Goal: Task Accomplishment & Management: Use online tool/utility

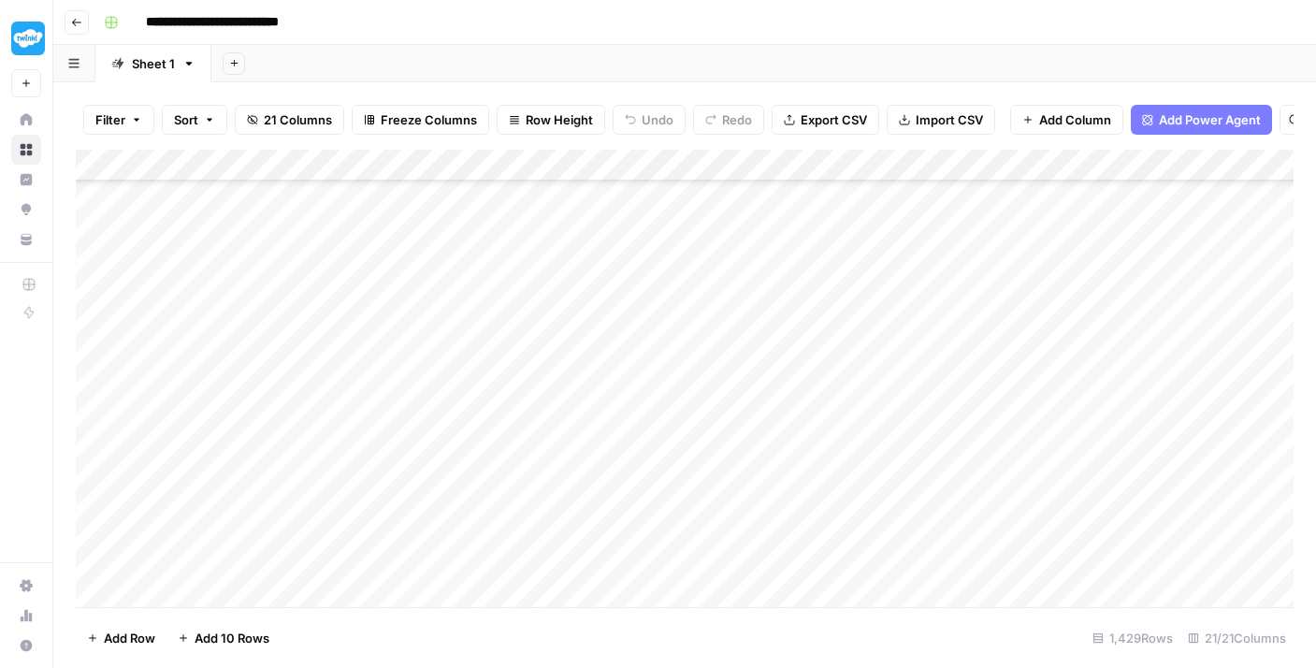
scroll to position [45048, 0]
click at [504, 402] on div "Add Column" at bounding box center [685, 378] width 1218 height 457
click at [520, 370] on div "Add Column" at bounding box center [685, 378] width 1218 height 457
click at [522, 338] on div "Add Column" at bounding box center [685, 378] width 1218 height 457
click at [521, 303] on div "Add Column" at bounding box center [685, 378] width 1218 height 457
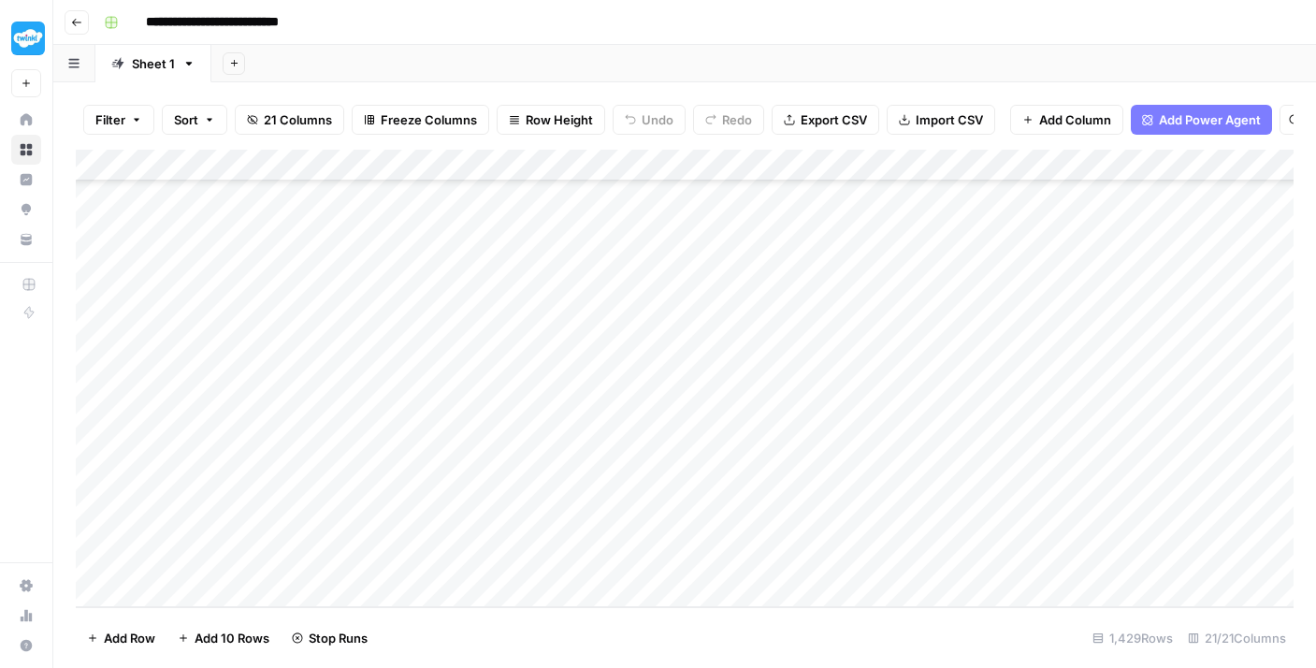
click at [518, 267] on div "Add Column" at bounding box center [685, 378] width 1218 height 457
click at [521, 237] on div "Add Column" at bounding box center [685, 378] width 1218 height 457
click at [501, 513] on div "Add Column" at bounding box center [685, 378] width 1218 height 457
click at [502, 489] on div "Add Column" at bounding box center [685, 378] width 1218 height 457
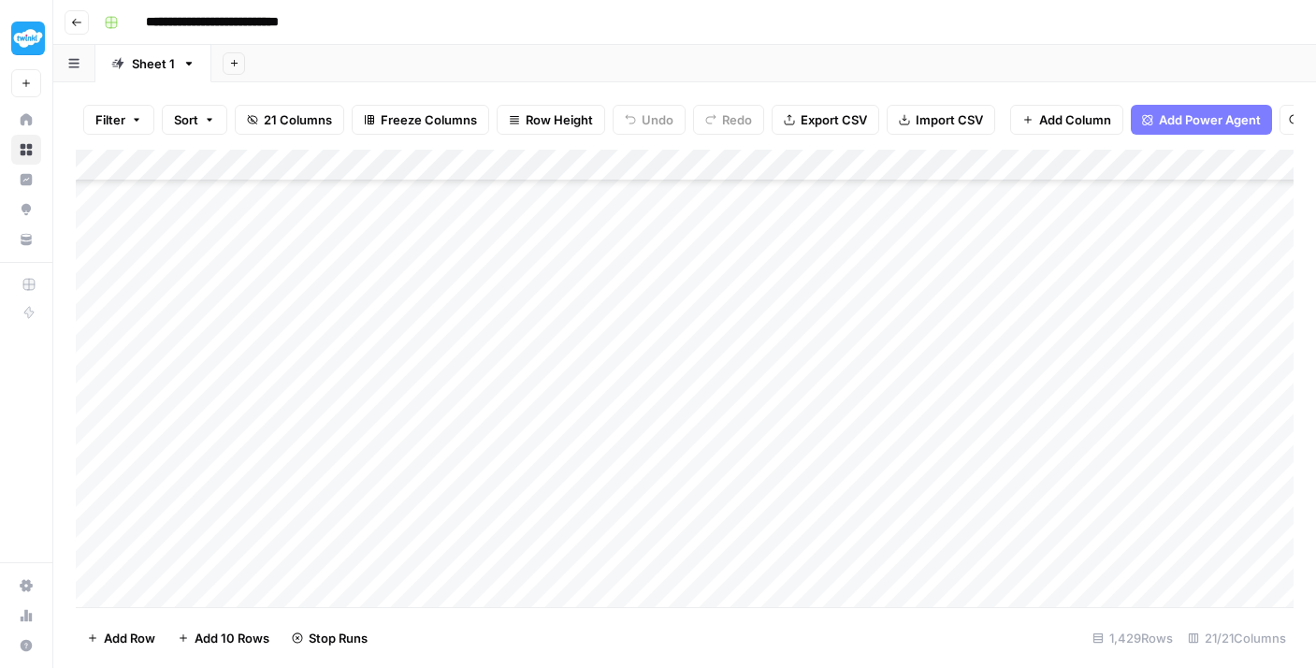
click at [498, 451] on div "Add Column" at bounding box center [685, 378] width 1218 height 457
click at [496, 424] on div "Add Column" at bounding box center [685, 378] width 1218 height 457
click at [499, 394] on div "Add Column" at bounding box center [685, 378] width 1218 height 457
click at [501, 358] on div "Add Column" at bounding box center [685, 378] width 1218 height 457
click at [503, 319] on div "Add Column" at bounding box center [685, 378] width 1218 height 457
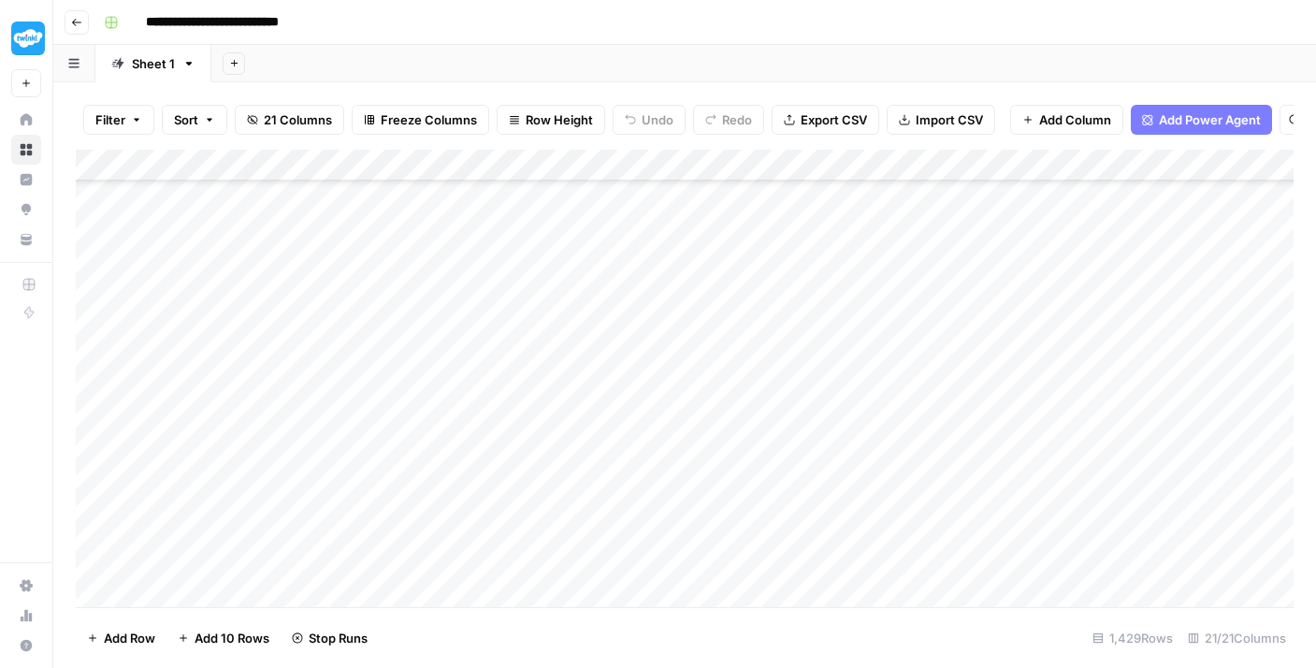
click at [498, 291] on div "Add Column" at bounding box center [685, 378] width 1218 height 457
click at [498, 258] on div "Add Column" at bounding box center [685, 378] width 1218 height 457
click at [497, 233] on div "Add Column" at bounding box center [685, 378] width 1218 height 457
click at [509, 198] on div "Add Column" at bounding box center [685, 378] width 1218 height 457
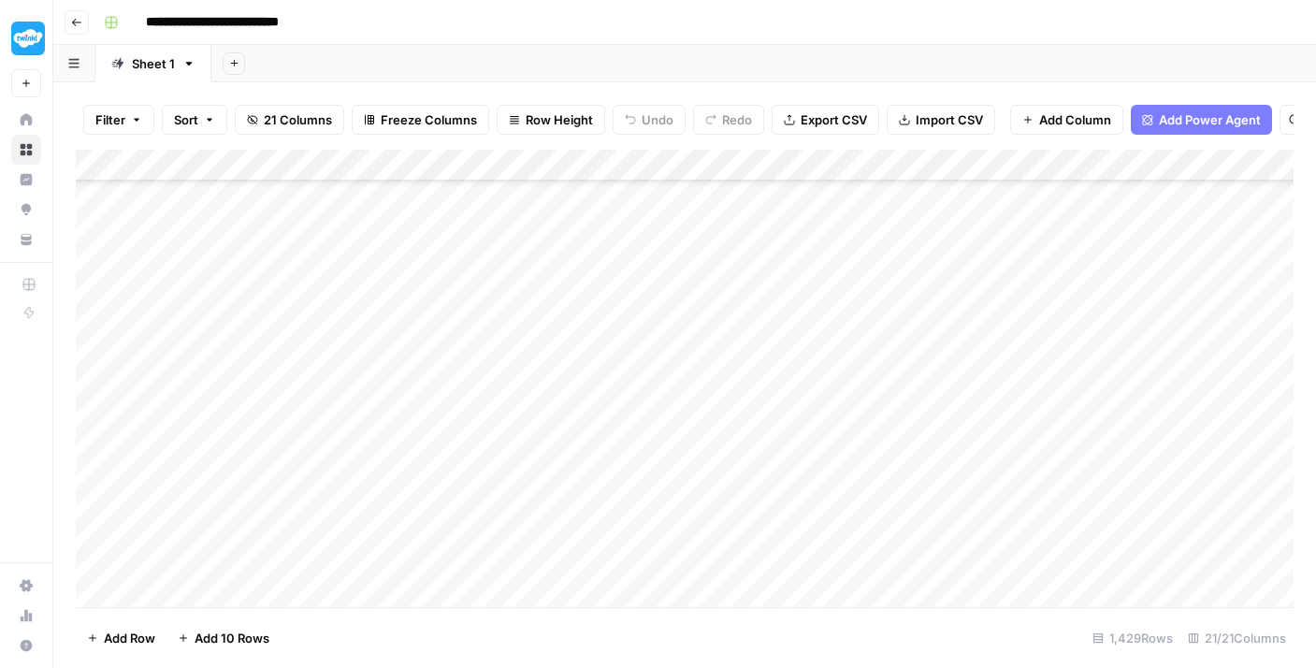
click at [506, 484] on div "Add Column" at bounding box center [685, 378] width 1218 height 457
click at [508, 448] on div "Add Column" at bounding box center [685, 378] width 1218 height 457
click at [505, 418] on div "Add Column" at bounding box center [685, 378] width 1218 height 457
click at [500, 383] on div "Add Column" at bounding box center [685, 378] width 1218 height 457
click at [497, 342] on div "Add Column" at bounding box center [685, 378] width 1218 height 457
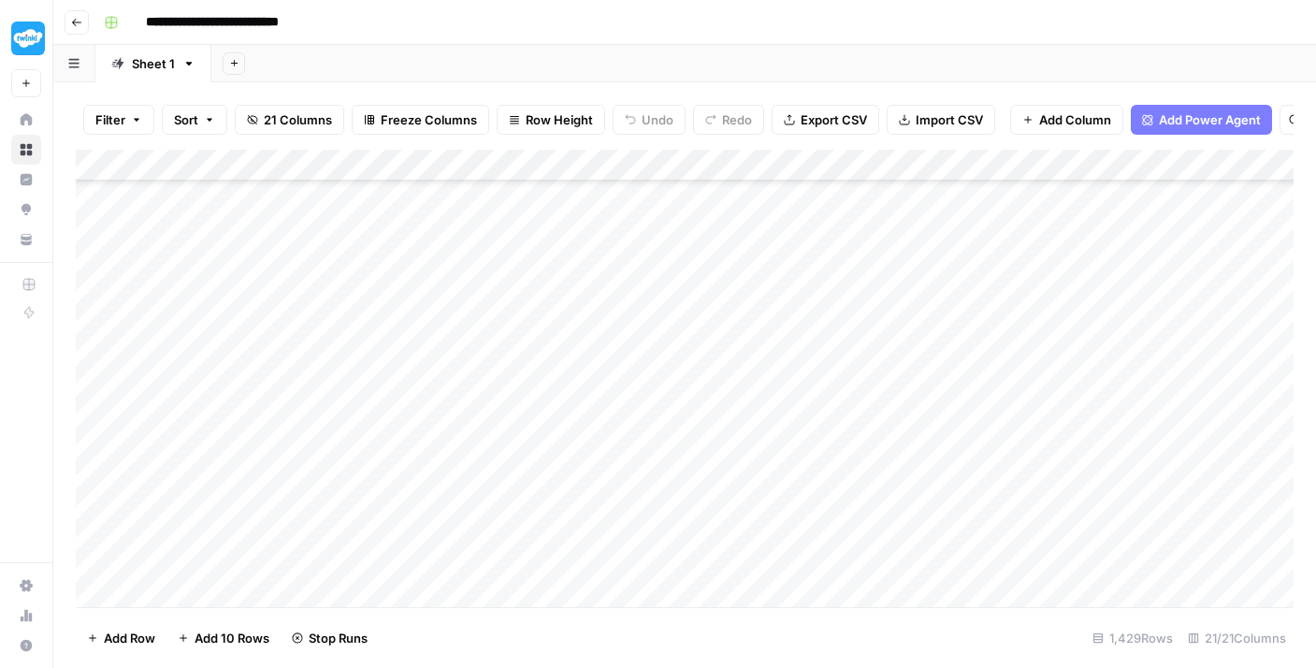
click at [492, 322] on div "Add Column" at bounding box center [685, 378] width 1218 height 457
click at [492, 287] on div "Add Column" at bounding box center [685, 378] width 1218 height 457
click at [490, 251] on div "Add Column" at bounding box center [685, 378] width 1218 height 457
click at [490, 224] on div "Add Column" at bounding box center [685, 378] width 1218 height 457
click at [493, 198] on div "Add Column" at bounding box center [685, 378] width 1218 height 457
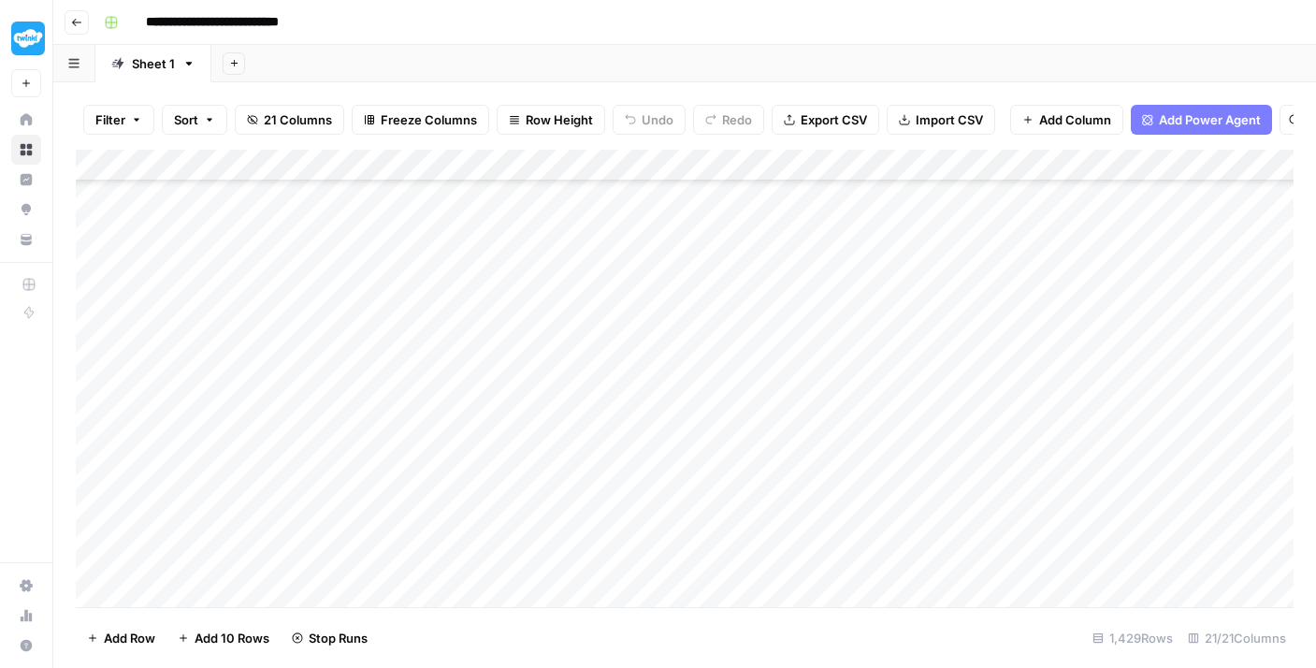
scroll to position [44109, 0]
click at [494, 474] on div "Add Column" at bounding box center [685, 378] width 1218 height 457
click at [494, 449] on div "Add Column" at bounding box center [685, 378] width 1218 height 457
click at [493, 422] on div "Add Column" at bounding box center [685, 378] width 1218 height 457
click at [494, 381] on div "Add Column" at bounding box center [685, 378] width 1218 height 457
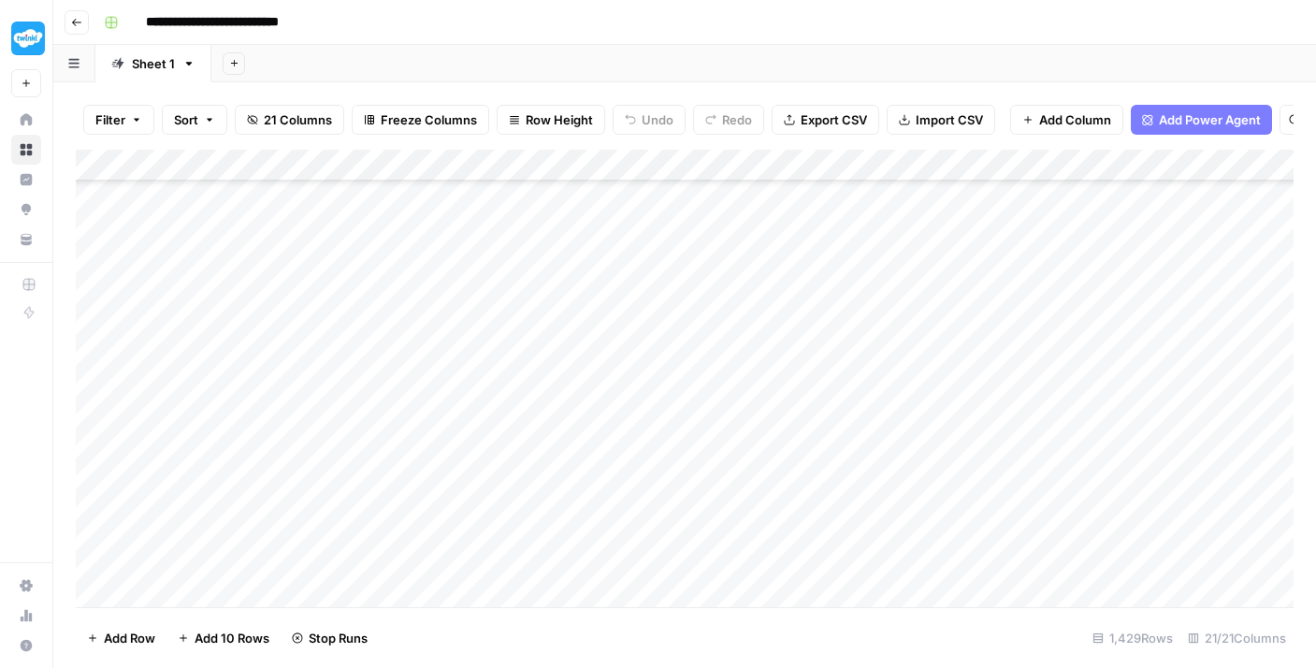
click at [488, 354] on div "Add Column" at bounding box center [685, 378] width 1218 height 457
click at [493, 303] on div "Add Column" at bounding box center [685, 378] width 1218 height 457
click at [487, 318] on div "Add Column" at bounding box center [685, 378] width 1218 height 457
click at [495, 257] on div "Add Column" at bounding box center [685, 378] width 1218 height 457
click at [498, 228] on div "Add Column" at bounding box center [685, 378] width 1218 height 457
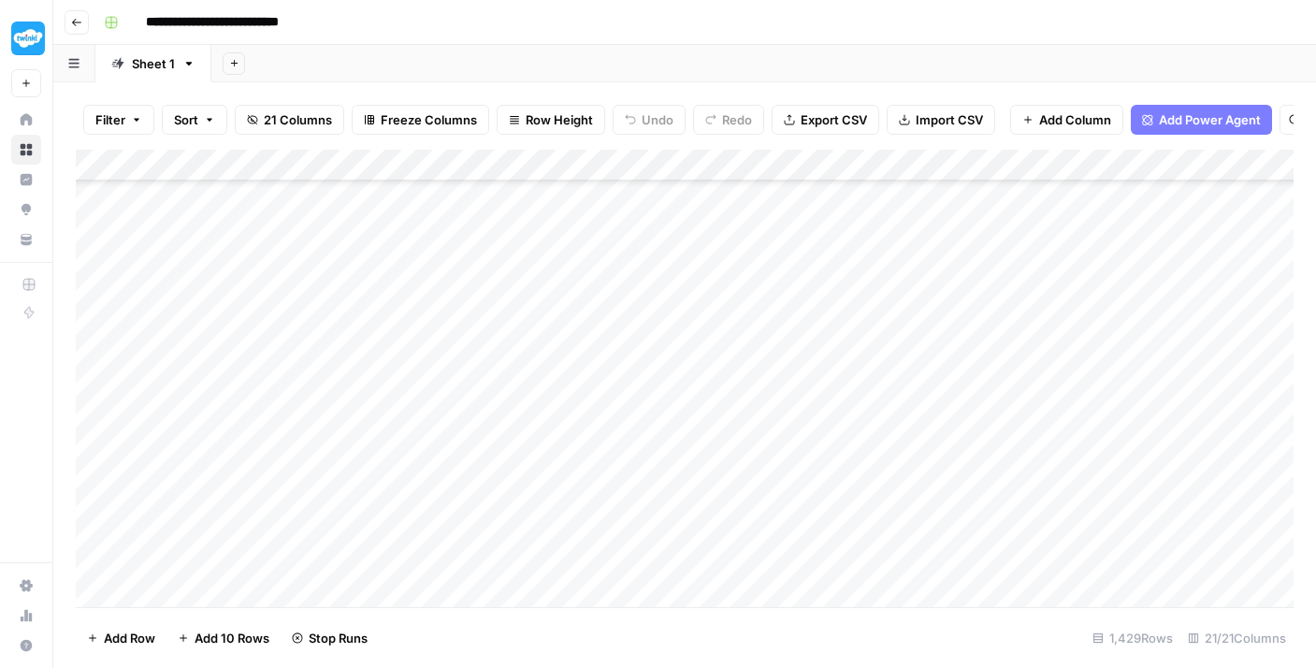
scroll to position [43867, 0]
click at [495, 434] on div "Add Column" at bounding box center [685, 378] width 1218 height 457
click at [485, 411] on div "Add Column" at bounding box center [685, 378] width 1218 height 457
click at [489, 375] on div "Add Column" at bounding box center [685, 378] width 1218 height 457
click at [479, 341] on div "Add Column" at bounding box center [685, 378] width 1218 height 457
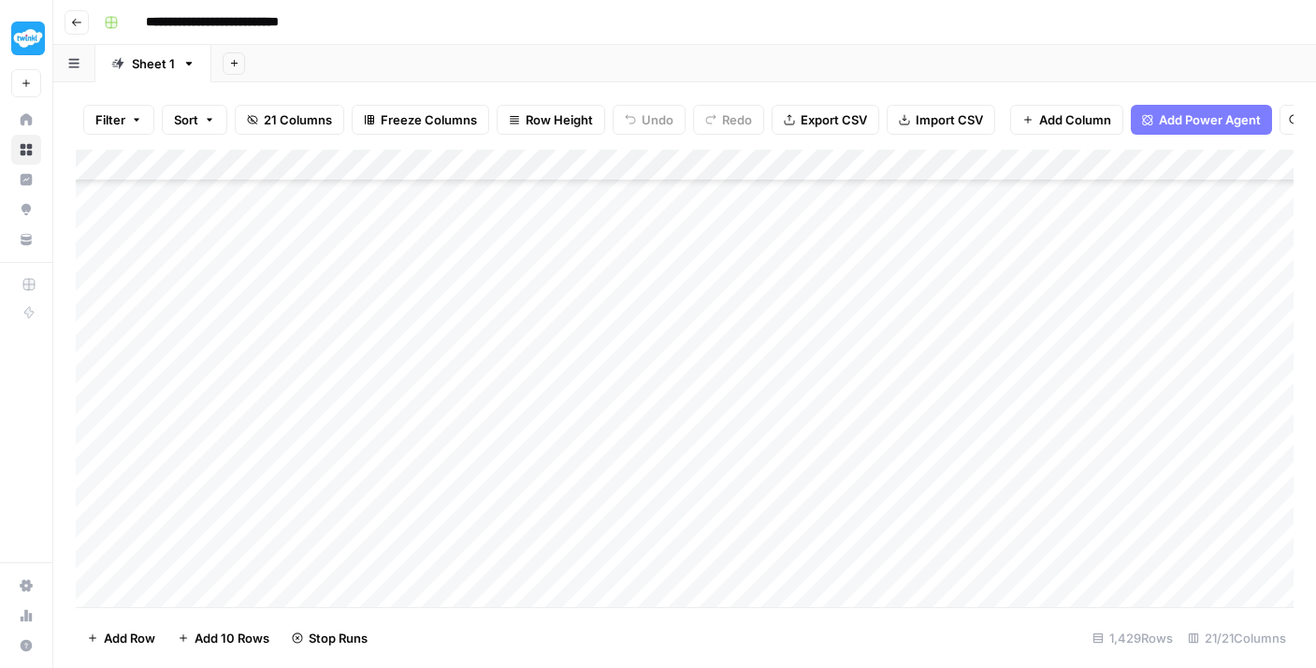
click at [472, 311] on div "Add Column" at bounding box center [685, 378] width 1218 height 457
click at [468, 274] on div "Add Column" at bounding box center [685, 378] width 1218 height 457
click at [463, 244] on div "Add Column" at bounding box center [685, 378] width 1218 height 457
click at [459, 211] on div "Add Column" at bounding box center [685, 378] width 1218 height 457
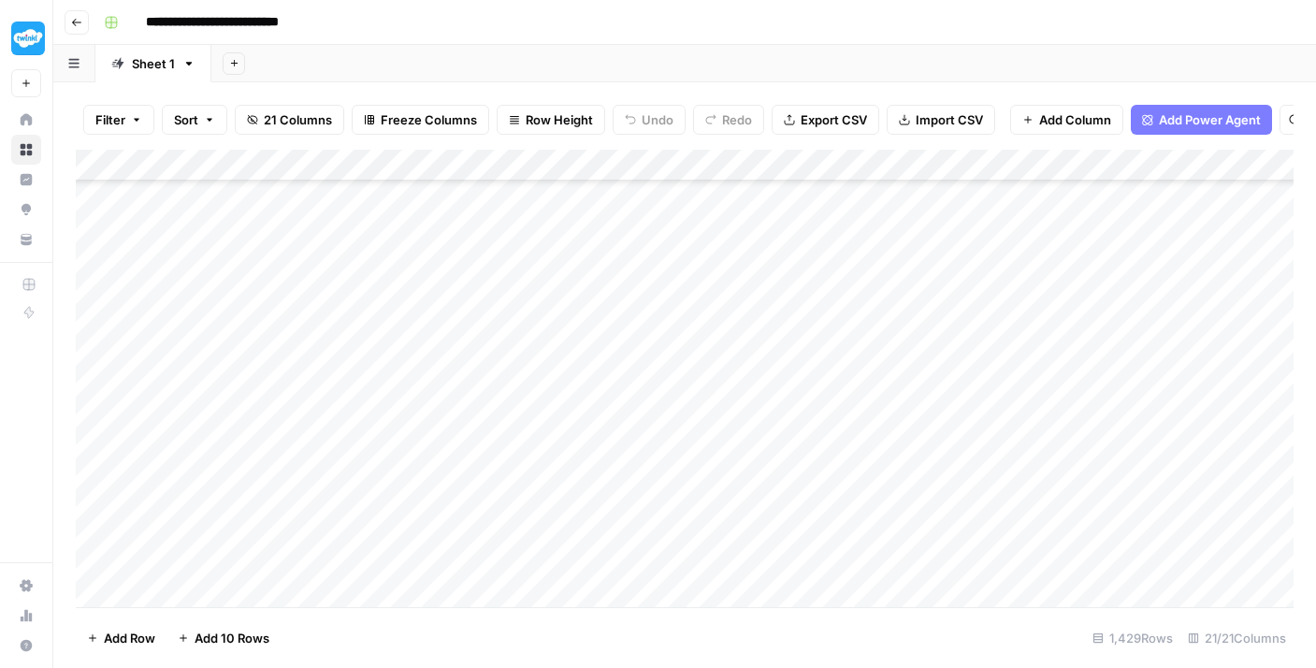
click at [513, 564] on div "Add Column" at bounding box center [685, 378] width 1218 height 457
click at [520, 541] on div "Add Column" at bounding box center [685, 378] width 1218 height 457
click at [520, 519] on div "Add Column" at bounding box center [685, 378] width 1218 height 457
click at [524, 479] on div "Add Column" at bounding box center [685, 378] width 1218 height 457
click at [522, 456] on div "Add Column" at bounding box center [685, 378] width 1218 height 457
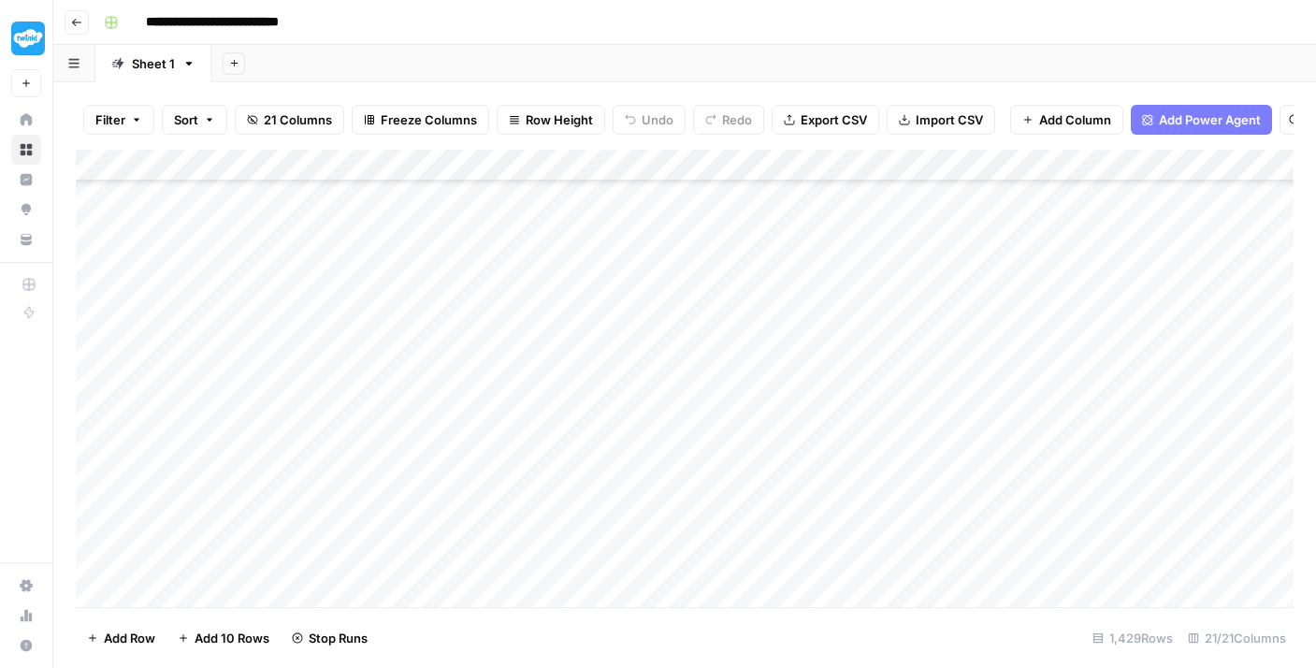
click at [531, 406] on div "Add Column" at bounding box center [685, 378] width 1218 height 457
click at [528, 393] on div "Add Column" at bounding box center [685, 378] width 1218 height 457
click at [531, 343] on div "Add Column" at bounding box center [685, 378] width 1218 height 457
click at [529, 328] on div "Add Column" at bounding box center [685, 378] width 1218 height 457
click at [531, 291] on div "Add Column" at bounding box center [685, 378] width 1218 height 457
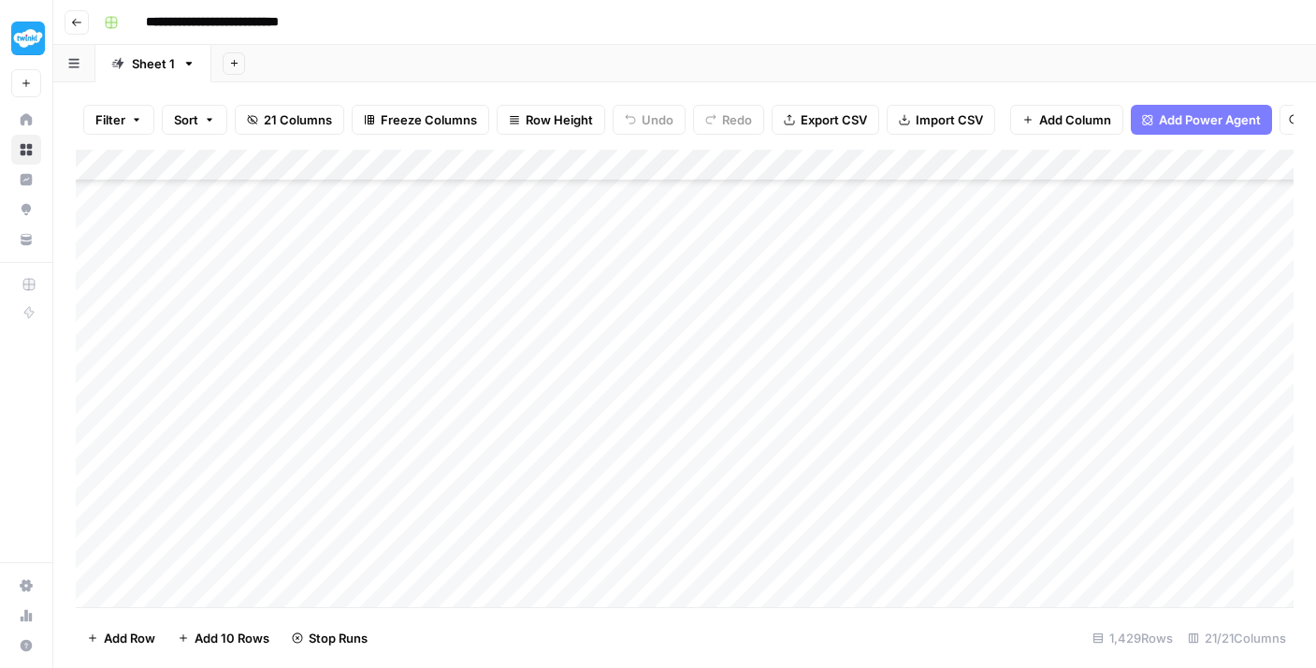
click at [529, 267] on div "Add Column" at bounding box center [685, 378] width 1218 height 457
click at [528, 243] on div "Add Column" at bounding box center [685, 378] width 1218 height 457
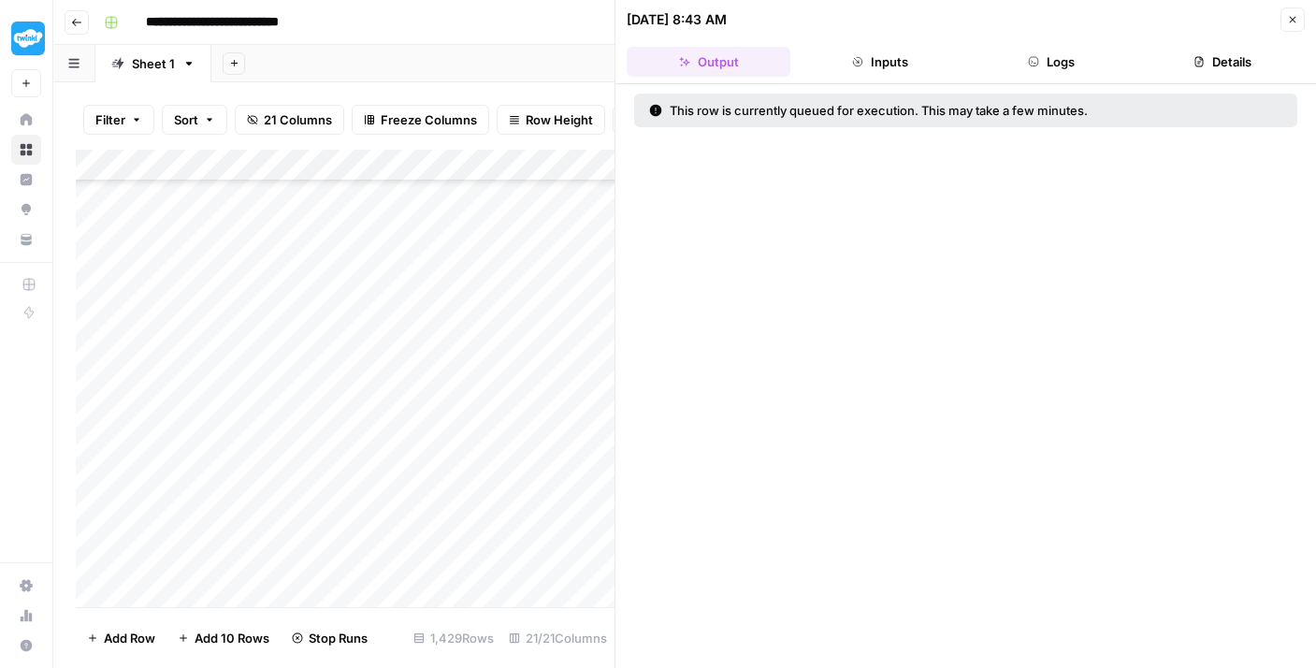
click at [1294, 18] on icon "button" at bounding box center [1292, 19] width 11 height 11
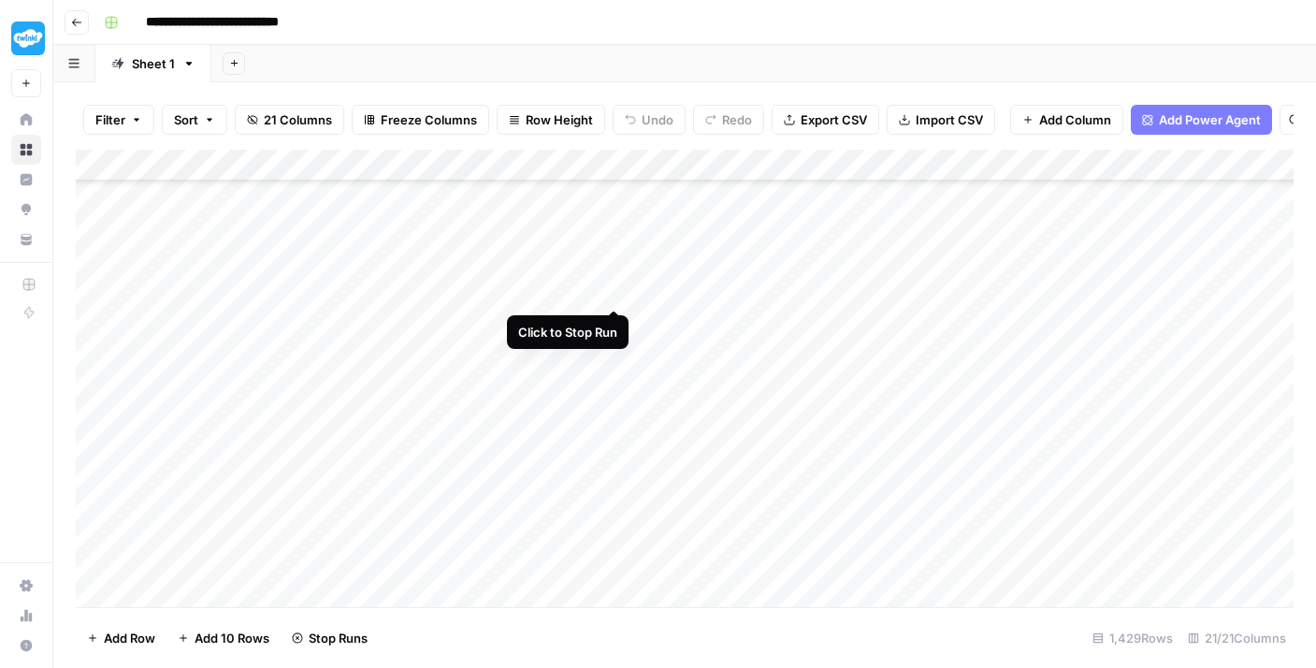
scroll to position [43266, 0]
click at [518, 424] on div "Add Column" at bounding box center [685, 378] width 1218 height 457
click at [510, 401] on div "Add Column" at bounding box center [685, 378] width 1218 height 457
click at [493, 367] on div "Add Column" at bounding box center [685, 378] width 1218 height 457
click at [485, 337] on div "Add Column" at bounding box center [685, 378] width 1218 height 457
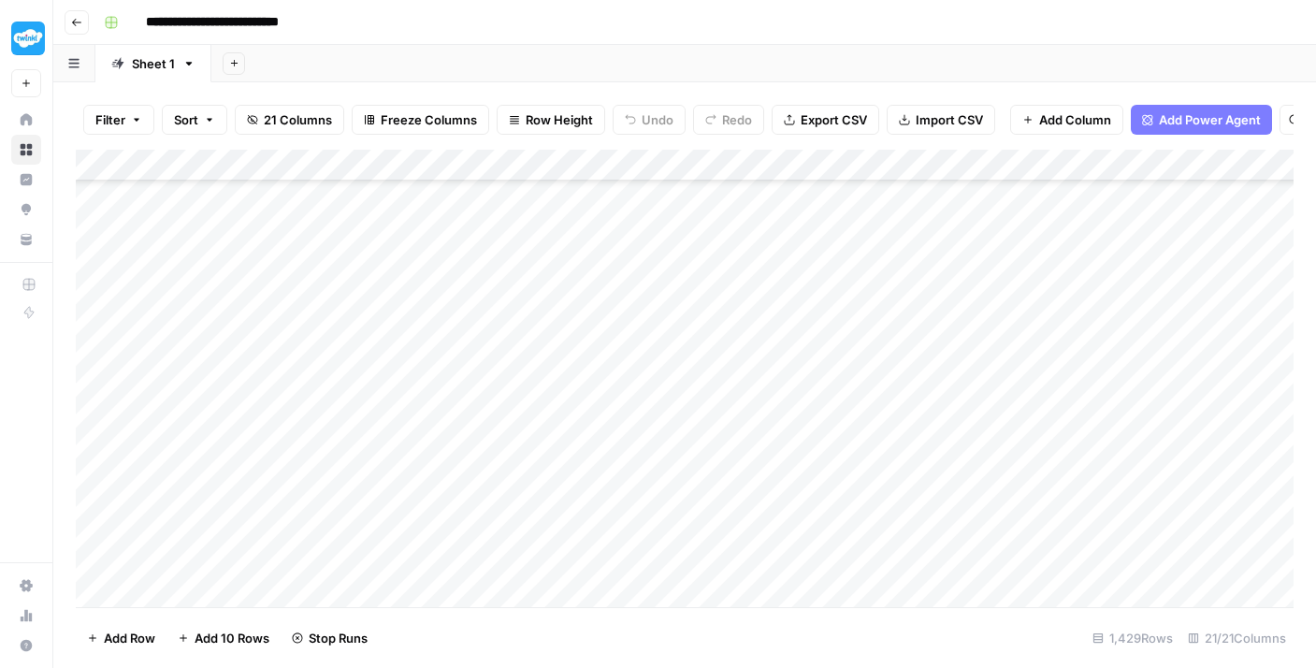
click at [482, 304] on div "Add Column" at bounding box center [685, 378] width 1218 height 457
click at [471, 270] on div "Add Column" at bounding box center [685, 378] width 1218 height 457
click at [477, 233] on div "Add Column" at bounding box center [685, 378] width 1218 height 457
click at [488, 358] on div "Add Column" at bounding box center [685, 378] width 1218 height 457
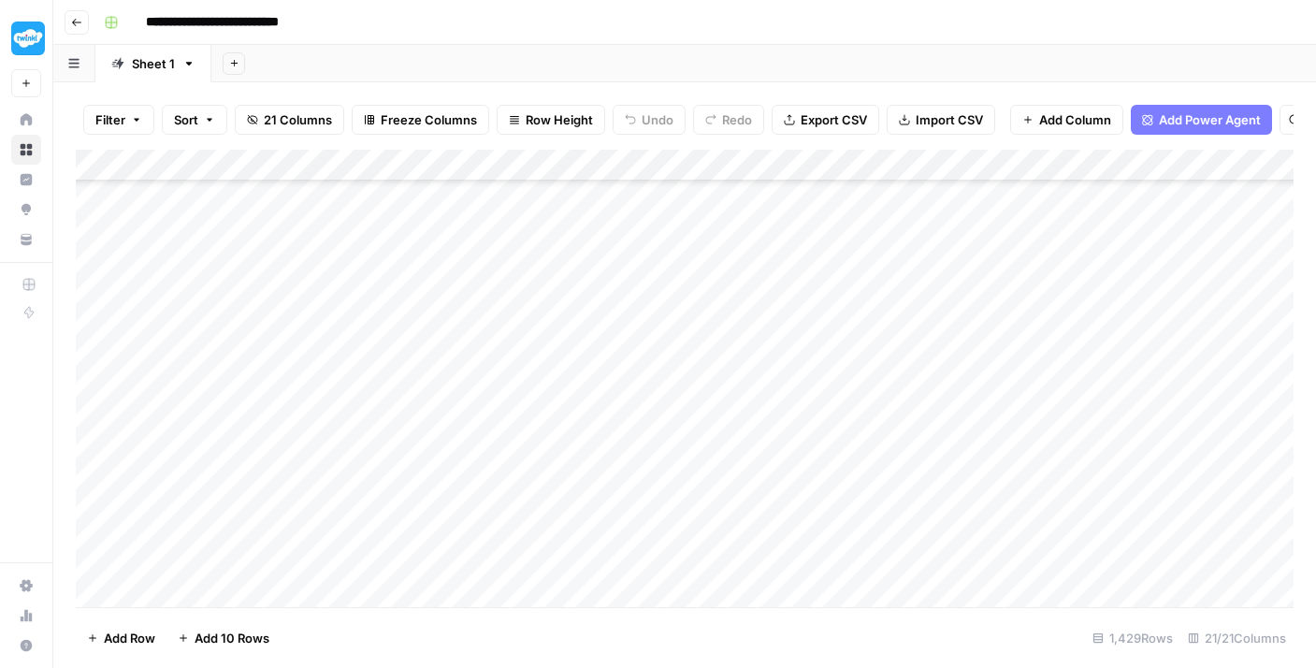
click at [505, 332] on div "Add Column" at bounding box center [685, 378] width 1218 height 457
click at [526, 279] on div "Add Column" at bounding box center [685, 378] width 1218 height 457
click at [523, 295] on div "Add Column" at bounding box center [685, 378] width 1218 height 457
click at [525, 241] on div "Add Column" at bounding box center [685, 378] width 1218 height 457
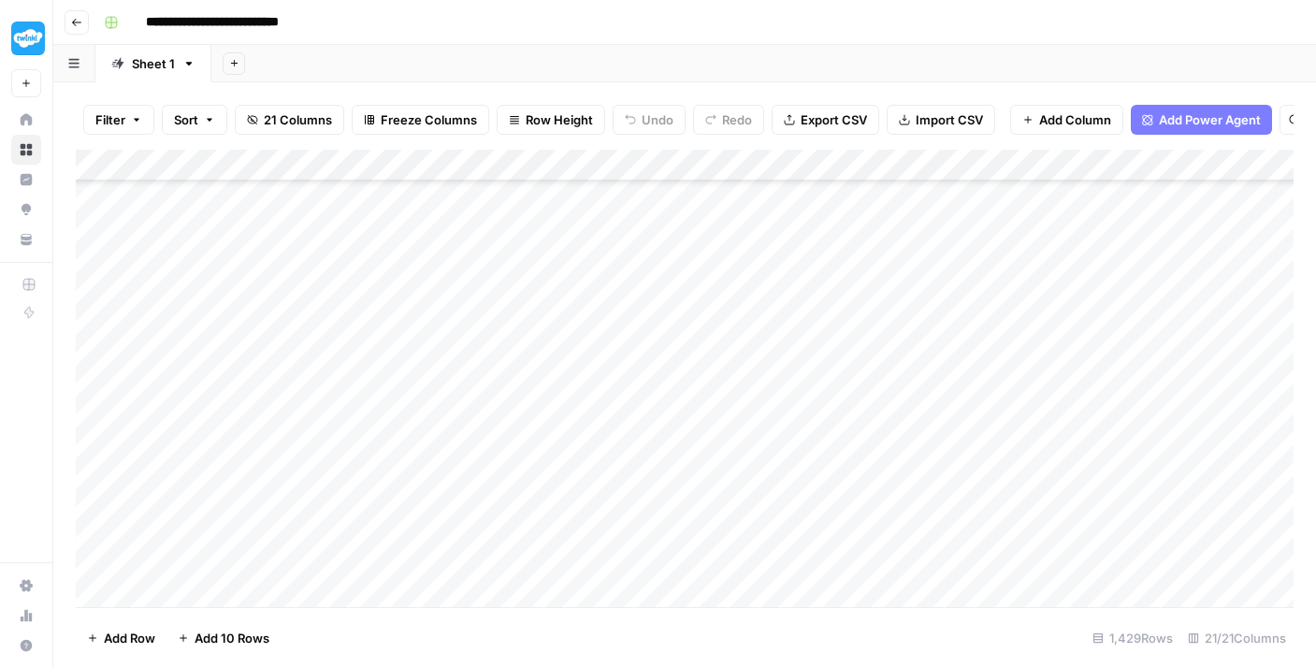
click at [510, 365] on div "Add Column" at bounding box center [685, 378] width 1218 height 457
click at [518, 334] on div "Add Column" at bounding box center [685, 378] width 1218 height 457
click at [520, 301] on div "Add Column" at bounding box center [685, 378] width 1218 height 457
click at [517, 260] on div "Add Column" at bounding box center [685, 378] width 1218 height 457
click at [517, 242] on div "Add Column" at bounding box center [685, 378] width 1218 height 457
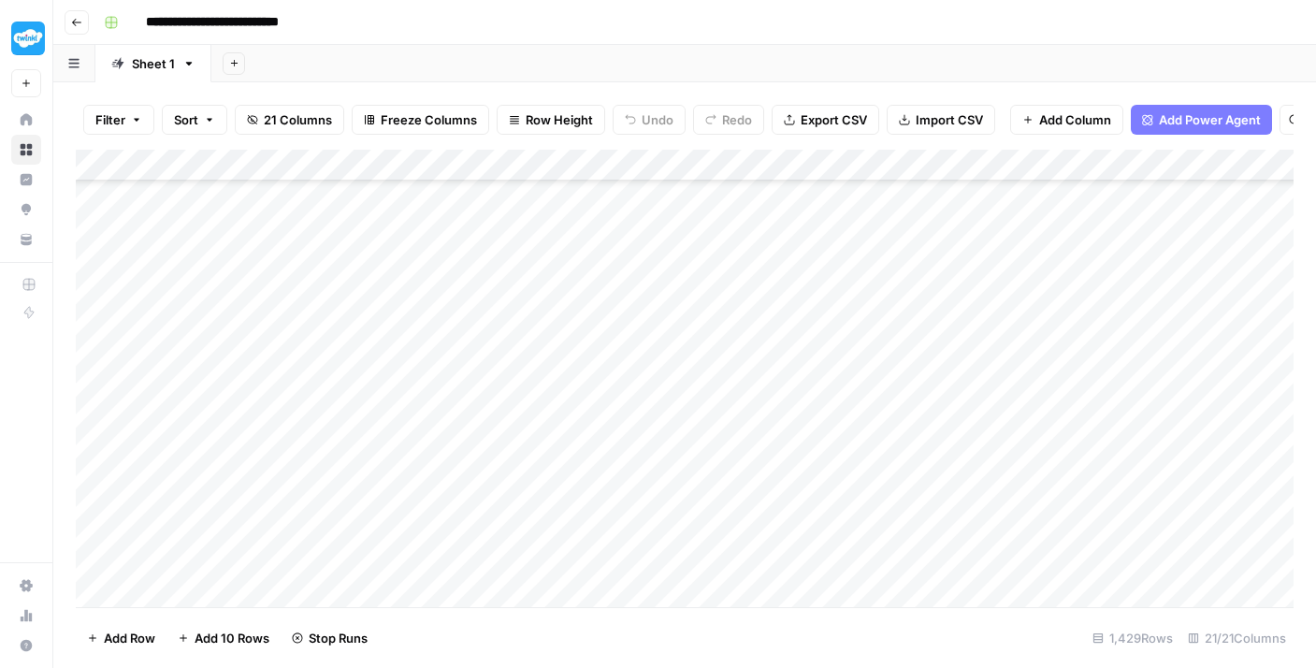
scroll to position [42804, 0]
click at [510, 356] on div "Add Column" at bounding box center [685, 378] width 1218 height 457
click at [521, 325] on div "Add Column" at bounding box center [685, 378] width 1218 height 457
click at [526, 297] on div "Add Column" at bounding box center [685, 378] width 1218 height 457
click at [536, 248] on div "Add Column" at bounding box center [685, 378] width 1218 height 457
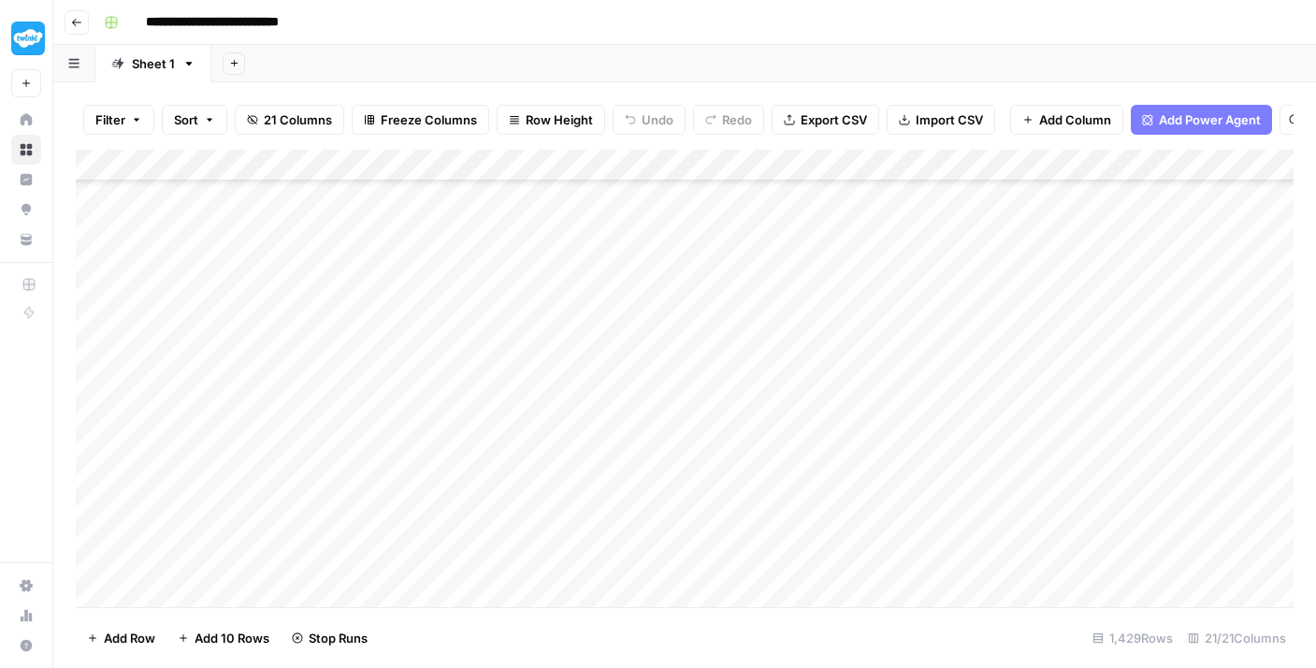
click at [531, 235] on div "Add Column" at bounding box center [685, 378] width 1218 height 457
click at [502, 473] on div "Add Column" at bounding box center [685, 378] width 1218 height 457
click at [530, 438] on div "Add Column" at bounding box center [685, 378] width 1218 height 457
click at [539, 397] on div "Add Column" at bounding box center [685, 378] width 1218 height 457
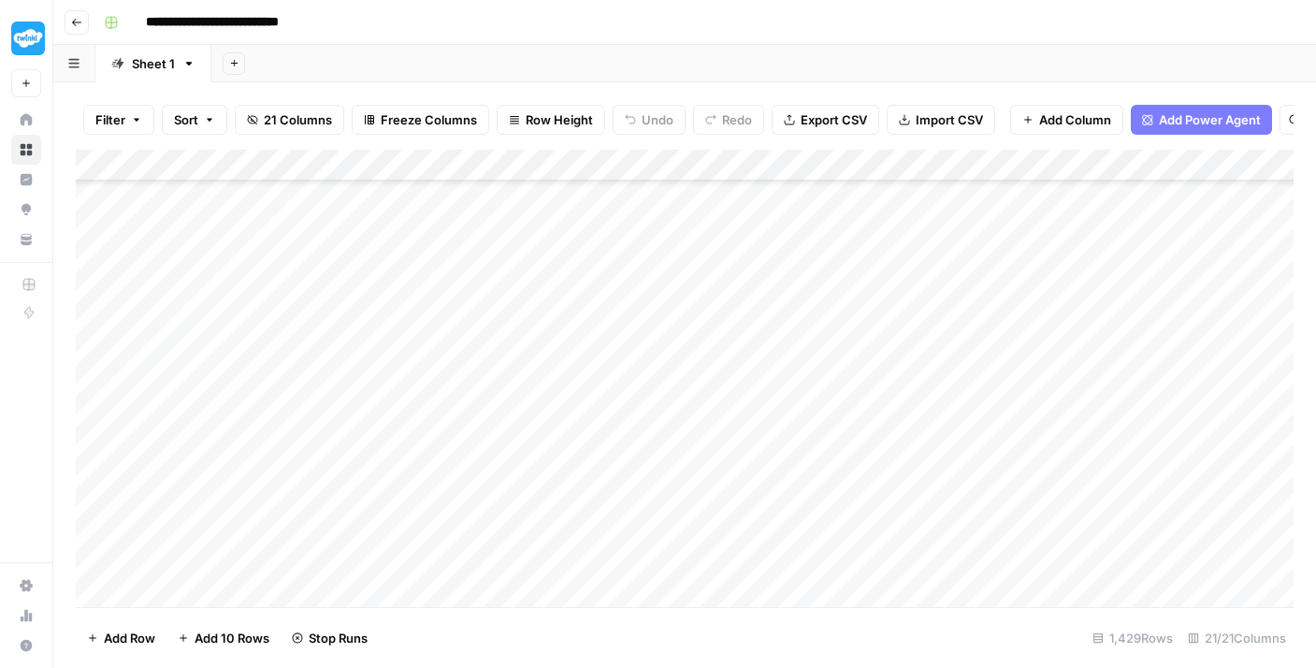
click at [536, 371] on div "Add Column" at bounding box center [685, 378] width 1218 height 457
click at [532, 343] on div "Add Column" at bounding box center [685, 378] width 1218 height 457
click at [528, 309] on div "Add Column" at bounding box center [685, 378] width 1218 height 457
click at [526, 283] on div "Add Column" at bounding box center [685, 378] width 1218 height 457
click at [522, 247] on div "Add Column" at bounding box center [685, 378] width 1218 height 457
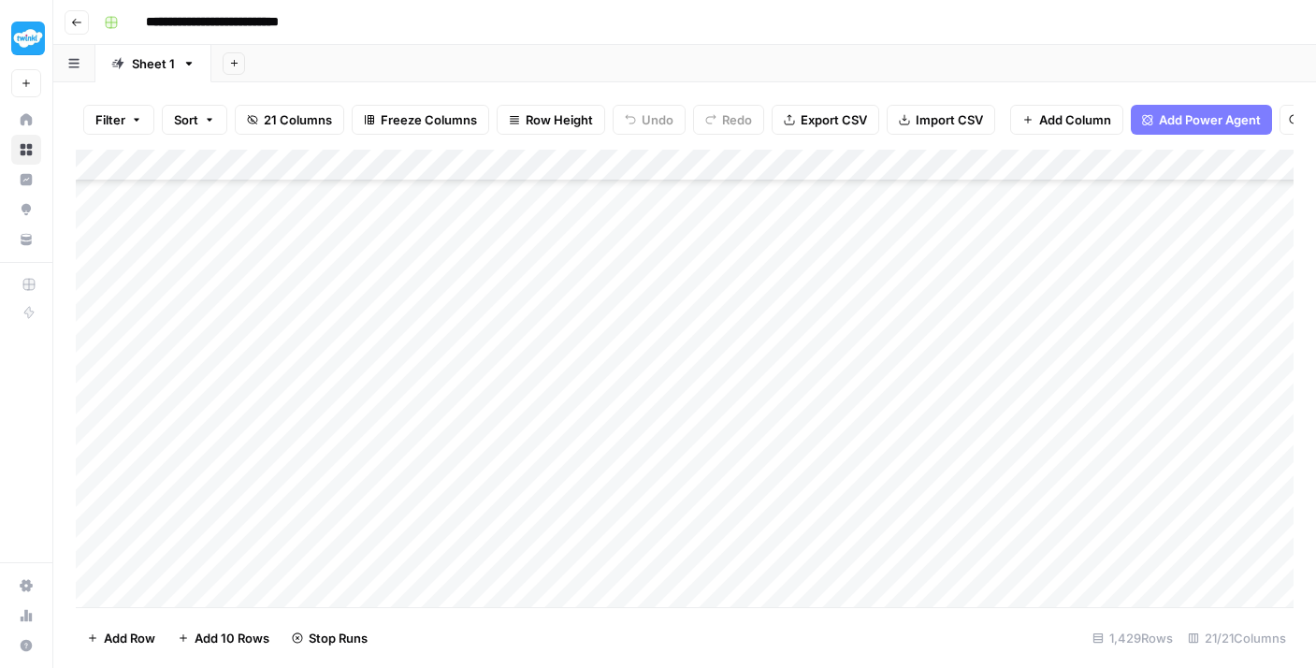
click at [521, 220] on div "Add Column" at bounding box center [685, 378] width 1218 height 457
click at [503, 427] on div "Add Column" at bounding box center [685, 378] width 1218 height 457
click at [508, 402] on div "Add Column" at bounding box center [685, 378] width 1218 height 457
click at [513, 358] on div "Add Column" at bounding box center [685, 378] width 1218 height 457
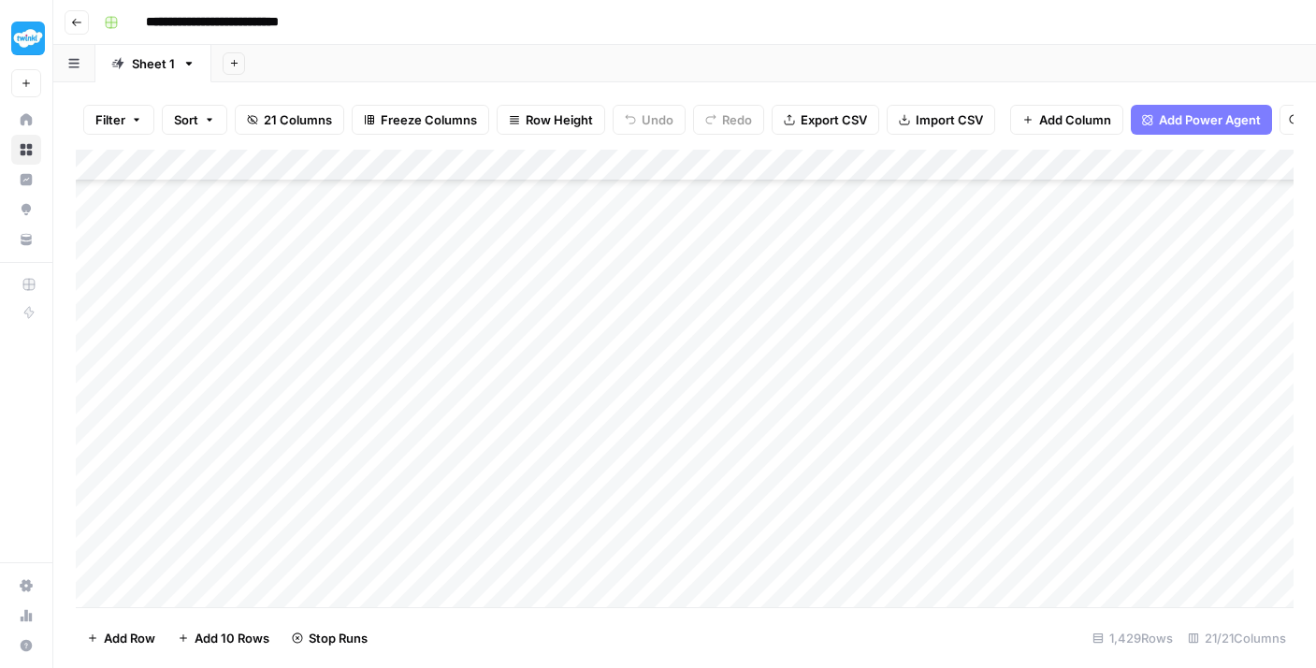
click at [510, 337] on div "Add Column" at bounding box center [685, 378] width 1218 height 457
click at [509, 284] on div "Add Column" at bounding box center [685, 378] width 1218 height 457
click at [499, 299] on div "Add Column" at bounding box center [685, 378] width 1218 height 457
click at [501, 243] on div "Add Column" at bounding box center [685, 378] width 1218 height 457
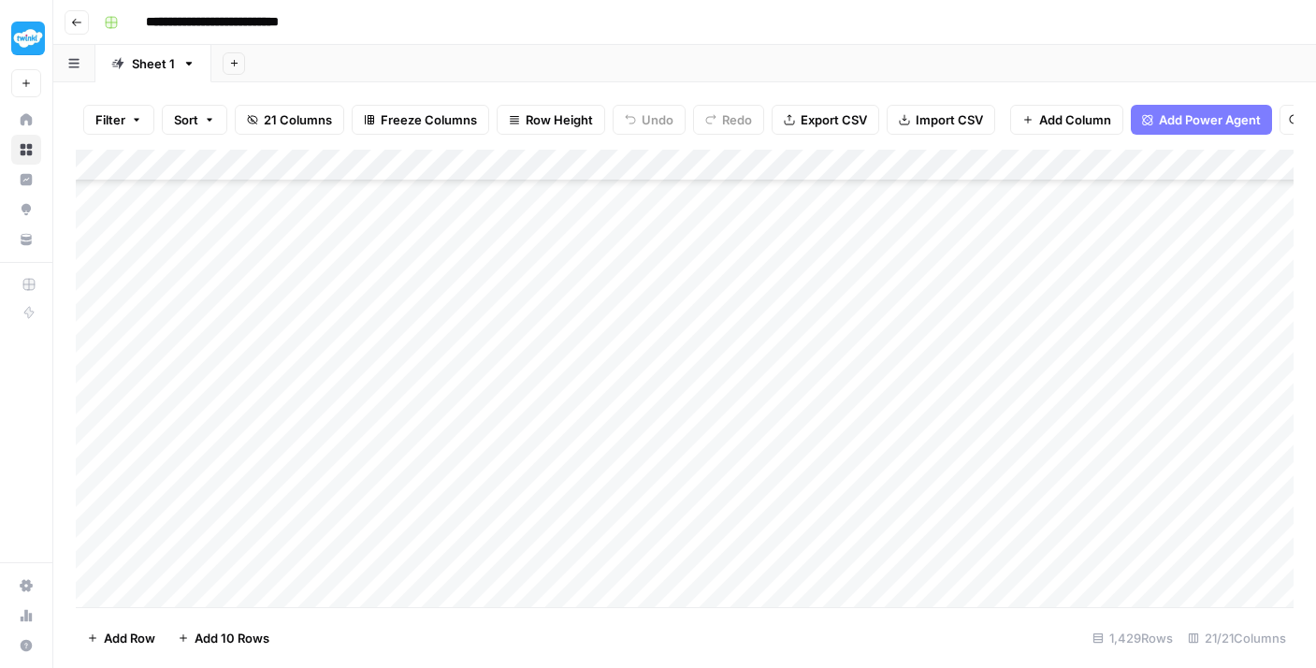
click at [507, 453] on div "Add Column" at bounding box center [685, 378] width 1218 height 457
click at [513, 416] on div "Add Column" at bounding box center [685, 378] width 1218 height 457
click at [517, 370] on div "Add Column" at bounding box center [685, 378] width 1218 height 457
click at [515, 352] on div "Add Column" at bounding box center [685, 378] width 1218 height 457
click at [508, 314] on div "Add Column" at bounding box center [685, 378] width 1218 height 457
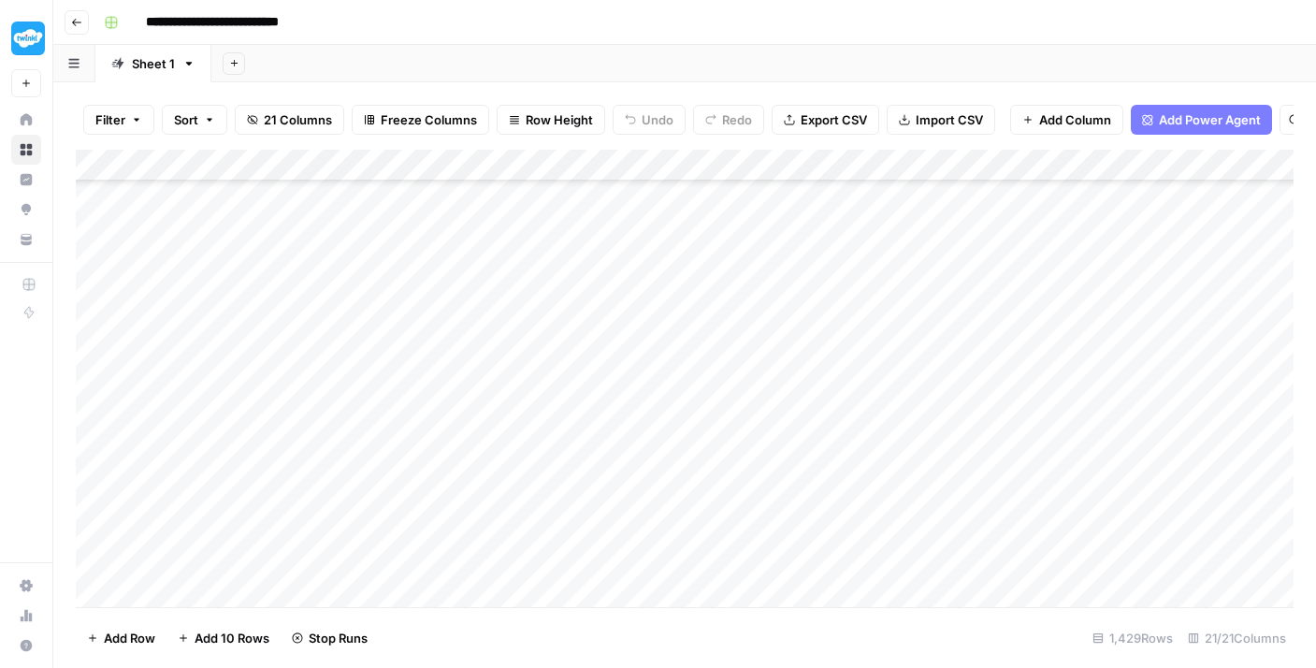
click at [501, 286] on div "Add Column" at bounding box center [685, 378] width 1218 height 457
click at [496, 251] on div "Add Column" at bounding box center [685, 378] width 1218 height 457
click at [496, 216] on div "Add Column" at bounding box center [685, 378] width 1218 height 457
click at [509, 470] on div "Add Column" at bounding box center [685, 378] width 1218 height 457
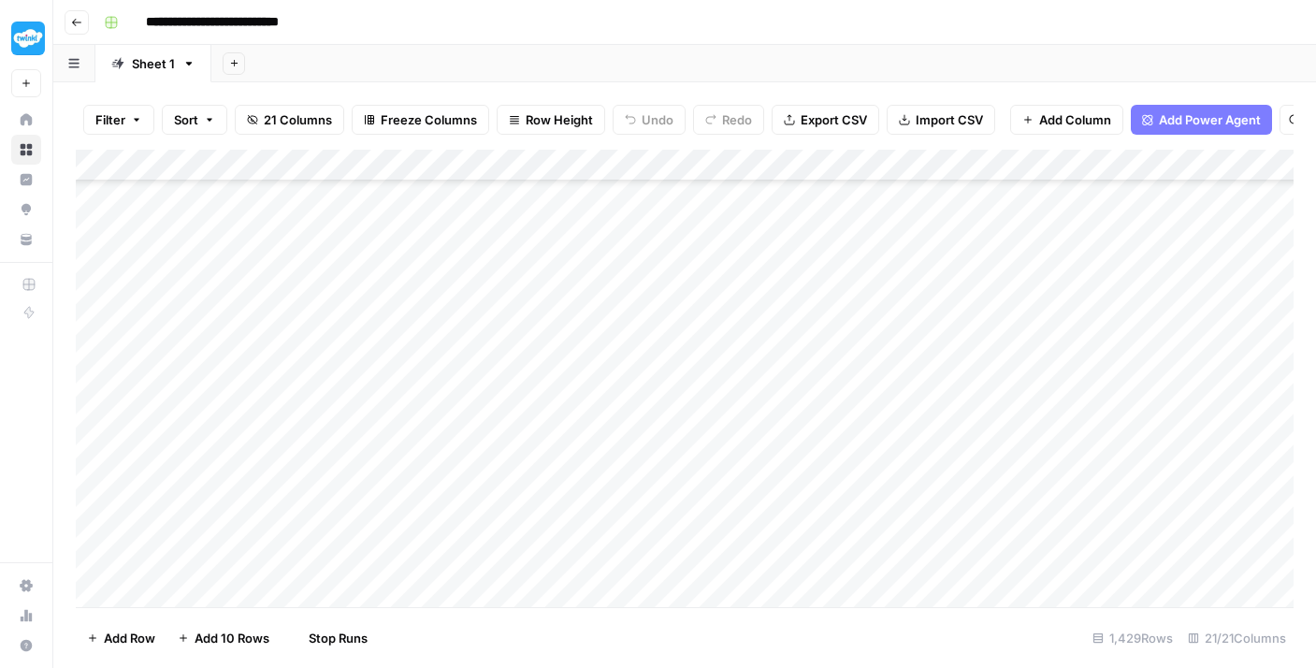
click at [505, 438] on div "Add Column" at bounding box center [685, 378] width 1218 height 457
click at [503, 394] on div "Add Column" at bounding box center [685, 378] width 1218 height 457
click at [503, 361] on div "Add Column" at bounding box center [685, 378] width 1218 height 457
click at [503, 338] on div "Add Column" at bounding box center [685, 378] width 1218 height 457
click at [503, 303] on div "Add Column" at bounding box center [685, 378] width 1218 height 457
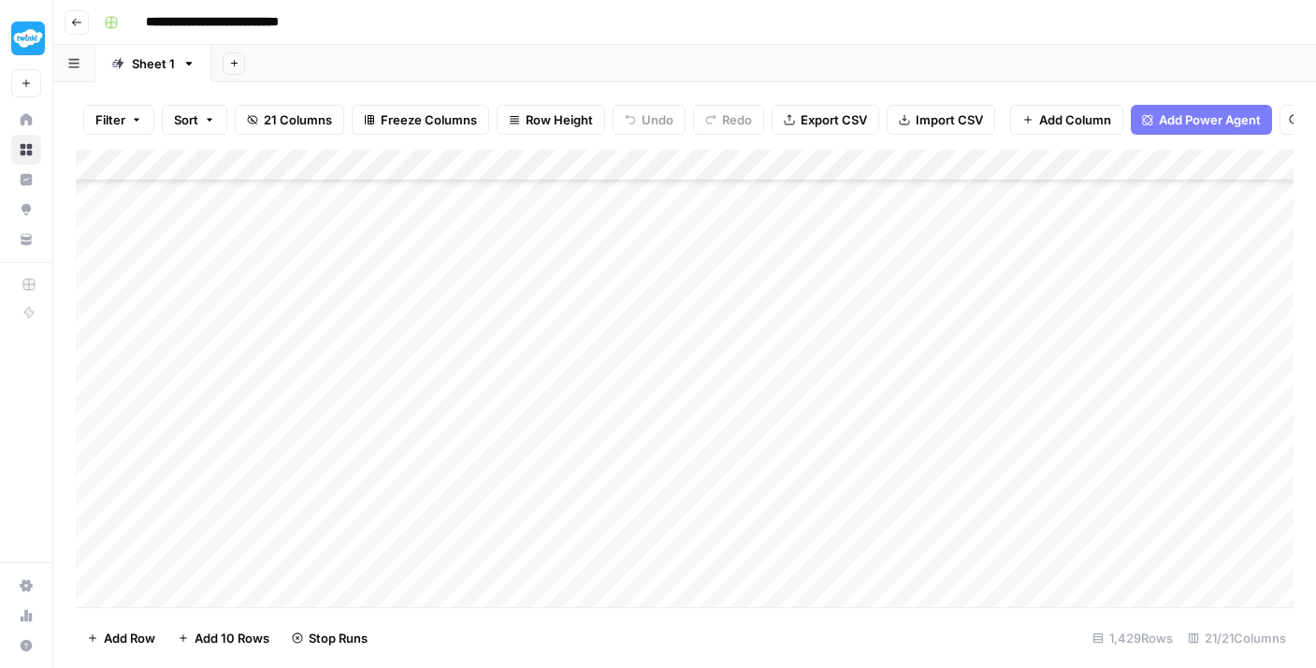
click at [503, 269] on div "Add Column" at bounding box center [685, 378] width 1218 height 457
click at [501, 237] on div "Add Column" at bounding box center [685, 378] width 1218 height 457
click at [501, 211] on div "Add Column" at bounding box center [685, 378] width 1218 height 457
click at [508, 545] on div "Add Column" at bounding box center [685, 378] width 1218 height 457
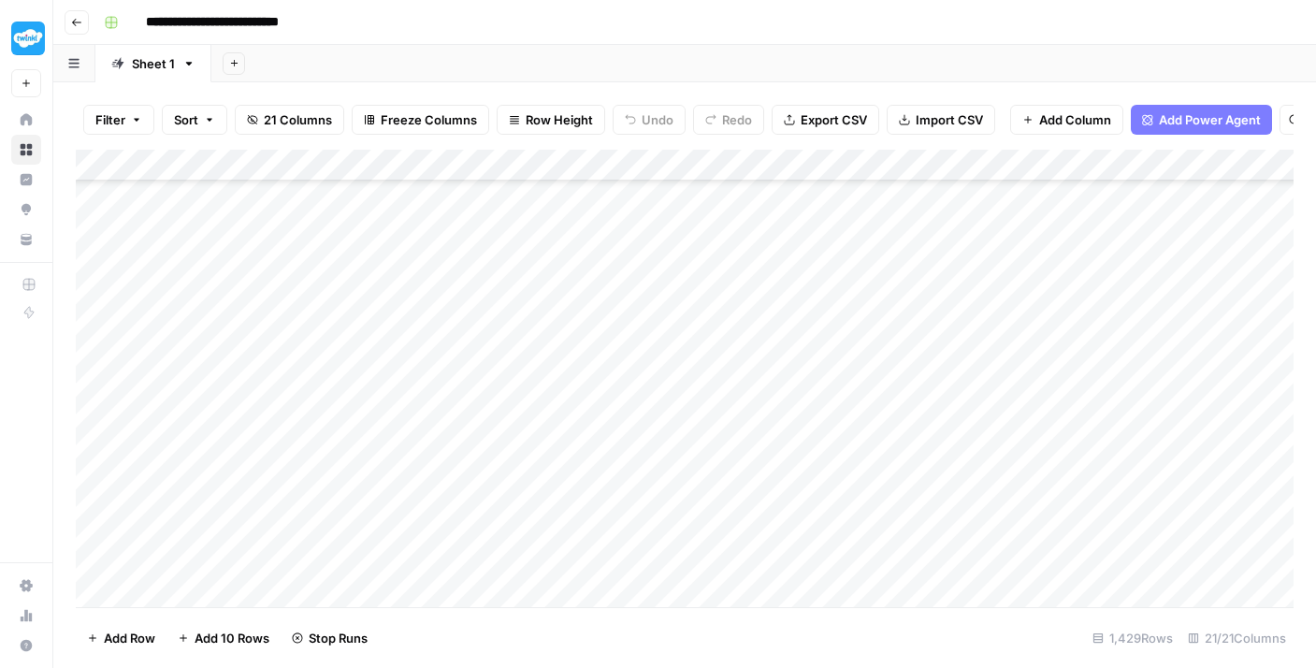
scroll to position [41391, 0]
click at [506, 550] on div "Add Column" at bounding box center [685, 378] width 1218 height 457
click at [500, 528] on div "Add Column" at bounding box center [685, 378] width 1218 height 457
click at [499, 495] on div "Add Column" at bounding box center [685, 378] width 1218 height 457
click at [493, 465] on div "Add Column" at bounding box center [685, 378] width 1218 height 457
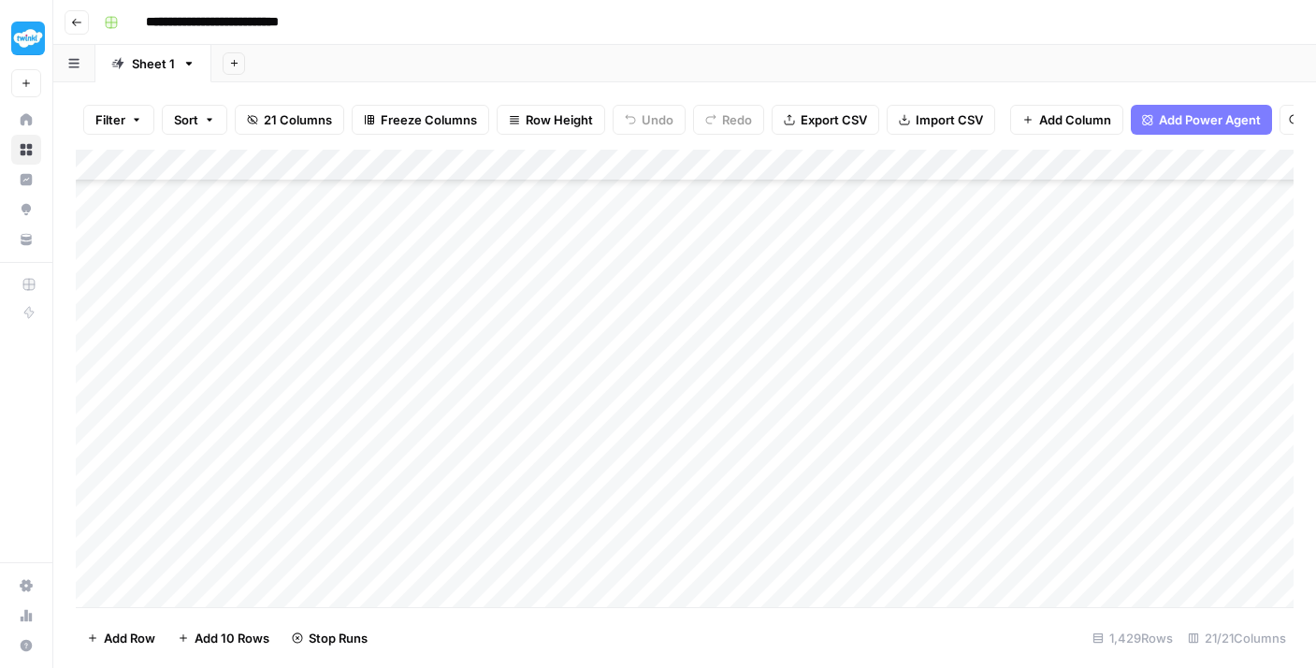
click at [490, 429] on div "Add Column" at bounding box center [685, 378] width 1218 height 457
click at [488, 397] on div "Add Column" at bounding box center [685, 378] width 1218 height 457
click at [486, 368] on div "Add Column" at bounding box center [685, 378] width 1218 height 457
click at [484, 328] on div "Add Column" at bounding box center [685, 378] width 1218 height 457
click at [478, 305] on div "Add Column" at bounding box center [685, 378] width 1218 height 457
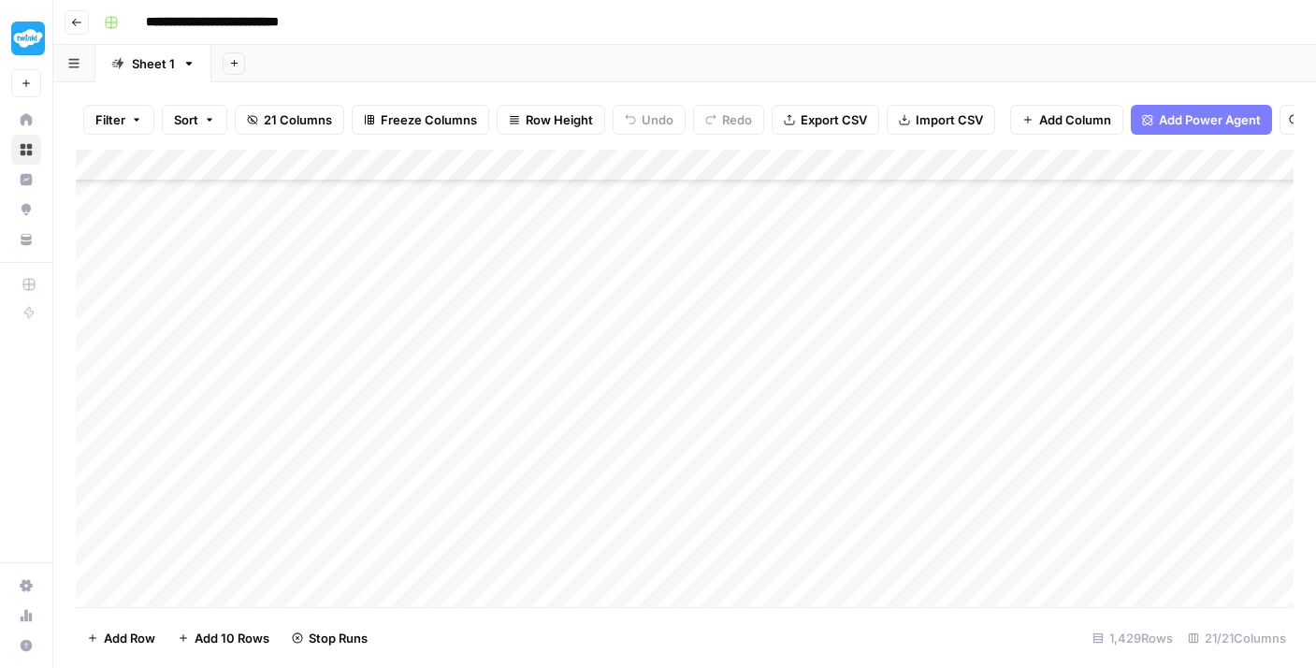
click at [478, 273] on div "Add Column" at bounding box center [685, 378] width 1218 height 457
click at [473, 325] on div "Add Column" at bounding box center [685, 378] width 1218 height 457
click at [482, 284] on div "Add Column" at bounding box center [685, 378] width 1218 height 457
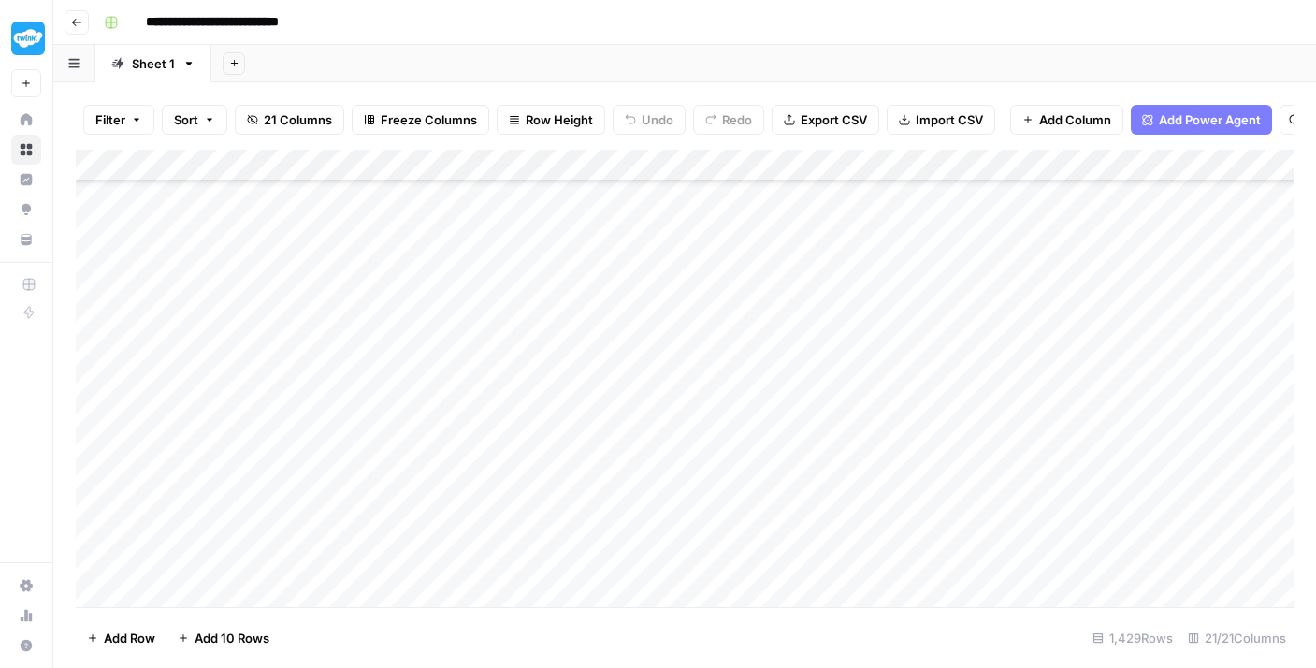
click at [512, 469] on div "Add Column" at bounding box center [685, 378] width 1218 height 457
click at [506, 439] on div "Add Column" at bounding box center [685, 378] width 1218 height 457
click at [499, 400] on div "Add Column" at bounding box center [685, 378] width 1218 height 457
click at [496, 368] on div "Add Column" at bounding box center [685, 378] width 1218 height 457
click at [488, 344] on div "Add Column" at bounding box center [685, 378] width 1218 height 457
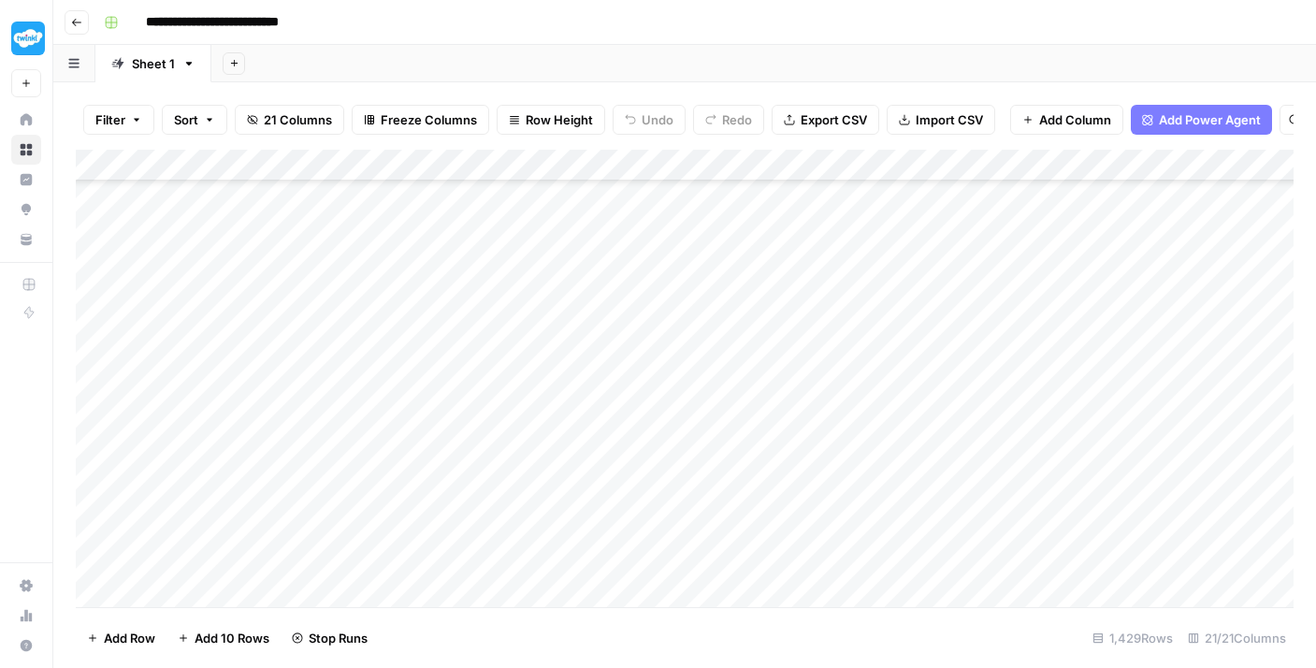
click at [487, 307] on div "Add Column" at bounding box center [685, 378] width 1218 height 457
click at [479, 282] on div "Add Column" at bounding box center [685, 378] width 1218 height 457
click at [477, 253] on div "Add Column" at bounding box center [685, 378] width 1218 height 457
click at [487, 407] on div "Add Column" at bounding box center [685, 378] width 1218 height 457
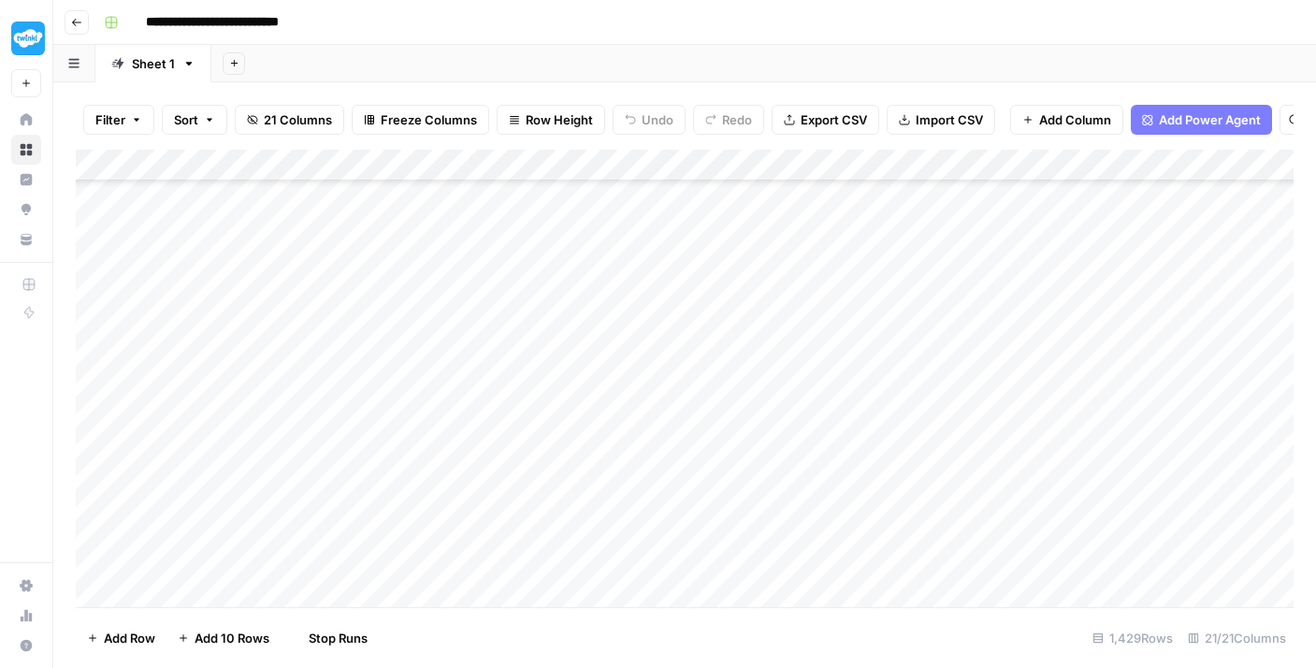
click at [478, 385] on div "Add Column" at bounding box center [685, 378] width 1218 height 457
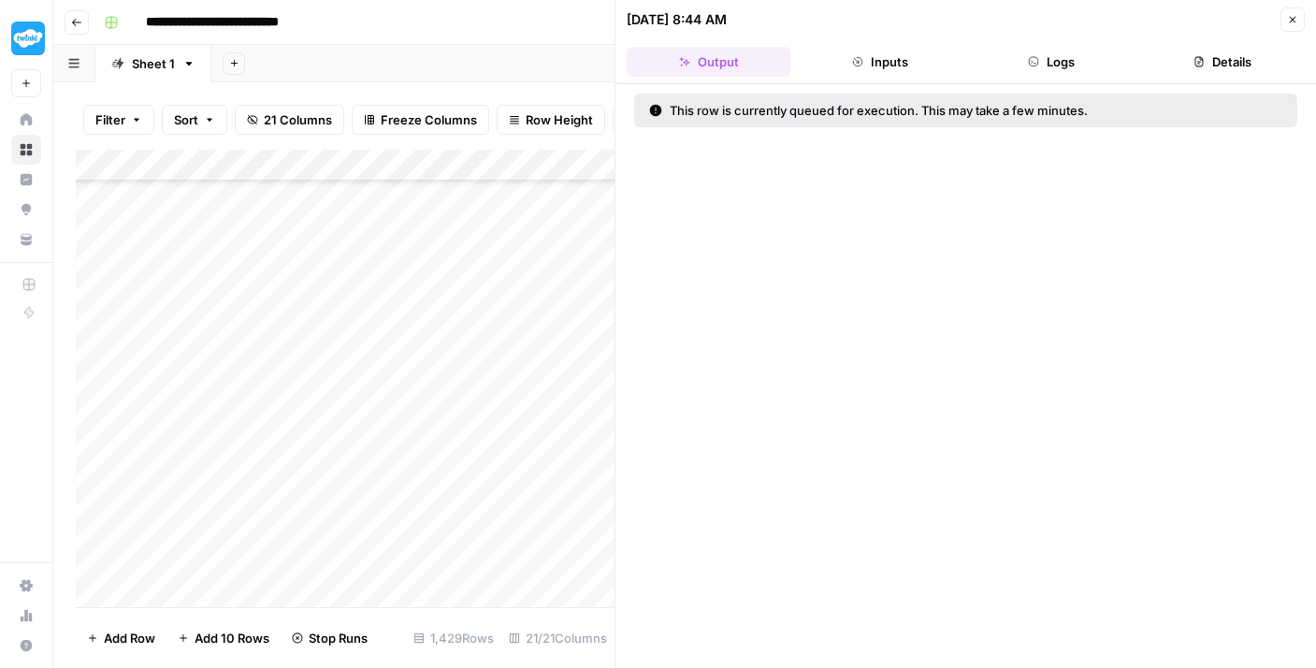
click at [1283, 20] on button "Close" at bounding box center [1292, 19] width 24 height 24
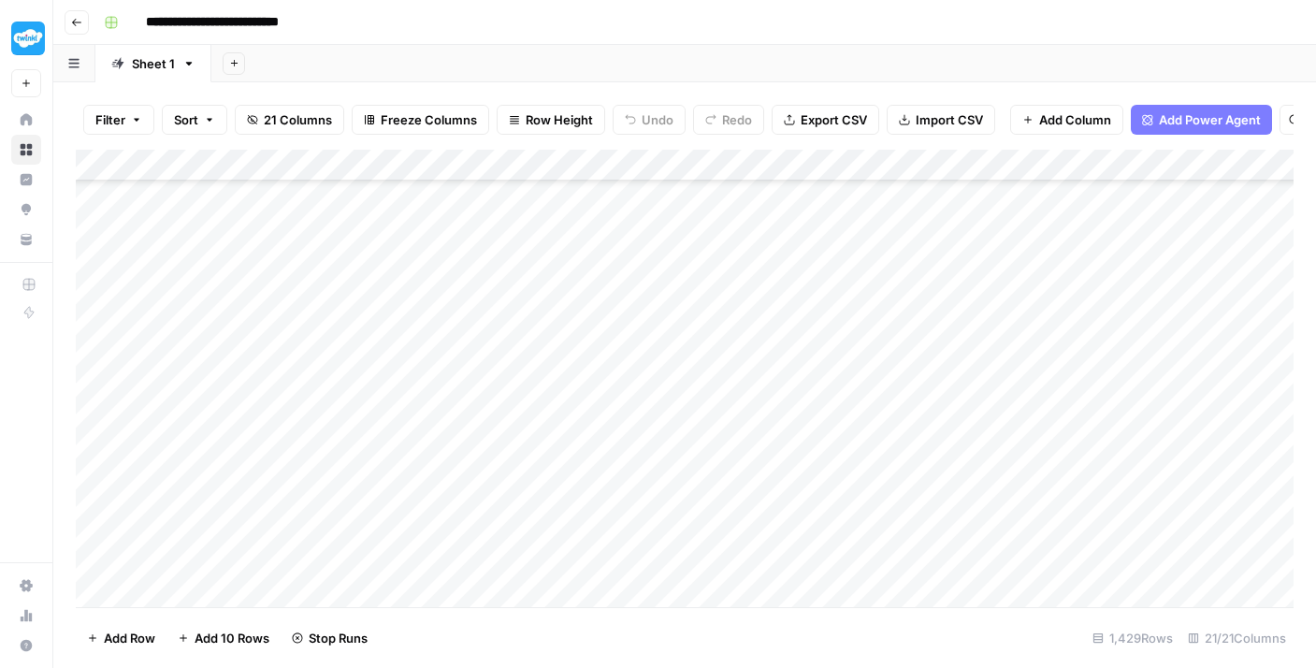
click at [510, 361] on div "Add Column" at bounding box center [685, 378] width 1218 height 457
click at [500, 331] on div "Add Column" at bounding box center [685, 378] width 1218 height 457
click at [492, 303] on div "Add Column" at bounding box center [685, 378] width 1218 height 457
click at [486, 275] on div "Add Column" at bounding box center [685, 378] width 1218 height 457
click at [484, 243] on div "Add Column" at bounding box center [685, 378] width 1218 height 457
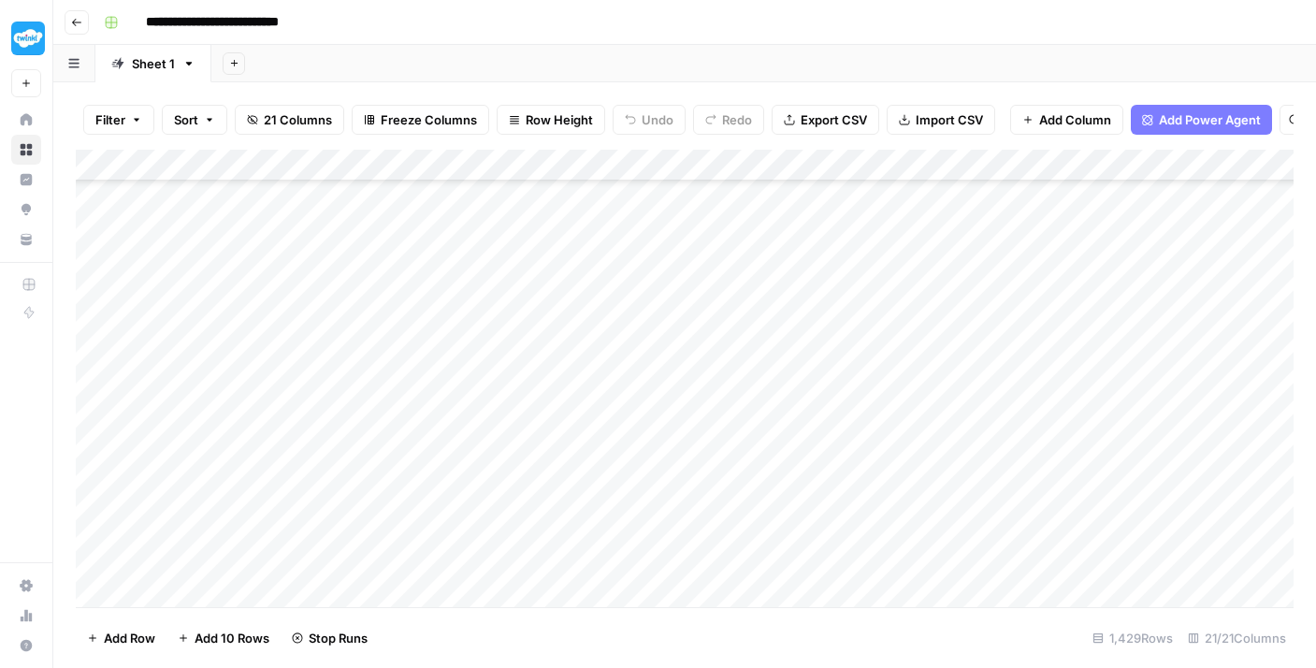
scroll to position [40663, 0]
click at [510, 470] on div "Add Column" at bounding box center [685, 378] width 1218 height 457
click at [501, 429] on div "Add Column" at bounding box center [685, 378] width 1218 height 457
click at [497, 398] on div "Add Column" at bounding box center [685, 378] width 1218 height 457
click at [492, 354] on div "Add Column" at bounding box center [685, 378] width 1218 height 457
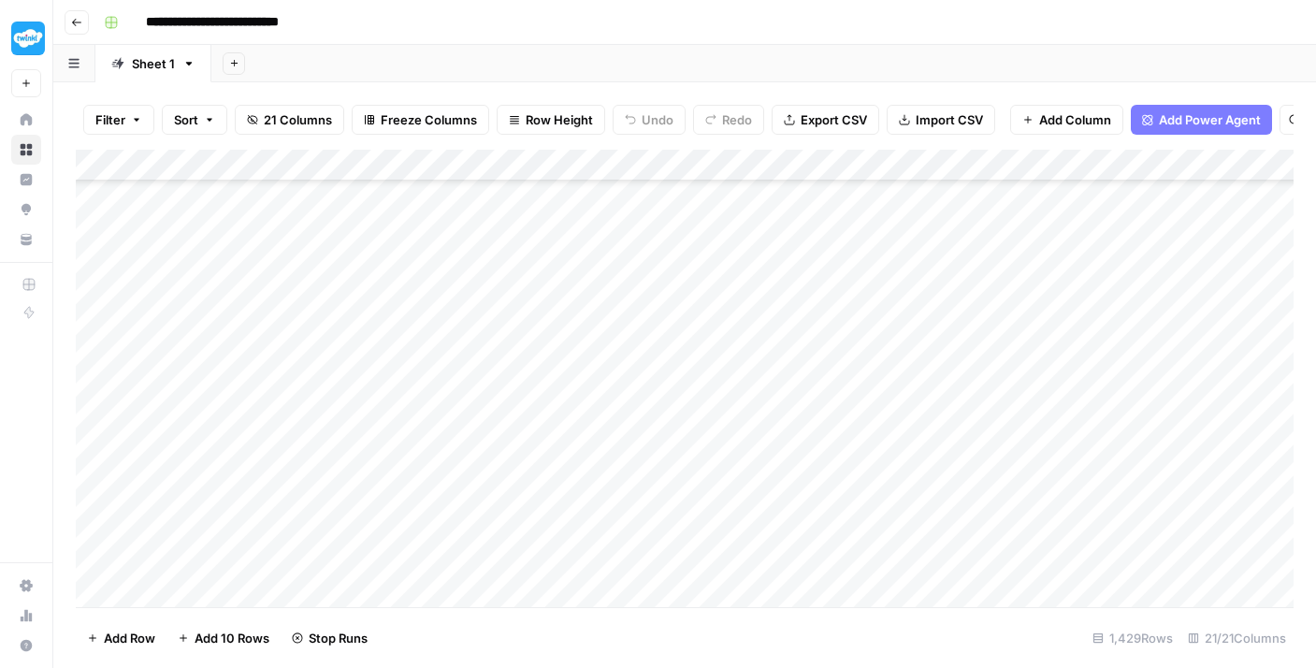
click at [484, 325] on div "Add Column" at bounding box center [685, 378] width 1218 height 457
click at [477, 299] on div "Add Column" at bounding box center [685, 378] width 1218 height 457
click at [477, 275] on div "Add Column" at bounding box center [685, 378] width 1218 height 457
click at [477, 232] on div "Add Column" at bounding box center [685, 378] width 1218 height 457
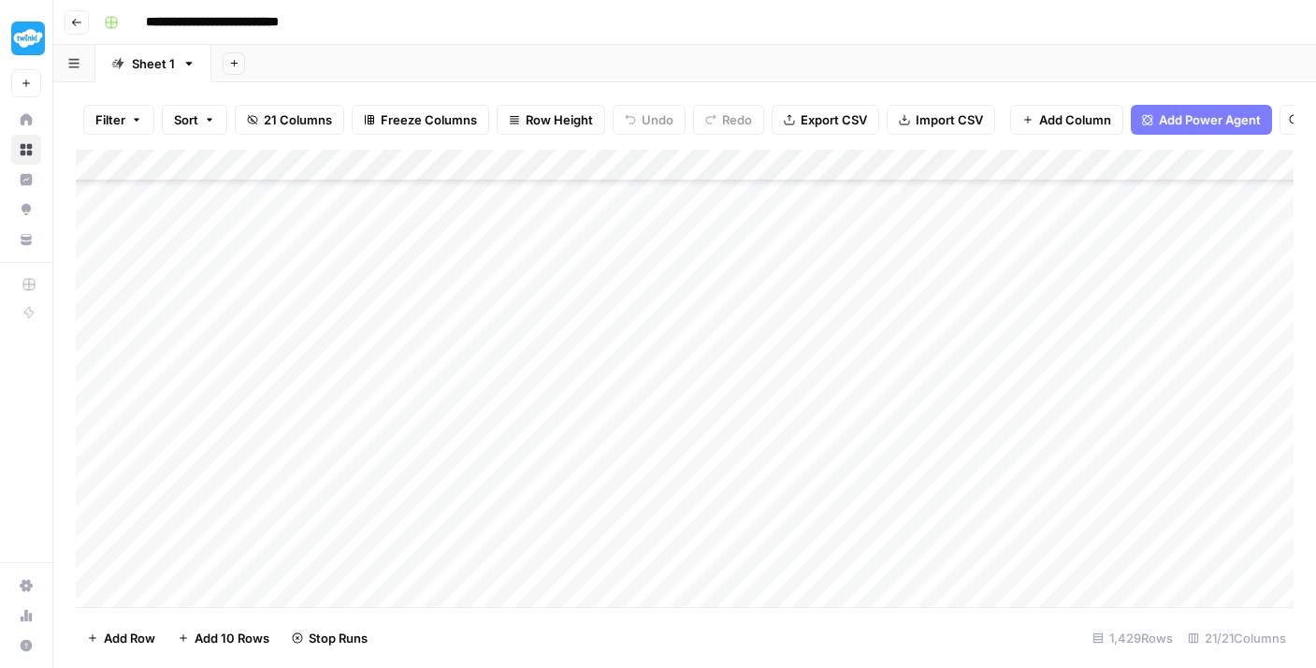
click at [496, 471] on div "Add Column" at bounding box center [685, 378] width 1218 height 457
click at [494, 484] on div "Add Column" at bounding box center [685, 378] width 1218 height 457
click at [493, 427] on div "Add Column" at bounding box center [685, 378] width 1218 height 457
click at [493, 383] on div "Add Column" at bounding box center [685, 378] width 1218 height 457
click at [490, 361] on div "Add Column" at bounding box center [685, 378] width 1218 height 457
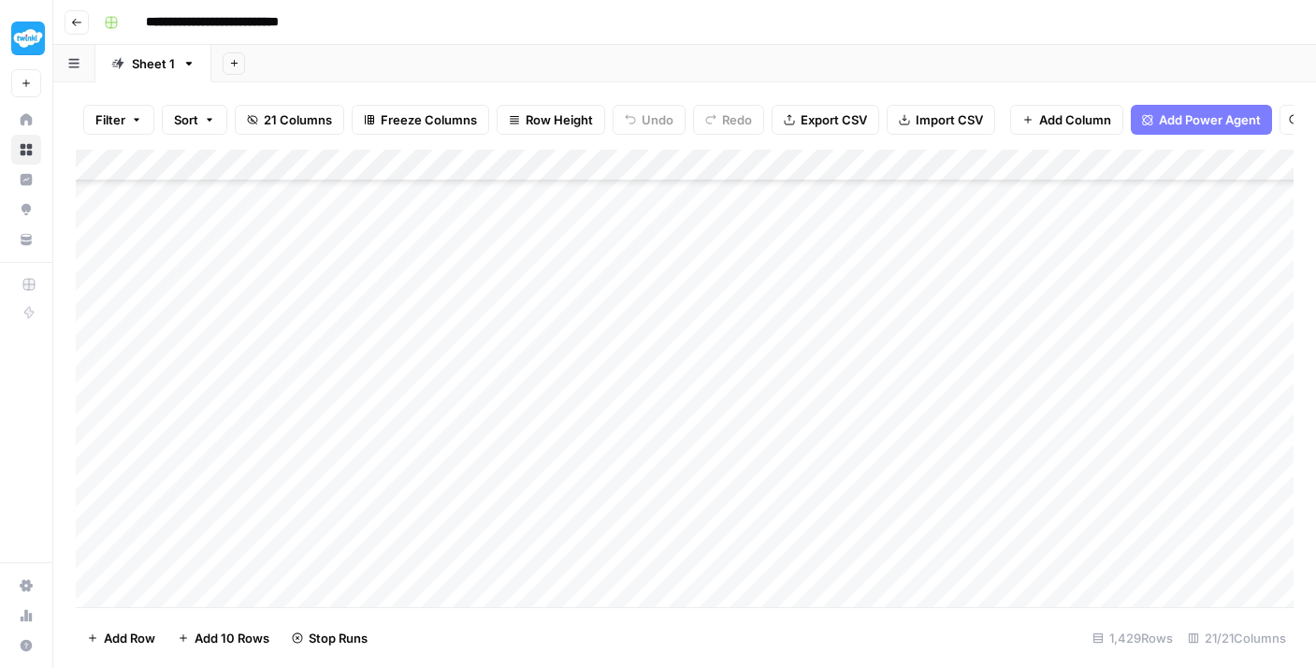
click at [488, 322] on div "Add Column" at bounding box center [685, 378] width 1218 height 457
click at [484, 300] on div "Add Column" at bounding box center [685, 378] width 1218 height 457
click at [482, 255] on div "Add Column" at bounding box center [685, 378] width 1218 height 457
click at [475, 234] on div "Add Column" at bounding box center [685, 378] width 1218 height 457
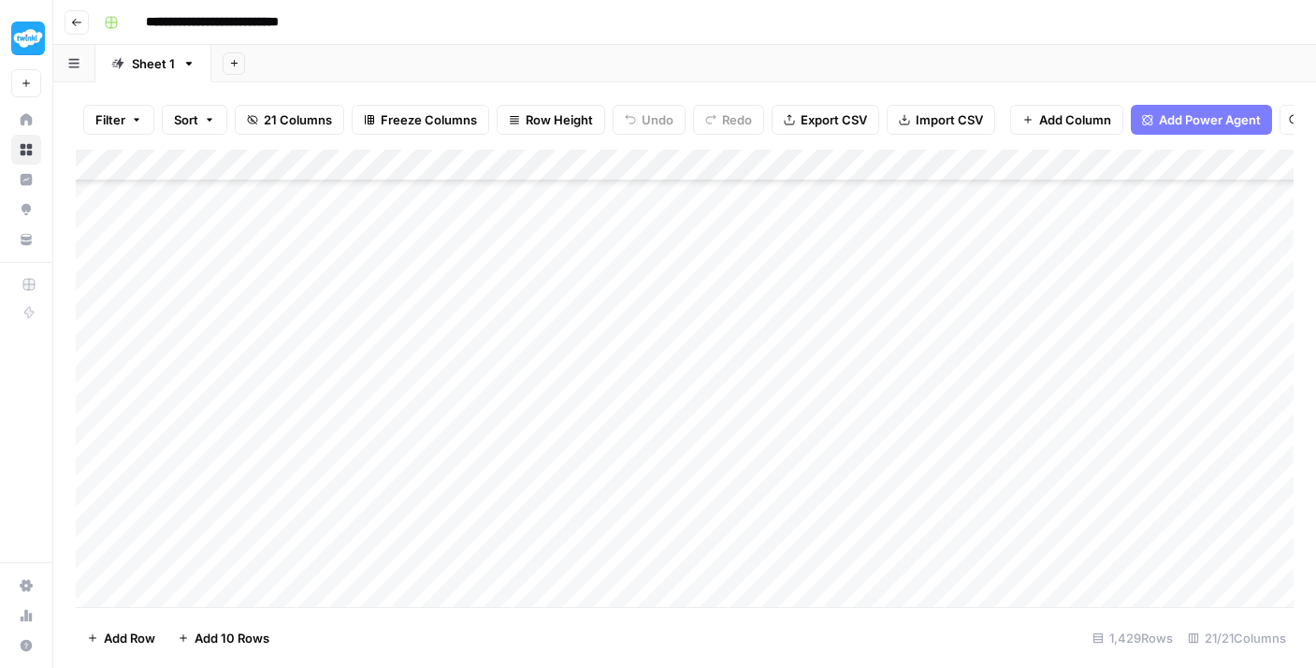
click at [471, 526] on div "Add Column" at bounding box center [685, 378] width 1218 height 457
click at [471, 613] on footer "Add Row Add 10 Rows 1,429 Rows 21/21 Columns" at bounding box center [685, 637] width 1218 height 61
click at [470, 590] on div "Add Column" at bounding box center [685, 378] width 1218 height 457
click at [480, 521] on div "Add Column" at bounding box center [685, 378] width 1218 height 457
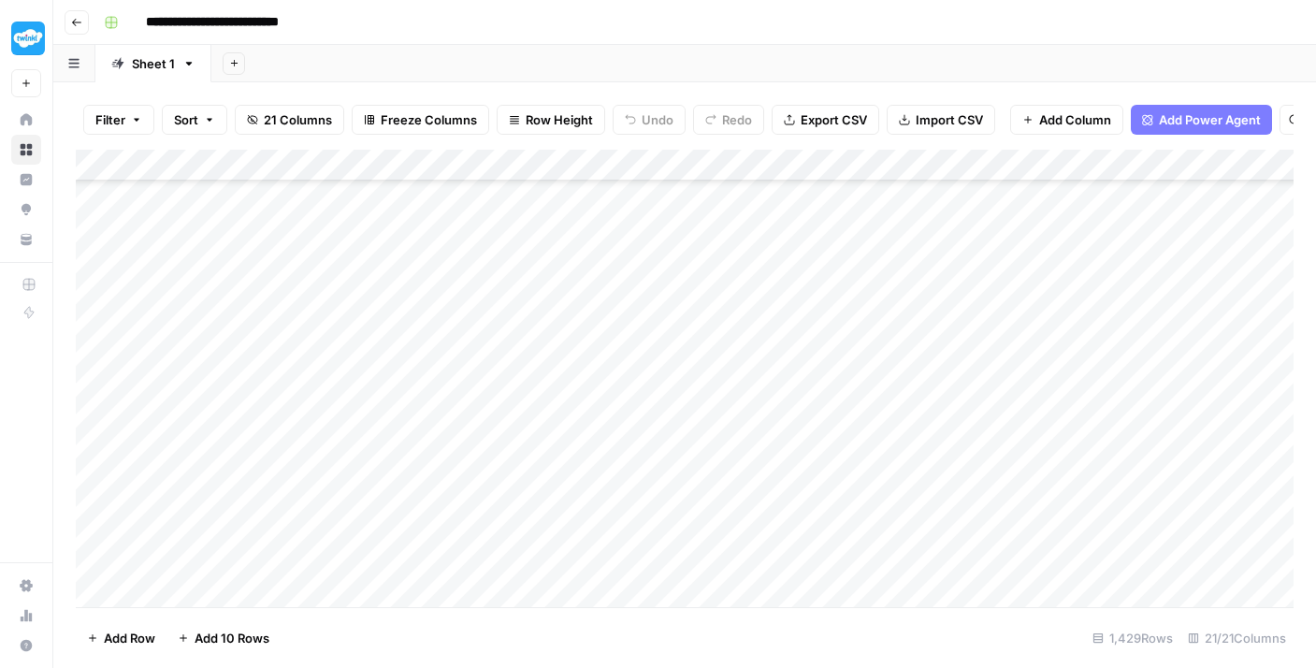
click at [478, 482] on div "Add Column" at bounding box center [685, 378] width 1218 height 457
click at [472, 458] on div "Add Column" at bounding box center [685, 378] width 1218 height 457
click at [466, 429] on div "Add Column" at bounding box center [685, 378] width 1218 height 457
click at [464, 387] on div "Add Column" at bounding box center [685, 378] width 1218 height 457
click at [464, 359] on div "Add Column" at bounding box center [685, 378] width 1218 height 457
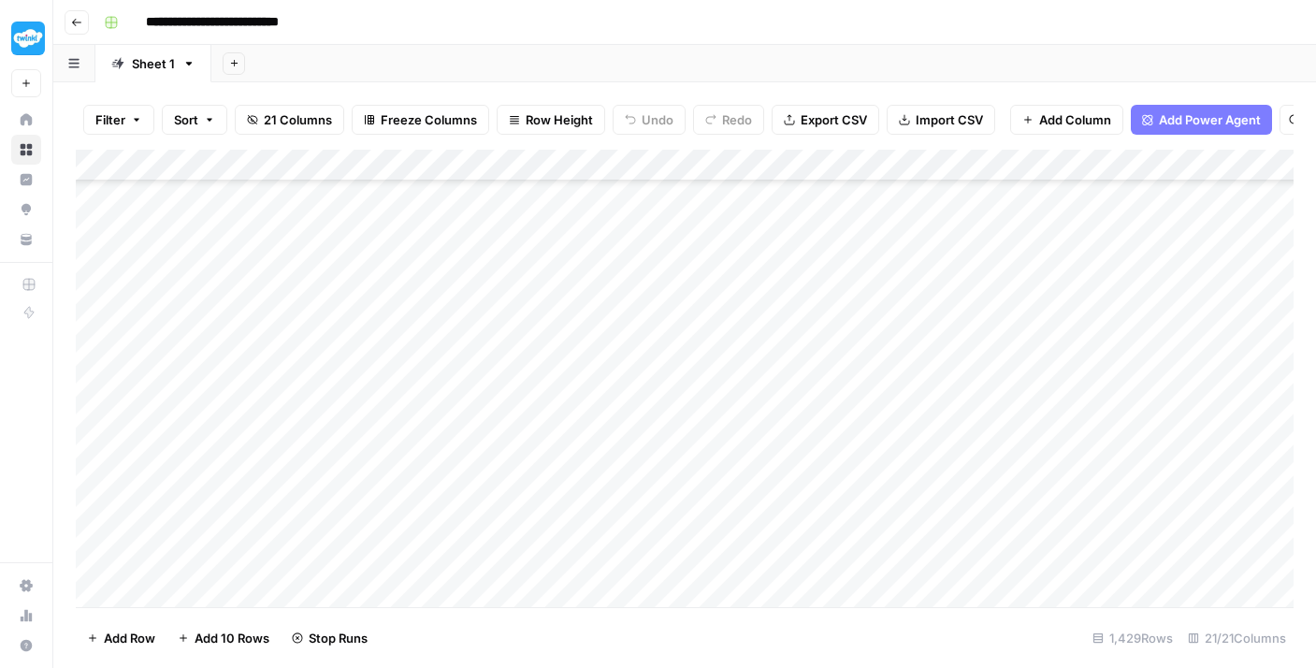
click at [467, 325] on div "Add Column" at bounding box center [685, 378] width 1218 height 457
click at [467, 298] on div "Add Column" at bounding box center [685, 378] width 1218 height 457
click at [473, 252] on div "Add Column" at bounding box center [685, 378] width 1218 height 457
click at [469, 232] on div "Add Column" at bounding box center [685, 378] width 1218 height 457
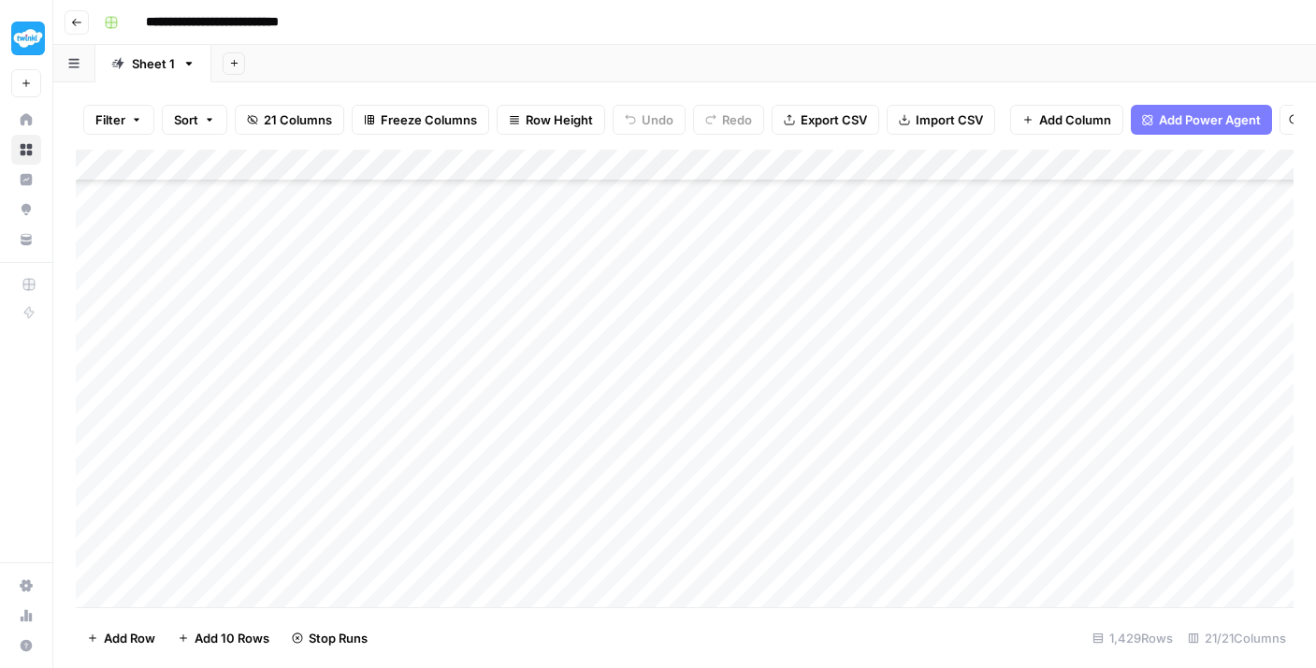
click at [465, 410] on div "Add Column" at bounding box center [685, 378] width 1218 height 457
click at [470, 388] on div "Add Column" at bounding box center [685, 378] width 1218 height 457
click at [478, 344] on div "Add Column" at bounding box center [685, 378] width 1218 height 457
click at [473, 320] on div "Add Column" at bounding box center [685, 378] width 1218 height 457
click at [473, 287] on div "Add Column" at bounding box center [685, 378] width 1218 height 457
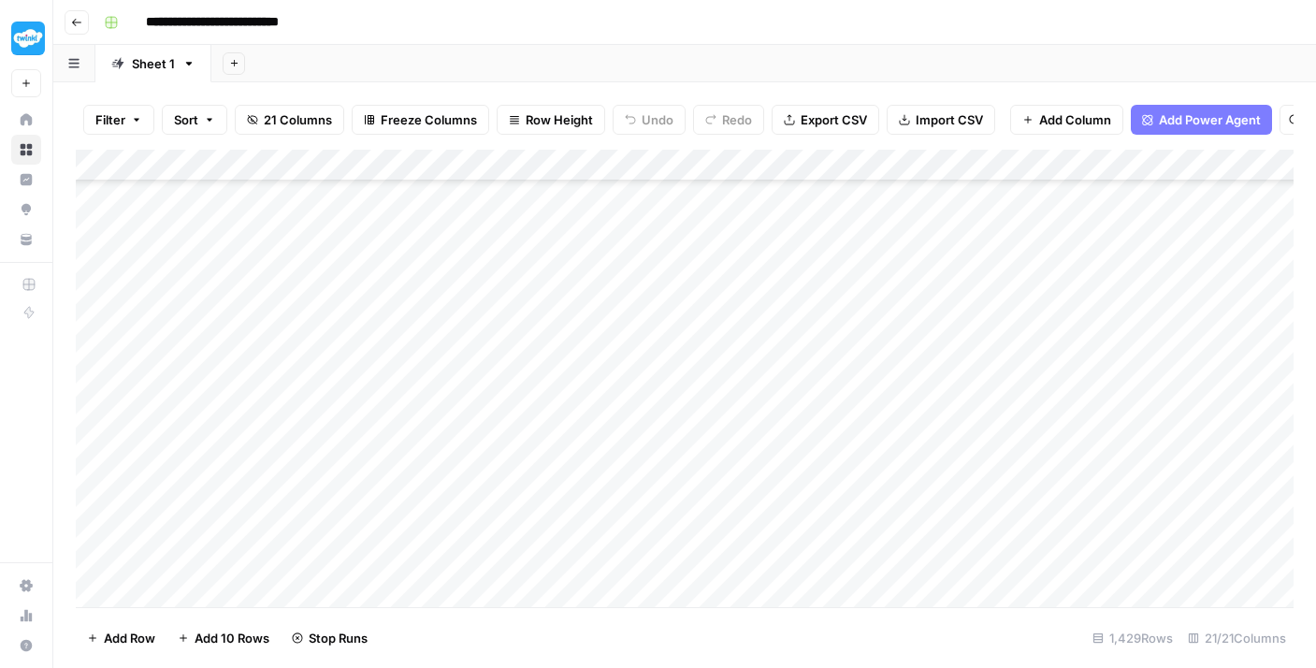
click at [472, 259] on div "Add Column" at bounding box center [685, 378] width 1218 height 457
click at [470, 224] on div "Add Column" at bounding box center [685, 378] width 1218 height 457
click at [483, 512] on div "Add Column" at bounding box center [685, 378] width 1218 height 457
click at [478, 470] on div "Add Column" at bounding box center [685, 378] width 1218 height 457
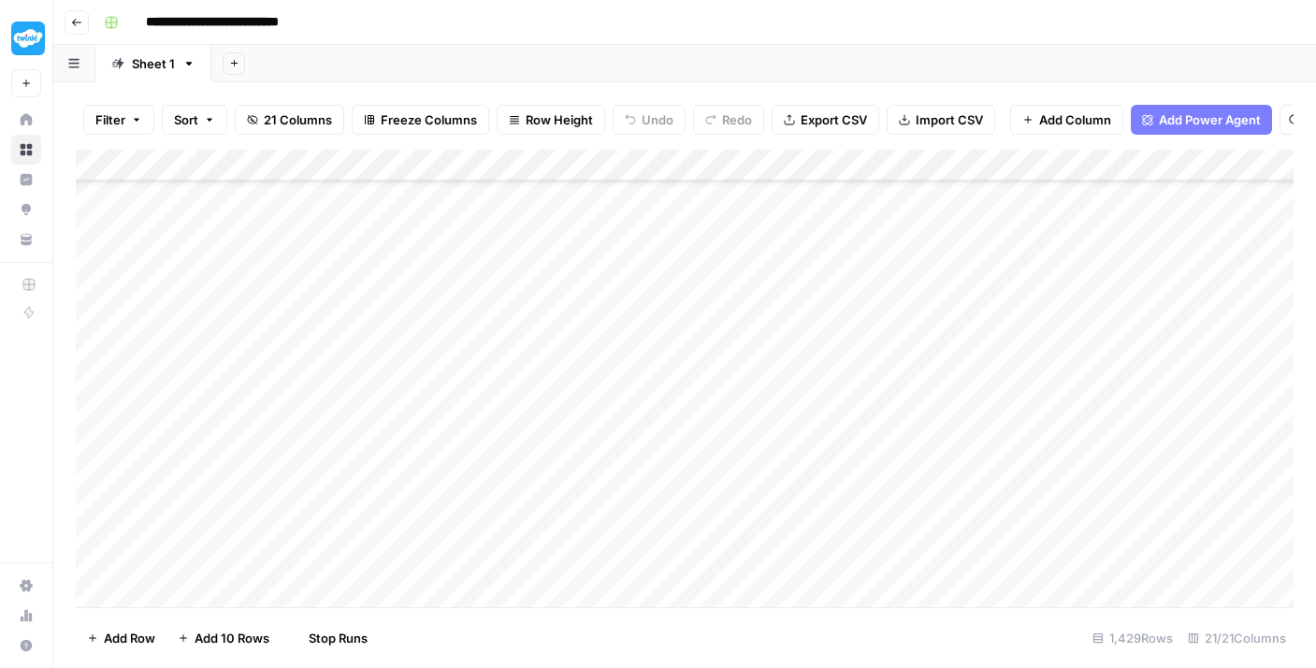
click at [478, 438] on div "Add Column" at bounding box center [685, 378] width 1218 height 457
click at [478, 404] on div "Add Column" at bounding box center [685, 378] width 1218 height 457
click at [475, 374] on div "Add Column" at bounding box center [685, 378] width 1218 height 457
click at [474, 333] on div "Add Column" at bounding box center [685, 378] width 1218 height 457
click at [471, 304] on div "Add Column" at bounding box center [685, 378] width 1218 height 457
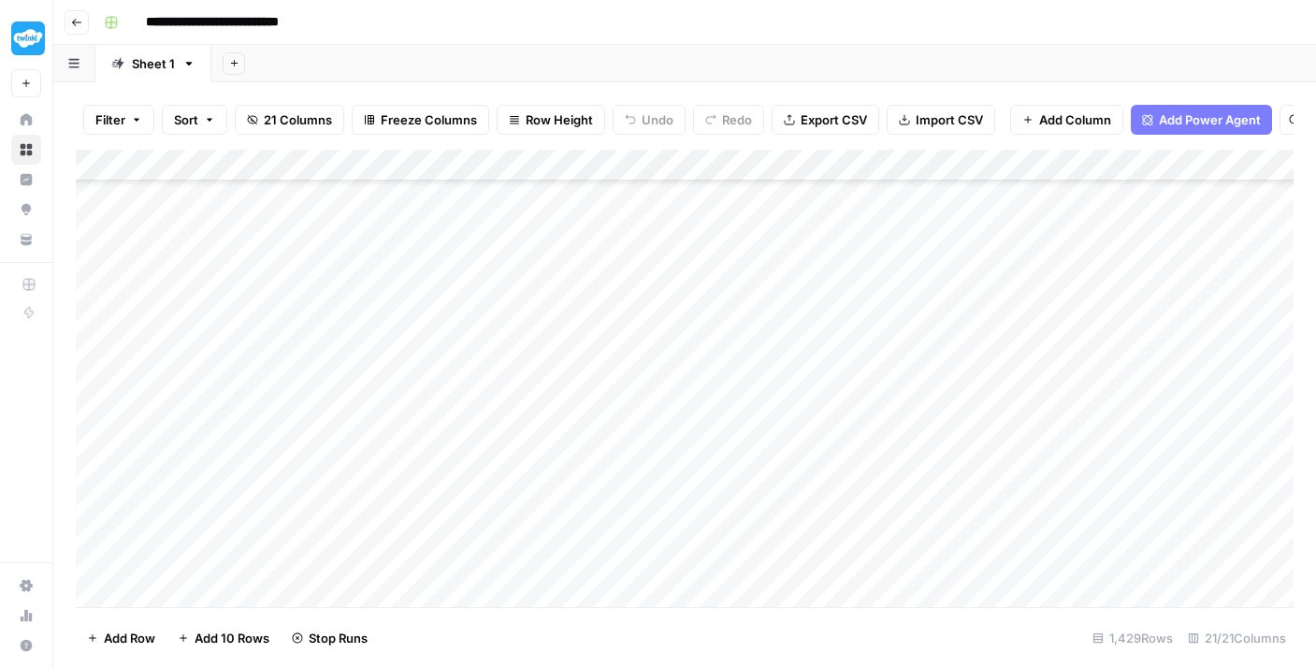
click at [484, 284] on div "Add Column" at bounding box center [685, 378] width 1218 height 457
click at [489, 239] on div "Add Column" at bounding box center [685, 378] width 1218 height 457
click at [479, 211] on div "Add Column" at bounding box center [685, 378] width 1218 height 457
click at [478, 191] on div "Add Column" at bounding box center [685, 378] width 1218 height 457
click at [494, 416] on div "Add Column" at bounding box center [685, 378] width 1218 height 457
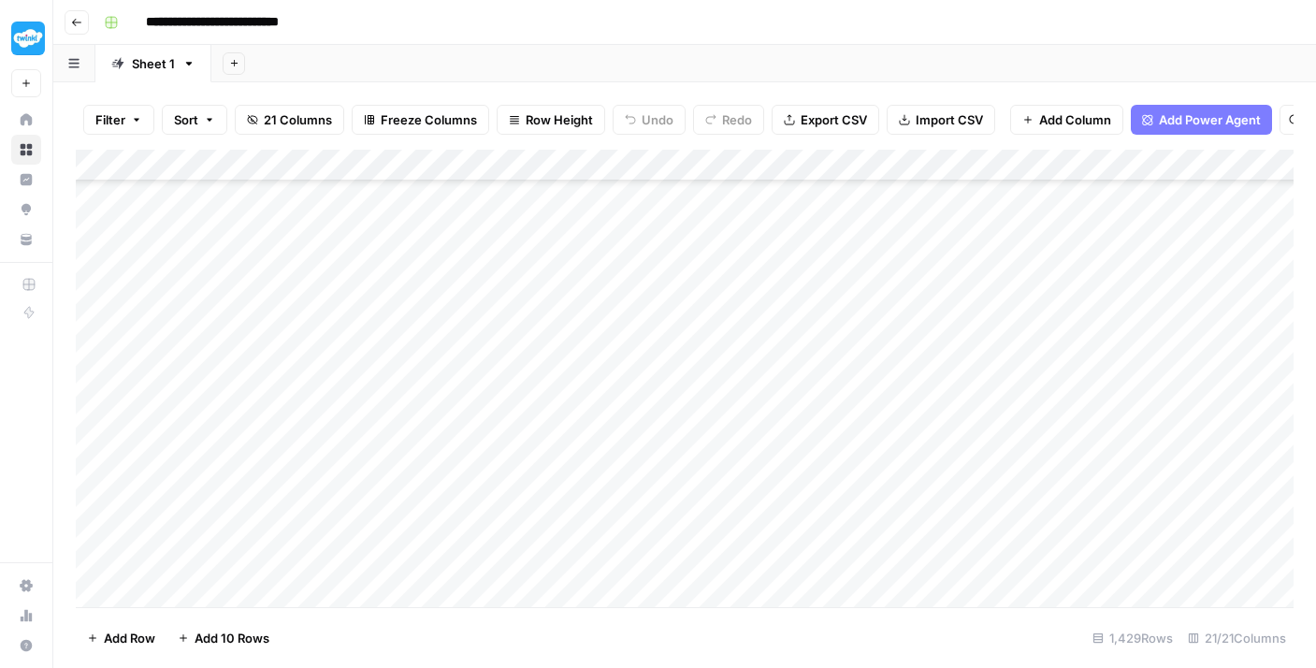
scroll to position [39174, 0]
click at [496, 489] on div "Add Column" at bounding box center [685, 378] width 1218 height 457
click at [495, 451] on div "Add Column" at bounding box center [685, 378] width 1218 height 457
click at [494, 421] on div "Add Column" at bounding box center [685, 378] width 1218 height 457
click at [493, 389] on div "Add Column" at bounding box center [685, 378] width 1218 height 457
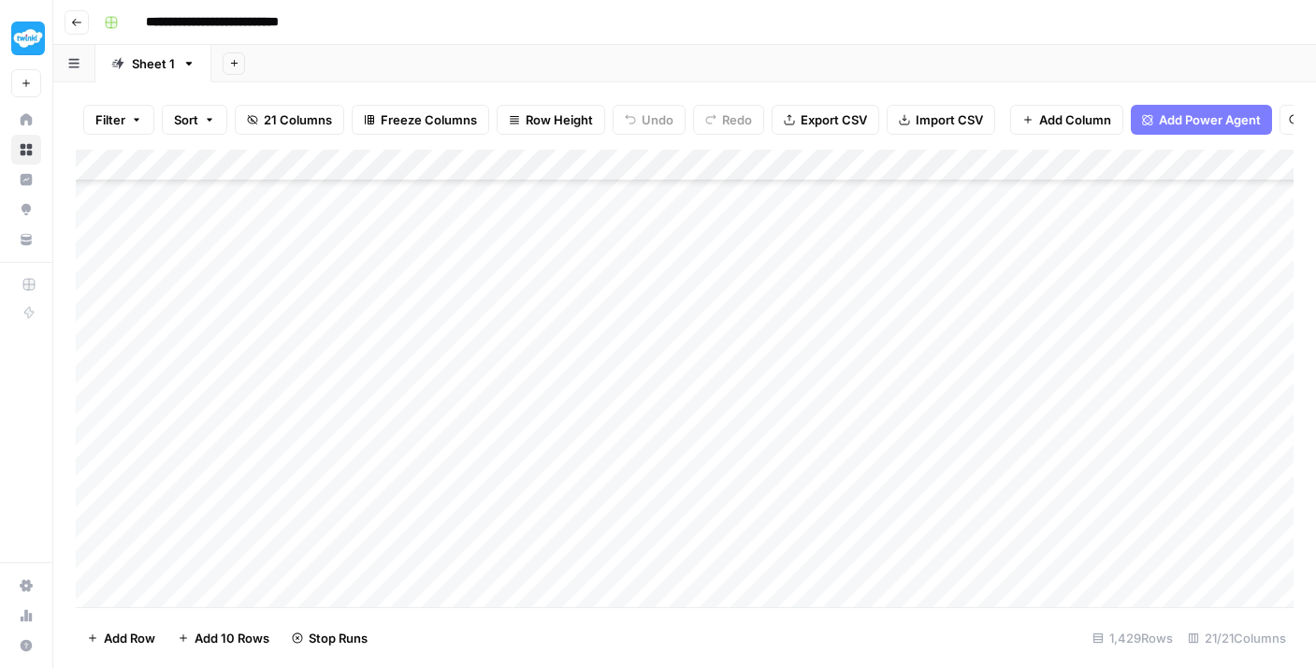
click at [492, 353] on div "Add Column" at bounding box center [685, 378] width 1218 height 457
click at [490, 322] on div "Add Column" at bounding box center [685, 378] width 1218 height 457
click at [487, 296] on div "Add Column" at bounding box center [685, 378] width 1218 height 457
click at [481, 268] on div "Add Column" at bounding box center [685, 378] width 1218 height 457
click at [481, 236] on div "Add Column" at bounding box center [685, 378] width 1218 height 457
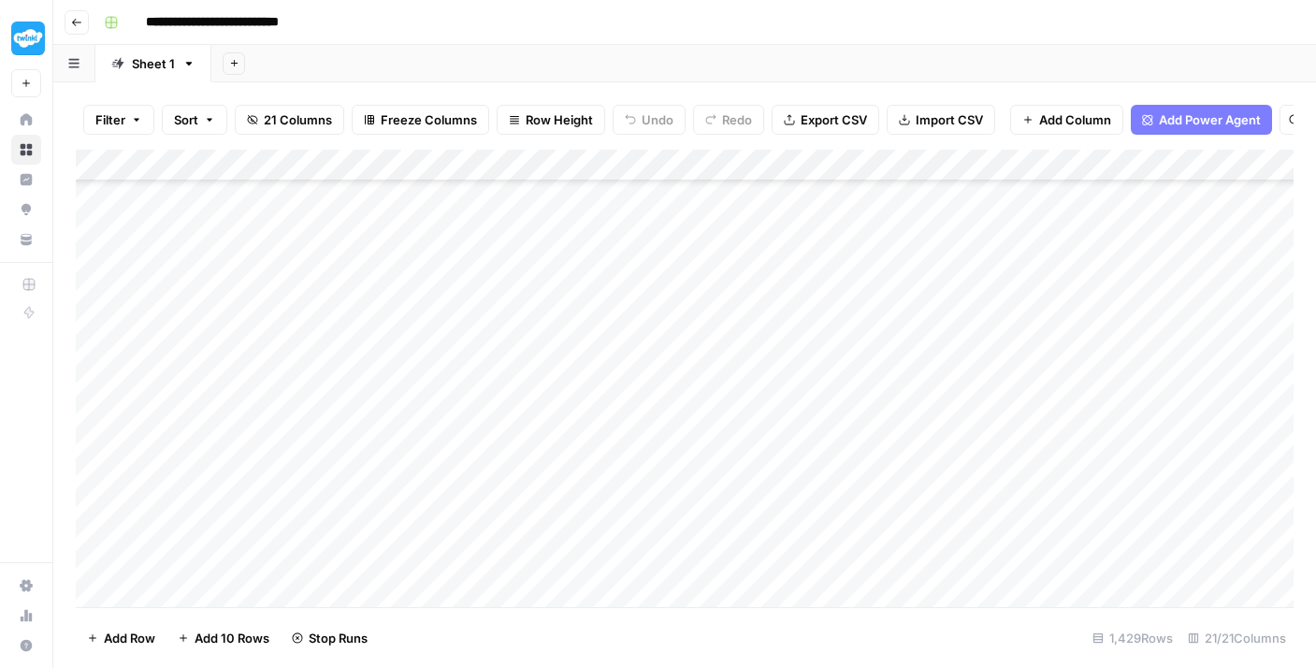
click at [481, 202] on div "Add Column" at bounding box center [685, 378] width 1218 height 457
click at [483, 377] on div "Add Column" at bounding box center [685, 378] width 1218 height 457
click at [484, 340] on div "Add Column" at bounding box center [685, 378] width 1218 height 457
click at [479, 310] on div "Add Column" at bounding box center [685, 378] width 1218 height 457
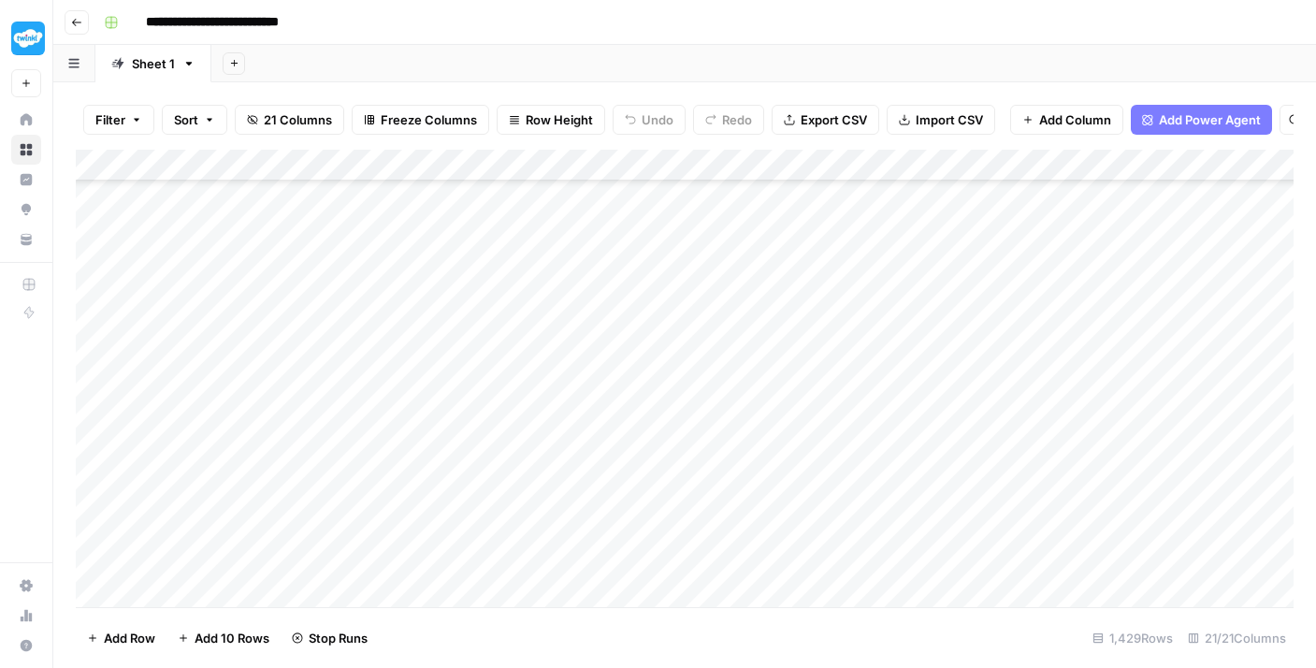
click at [477, 271] on div "Add Column" at bounding box center [685, 378] width 1218 height 457
click at [471, 247] on div "Add Column" at bounding box center [685, 378] width 1218 height 457
click at [471, 214] on div "Add Column" at bounding box center [685, 378] width 1218 height 457
click at [467, 556] on div "Add Column" at bounding box center [685, 378] width 1218 height 457
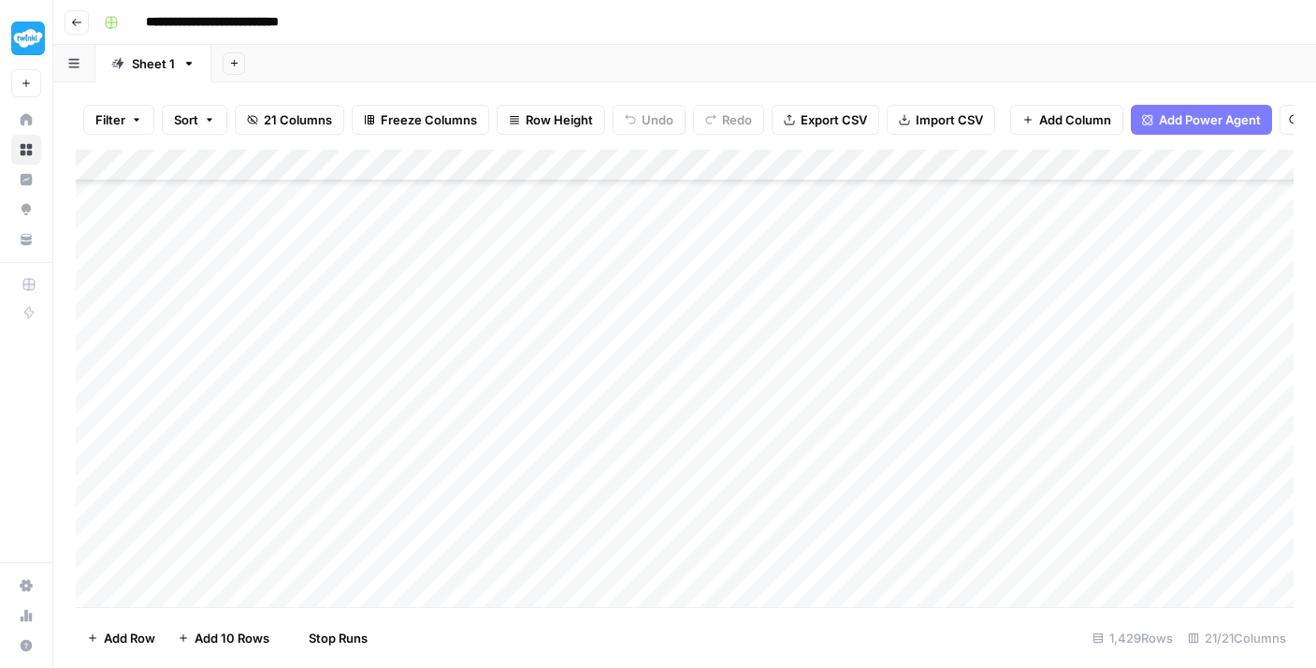
click at [470, 532] on div "Add Column" at bounding box center [685, 378] width 1218 height 457
click at [473, 490] on div "Add Column" at bounding box center [685, 378] width 1218 height 457
click at [473, 460] on div "Add Column" at bounding box center [685, 378] width 1218 height 457
click at [472, 439] on div "Add Column" at bounding box center [685, 378] width 1218 height 457
click at [476, 383] on div "Add Column" at bounding box center [685, 378] width 1218 height 457
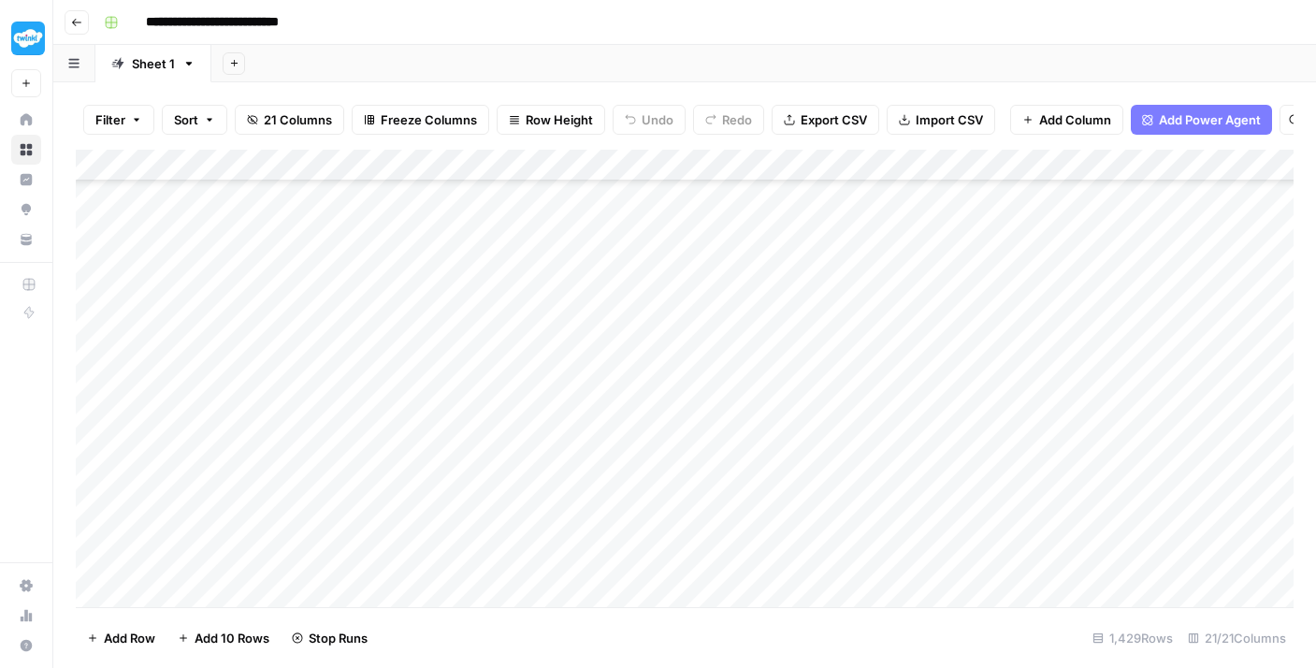
click at [470, 398] on div "Add Column" at bounding box center [685, 378] width 1218 height 457
click at [483, 335] on div "Add Column" at bounding box center [685, 378] width 1218 height 457
click at [490, 297] on div "Add Column" at bounding box center [685, 378] width 1218 height 457
click at [490, 273] on div "Add Column" at bounding box center [685, 378] width 1218 height 457
click at [490, 245] on div "Add Column" at bounding box center [685, 378] width 1218 height 457
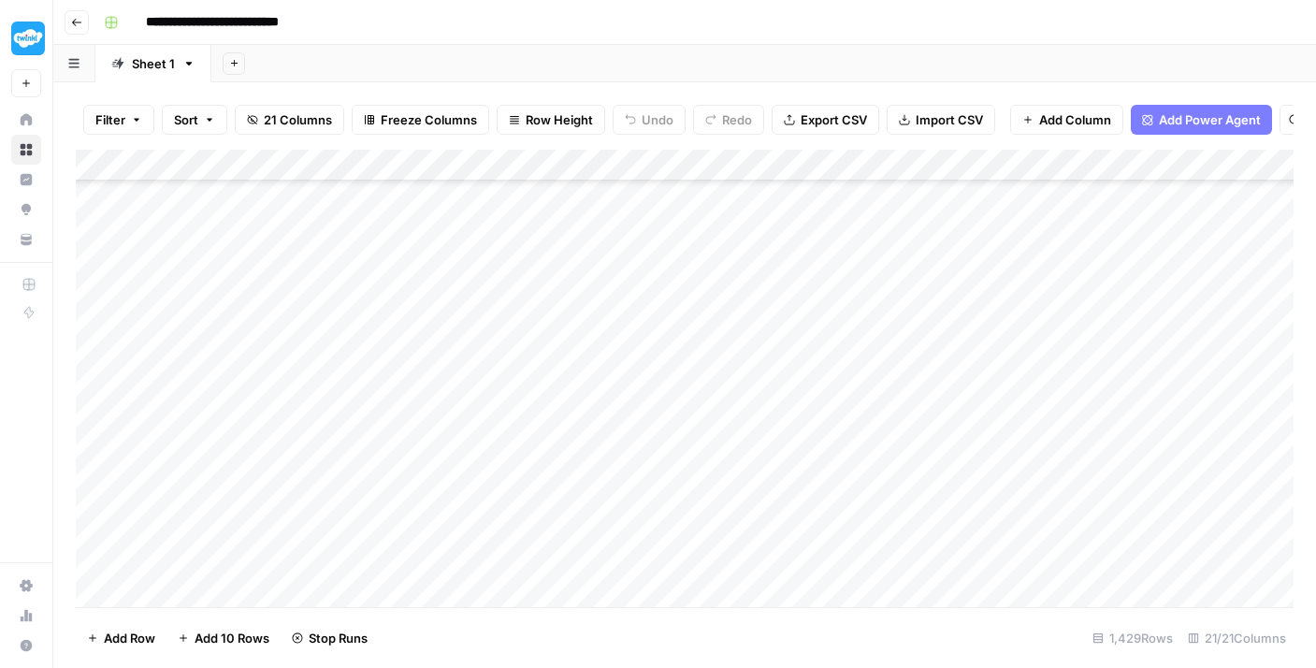
click at [488, 215] on div "Add Column" at bounding box center [685, 378] width 1218 height 457
click at [482, 559] on div "Add Column" at bounding box center [685, 378] width 1218 height 457
click at [499, 527] on div "Add Column" at bounding box center [685, 378] width 1218 height 457
click at [501, 482] on div "Add Column" at bounding box center [685, 378] width 1218 height 457
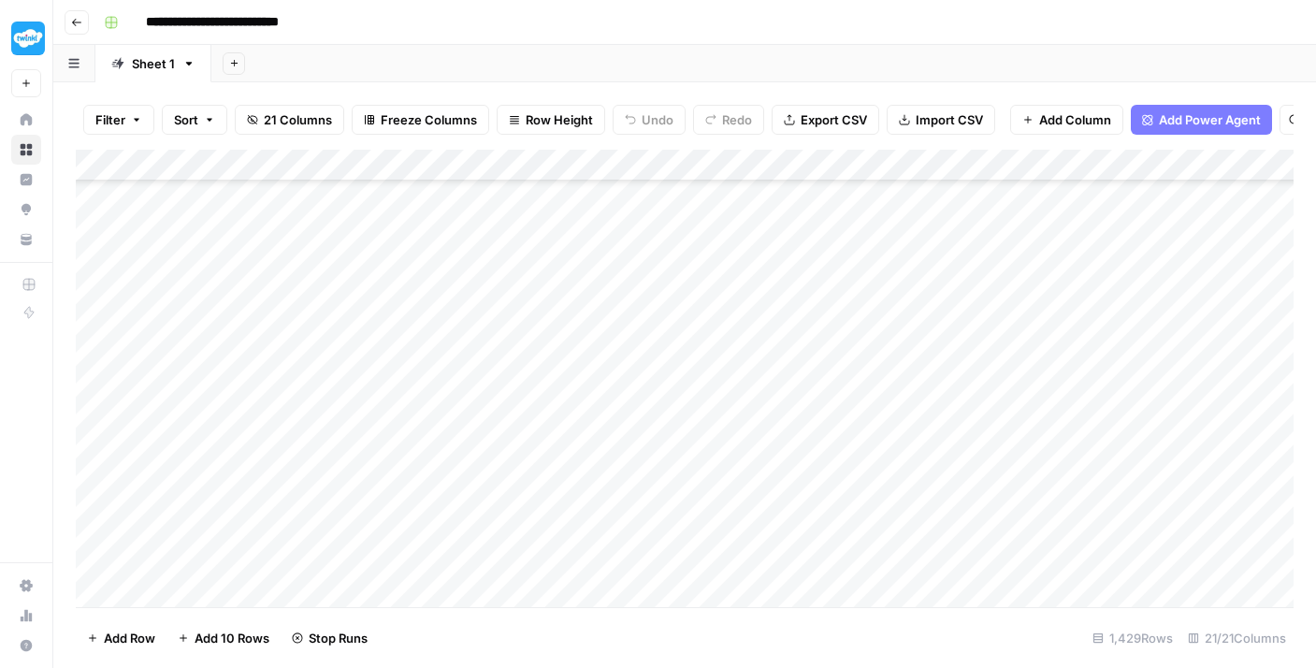
click at [497, 456] on div "Add Column" at bounding box center [685, 378] width 1218 height 457
click at [496, 418] on div "Add Column" at bounding box center [685, 378] width 1218 height 457
click at [496, 391] on div "Add Column" at bounding box center [685, 378] width 1218 height 457
click at [496, 356] on div "Add Column" at bounding box center [685, 378] width 1218 height 457
click at [493, 321] on div "Add Column" at bounding box center [685, 378] width 1218 height 457
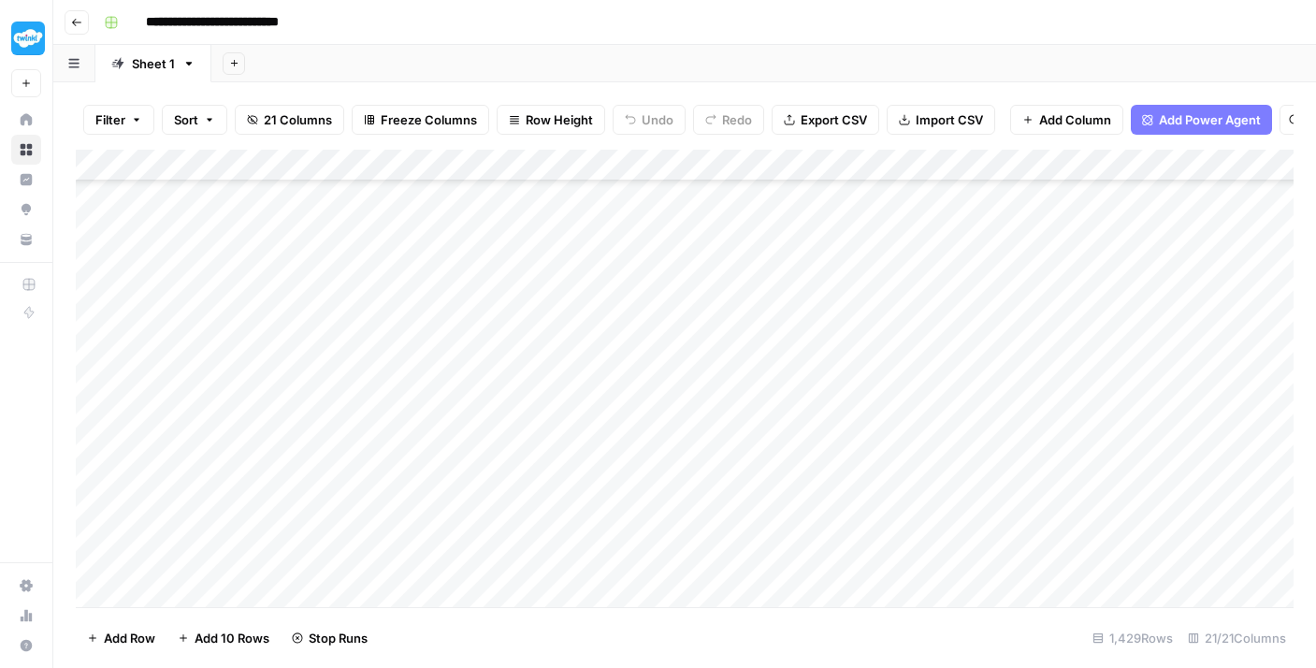
click at [491, 295] on div "Add Column" at bounding box center [685, 378] width 1218 height 457
click at [491, 257] on div "Add Column" at bounding box center [685, 378] width 1218 height 457
click at [486, 231] on div "Add Column" at bounding box center [685, 378] width 1218 height 457
click at [484, 201] on div "Add Column" at bounding box center [685, 378] width 1218 height 457
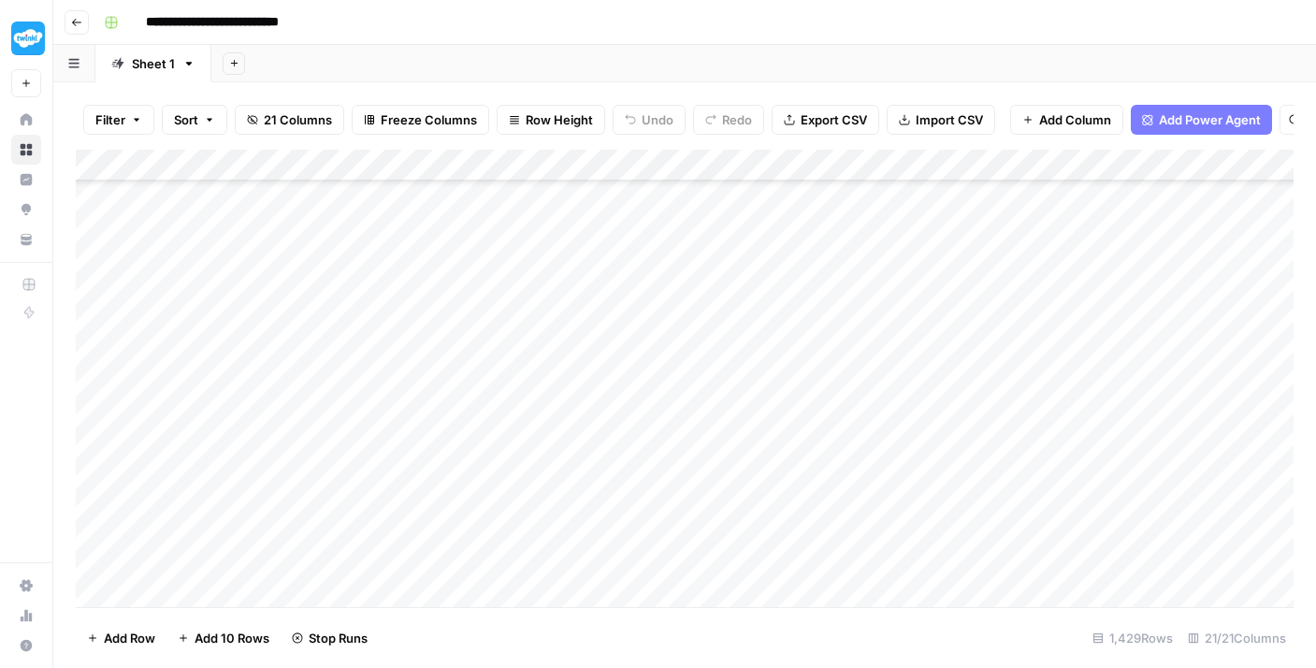
click at [487, 480] on div "Add Column" at bounding box center [685, 378] width 1218 height 457
click at [481, 450] on div "Add Column" at bounding box center [685, 378] width 1218 height 457
click at [476, 410] on div "Add Column" at bounding box center [685, 378] width 1218 height 457
click at [475, 372] on div "Add Column" at bounding box center [685, 378] width 1218 height 457
click at [475, 349] on div "Add Column" at bounding box center [685, 378] width 1218 height 457
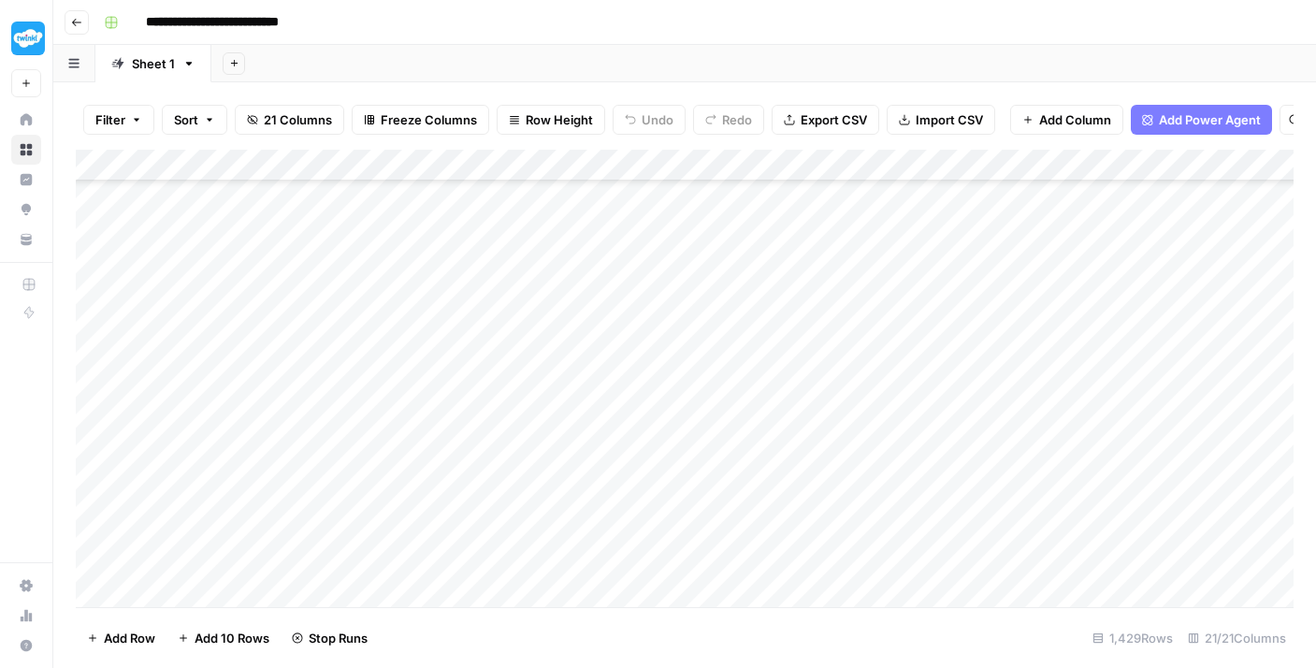
click at [473, 328] on div "Add Column" at bounding box center [685, 378] width 1218 height 457
click at [473, 285] on div "Add Column" at bounding box center [685, 378] width 1218 height 457
click at [473, 255] on div "Add Column" at bounding box center [685, 378] width 1218 height 457
click at [473, 223] on div "Add Column" at bounding box center [685, 378] width 1218 height 457
click at [471, 195] on div "Add Column" at bounding box center [685, 378] width 1218 height 457
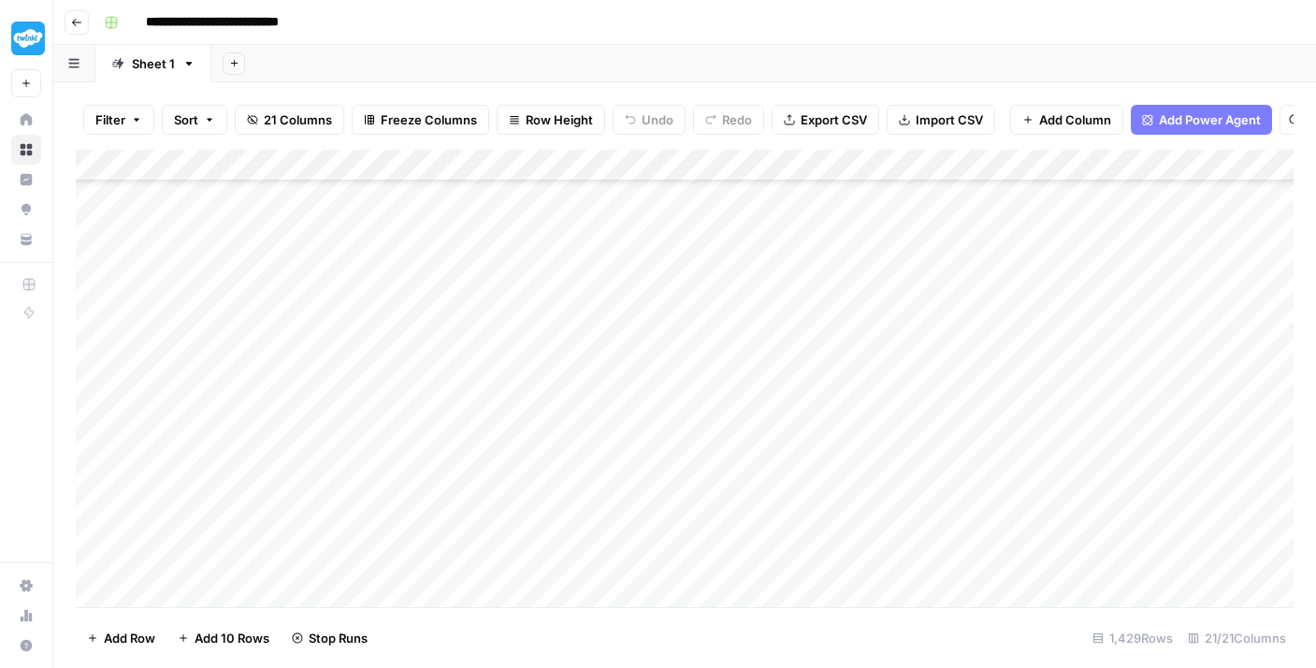
scroll to position [37503, 0]
click at [495, 567] on div "Add Column" at bounding box center [685, 378] width 1218 height 457
click at [494, 536] on div "Add Column" at bounding box center [685, 378] width 1218 height 457
click at [486, 511] on div "Add Column" at bounding box center [685, 378] width 1218 height 457
click at [484, 465] on div "Add Column" at bounding box center [685, 378] width 1218 height 457
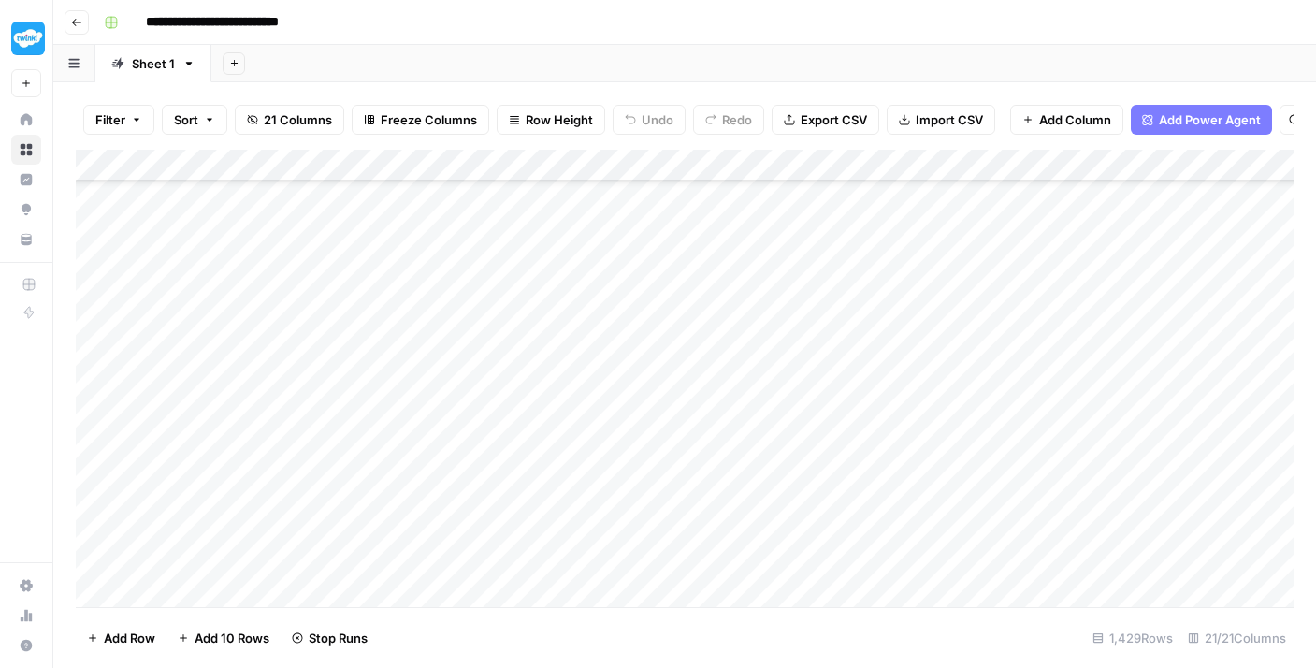
click at [483, 435] on div "Add Column" at bounding box center [685, 378] width 1218 height 457
click at [480, 406] on div "Add Column" at bounding box center [685, 378] width 1218 height 457
click at [480, 375] on div "Add Column" at bounding box center [685, 378] width 1218 height 457
click at [470, 340] on div "Add Column" at bounding box center [685, 378] width 1218 height 457
click at [470, 318] on div "Add Column" at bounding box center [685, 378] width 1218 height 457
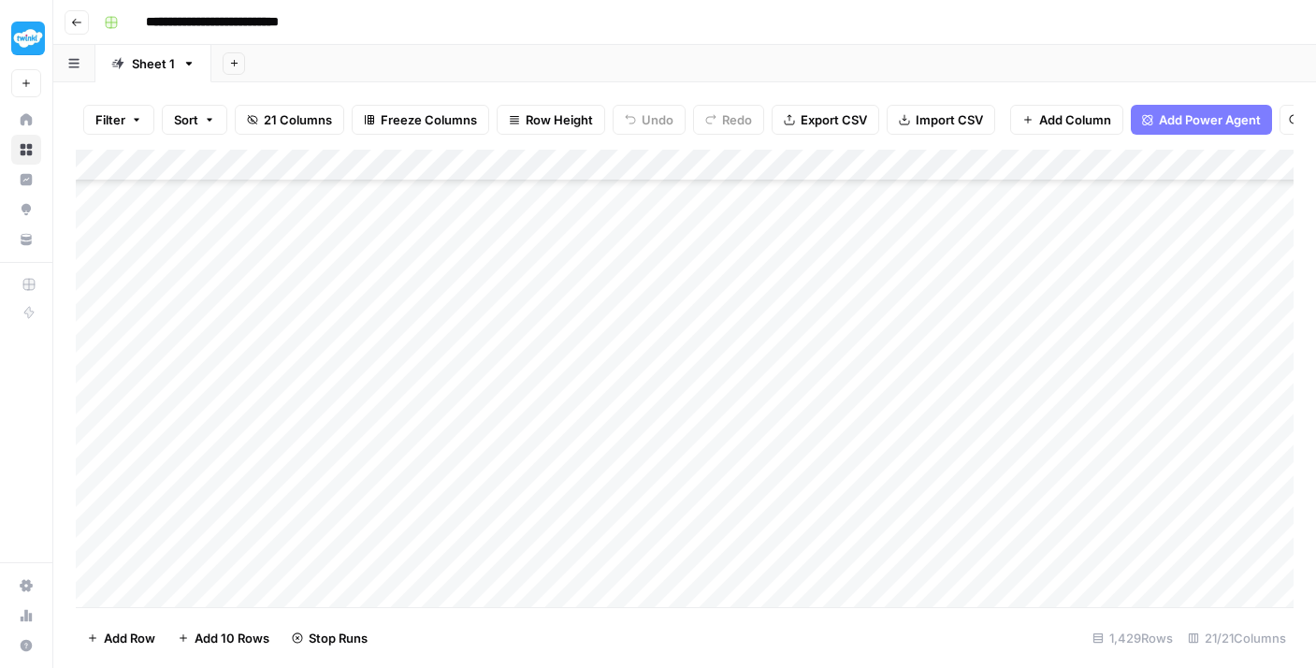
click at [472, 289] on div "Add Column" at bounding box center [685, 378] width 1218 height 457
click at [470, 248] on div "Add Column" at bounding box center [685, 378] width 1218 height 457
click at [460, 219] on div "Add Column" at bounding box center [685, 378] width 1218 height 457
click at [484, 331] on div "Add Column" at bounding box center [685, 378] width 1218 height 457
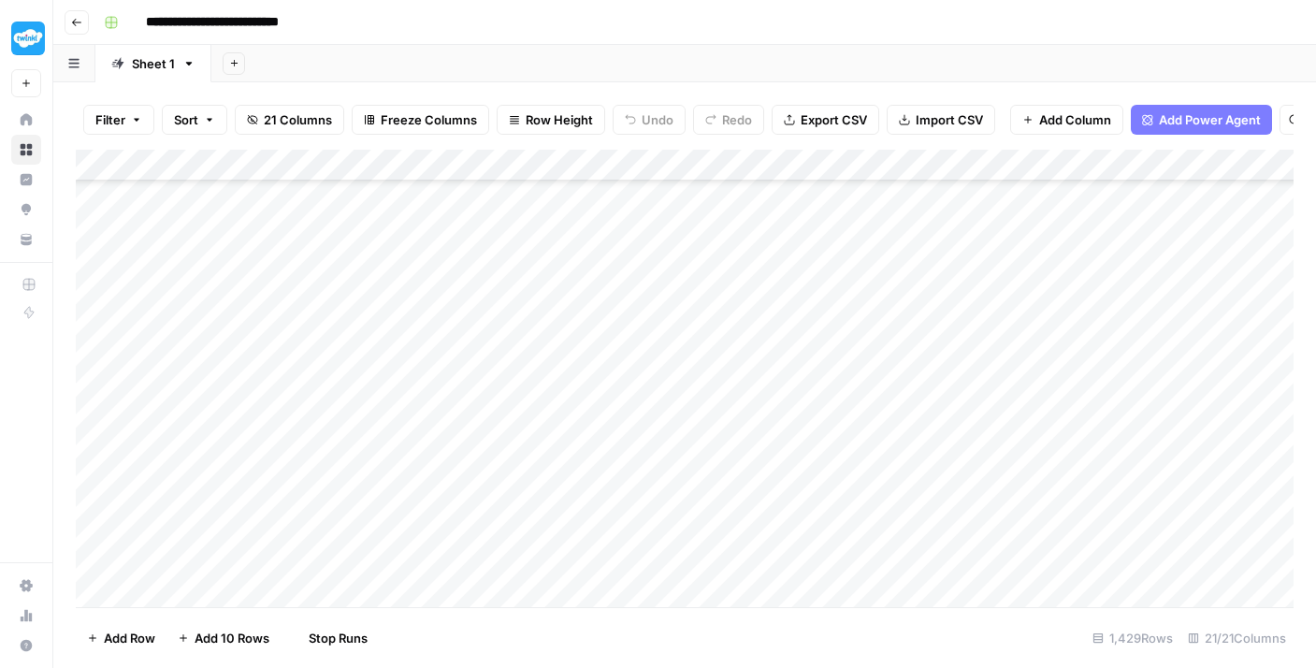
click at [501, 302] on div "Add Column" at bounding box center [685, 378] width 1218 height 457
click at [526, 279] on div "Add Column" at bounding box center [685, 378] width 1218 height 457
click at [520, 372] on div "Add Column" at bounding box center [685, 378] width 1218 height 457
click at [504, 344] on div "Add Column" at bounding box center [685, 378] width 1218 height 457
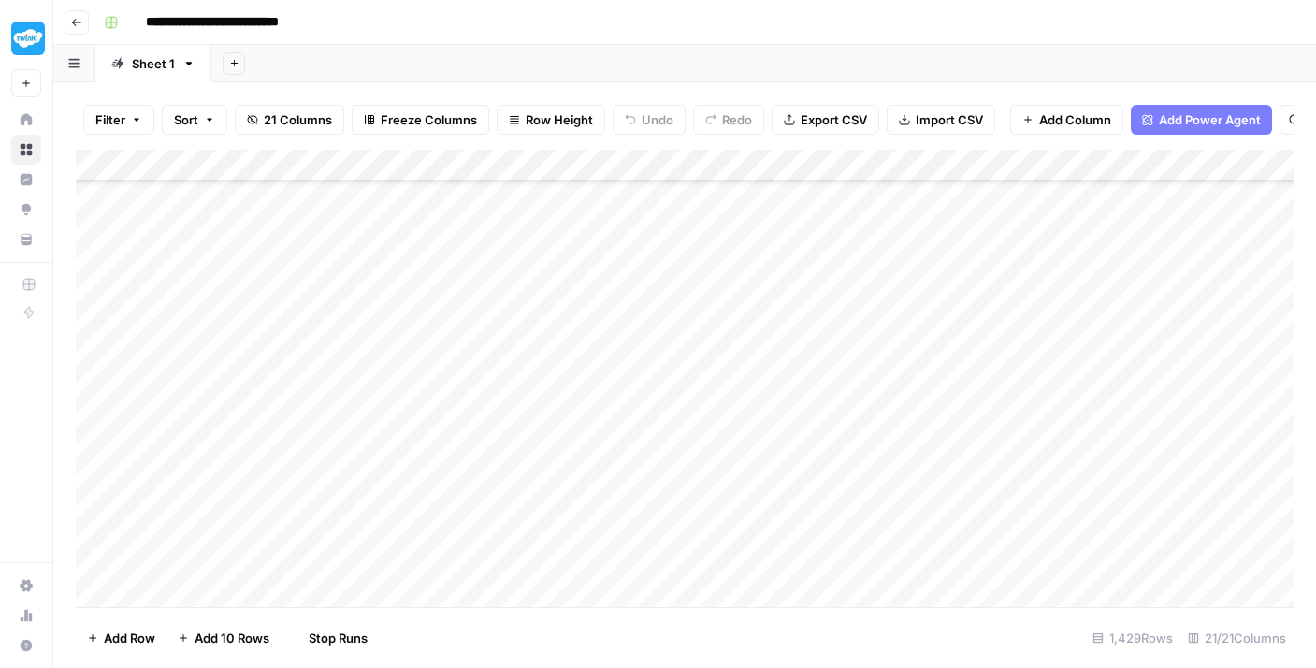
click at [499, 312] on div "Add Column" at bounding box center [685, 378] width 1218 height 457
click at [495, 264] on div "Add Column" at bounding box center [685, 378] width 1218 height 457
click at [490, 418] on div "Add Column" at bounding box center [685, 378] width 1218 height 457
click at [486, 402] on div "Add Column" at bounding box center [685, 378] width 1218 height 457
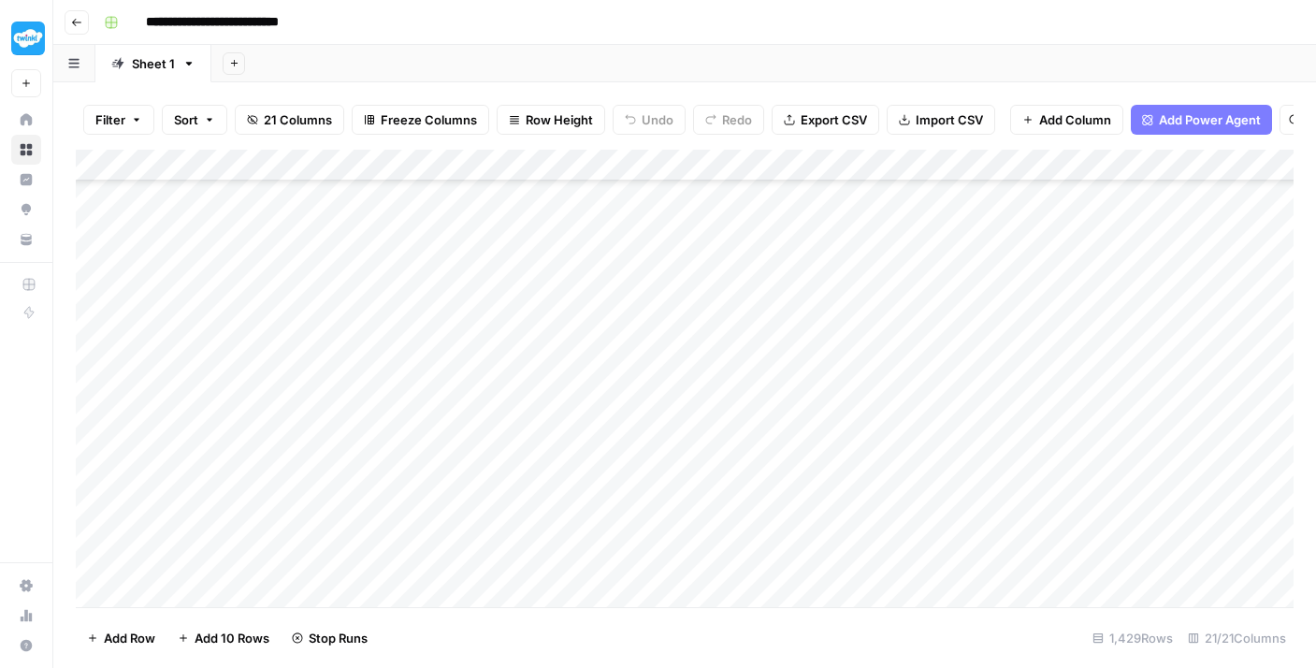
click at [480, 354] on div "Add Column" at bounding box center [685, 378] width 1218 height 457
click at [469, 336] on div "Add Column" at bounding box center [685, 378] width 1218 height 457
click at [465, 301] on div "Add Column" at bounding box center [685, 378] width 1218 height 457
click at [462, 256] on div "Add Column" at bounding box center [685, 378] width 1218 height 457
click at [459, 234] on div "Add Column" at bounding box center [685, 378] width 1218 height 457
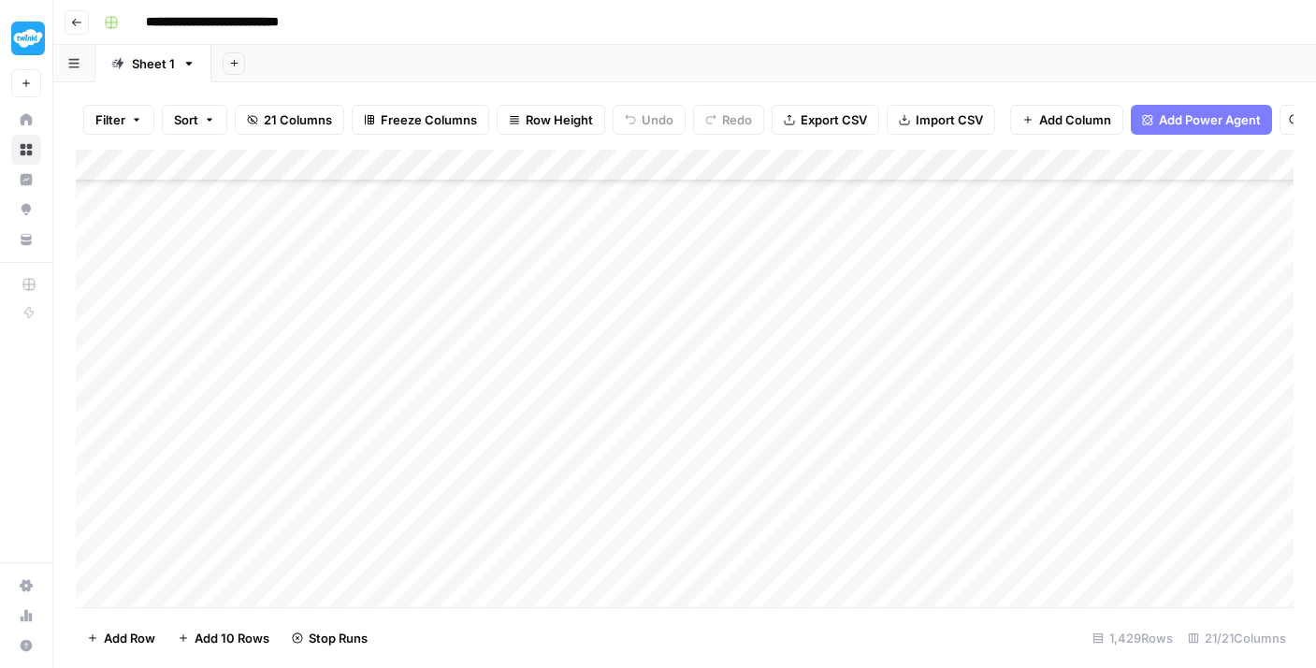
click at [457, 208] on div "Add Column" at bounding box center [685, 378] width 1218 height 457
click at [485, 584] on div "Add Column" at bounding box center [685, 378] width 1218 height 457
click at [487, 522] on div "Add Column" at bounding box center [685, 378] width 1218 height 457
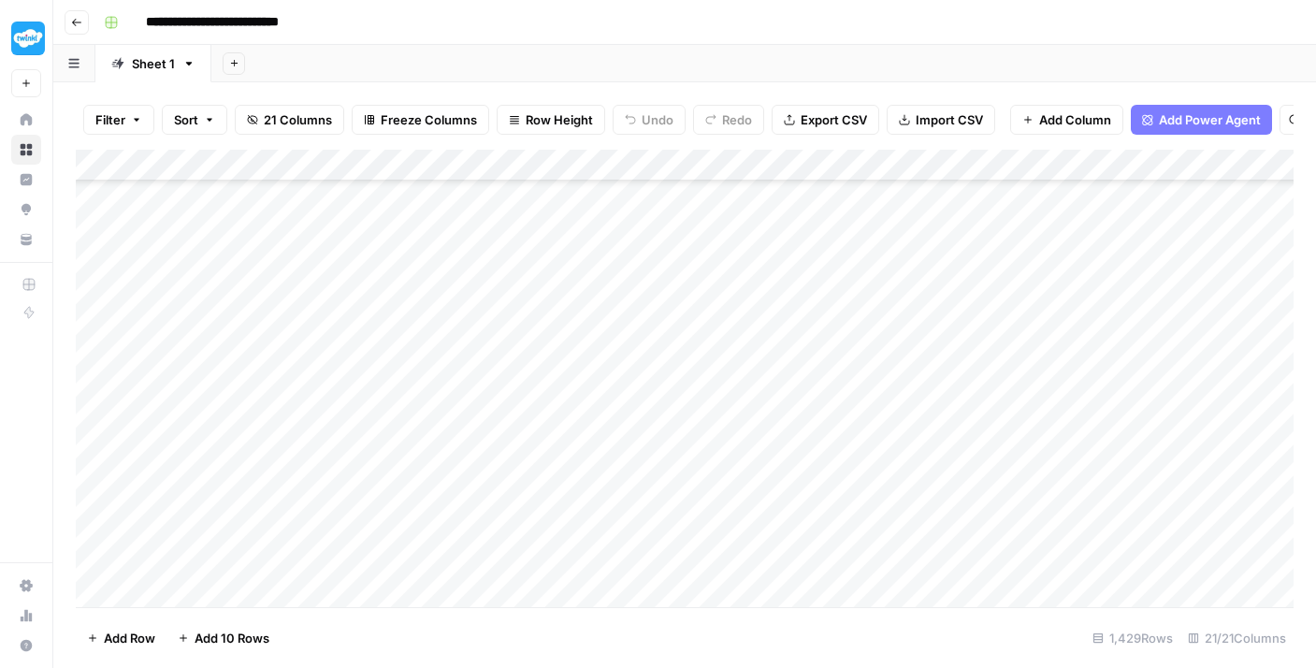
click at [480, 487] on div "Add Column" at bounding box center [685, 378] width 1218 height 457
click at [470, 470] on div "Add Column" at bounding box center [685, 378] width 1218 height 457
click at [466, 425] on div "Add Column" at bounding box center [685, 378] width 1218 height 457
click at [458, 398] on div "Add Column" at bounding box center [685, 378] width 1218 height 457
click at [458, 363] on div "Add Column" at bounding box center [685, 378] width 1218 height 457
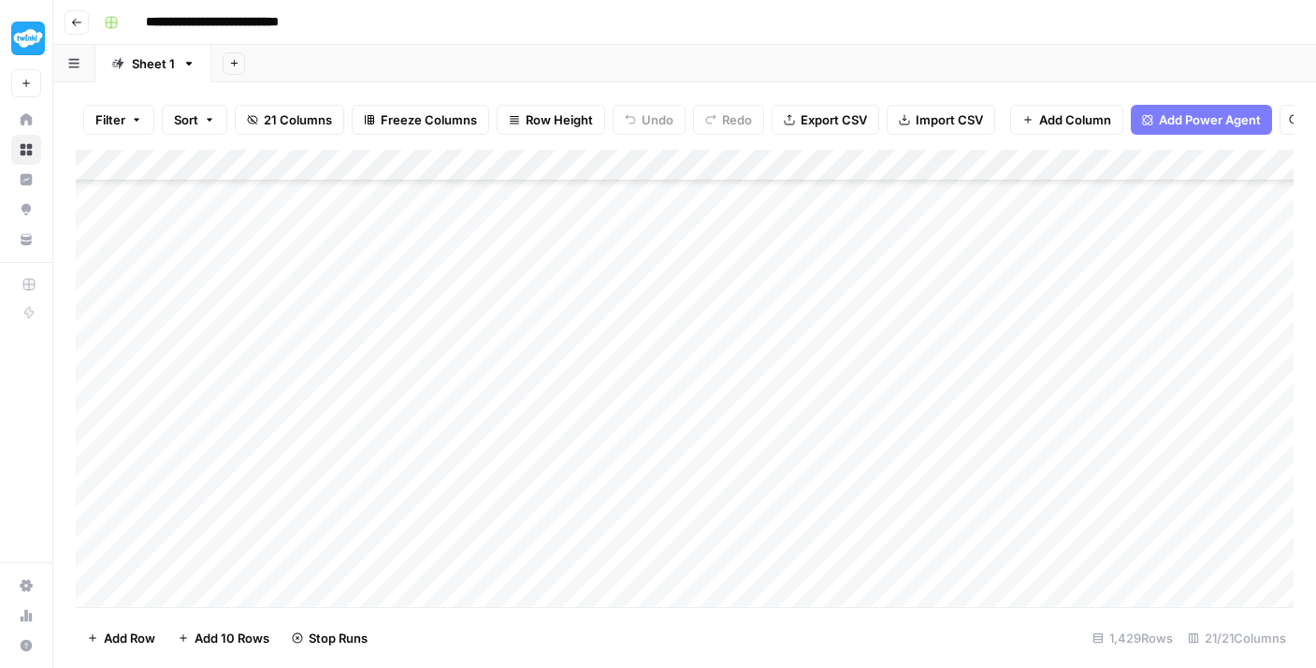
click at [458, 327] on div "Add Column" at bounding box center [685, 378] width 1218 height 457
click at [458, 288] on div "Add Column" at bounding box center [685, 378] width 1218 height 457
click at [461, 268] on div "Add Column" at bounding box center [685, 378] width 1218 height 457
click at [473, 236] on div "Add Column" at bounding box center [685, 378] width 1218 height 457
click at [478, 204] on div "Add Column" at bounding box center [685, 378] width 1218 height 457
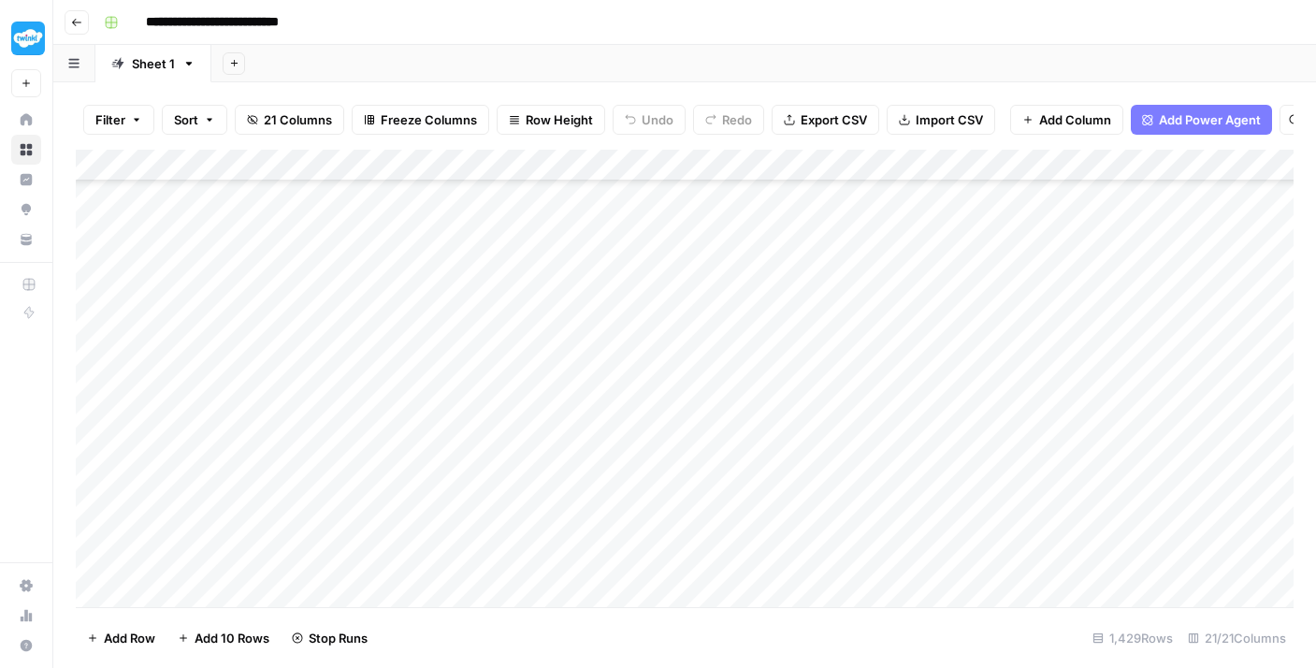
scroll to position [36344, 0]
click at [515, 510] on div "Add Column" at bounding box center [685, 378] width 1218 height 457
click at [513, 484] on div "Add Column" at bounding box center [685, 378] width 1218 height 457
click at [513, 451] on div "Add Column" at bounding box center [685, 378] width 1218 height 457
click at [506, 415] on div "Add Column" at bounding box center [685, 378] width 1218 height 457
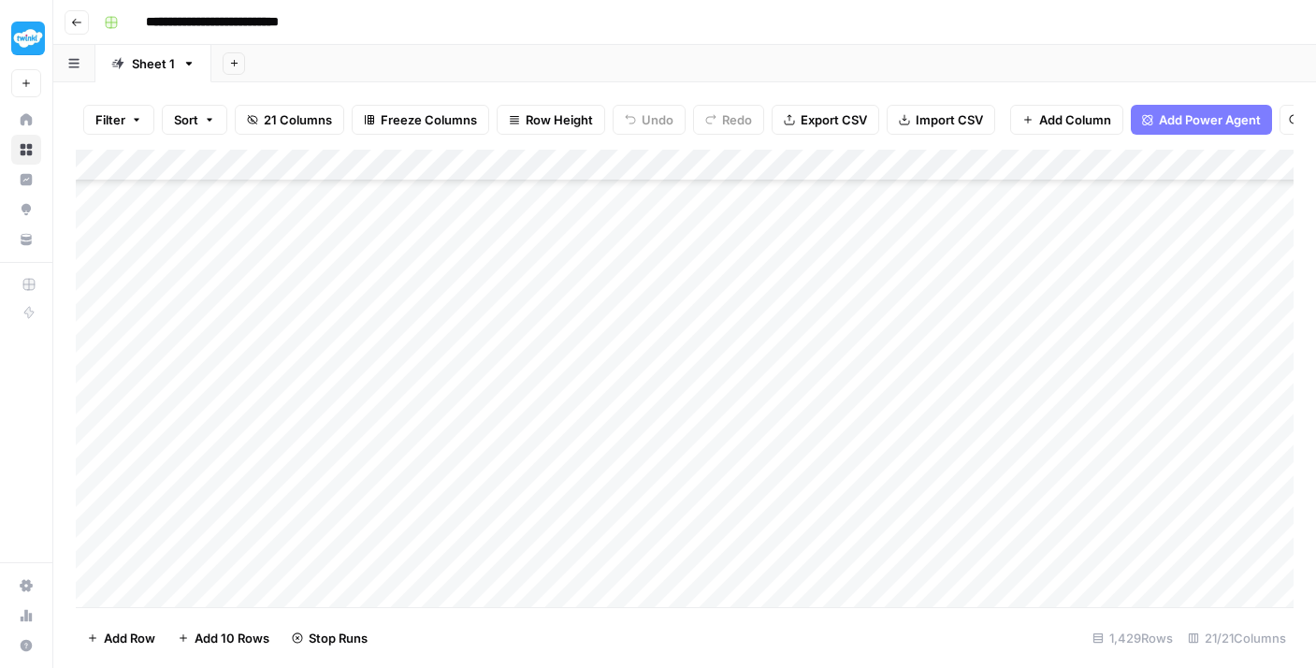
click at [505, 384] on div "Add Column" at bounding box center [685, 378] width 1218 height 457
click at [501, 354] on div "Add Column" at bounding box center [685, 378] width 1218 height 457
click at [501, 335] on div "Add Column" at bounding box center [685, 378] width 1218 height 457
click at [499, 294] on div "Add Column" at bounding box center [685, 378] width 1218 height 457
click at [493, 259] on div "Add Column" at bounding box center [685, 378] width 1218 height 457
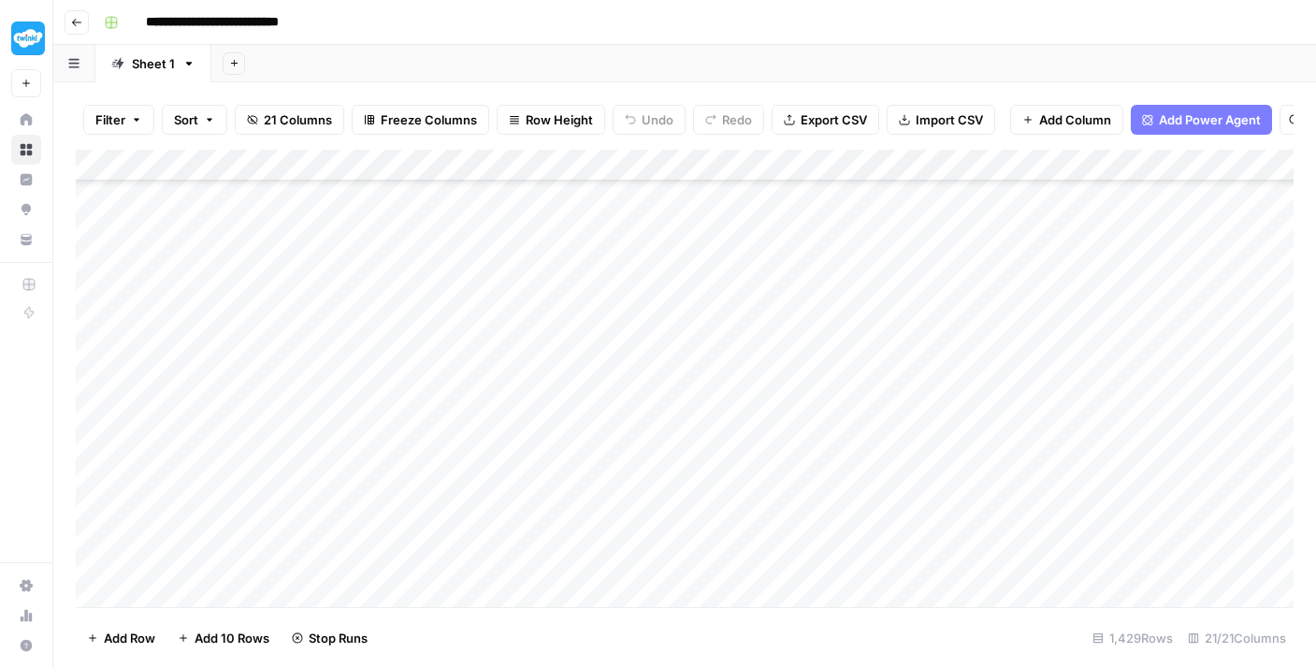
click at [492, 227] on div "Add Column" at bounding box center [685, 378] width 1218 height 457
click at [499, 454] on div "Add Column" at bounding box center [685, 378] width 1218 height 457
click at [490, 428] on div "Add Column" at bounding box center [685, 378] width 1218 height 457
click at [485, 397] on div "Add Column" at bounding box center [685, 378] width 1218 height 457
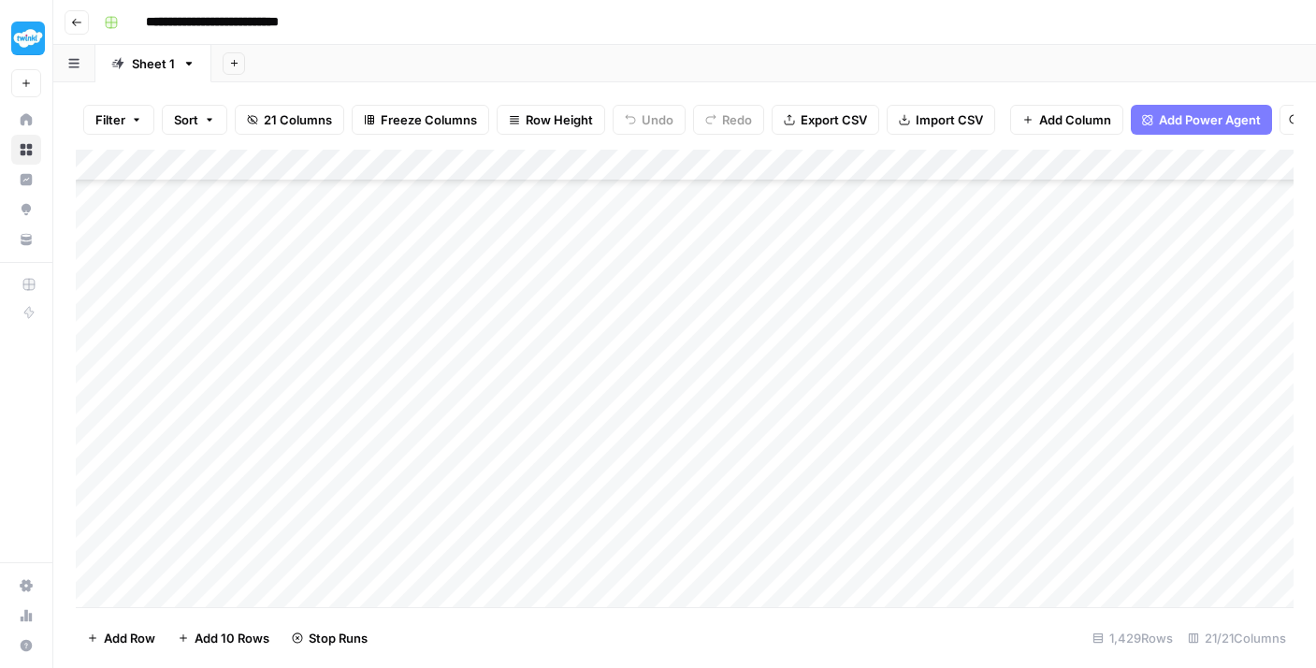
click at [479, 449] on div "Add Column" at bounding box center [685, 378] width 1218 height 457
click at [482, 426] on div "Add Column" at bounding box center [685, 378] width 1218 height 457
click at [474, 537] on div "Add Column" at bounding box center [685, 378] width 1218 height 457
click at [472, 503] on div "Add Column" at bounding box center [685, 378] width 1218 height 457
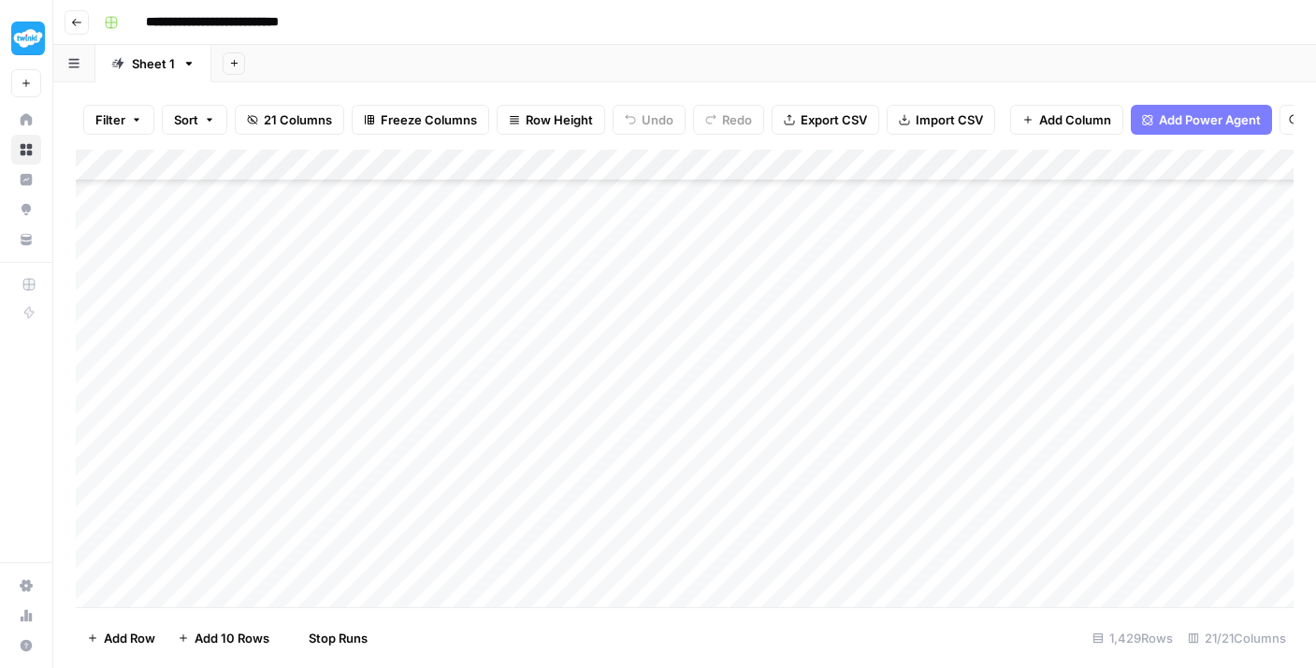
click at [463, 475] on div "Add Column" at bounding box center [685, 378] width 1218 height 457
click at [463, 447] on div "Add Column" at bounding box center [685, 378] width 1218 height 457
click at [463, 416] on div "Add Column" at bounding box center [685, 378] width 1218 height 457
click at [463, 387] on div "Add Column" at bounding box center [685, 378] width 1218 height 457
click at [467, 344] on div "Add Column" at bounding box center [685, 378] width 1218 height 457
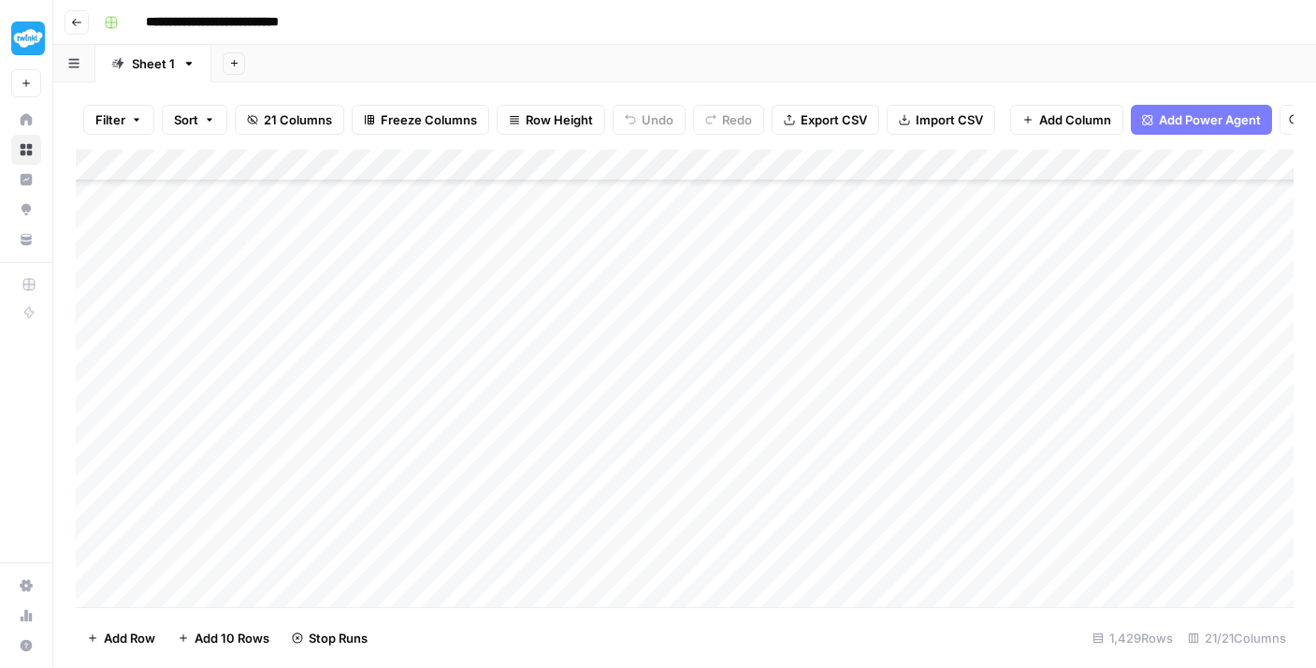
click at [465, 310] on div "Add Column" at bounding box center [685, 378] width 1218 height 457
click at [467, 282] on div "Add Column" at bounding box center [685, 378] width 1218 height 457
click at [471, 252] on div "Add Column" at bounding box center [685, 378] width 1218 height 457
click at [471, 227] on div "Add Column" at bounding box center [685, 378] width 1218 height 457
click at [471, 201] on div "Add Column" at bounding box center [685, 378] width 1218 height 457
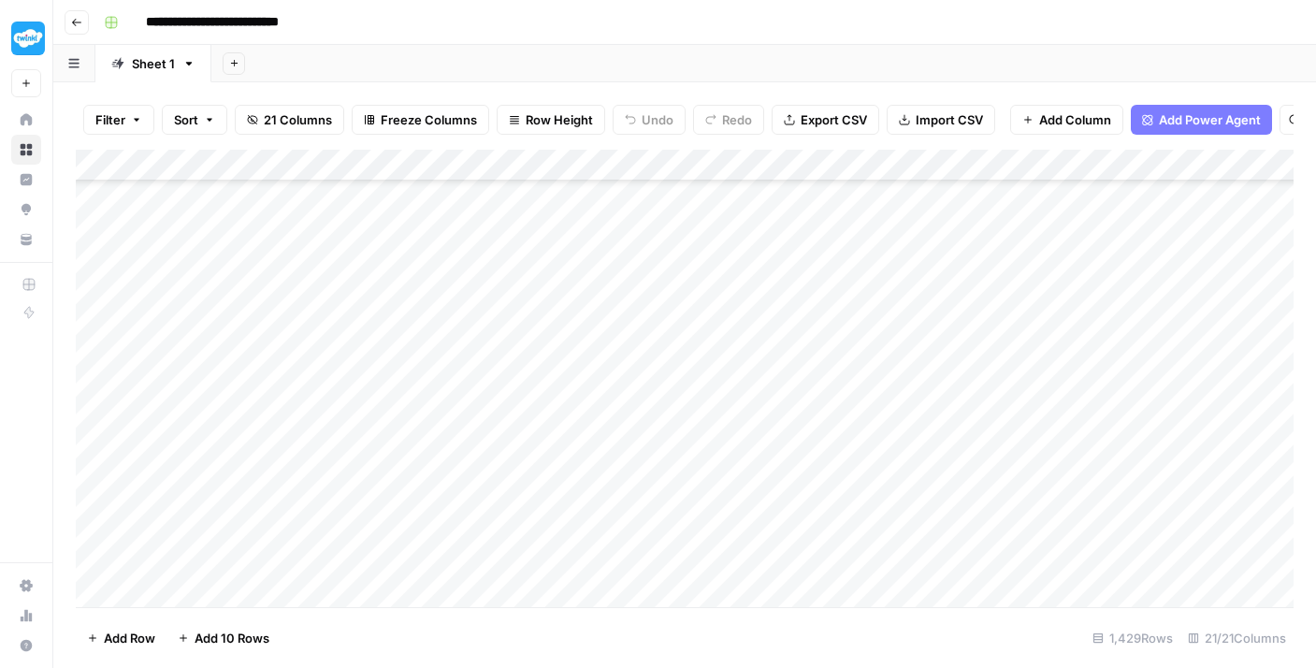
scroll to position [35509, 0]
click at [471, 555] on div "Add Column" at bounding box center [685, 378] width 1218 height 457
click at [470, 531] on div "Add Column" at bounding box center [685, 378] width 1218 height 457
click at [470, 497] on div "Add Column" at bounding box center [685, 378] width 1218 height 457
click at [469, 463] on div "Add Column" at bounding box center [685, 378] width 1218 height 457
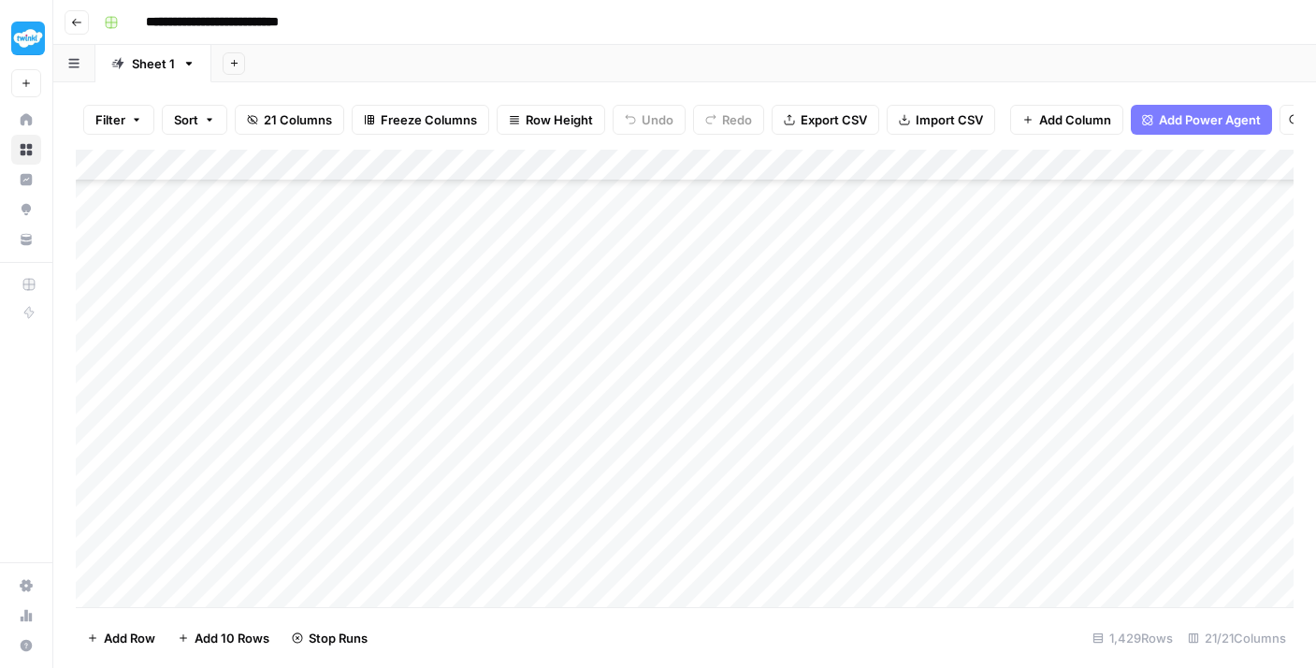
click at [469, 419] on div "Add Column" at bounding box center [685, 378] width 1218 height 457
click at [469, 395] on div "Add Column" at bounding box center [685, 378] width 1218 height 457
click at [467, 371] on div "Add Column" at bounding box center [685, 378] width 1218 height 457
click at [467, 339] on div "Add Column" at bounding box center [685, 378] width 1218 height 457
click at [467, 295] on div "Add Column" at bounding box center [685, 378] width 1218 height 457
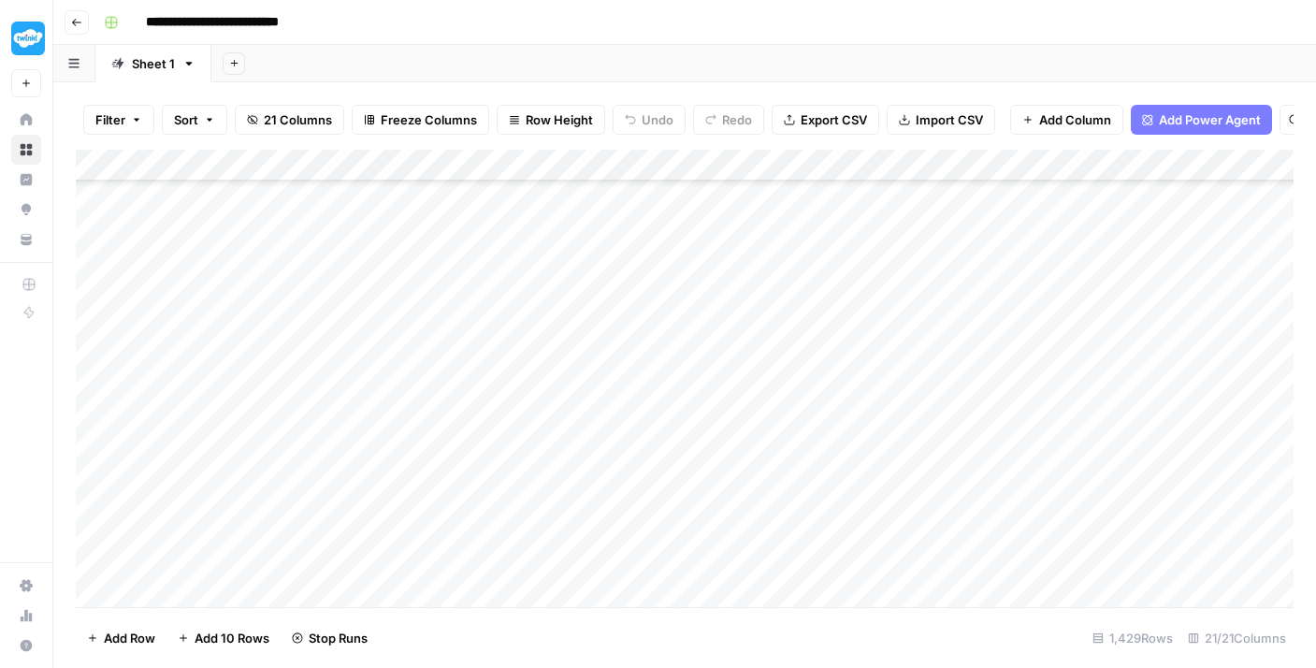
click at [467, 270] on div "Add Column" at bounding box center [685, 378] width 1218 height 457
click at [467, 243] on div "Add Column" at bounding box center [685, 378] width 1218 height 457
click at [467, 208] on div "Add Column" at bounding box center [685, 378] width 1218 height 457
click at [465, 244] on div "Add Column" at bounding box center [685, 378] width 1218 height 457
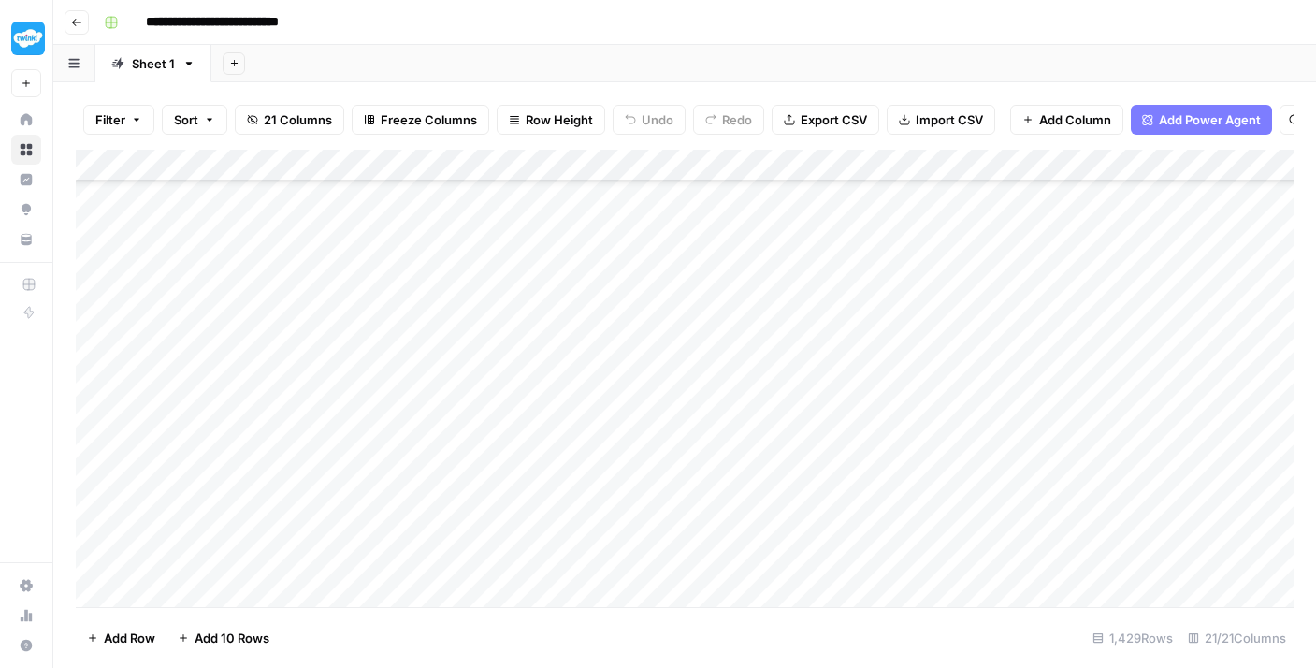
click at [466, 541] on div "Add Column" at bounding box center [685, 378] width 1218 height 457
click at [468, 518] on div "Add Column" at bounding box center [685, 378] width 1218 height 457
click at [476, 481] on div "Add Column" at bounding box center [685, 378] width 1218 height 457
click at [470, 453] on div "Add Column" at bounding box center [685, 378] width 1218 height 457
click at [476, 404] on div "Add Column" at bounding box center [685, 378] width 1218 height 457
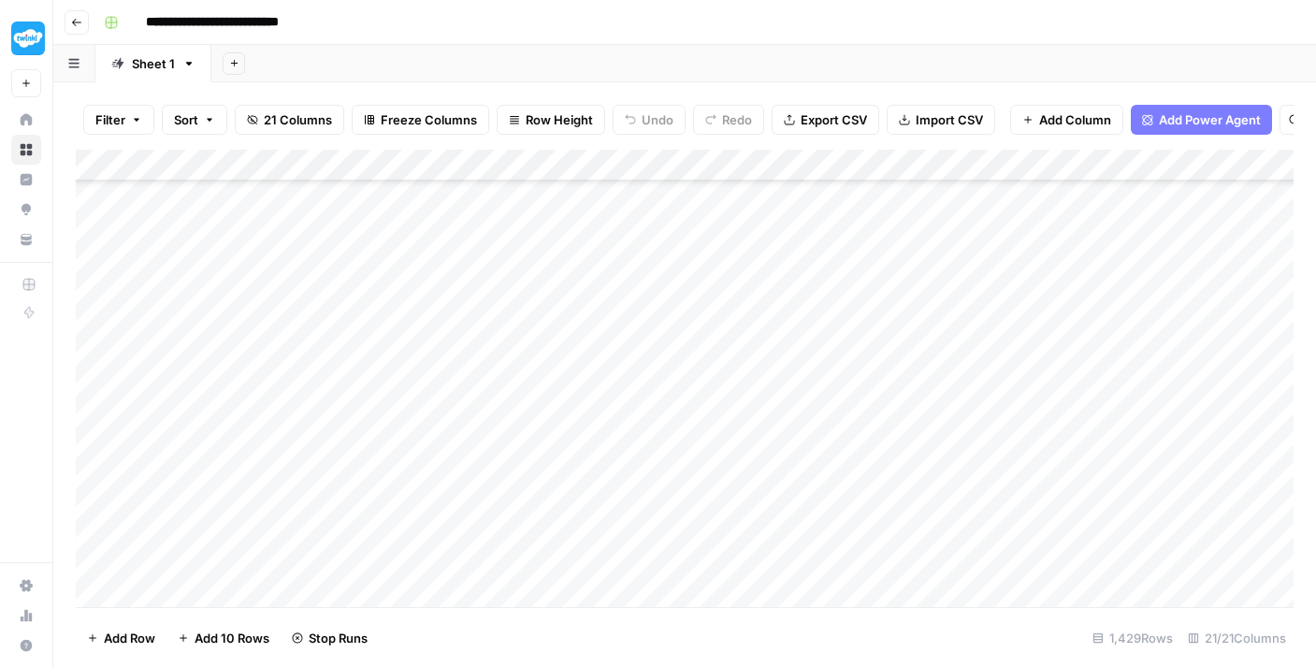
click at [473, 381] on div "Add Column" at bounding box center [685, 378] width 1218 height 457
click at [473, 353] on div "Add Column" at bounding box center [685, 378] width 1218 height 457
click at [474, 308] on div "Add Column" at bounding box center [685, 378] width 1218 height 457
click at [509, 286] on div "Add Column" at bounding box center [685, 378] width 1218 height 457
click at [519, 271] on div "Add Column" at bounding box center [685, 378] width 1218 height 457
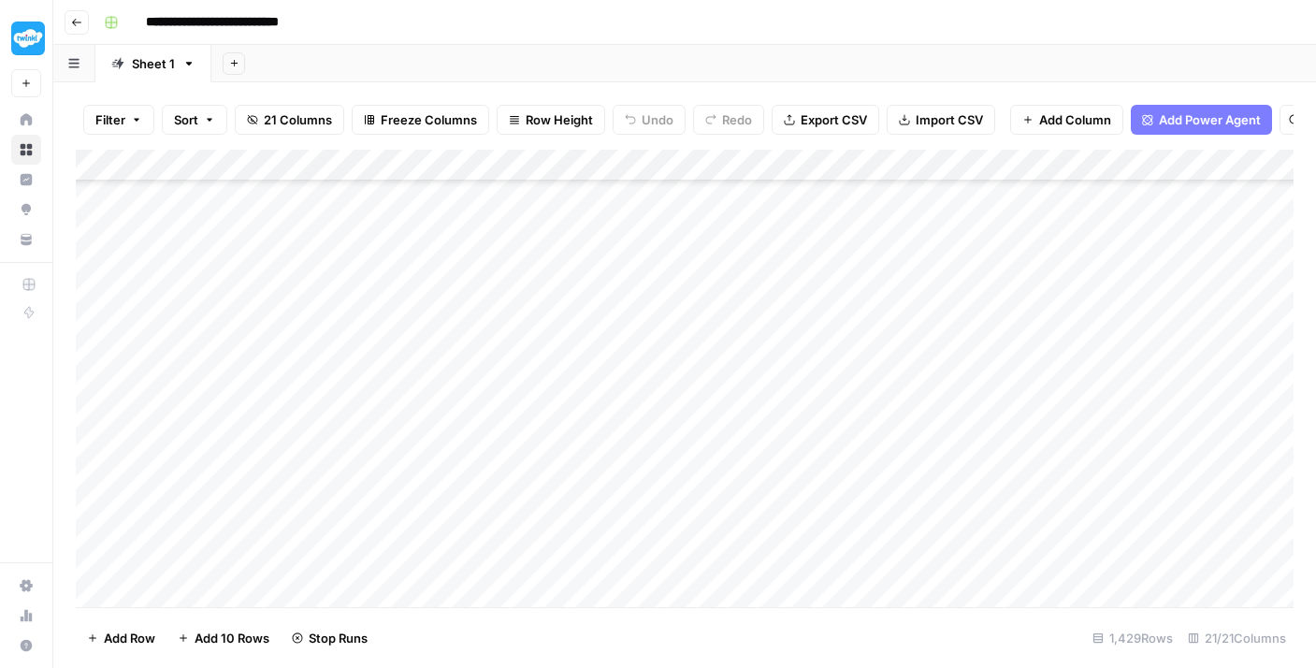
click at [501, 331] on div "Add Column" at bounding box center [685, 378] width 1218 height 457
click at [495, 348] on div "Add Column" at bounding box center [685, 378] width 1218 height 457
click at [479, 328] on div "Add Column" at bounding box center [685, 378] width 1218 height 457
click at [484, 285] on div "Add Column" at bounding box center [685, 378] width 1218 height 457
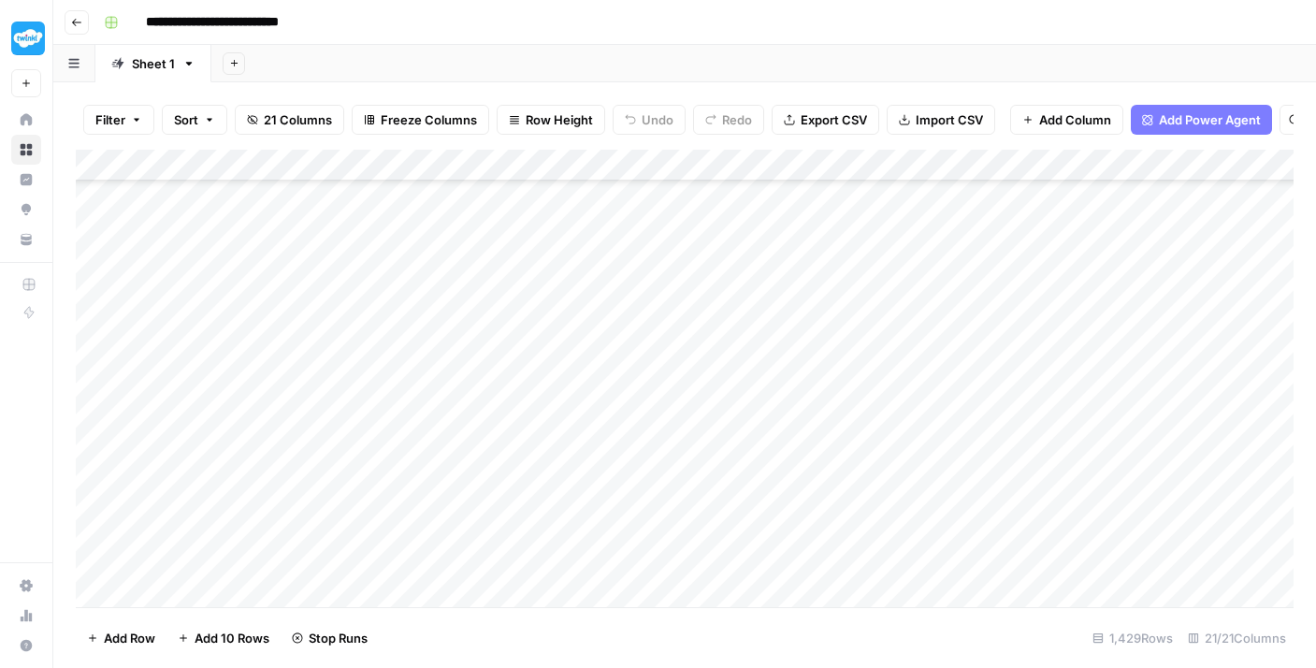
click at [481, 256] on div "Add Column" at bounding box center [685, 378] width 1218 height 457
click at [480, 219] on div "Add Column" at bounding box center [685, 378] width 1218 height 457
click at [477, 200] on div "Add Column" at bounding box center [685, 378] width 1218 height 457
click at [479, 340] on div "Add Column" at bounding box center [685, 378] width 1218 height 457
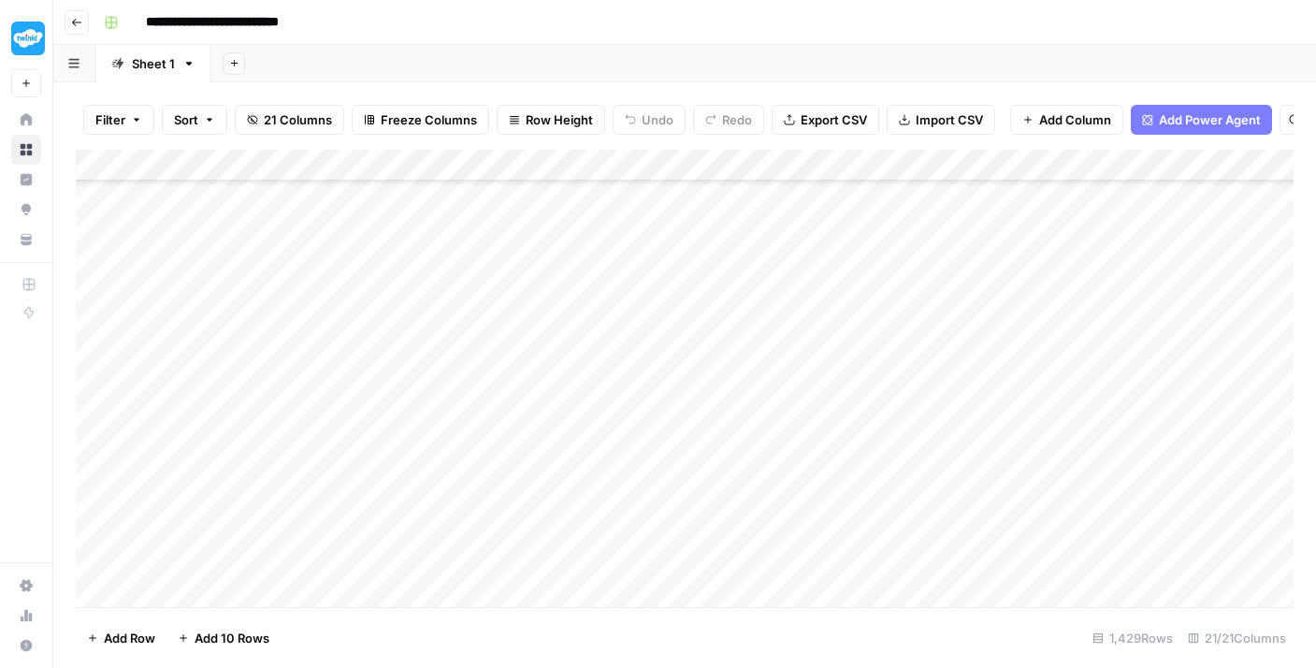
click at [490, 299] on div "Add Column" at bounding box center [685, 378] width 1218 height 457
click at [485, 264] on div "Add Column" at bounding box center [685, 378] width 1218 height 457
click at [478, 232] on div "Add Column" at bounding box center [685, 378] width 1218 height 457
click at [478, 210] on div "Add Column" at bounding box center [685, 378] width 1218 height 457
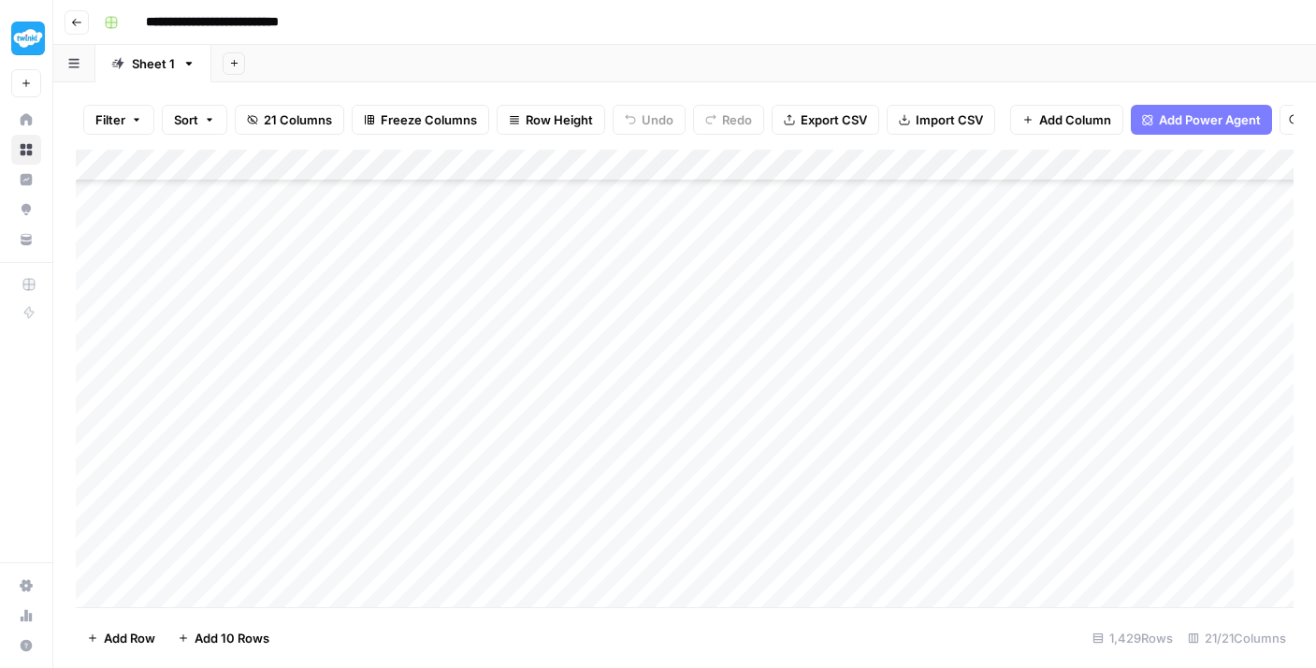
click at [495, 547] on div "Add Column" at bounding box center [685, 378] width 1218 height 457
click at [497, 516] on div "Add Column" at bounding box center [685, 378] width 1218 height 457
click at [505, 470] on div "Add Column" at bounding box center [685, 378] width 1218 height 457
click at [502, 443] on div "Add Column" at bounding box center [685, 378] width 1218 height 457
click at [496, 417] on div "Add Column" at bounding box center [685, 378] width 1218 height 457
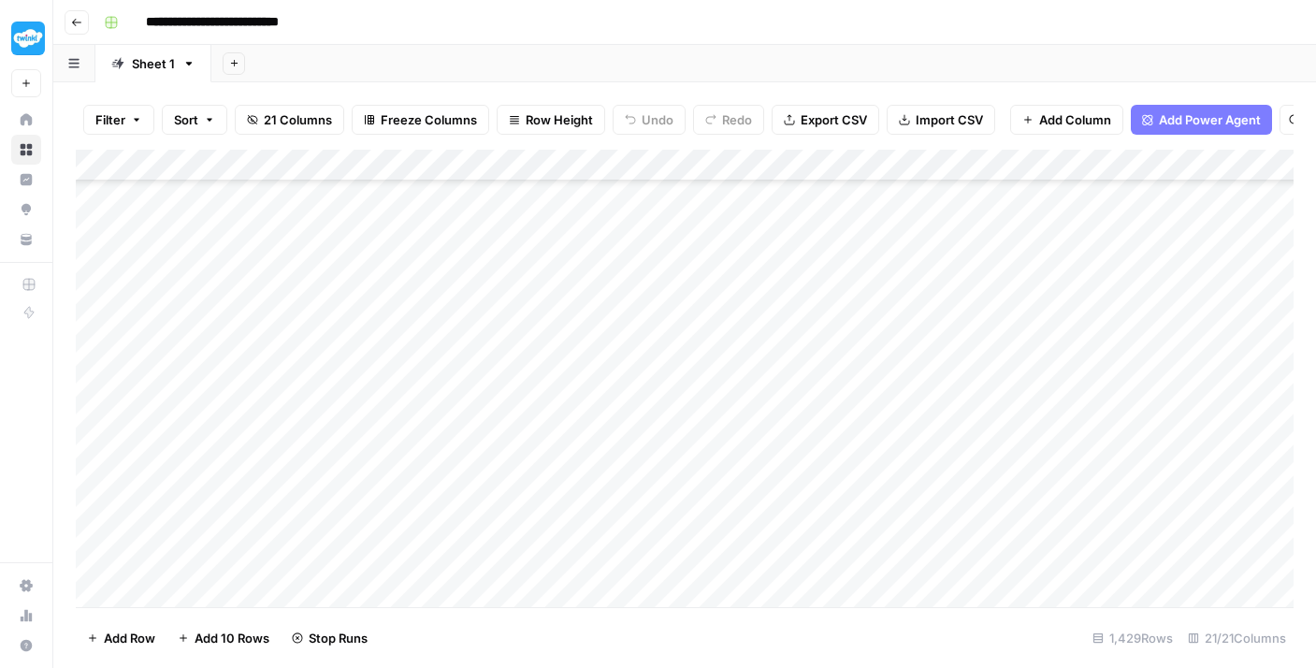
click at [489, 381] on div "Add Column" at bounding box center [685, 378] width 1218 height 457
click at [485, 350] on div "Add Column" at bounding box center [685, 378] width 1218 height 457
click at [484, 320] on div "Add Column" at bounding box center [685, 378] width 1218 height 457
click at [480, 280] on div "Add Column" at bounding box center [685, 378] width 1218 height 457
click at [476, 253] on div "Add Column" at bounding box center [685, 378] width 1218 height 457
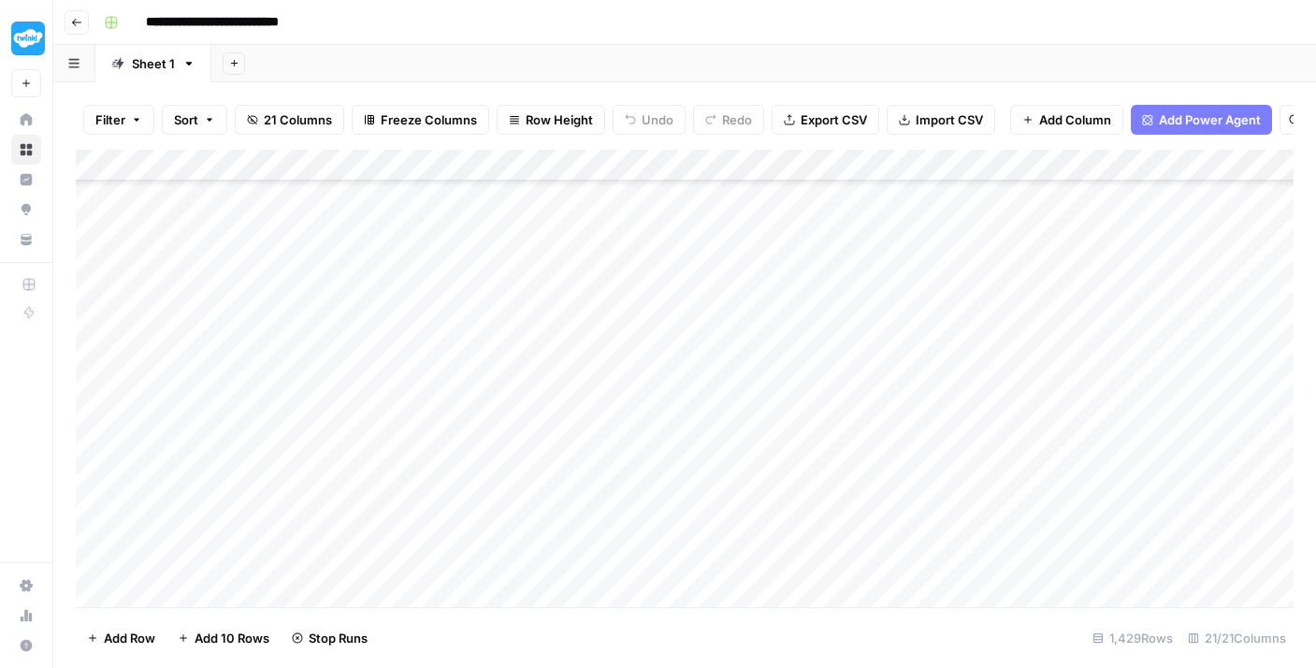
click at [471, 228] on div "Add Column" at bounding box center [685, 378] width 1218 height 457
click at [490, 395] on div "Add Column" at bounding box center [685, 378] width 1218 height 457
click at [505, 360] on div "Add Column" at bounding box center [685, 378] width 1218 height 457
click at [516, 328] on div "Add Column" at bounding box center [685, 378] width 1218 height 457
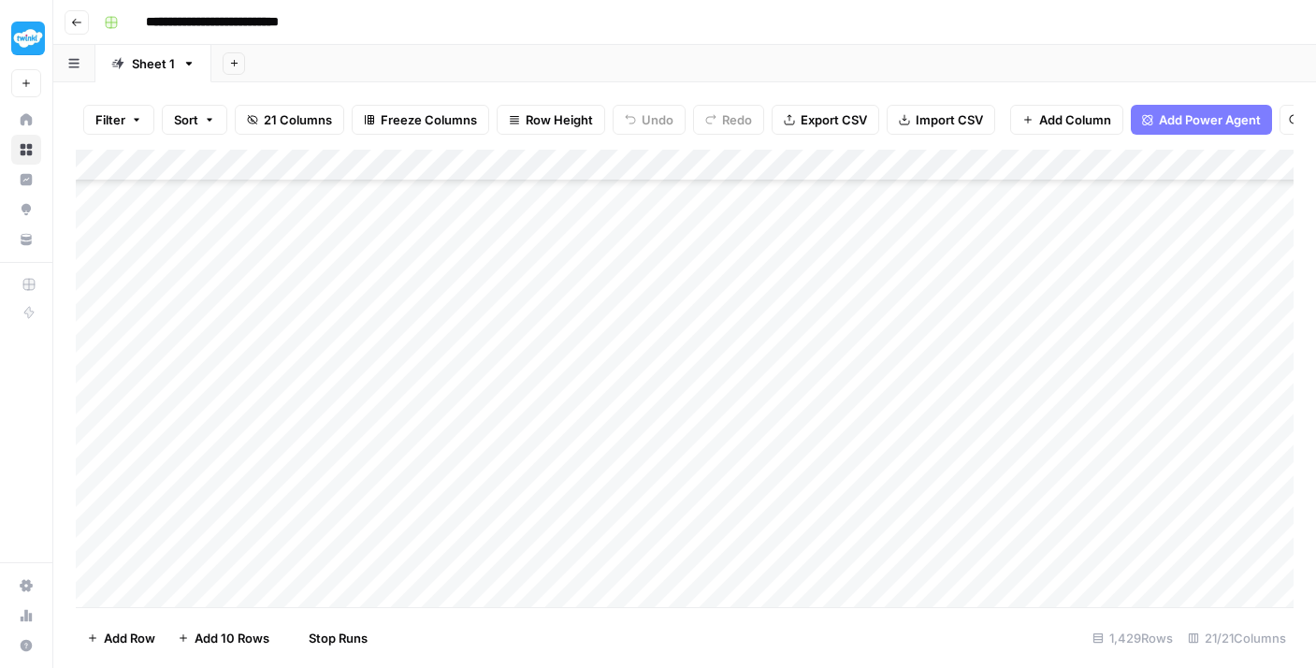
click at [505, 288] on div "Add Column" at bounding box center [685, 378] width 1218 height 457
click at [501, 266] on div "Add Column" at bounding box center [685, 378] width 1218 height 457
click at [501, 241] on div "Add Column" at bounding box center [685, 378] width 1218 height 457
click at [501, 204] on div "Add Column" at bounding box center [685, 378] width 1218 height 457
click at [487, 398] on div "Add Column" at bounding box center [685, 378] width 1218 height 457
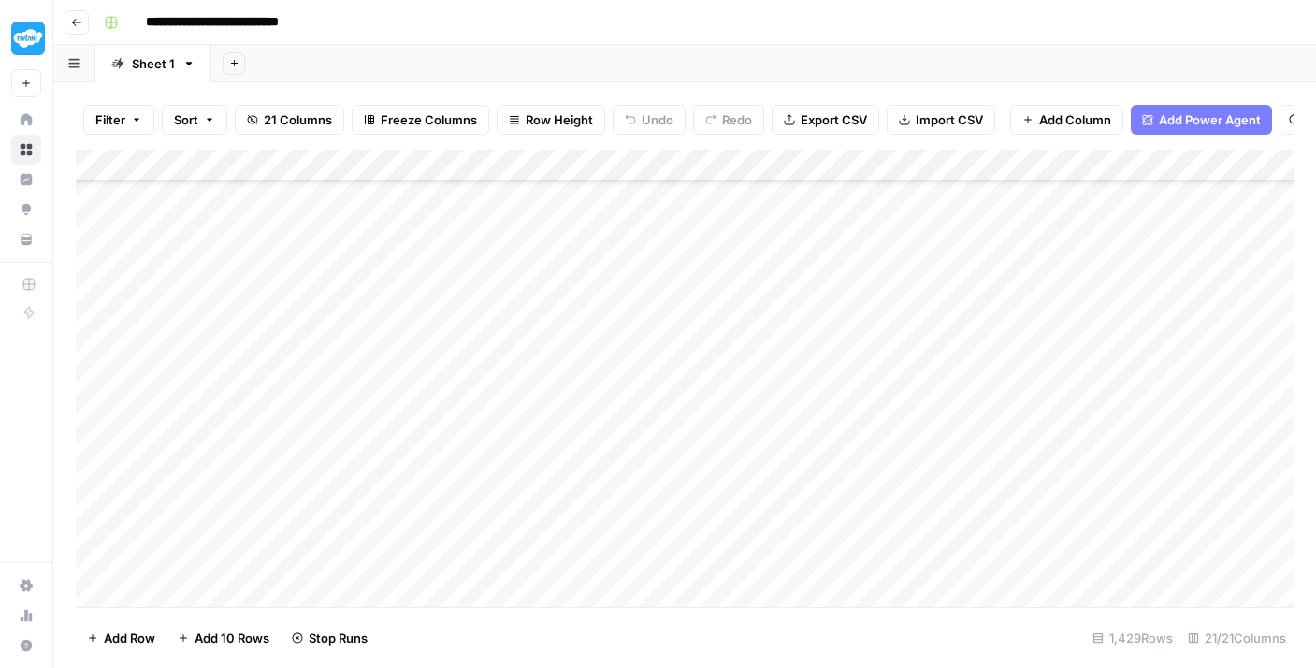
scroll to position [34195, 0]
click at [496, 373] on div "Add Column" at bounding box center [685, 378] width 1218 height 457
click at [492, 411] on div "Add Column" at bounding box center [685, 378] width 1218 height 457
click at [490, 377] on div "Add Column" at bounding box center [685, 378] width 1218 height 457
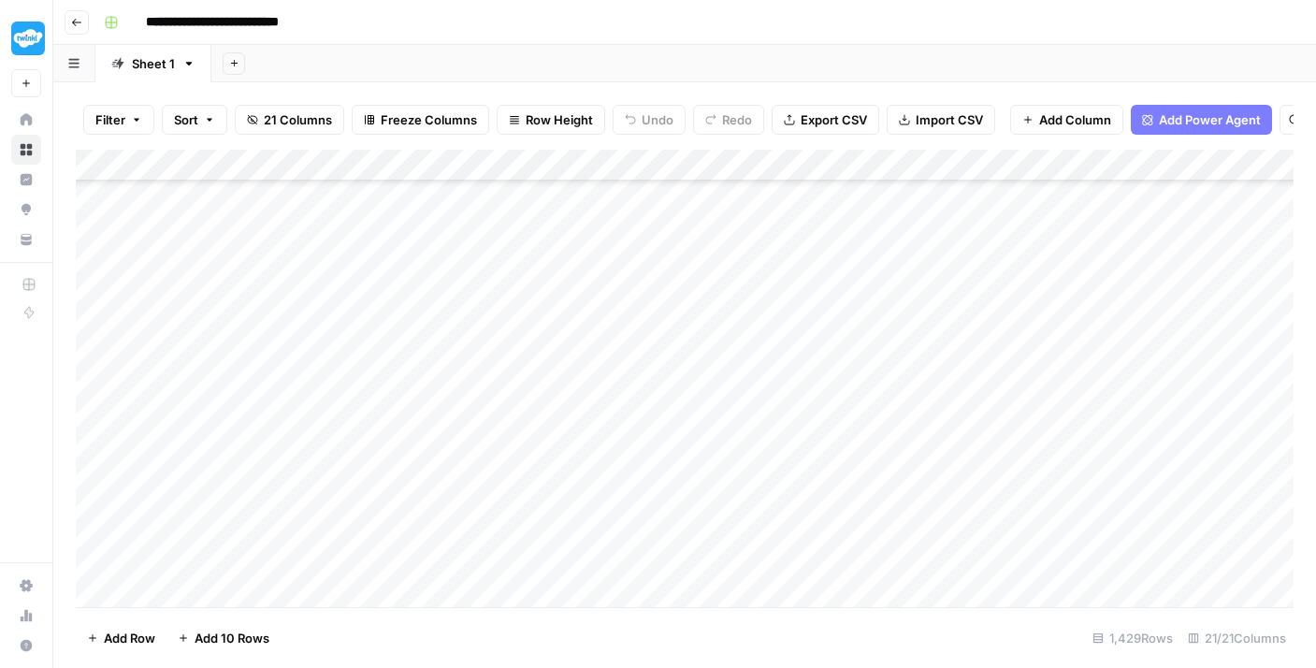
click at [488, 347] on div "Add Column" at bounding box center [685, 378] width 1218 height 457
click at [481, 318] on div "Add Column" at bounding box center [685, 378] width 1218 height 457
click at [484, 287] on div "Add Column" at bounding box center [685, 378] width 1218 height 457
click at [484, 253] on div "Add Column" at bounding box center [685, 378] width 1218 height 457
click at [484, 224] on div "Add Column" at bounding box center [685, 378] width 1218 height 457
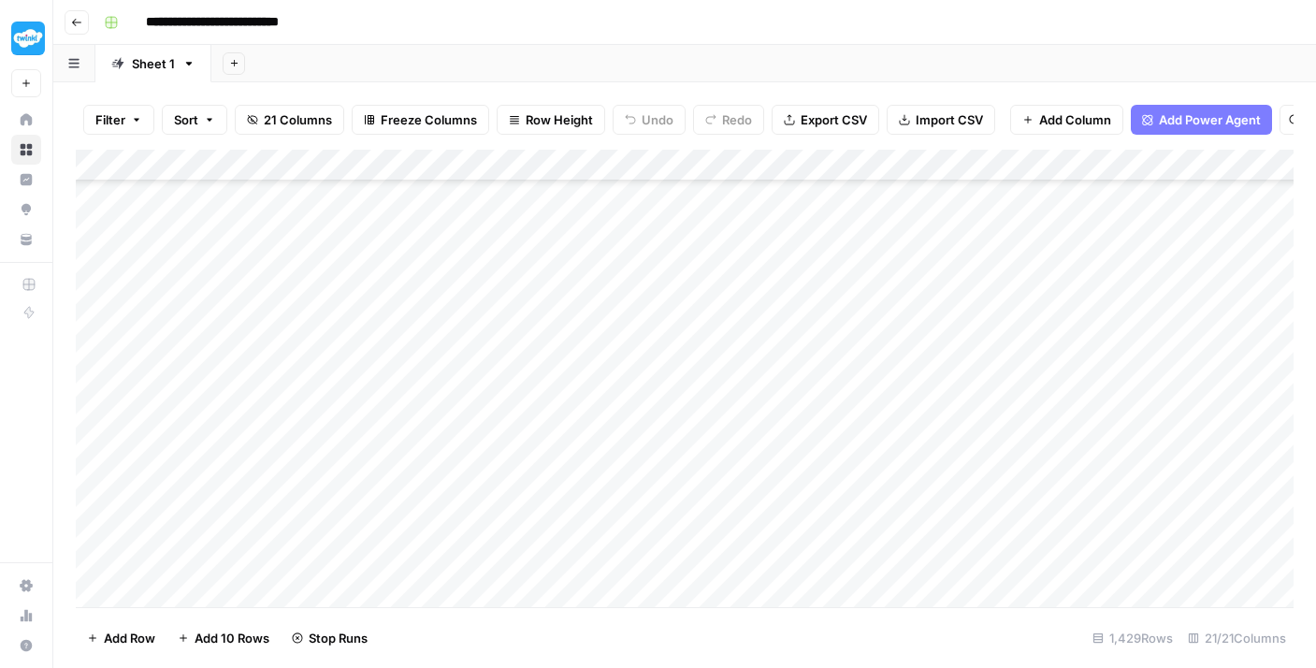
scroll to position [33873, 0]
click at [482, 374] on div "Add Column" at bounding box center [685, 378] width 1218 height 457
click at [487, 351] on div "Add Column" at bounding box center [685, 378] width 1218 height 457
click at [487, 317] on div "Add Column" at bounding box center [685, 378] width 1218 height 457
click at [486, 283] on div "Add Column" at bounding box center [685, 378] width 1218 height 457
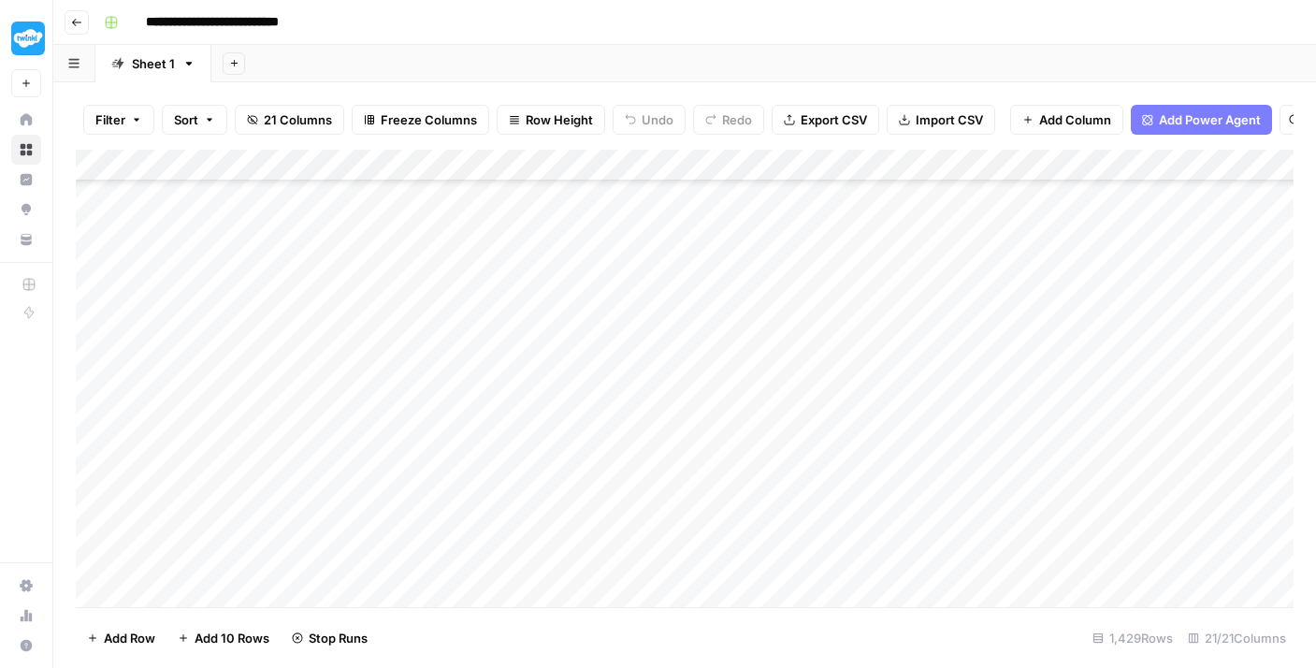
click at [486, 251] on div "Add Column" at bounding box center [685, 378] width 1218 height 457
click at [482, 221] on div "Add Column" at bounding box center [685, 378] width 1218 height 457
click at [479, 441] on div "Add Column" at bounding box center [685, 378] width 1218 height 457
click at [486, 409] on div "Add Column" at bounding box center [685, 378] width 1218 height 457
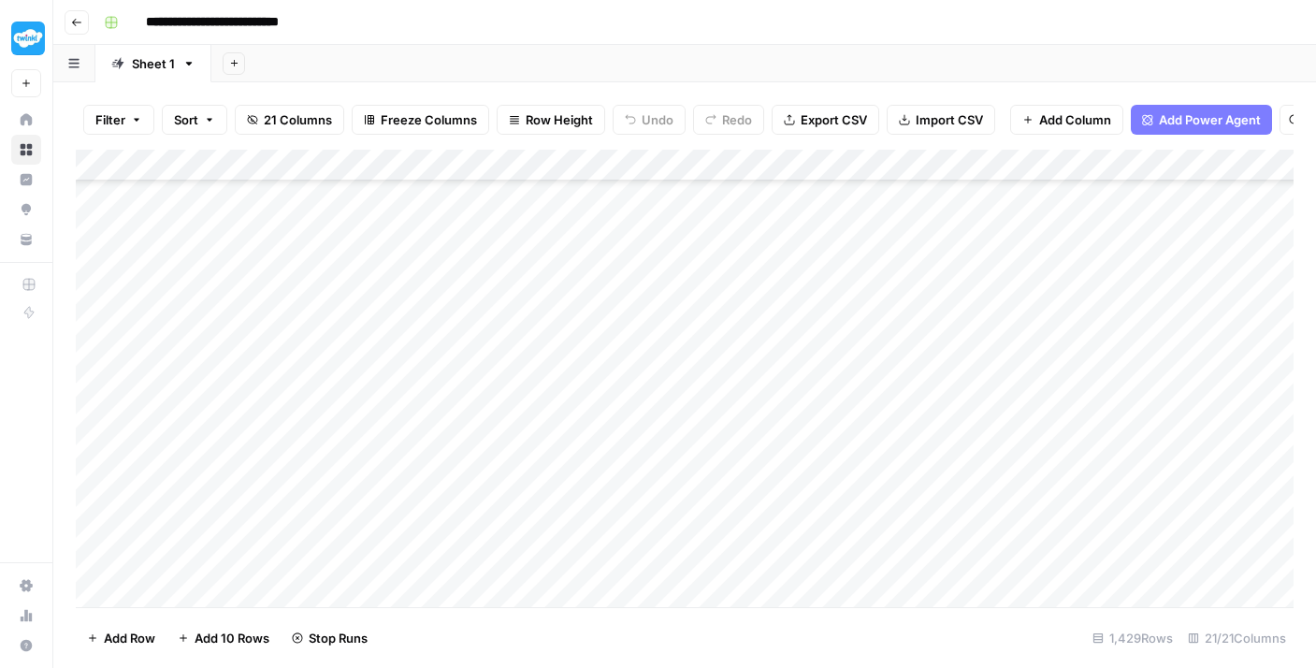
click at [485, 377] on div "Add Column" at bounding box center [685, 378] width 1218 height 457
click at [485, 344] on div "Add Column" at bounding box center [685, 378] width 1218 height 457
click at [481, 307] on div "Add Column" at bounding box center [685, 378] width 1218 height 457
click at [481, 267] on div "Add Column" at bounding box center [685, 378] width 1218 height 457
click at [473, 250] on div "Add Column" at bounding box center [685, 378] width 1218 height 457
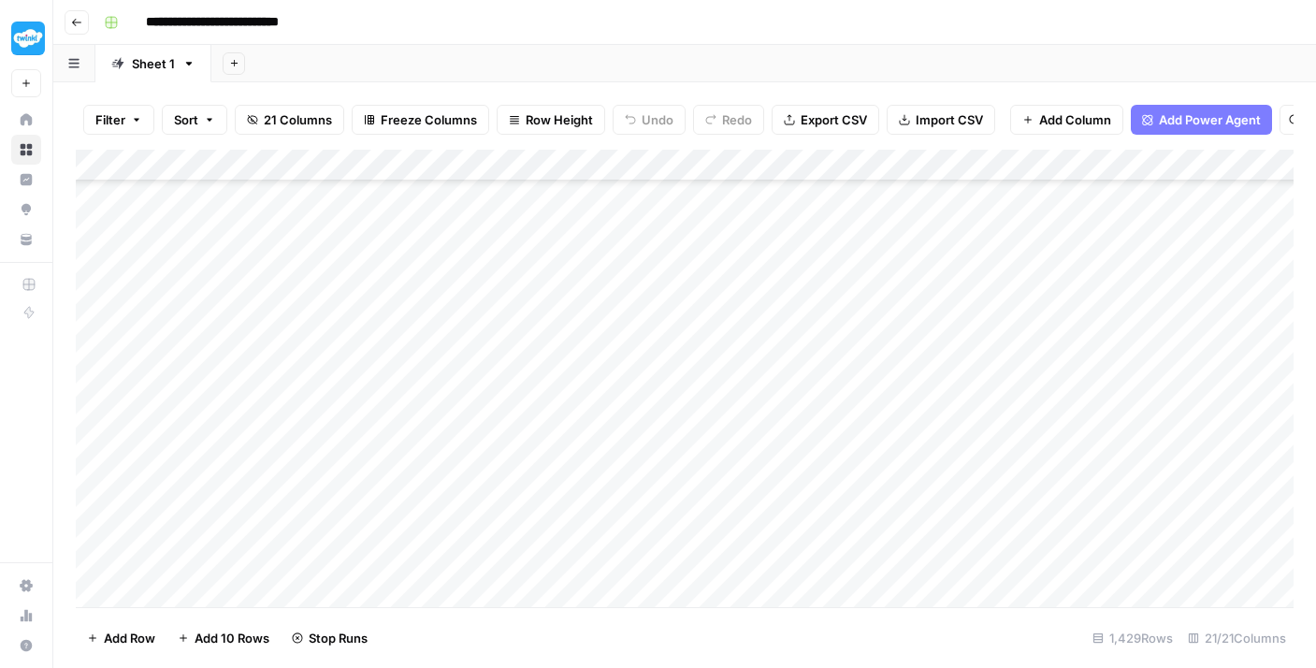
scroll to position [33546, 0]
click at [464, 289] on div "Add Column" at bounding box center [685, 378] width 1218 height 457
click at [476, 259] on div "Add Column" at bounding box center [685, 378] width 1218 height 457
click at [476, 239] on div "Add Column" at bounding box center [685, 378] width 1218 height 457
click at [476, 203] on div "Add Column" at bounding box center [685, 378] width 1218 height 457
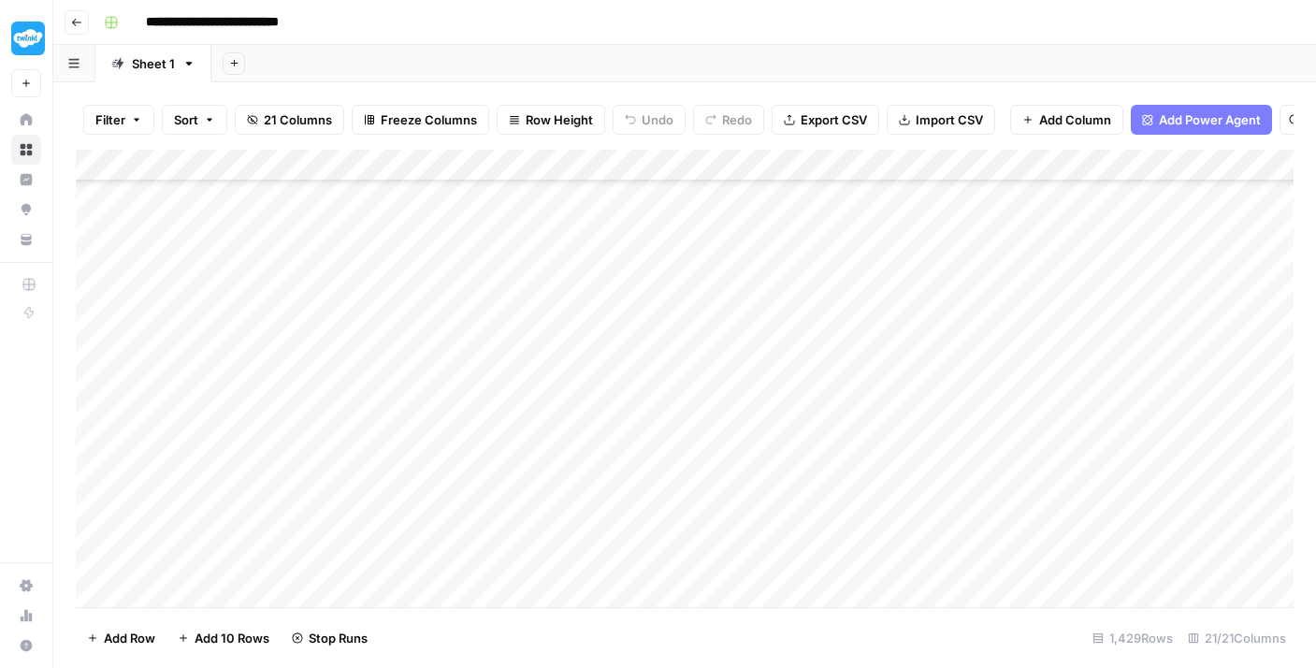
scroll to position [33341, 0]
click at [542, 356] on div "Add Column" at bounding box center [685, 378] width 1218 height 457
click at [514, 372] on div "Add Column" at bounding box center [685, 378] width 1218 height 457
click at [516, 311] on div "Add Column" at bounding box center [685, 378] width 1218 height 457
click at [513, 280] on div "Add Column" at bounding box center [685, 378] width 1218 height 457
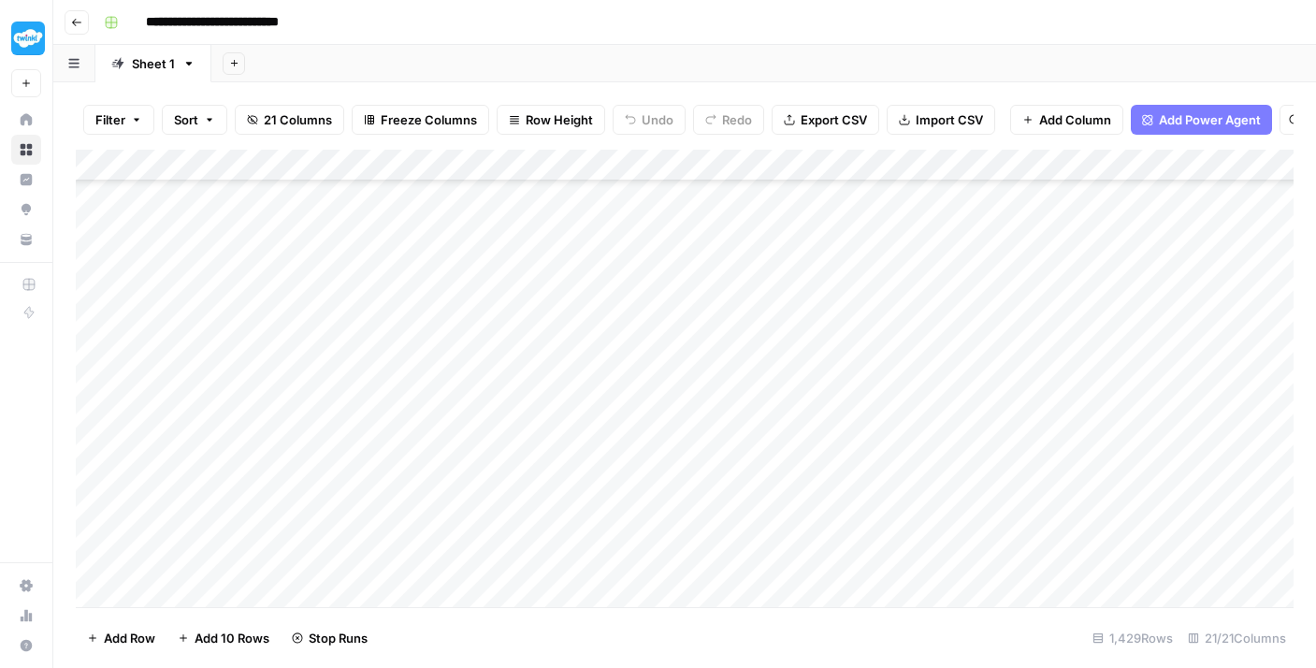
click at [510, 247] on div "Add Column" at bounding box center [685, 378] width 1218 height 457
click at [507, 222] on div "Add Column" at bounding box center [685, 378] width 1218 height 457
click at [509, 383] on div "Add Column" at bounding box center [685, 378] width 1218 height 457
click at [524, 357] on div "Add Column" at bounding box center [685, 378] width 1218 height 457
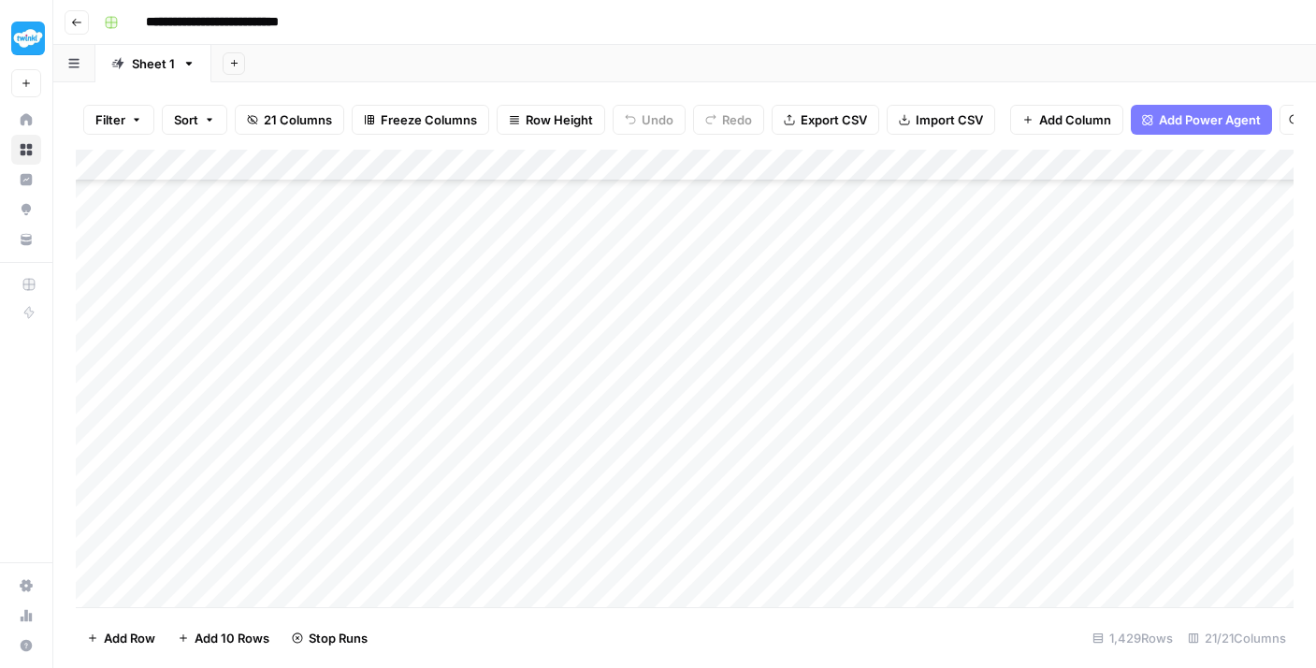
click at [513, 332] on div "Add Column" at bounding box center [685, 378] width 1218 height 457
click at [507, 305] on div "Add Column" at bounding box center [685, 378] width 1218 height 457
click at [507, 272] on div "Add Column" at bounding box center [685, 378] width 1218 height 457
click at [507, 231] on div "Add Column" at bounding box center [685, 378] width 1218 height 457
click at [505, 208] on div "Add Column" at bounding box center [685, 378] width 1218 height 457
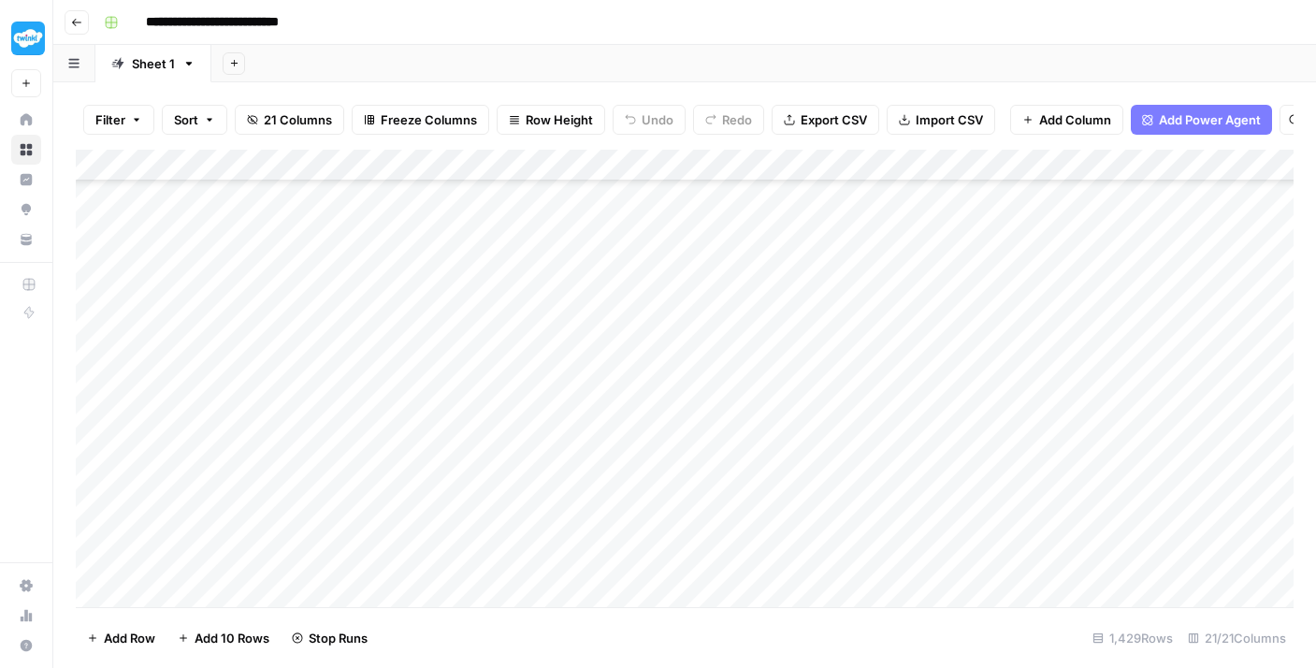
scroll to position [32950, 0]
click at [511, 348] on div "Add Column" at bounding box center [685, 378] width 1218 height 457
click at [503, 319] on div "Add Column" at bounding box center [685, 378] width 1218 height 457
click at [500, 283] on div "Add Column" at bounding box center [685, 378] width 1218 height 457
click at [498, 249] on div "Add Column" at bounding box center [685, 378] width 1218 height 457
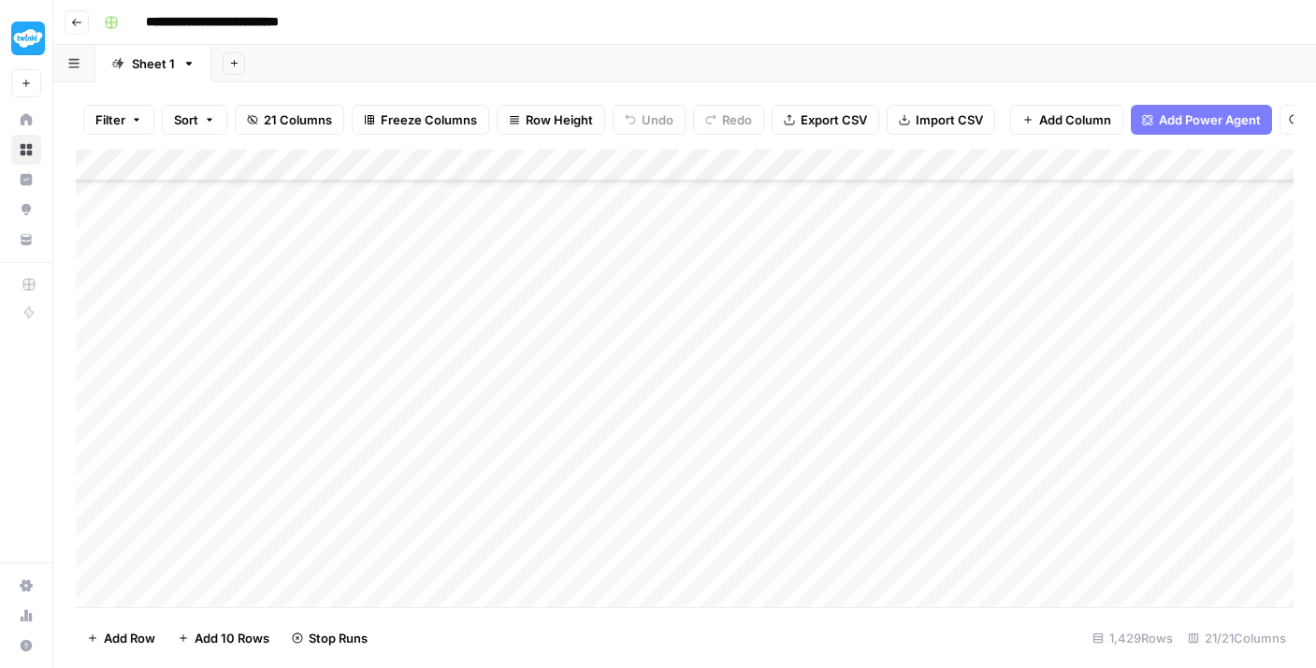
click at [496, 223] on div "Add Column" at bounding box center [685, 378] width 1218 height 457
click at [499, 278] on div "Add Column" at bounding box center [685, 378] width 1218 height 457
click at [501, 251] on div "Add Column" at bounding box center [685, 378] width 1218 height 457
click at [505, 232] on div "Add Column" at bounding box center [685, 378] width 1218 height 457
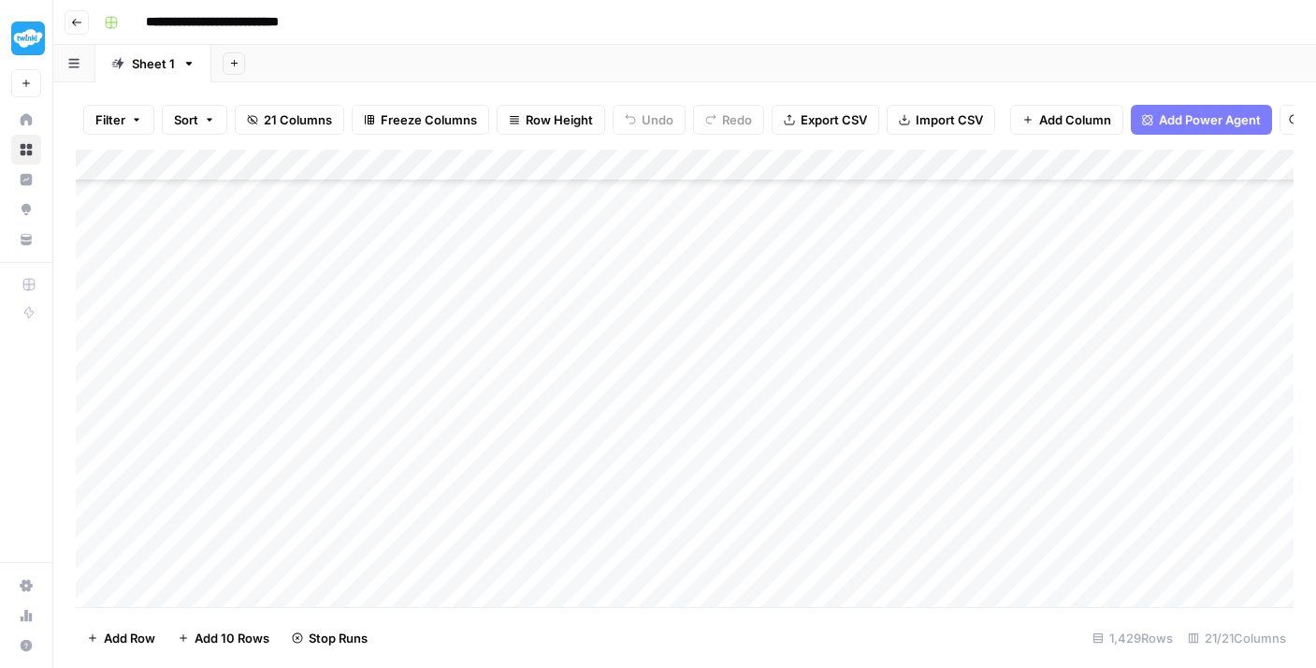
scroll to position [32656, 0]
click at [500, 381] on div "Add Column" at bounding box center [685, 378] width 1218 height 457
click at [529, 358] on div "Add Column" at bounding box center [685, 378] width 1218 height 457
click at [516, 319] on div "Add Column" at bounding box center [685, 378] width 1218 height 457
click at [504, 304] on div "Add Column" at bounding box center [685, 378] width 1218 height 457
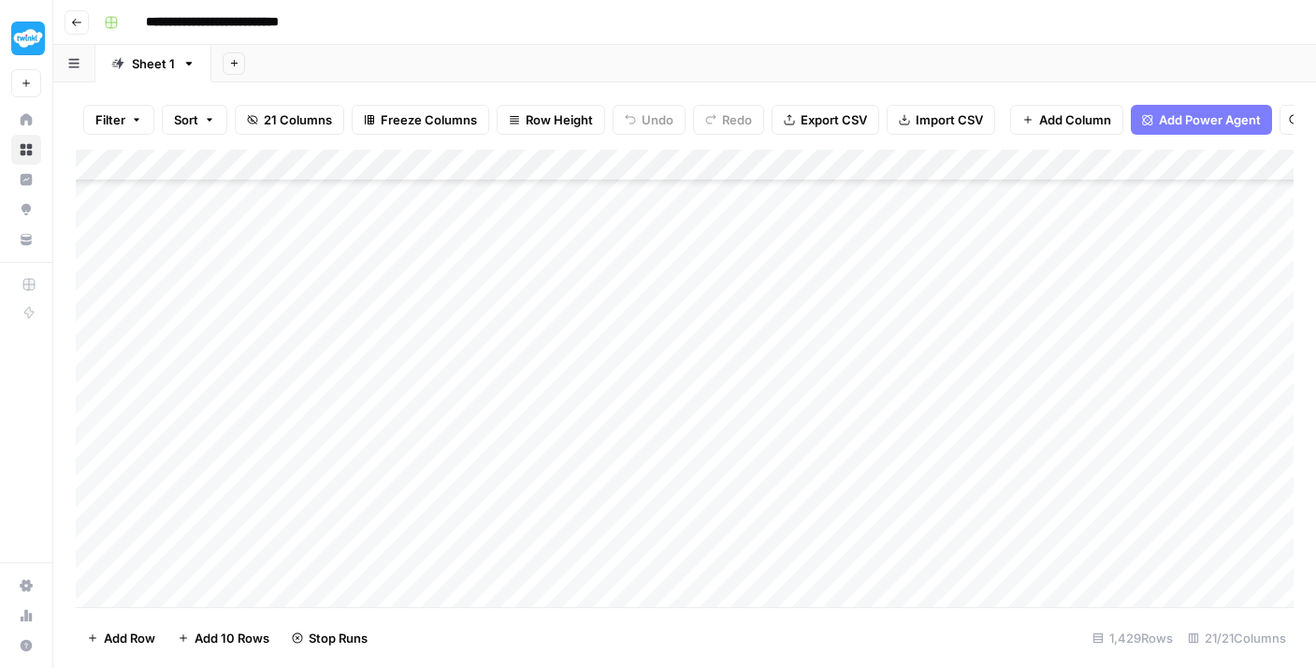
click at [500, 258] on div "Add Column" at bounding box center [685, 378] width 1218 height 457
click at [498, 222] on div "Add Column" at bounding box center [685, 378] width 1218 height 457
click at [496, 367] on div "Add Column" at bounding box center [685, 378] width 1218 height 457
click at [507, 331] on div "Add Column" at bounding box center [685, 378] width 1218 height 457
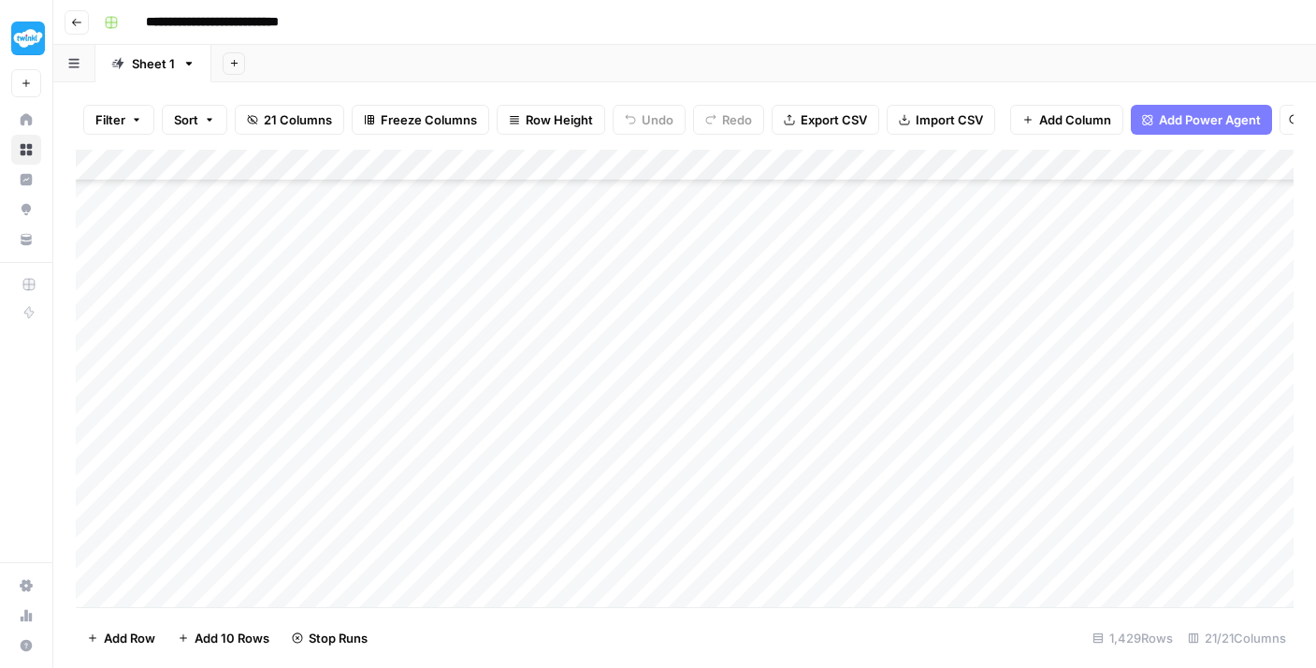
click at [515, 305] on div "Add Column" at bounding box center [685, 378] width 1218 height 457
click at [522, 264] on div "Add Column" at bounding box center [685, 378] width 1218 height 457
click at [518, 245] on div "Add Column" at bounding box center [685, 378] width 1218 height 457
click at [514, 211] on div "Add Column" at bounding box center [685, 378] width 1218 height 457
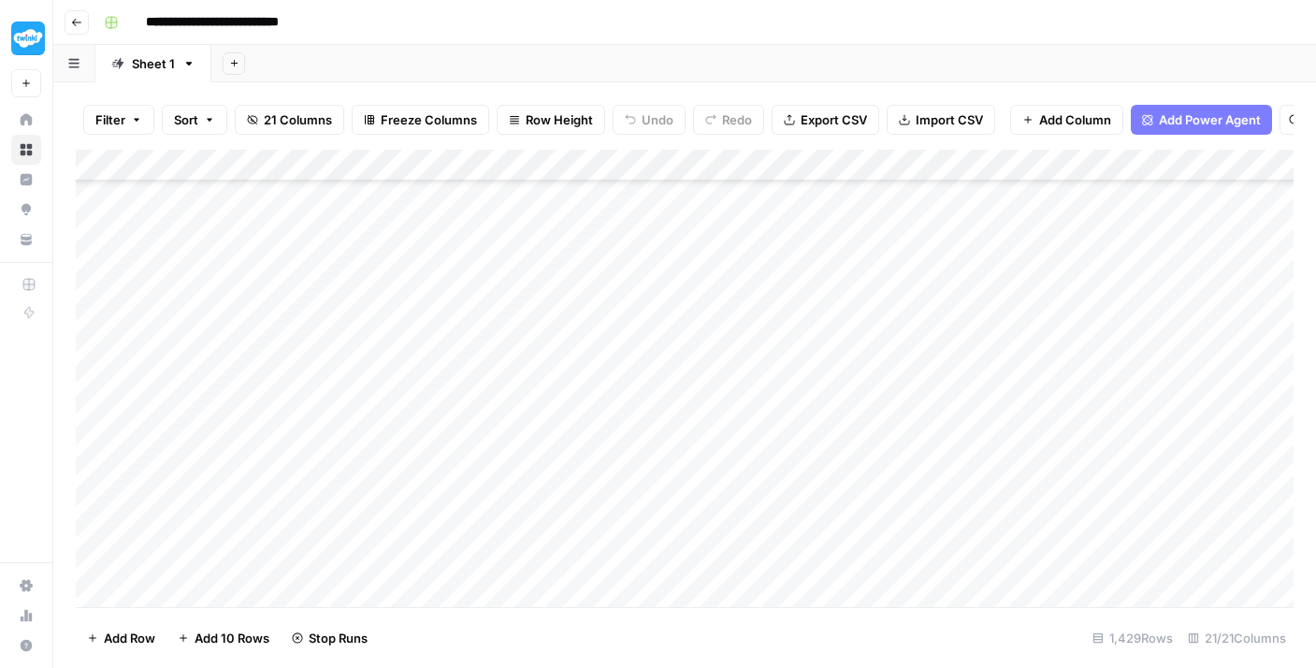
click at [500, 382] on div "Add Column" at bounding box center [685, 378] width 1218 height 457
click at [500, 343] on div "Add Column" at bounding box center [685, 378] width 1218 height 457
click at [500, 310] on div "Add Column" at bounding box center [685, 378] width 1218 height 457
click at [494, 292] on div "Add Column" at bounding box center [685, 378] width 1218 height 457
click at [485, 253] on div "Add Column" at bounding box center [685, 378] width 1218 height 457
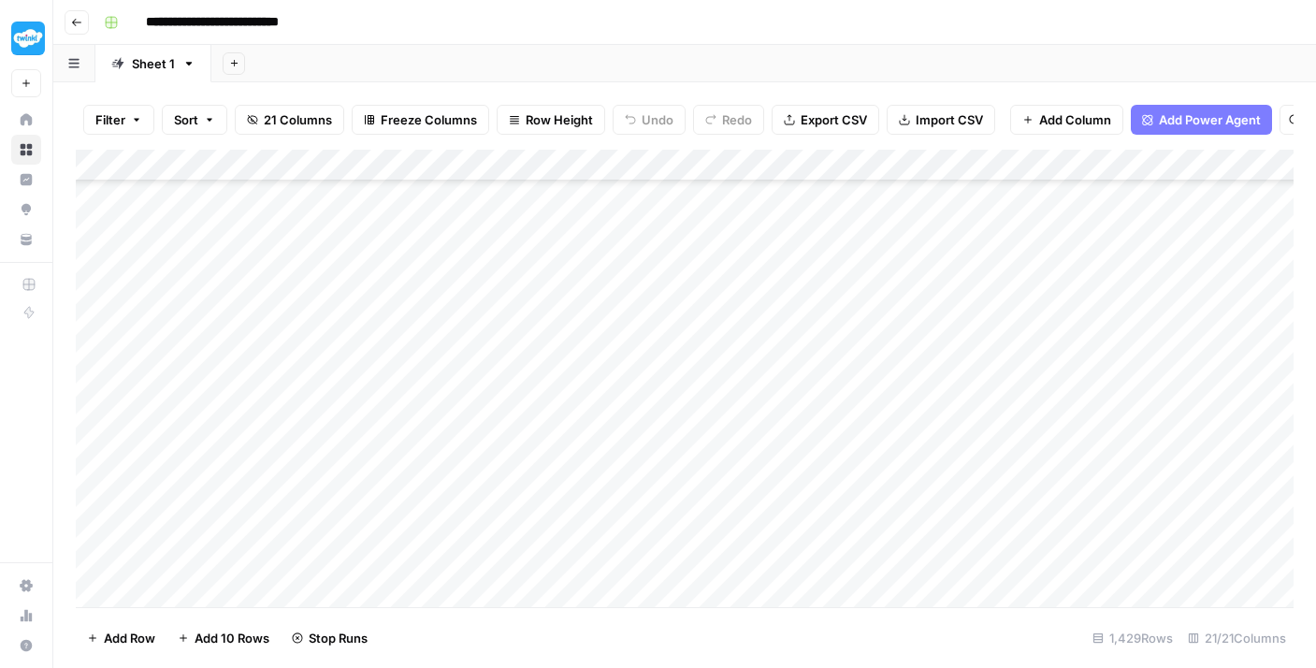
click at [485, 216] on div "Add Column" at bounding box center [685, 378] width 1218 height 457
click at [476, 388] on div "Add Column" at bounding box center [685, 378] width 1218 height 457
click at [494, 358] on div "Add Column" at bounding box center [685, 378] width 1218 height 457
click at [492, 317] on div "Add Column" at bounding box center [685, 378] width 1218 height 457
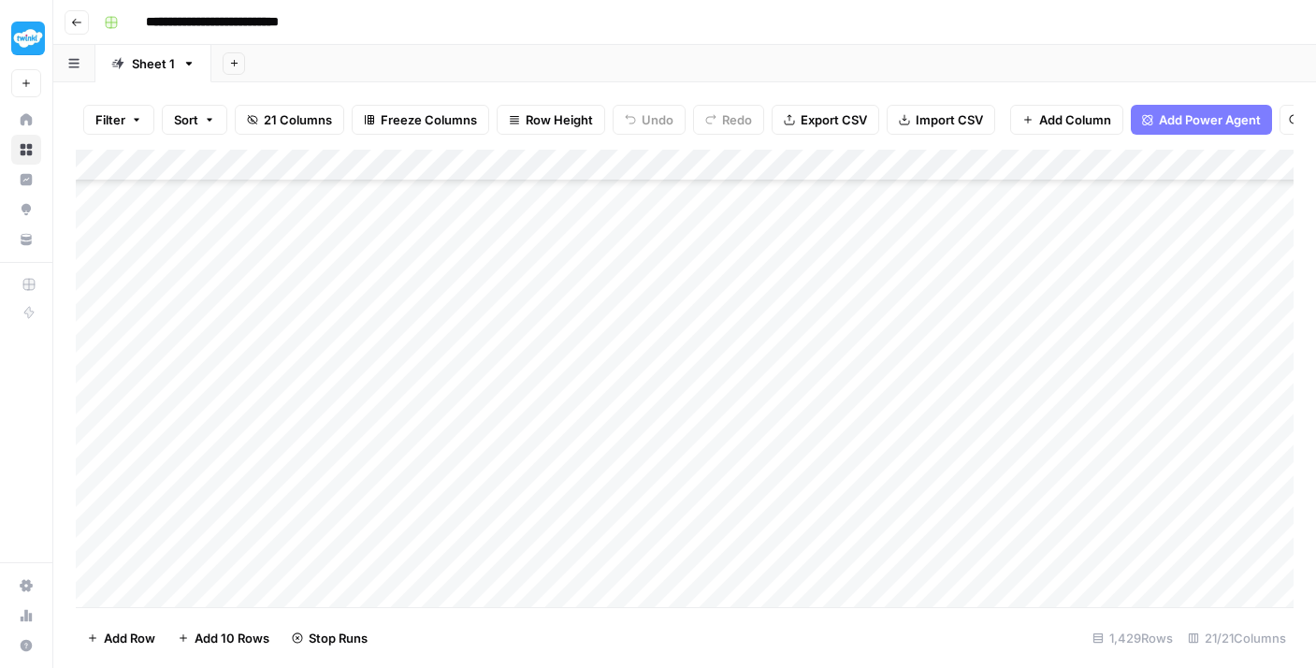
click at [483, 382] on div "Add Column" at bounding box center [685, 378] width 1218 height 457
click at [491, 299] on div "Add Column" at bounding box center [685, 378] width 1218 height 457
click at [490, 249] on div "Add Column" at bounding box center [685, 378] width 1218 height 457
click at [475, 226] on div "Add Column" at bounding box center [685, 378] width 1218 height 457
click at [473, 210] on div "Add Column" at bounding box center [685, 378] width 1218 height 457
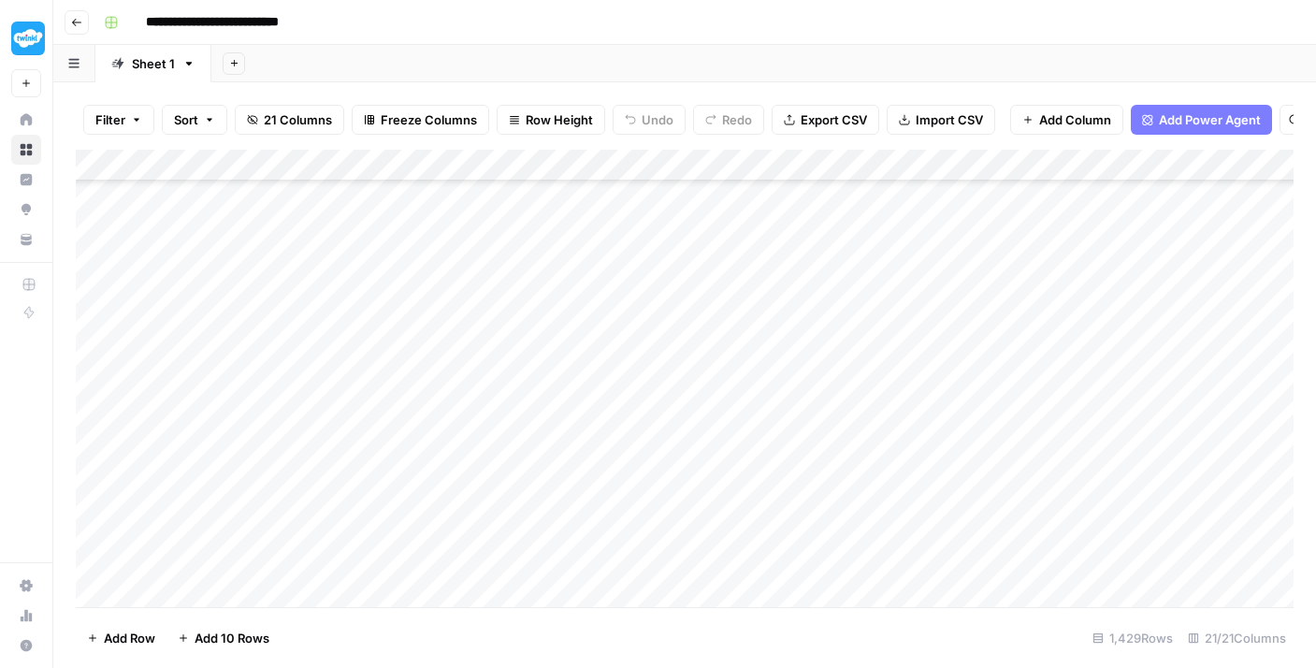
scroll to position [31861, 0]
click at [480, 397] on div "Add Column" at bounding box center [685, 378] width 1218 height 457
click at [488, 363] on div "Add Column" at bounding box center [685, 378] width 1218 height 457
click at [485, 330] on div "Add Column" at bounding box center [685, 378] width 1218 height 457
click at [475, 298] on div "Add Column" at bounding box center [685, 378] width 1218 height 457
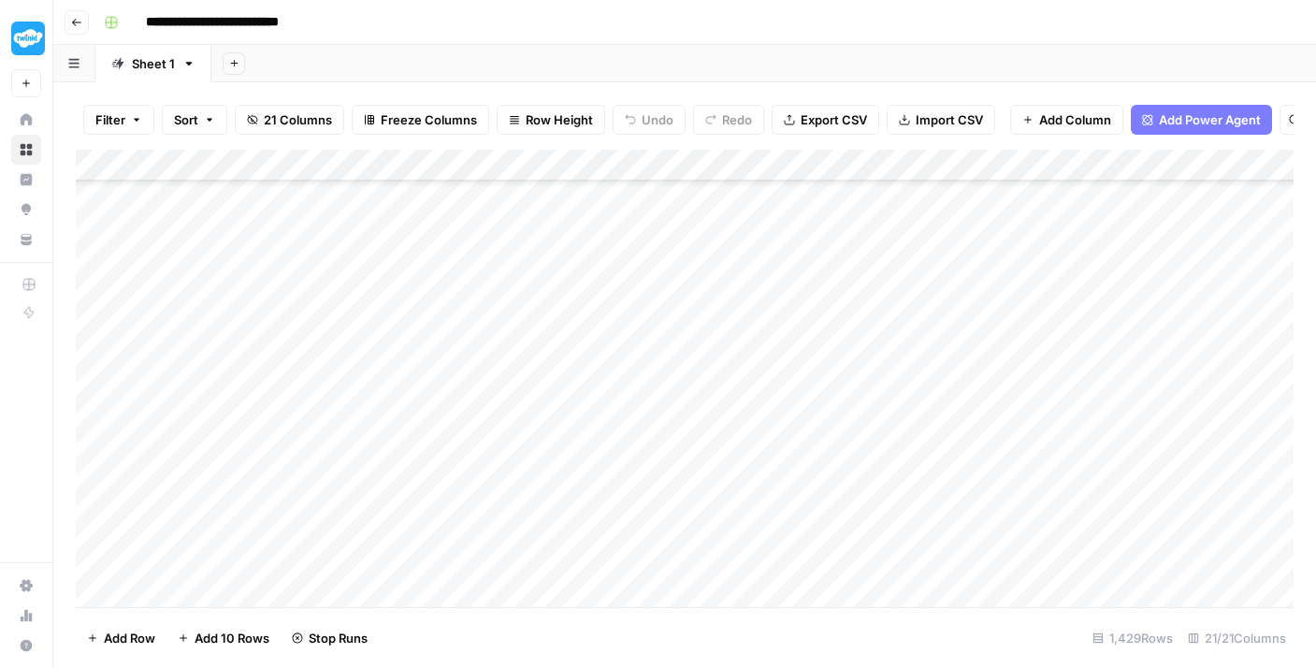
click at [472, 258] on div "Add Column" at bounding box center [685, 378] width 1218 height 457
click at [469, 228] on div "Add Column" at bounding box center [685, 378] width 1218 height 457
click at [467, 199] on div "Add Column" at bounding box center [685, 378] width 1218 height 457
click at [474, 493] on div "Add Column" at bounding box center [685, 378] width 1218 height 457
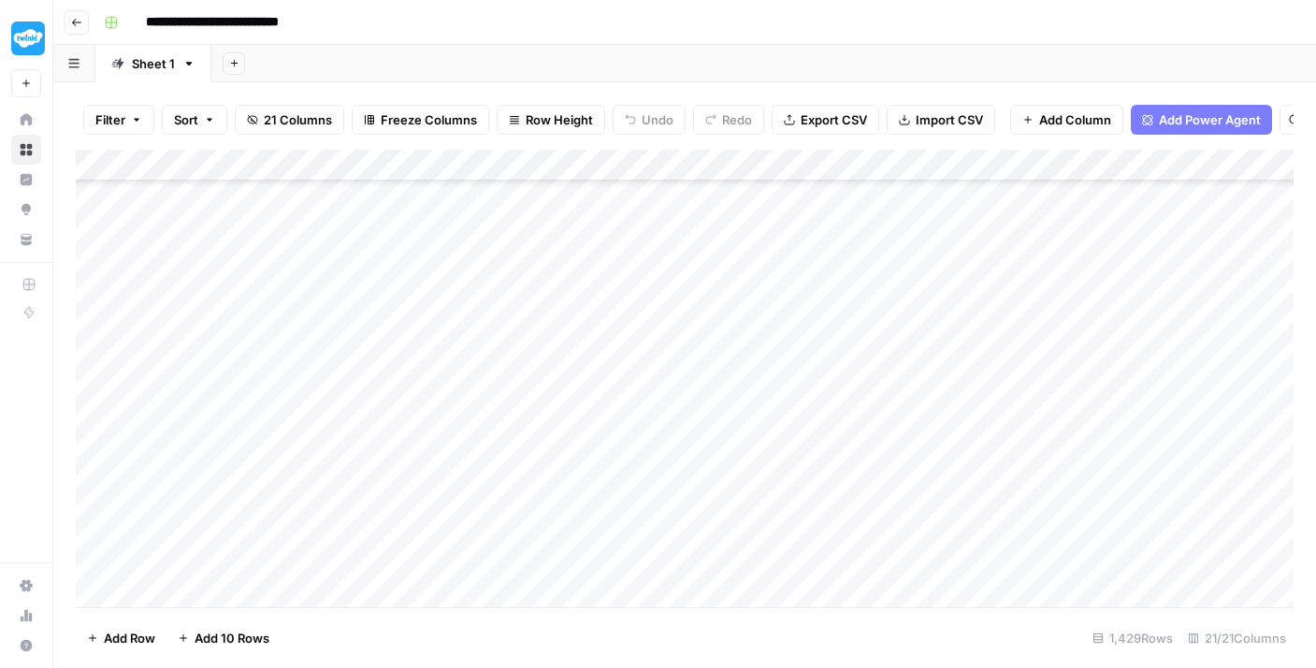
click at [474, 455] on div "Add Column" at bounding box center [685, 378] width 1218 height 457
click at [472, 424] on div "Add Column" at bounding box center [685, 378] width 1218 height 457
click at [472, 390] on div "Add Column" at bounding box center [685, 378] width 1218 height 457
click at [470, 357] on div "Add Column" at bounding box center [685, 378] width 1218 height 457
click at [468, 319] on div "Add Column" at bounding box center [685, 378] width 1218 height 457
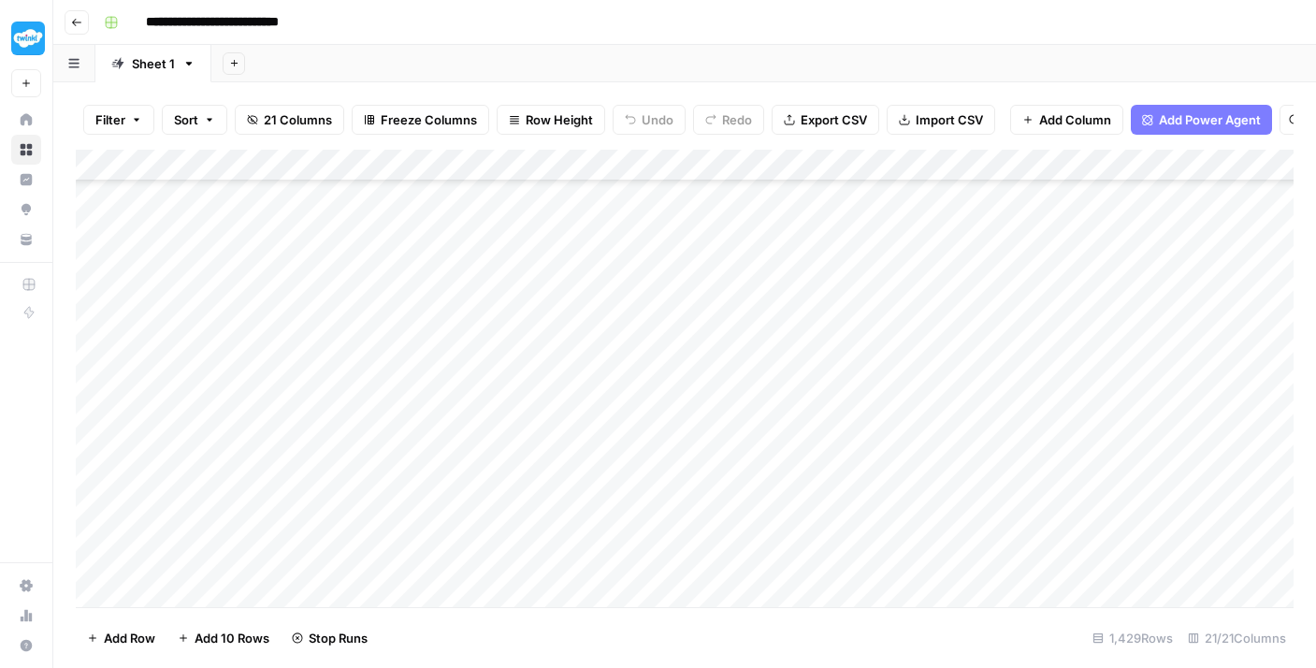
click at [463, 294] on div "Add Column" at bounding box center [685, 378] width 1218 height 457
click at [458, 262] on div "Add Column" at bounding box center [685, 378] width 1218 height 457
click at [459, 221] on div "Add Column" at bounding box center [685, 378] width 1218 height 457
click at [459, 191] on div "Add Column" at bounding box center [685, 378] width 1218 height 457
click at [477, 256] on div "Add Column" at bounding box center [685, 378] width 1218 height 457
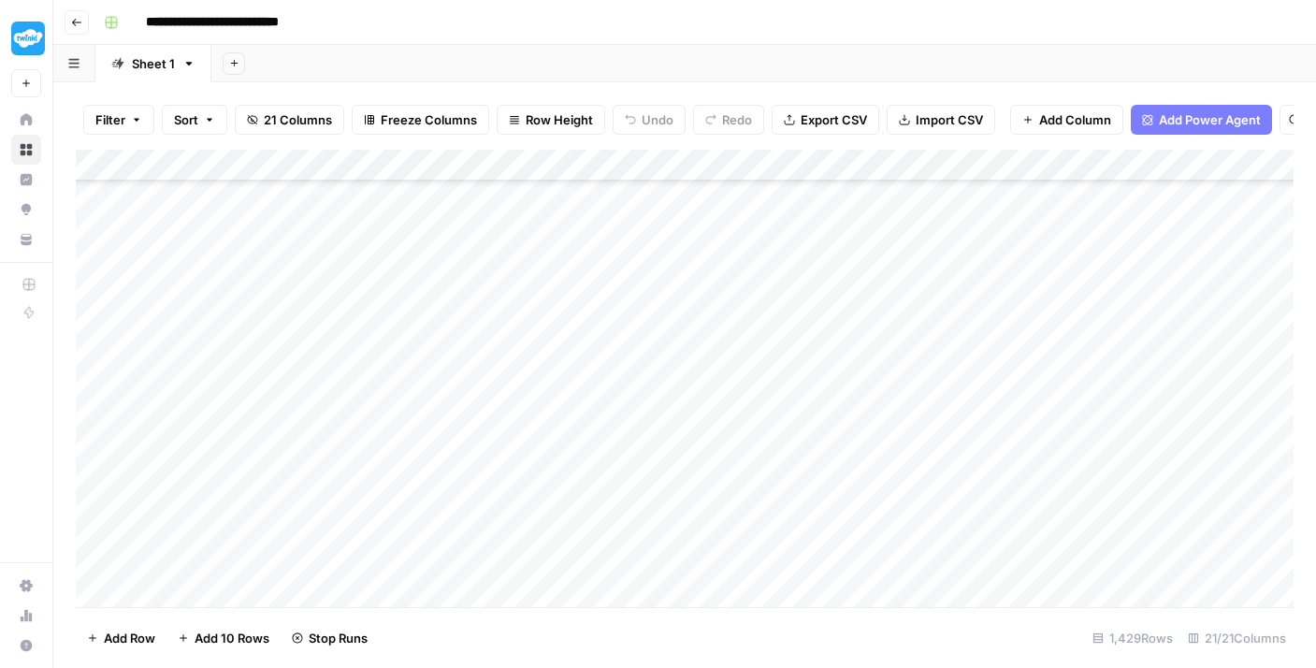
scroll to position [31122, 0]
click at [474, 586] on div "Add Column" at bounding box center [685, 378] width 1218 height 457
click at [509, 551] on div "Add Column" at bounding box center [685, 378] width 1218 height 457
click at [527, 521] on div "Add Column" at bounding box center [685, 378] width 1218 height 457
click at [527, 495] on div "Add Column" at bounding box center [685, 378] width 1218 height 457
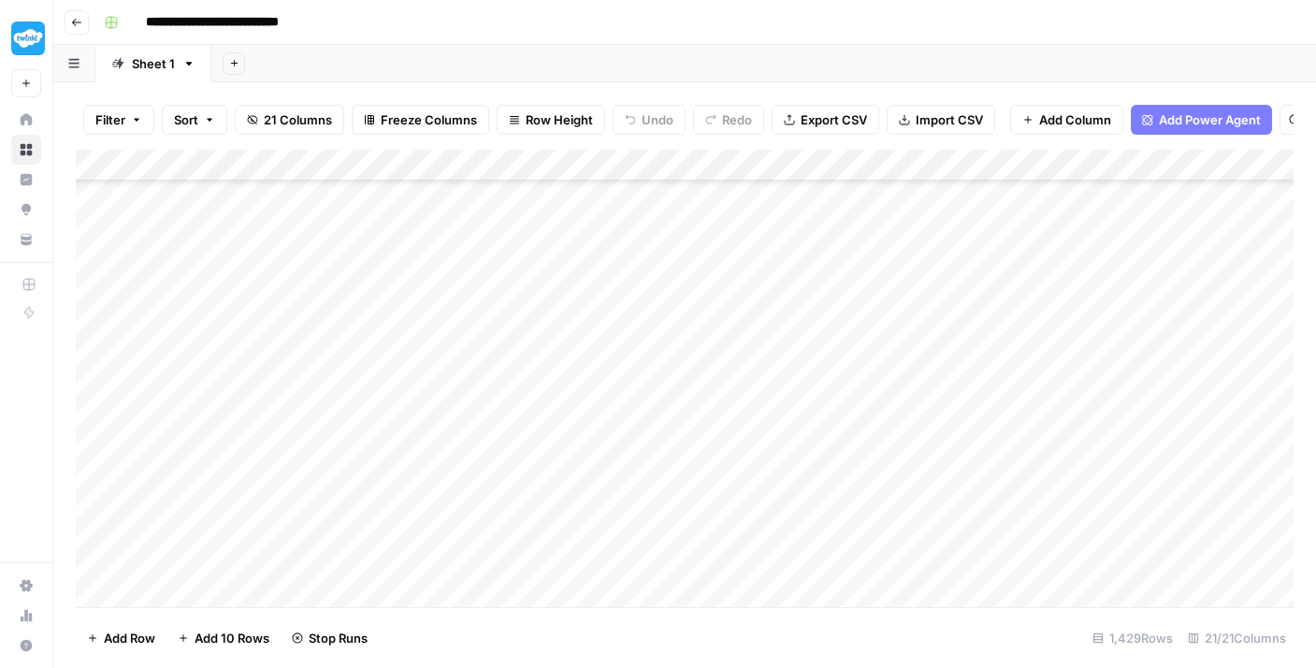
click at [506, 463] on div "Add Column" at bounding box center [685, 378] width 1218 height 457
click at [500, 424] on div "Add Column" at bounding box center [685, 378] width 1218 height 457
click at [498, 390] on div "Add Column" at bounding box center [685, 378] width 1218 height 457
click at [484, 360] on div "Add Column" at bounding box center [685, 378] width 1218 height 457
click at [479, 335] on div "Add Column" at bounding box center [685, 378] width 1218 height 457
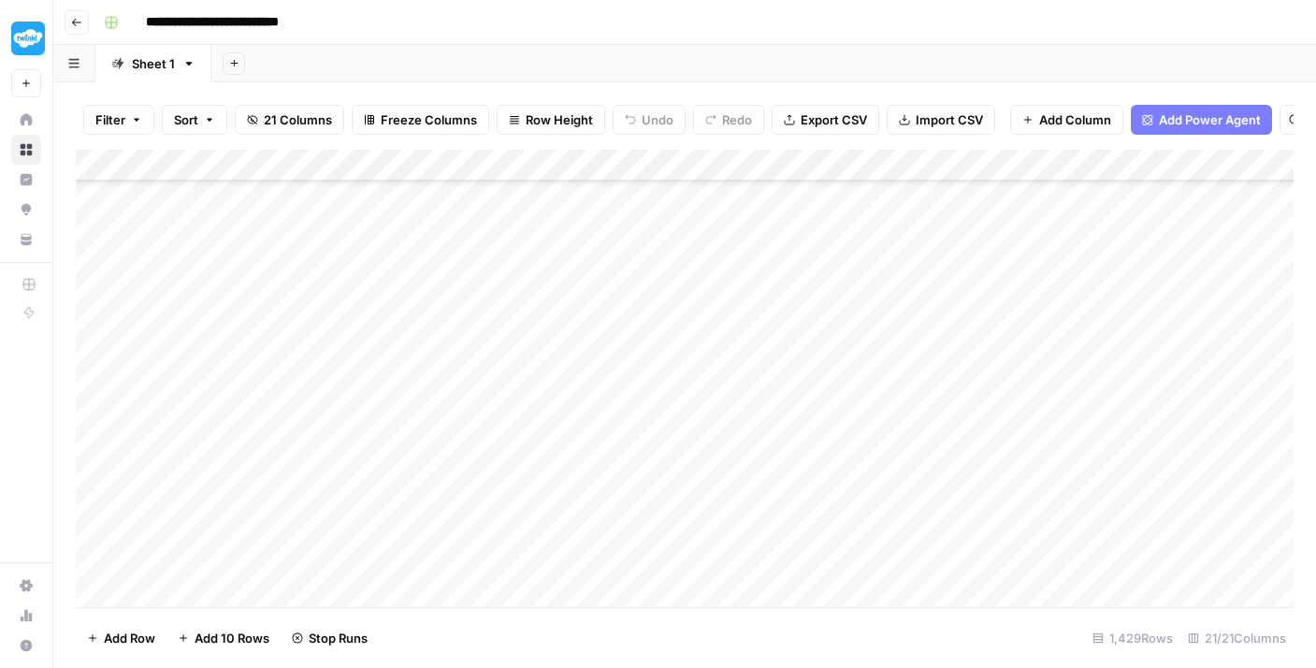
click at [476, 295] on div "Add Column" at bounding box center [685, 378] width 1218 height 457
click at [469, 267] on div "Add Column" at bounding box center [685, 378] width 1218 height 457
click at [468, 241] on div "Add Column" at bounding box center [685, 378] width 1218 height 457
click at [468, 212] on div "Add Column" at bounding box center [685, 378] width 1218 height 457
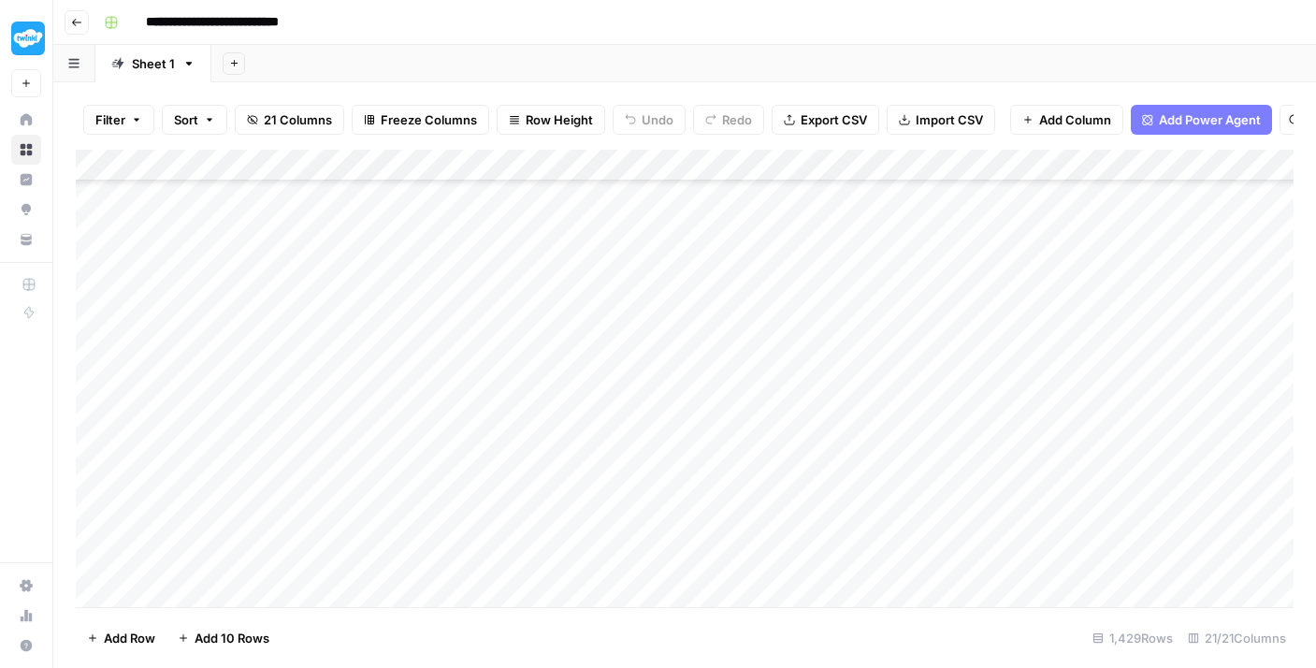
click at [487, 408] on div "Add Column" at bounding box center [685, 378] width 1218 height 457
click at [487, 378] on div "Add Column" at bounding box center [685, 378] width 1218 height 457
click at [486, 349] on div "Add Column" at bounding box center [685, 378] width 1218 height 457
click at [486, 297] on div "Add Column" at bounding box center [685, 378] width 1218 height 457
click at [480, 279] on div "Add Column" at bounding box center [685, 378] width 1218 height 457
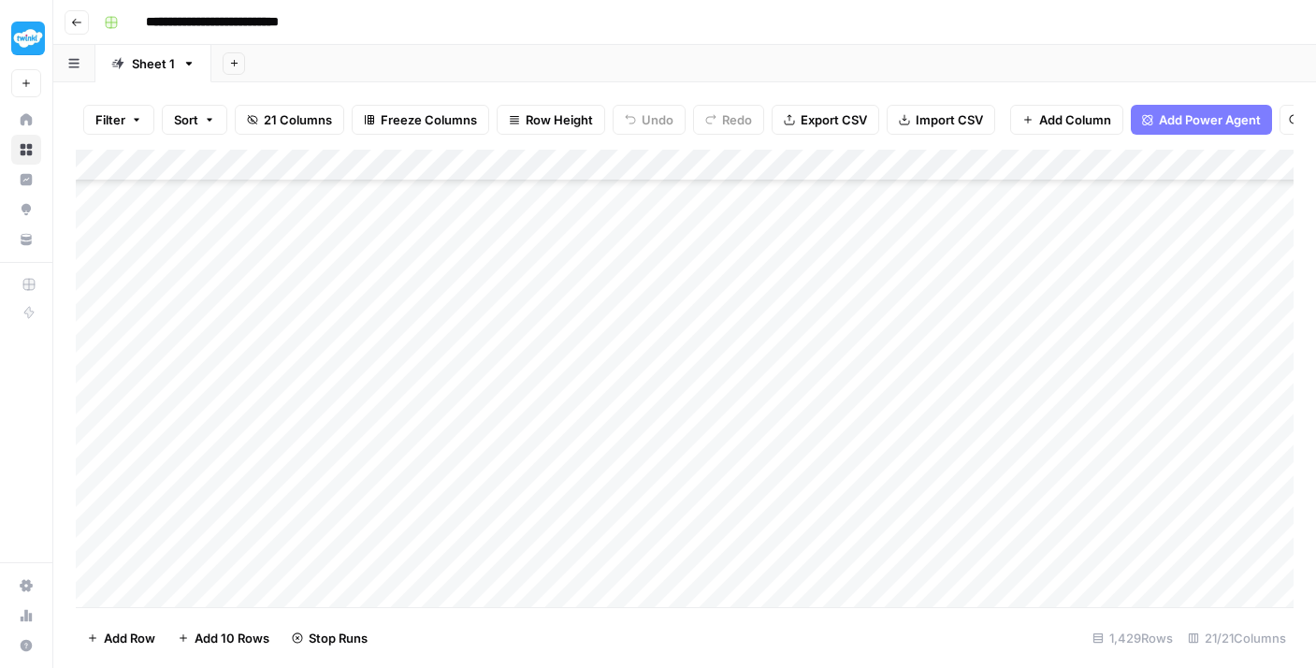
click at [480, 250] on div "Add Column" at bounding box center [685, 378] width 1218 height 457
click at [483, 343] on div "Add Column" at bounding box center [685, 378] width 1218 height 457
click at [483, 317] on div "Add Column" at bounding box center [685, 378] width 1218 height 457
click at [483, 269] on div "Add Column" at bounding box center [685, 378] width 1218 height 457
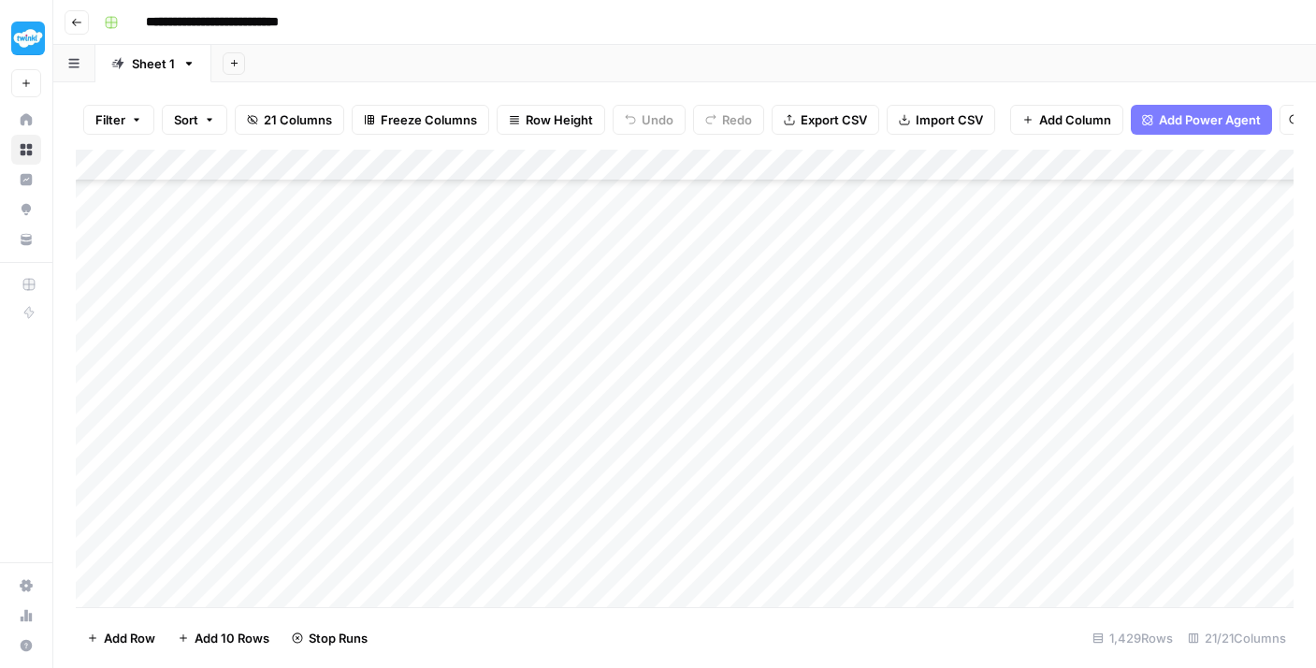
click at [483, 240] on div "Add Column" at bounding box center [685, 378] width 1218 height 457
click at [482, 222] on div "Add Column" at bounding box center [685, 378] width 1218 height 457
click at [499, 428] on div "Add Column" at bounding box center [685, 378] width 1218 height 457
click at [499, 386] on div "Add Column" at bounding box center [685, 378] width 1218 height 457
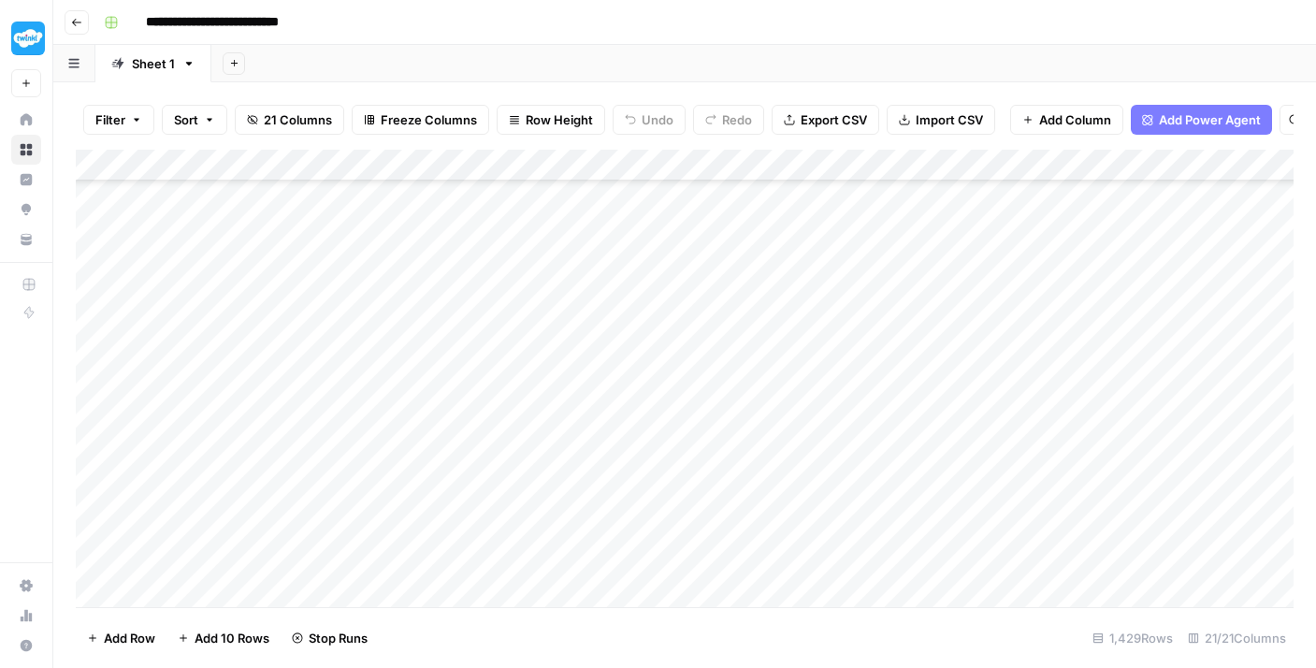
click at [502, 361] on div "Add Column" at bounding box center [685, 378] width 1218 height 457
click at [502, 330] on div "Add Column" at bounding box center [685, 378] width 1218 height 457
click at [499, 307] on div "Add Column" at bounding box center [685, 378] width 1218 height 457
click at [499, 278] on div "Add Column" at bounding box center [685, 378] width 1218 height 457
click at [501, 241] on div "Add Column" at bounding box center [685, 378] width 1218 height 457
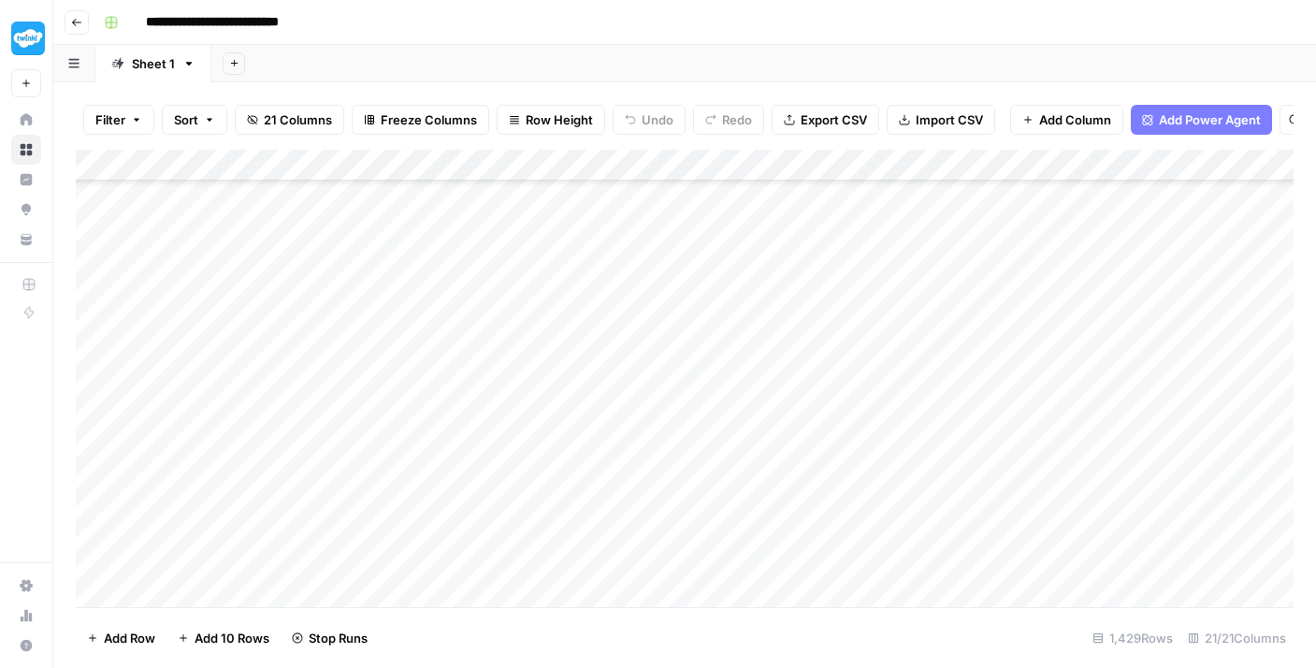
click at [501, 211] on div "Add Column" at bounding box center [685, 378] width 1218 height 457
click at [508, 443] on div "Add Column" at bounding box center [685, 378] width 1218 height 457
click at [503, 421] on div "Add Column" at bounding box center [685, 378] width 1218 height 457
click at [502, 395] on div "Add Column" at bounding box center [685, 378] width 1218 height 457
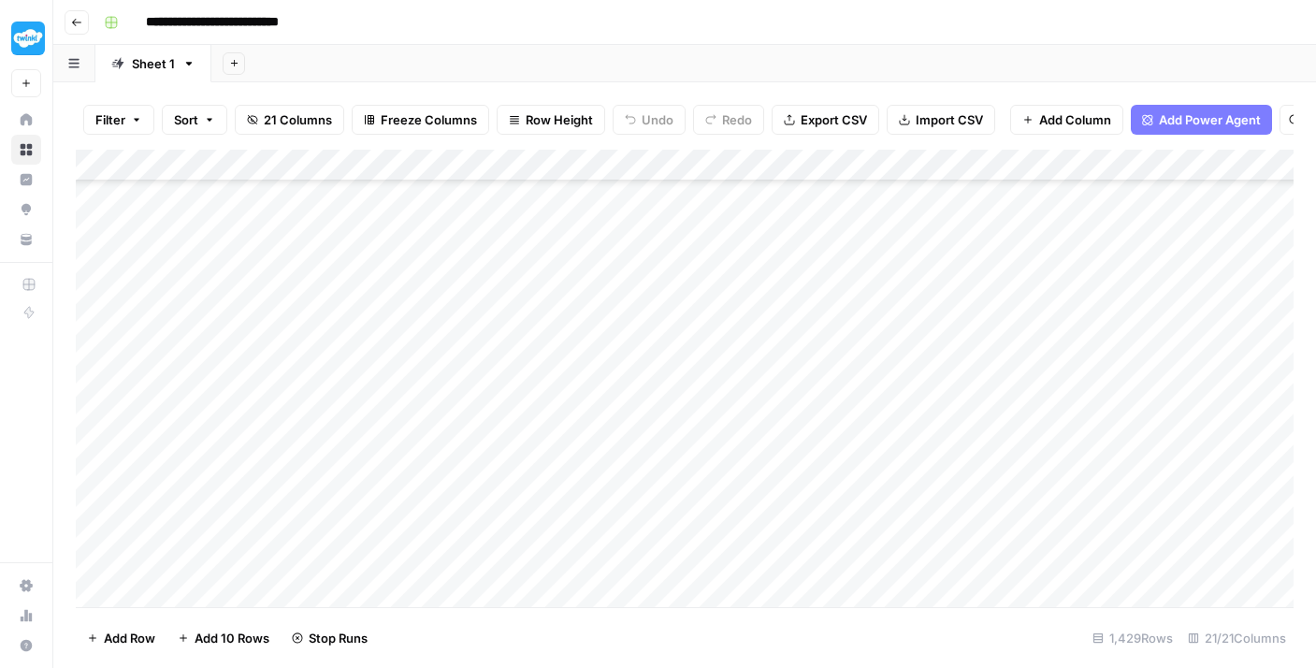
click at [500, 360] on div "Add Column" at bounding box center [685, 378] width 1218 height 457
click at [498, 326] on div "Add Column" at bounding box center [685, 378] width 1218 height 457
click at [498, 294] on div "Add Column" at bounding box center [685, 378] width 1218 height 457
click at [498, 266] on div "Add Column" at bounding box center [685, 378] width 1218 height 457
click at [499, 228] on div "Add Column" at bounding box center [685, 378] width 1218 height 457
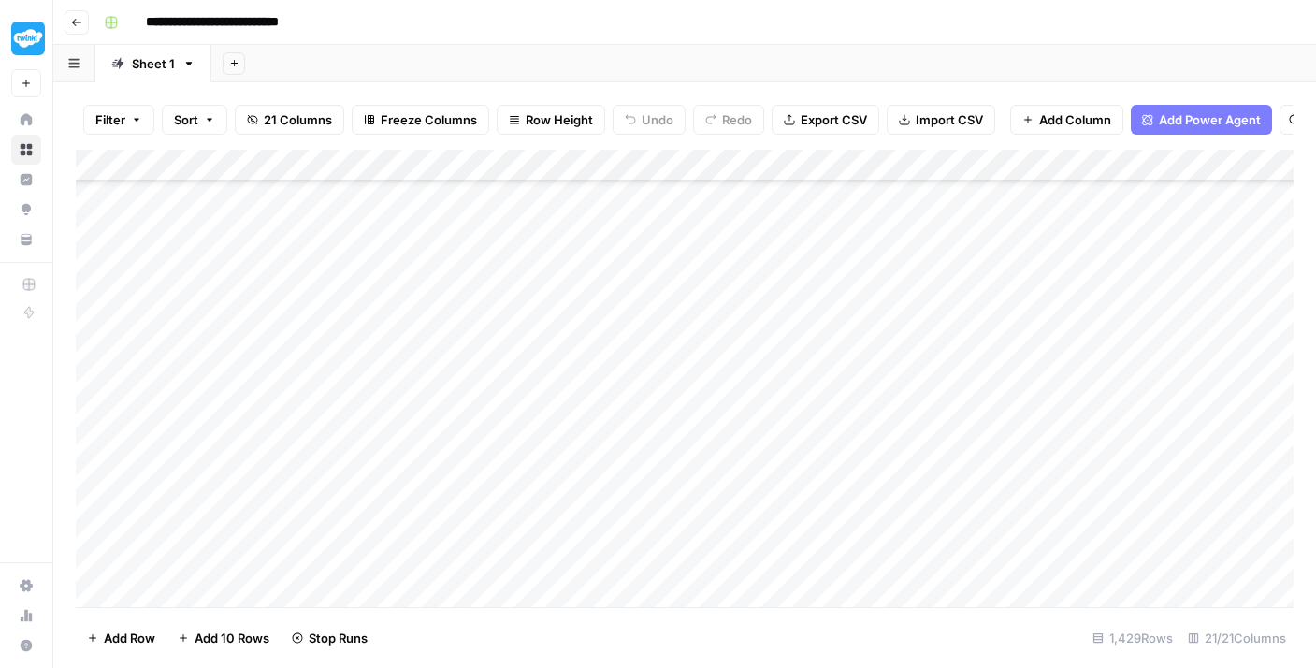
click at [499, 194] on div "Add Column" at bounding box center [685, 378] width 1218 height 457
click at [508, 423] on div "Add Column" at bounding box center [685, 378] width 1218 height 457
click at [508, 395] on div "Add Column" at bounding box center [685, 378] width 1218 height 457
click at [507, 371] on div "Add Column" at bounding box center [685, 378] width 1218 height 457
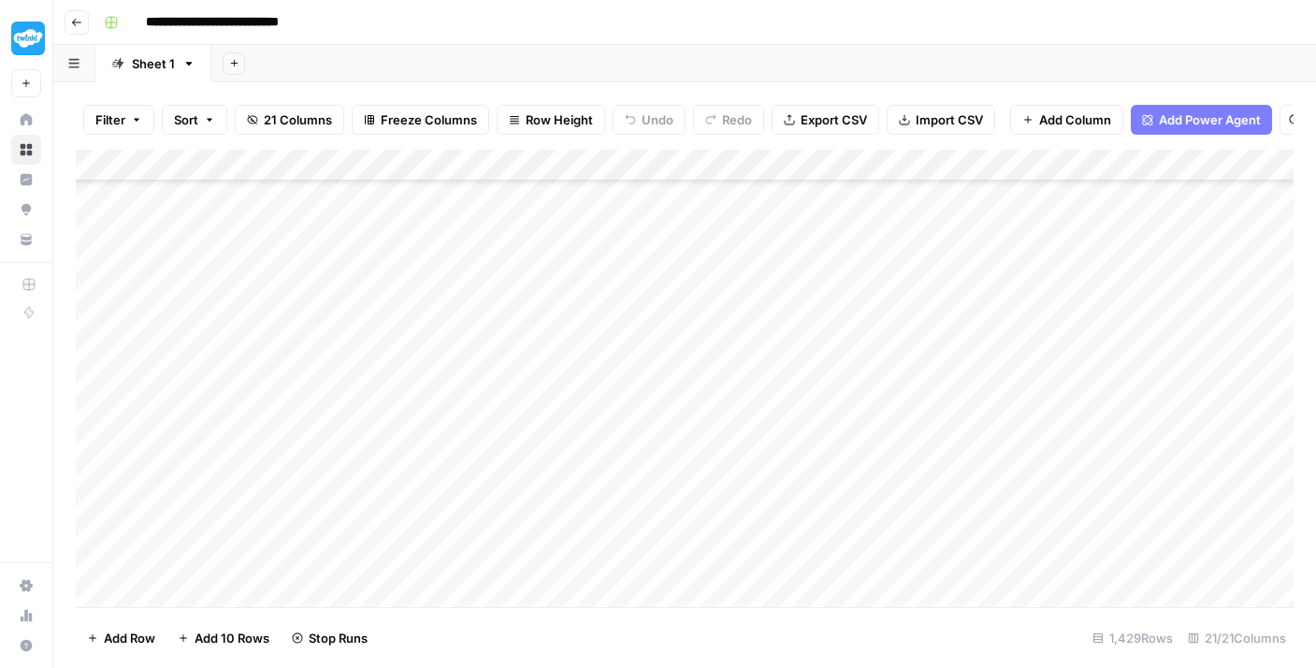
click at [505, 330] on div "Add Column" at bounding box center [685, 378] width 1218 height 457
click at [501, 306] on div "Add Column" at bounding box center [685, 378] width 1218 height 457
click at [502, 259] on div "Add Column" at bounding box center [685, 378] width 1218 height 457
click at [496, 228] on div "Add Column" at bounding box center [685, 378] width 1218 height 457
click at [495, 194] on div "Add Column" at bounding box center [685, 378] width 1218 height 457
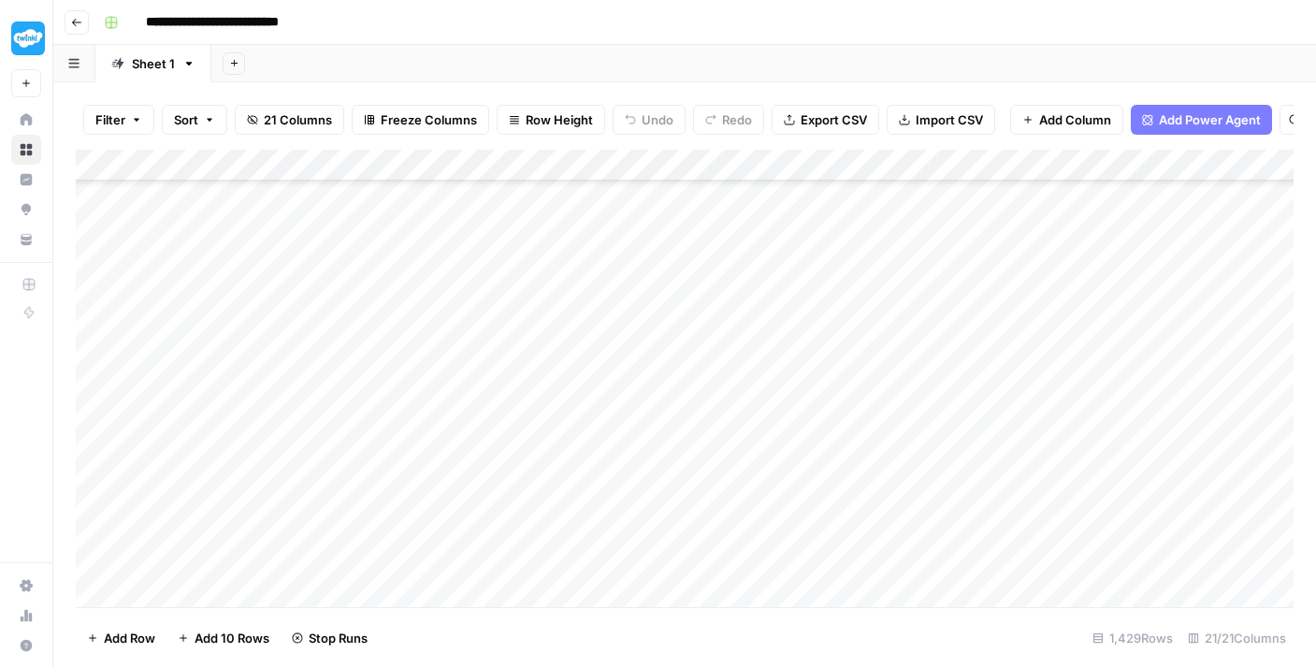
scroll to position [29713, 0]
click at [482, 451] on div "Add Column" at bounding box center [685, 378] width 1218 height 457
click at [498, 403] on div "Add Column" at bounding box center [685, 378] width 1218 height 457
click at [490, 368] on div "Add Column" at bounding box center [685, 378] width 1218 height 457
click at [489, 342] on div "Add Column" at bounding box center [685, 378] width 1218 height 457
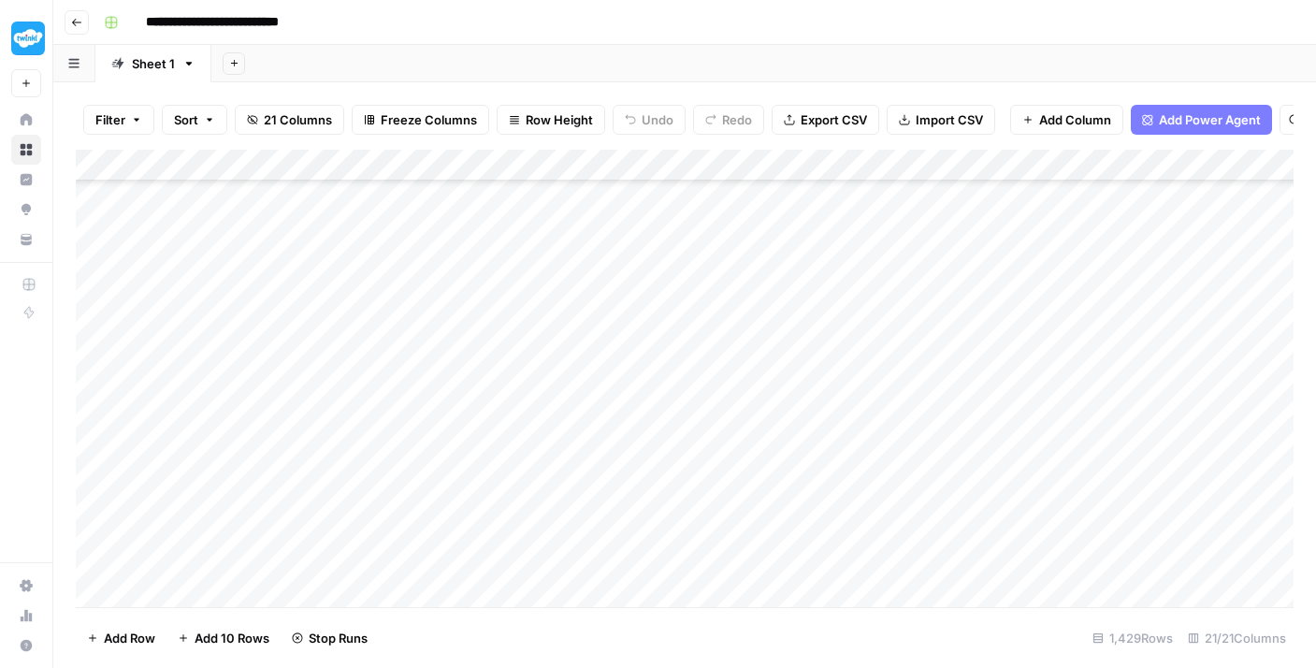
click at [488, 308] on div "Add Column" at bounding box center [685, 378] width 1218 height 457
click at [483, 280] on div "Add Column" at bounding box center [685, 378] width 1218 height 457
click at [481, 257] on div "Add Column" at bounding box center [685, 378] width 1218 height 457
click at [477, 217] on div "Add Column" at bounding box center [685, 378] width 1218 height 457
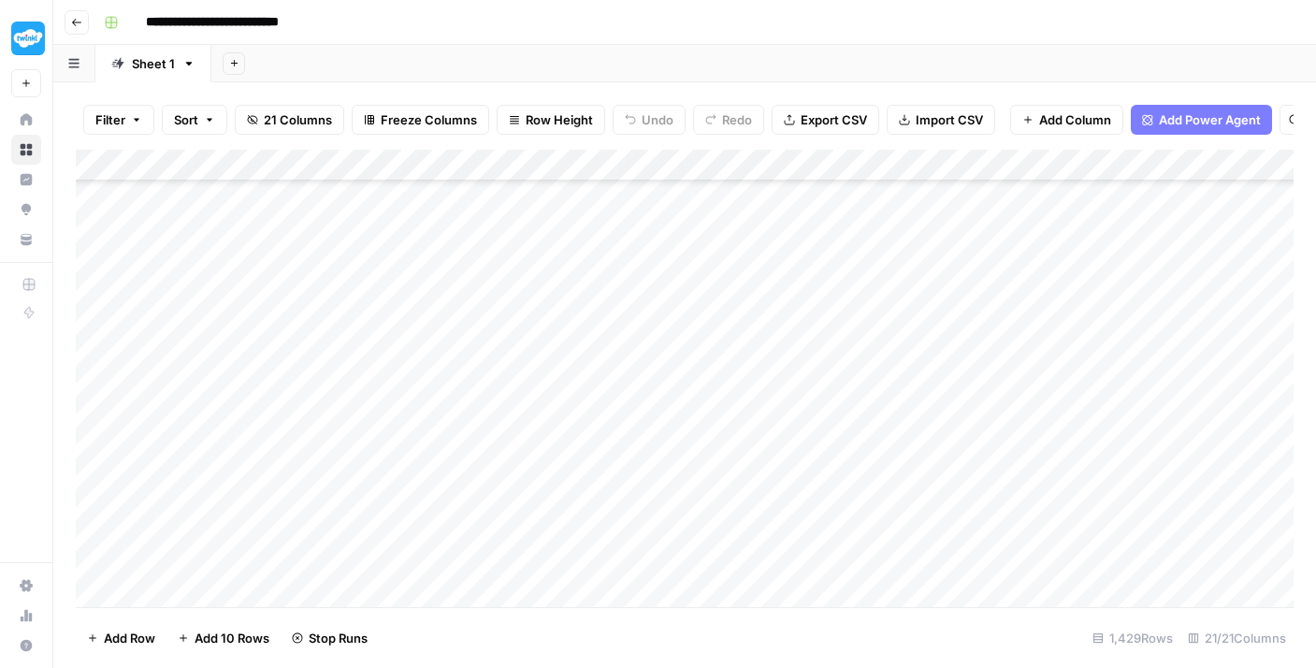
click at [484, 504] on div "Add Column" at bounding box center [685, 378] width 1218 height 457
click at [502, 472] on div "Add Column" at bounding box center [685, 378] width 1218 height 457
click at [487, 446] on div "Add Column" at bounding box center [685, 378] width 1218 height 457
click at [488, 399] on div "Add Column" at bounding box center [685, 378] width 1218 height 457
click at [484, 379] on div "Add Column" at bounding box center [685, 378] width 1218 height 457
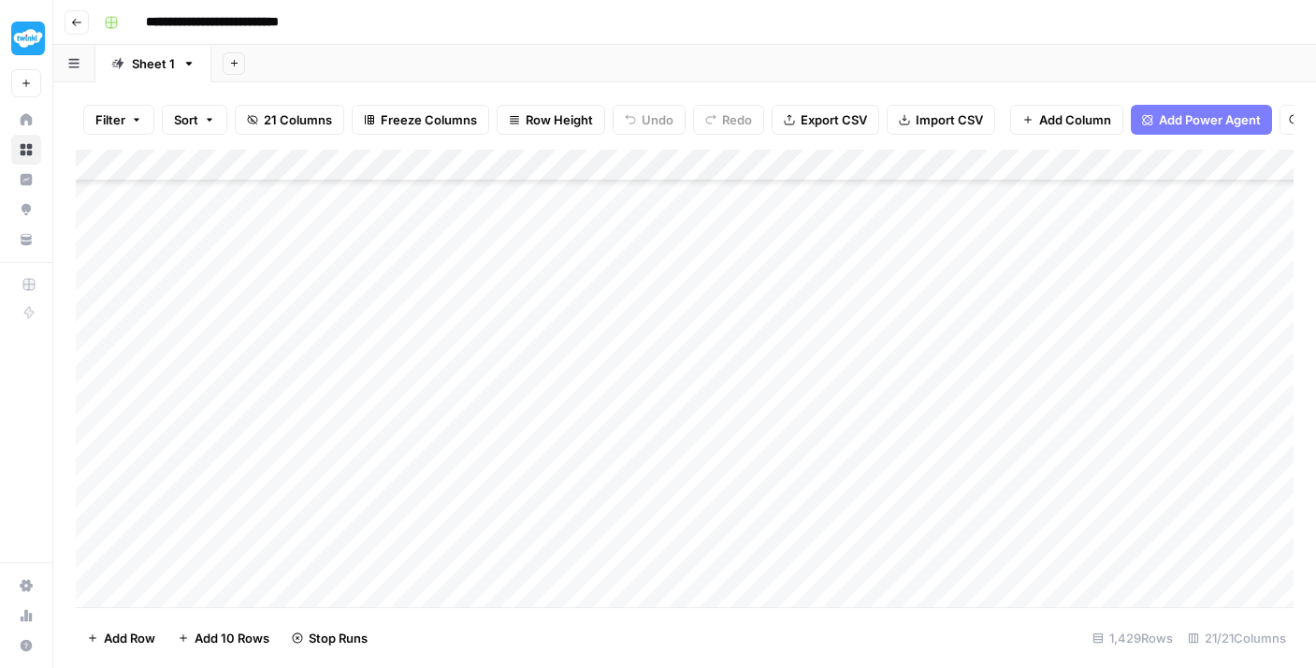
click at [484, 348] on div "Add Column" at bounding box center [685, 378] width 1218 height 457
click at [484, 309] on div "Add Column" at bounding box center [685, 378] width 1218 height 457
click at [484, 277] on div "Add Column" at bounding box center [685, 378] width 1218 height 457
click at [484, 246] on div "Add Column" at bounding box center [685, 378] width 1218 height 457
click at [484, 220] on div "Add Column" at bounding box center [685, 378] width 1218 height 457
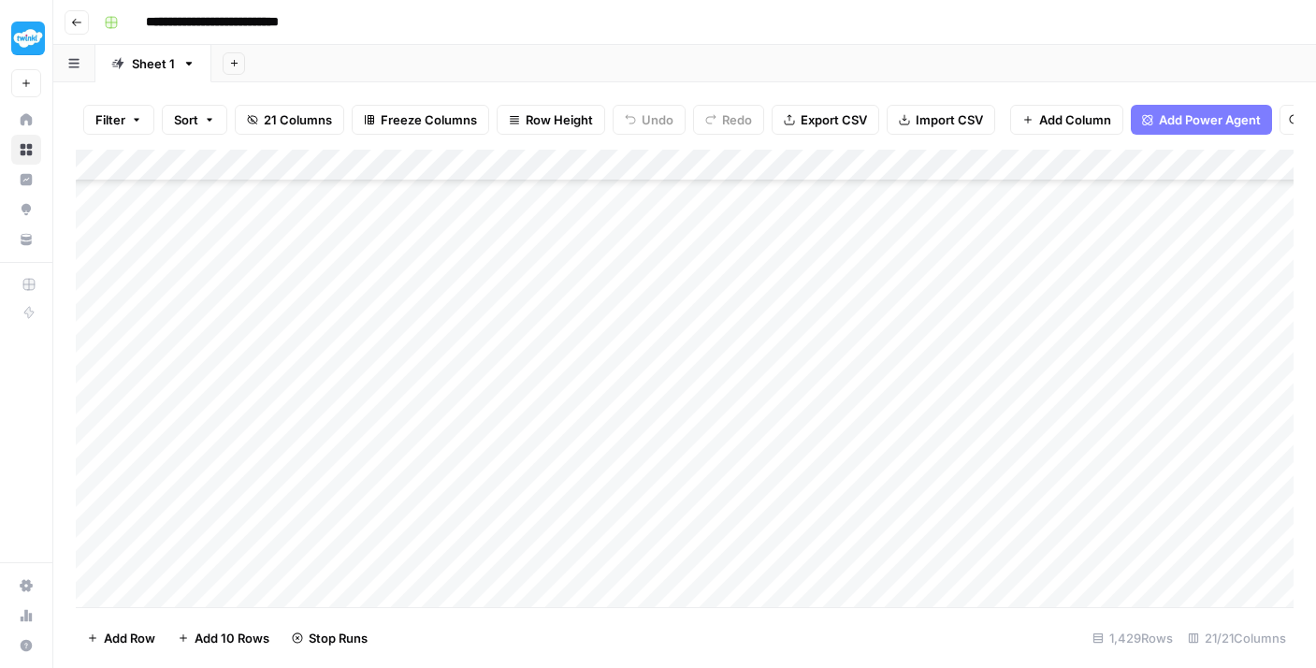
click at [484, 193] on div "Add Column" at bounding box center [685, 378] width 1218 height 457
click at [491, 503] on div "Add Column" at bounding box center [685, 378] width 1218 height 457
click at [482, 475] on div "Add Column" at bounding box center [685, 378] width 1218 height 457
click at [474, 441] on div "Add Column" at bounding box center [685, 378] width 1218 height 457
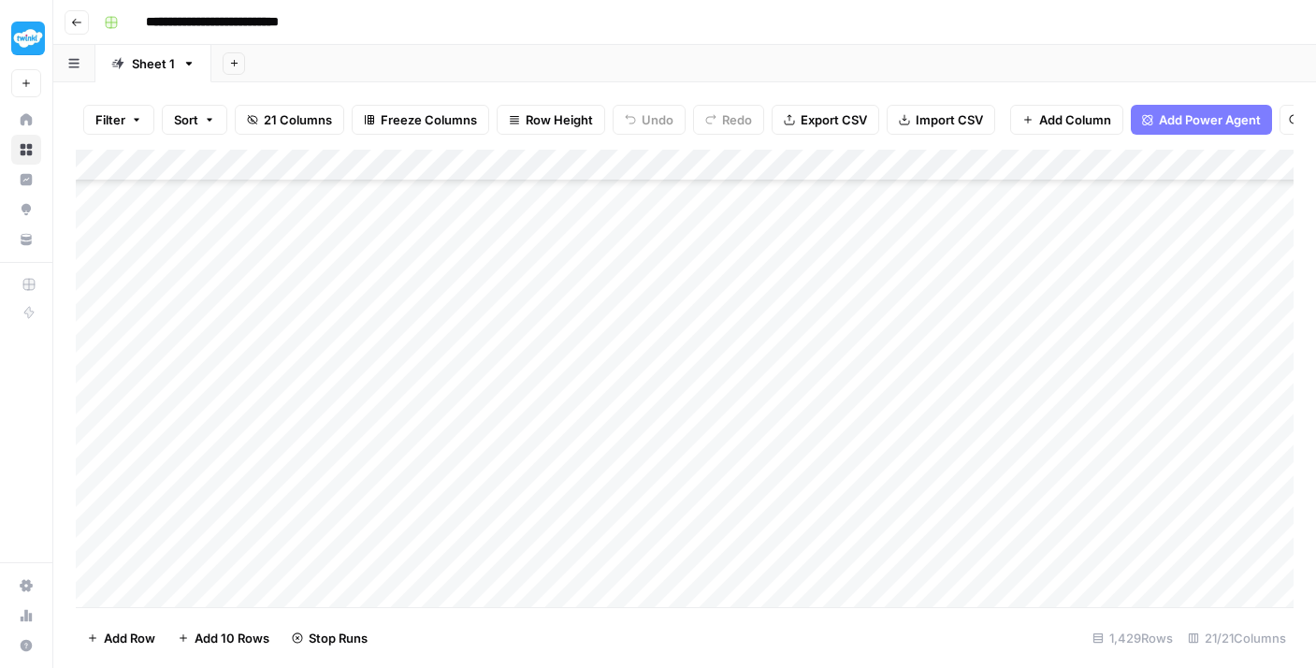
click at [471, 503] on div "Add Column" at bounding box center [685, 378] width 1218 height 457
click at [495, 417] on div "Add Column" at bounding box center [685, 378] width 1218 height 457
click at [519, 386] on div "Add Column" at bounding box center [685, 378] width 1218 height 457
click at [526, 343] on div "Add Column" at bounding box center [685, 378] width 1218 height 457
click at [526, 315] on div "Add Column" at bounding box center [685, 378] width 1218 height 457
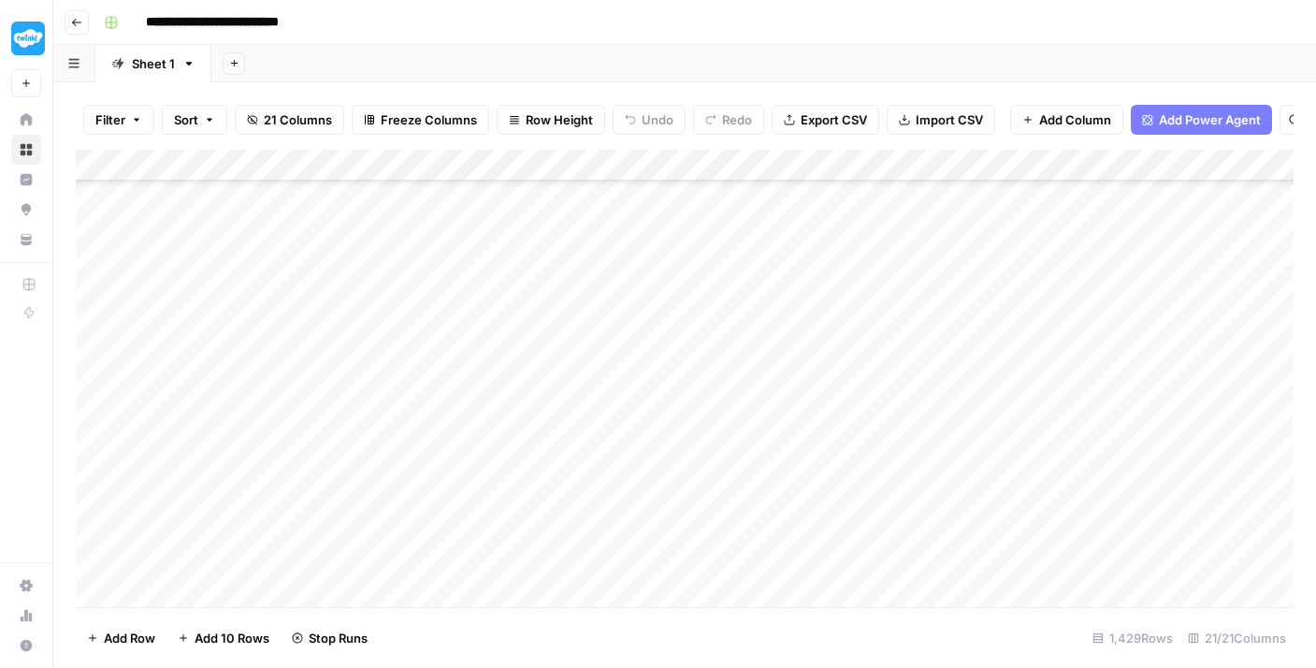
click at [526, 289] on div "Add Column" at bounding box center [685, 378] width 1218 height 457
click at [527, 254] on div "Add Column" at bounding box center [685, 378] width 1218 height 457
click at [527, 223] on div "Add Column" at bounding box center [685, 378] width 1218 height 457
click at [529, 202] on div "Add Column" at bounding box center [685, 378] width 1218 height 457
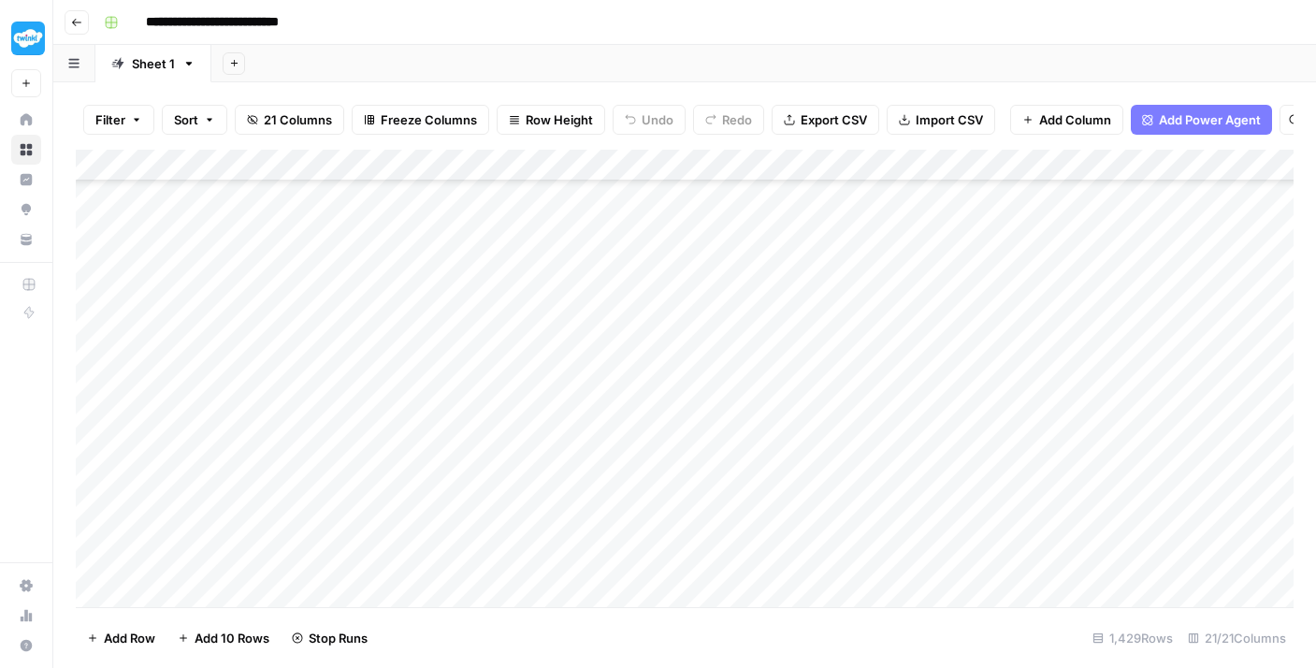
click at [491, 517] on div "Add Column" at bounding box center [685, 378] width 1218 height 457
click at [499, 484] on div "Add Column" at bounding box center [685, 378] width 1218 height 457
click at [507, 447] on div "Add Column" at bounding box center [685, 378] width 1218 height 457
click at [523, 414] on div "Add Column" at bounding box center [685, 378] width 1218 height 457
click at [524, 389] on div "Add Column" at bounding box center [685, 378] width 1218 height 457
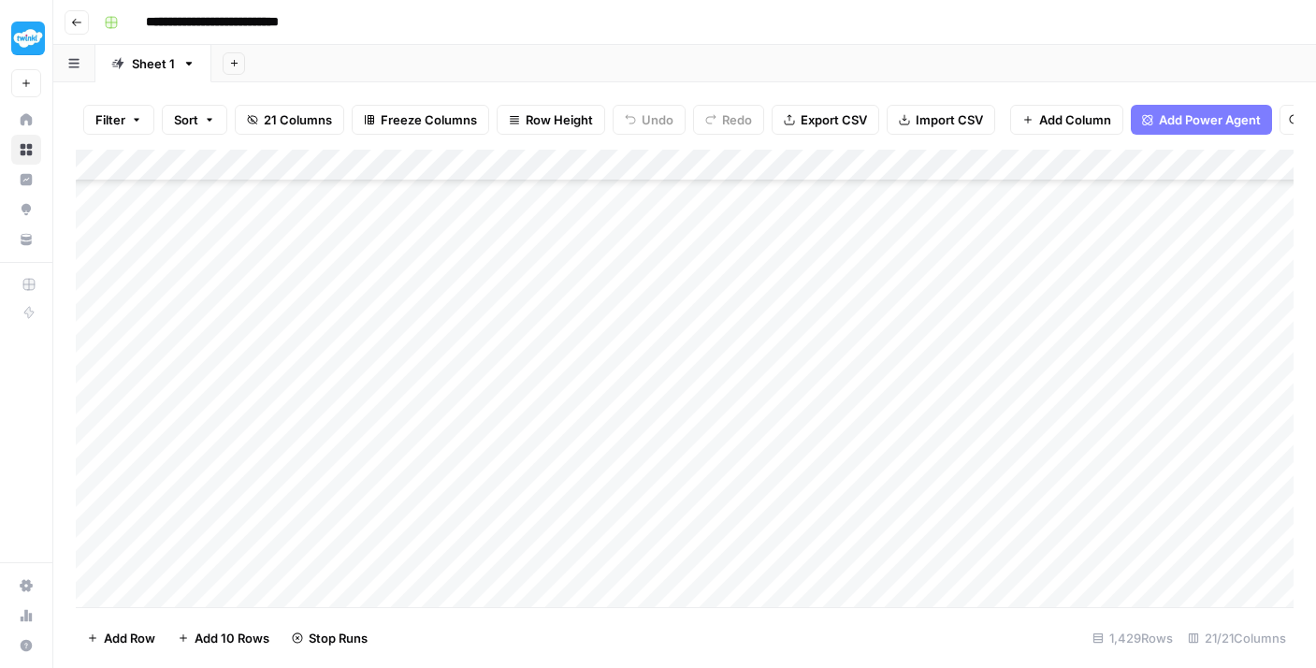
click at [534, 346] on div "Add Column" at bounding box center [685, 378] width 1218 height 457
click at [539, 314] on div "Add Column" at bounding box center [685, 378] width 1218 height 457
click at [539, 292] on div "Add Column" at bounding box center [685, 378] width 1218 height 457
click at [539, 250] on div "Add Column" at bounding box center [685, 378] width 1218 height 457
click at [537, 225] on div "Add Column" at bounding box center [685, 378] width 1218 height 457
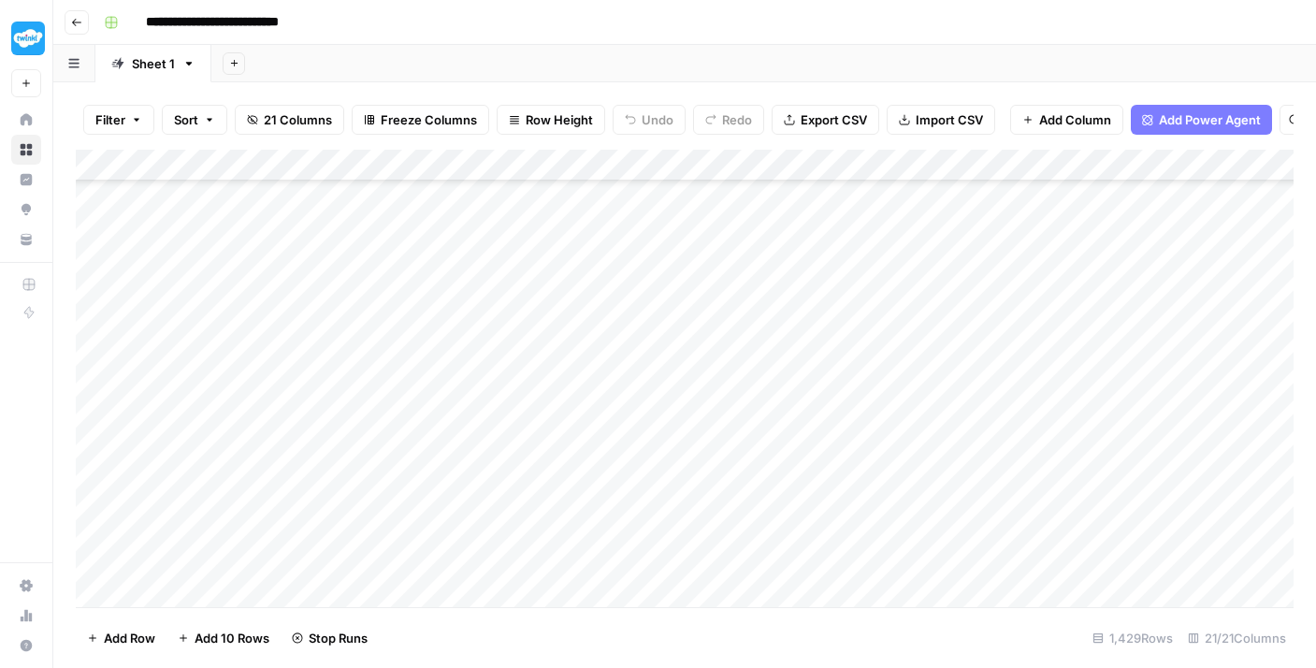
click at [538, 209] on div "Add Column" at bounding box center [685, 378] width 1218 height 457
click at [484, 496] on div "Add Column" at bounding box center [685, 378] width 1218 height 457
click at [488, 466] on div "Add Column" at bounding box center [685, 378] width 1218 height 457
click at [503, 437] on div "Add Column" at bounding box center [685, 378] width 1218 height 457
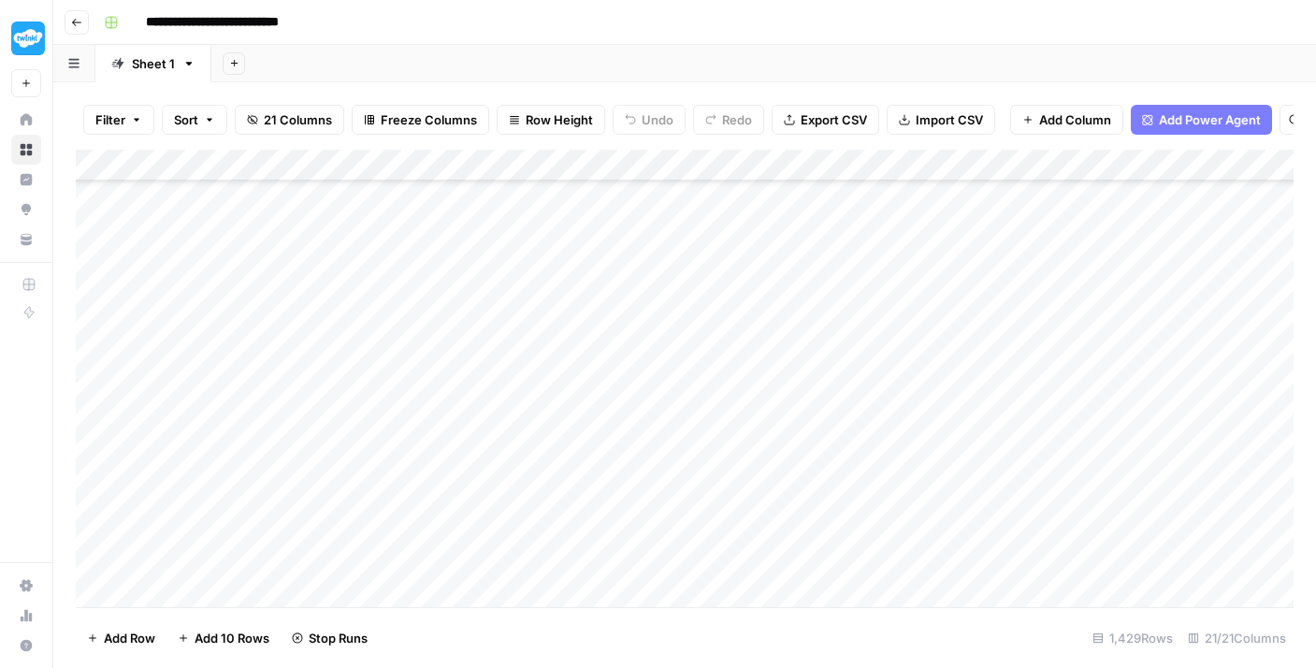
click at [508, 396] on div "Add Column" at bounding box center [685, 378] width 1218 height 457
click at [518, 363] on div "Add Column" at bounding box center [685, 378] width 1218 height 457
click at [523, 337] on div "Add Column" at bounding box center [685, 378] width 1218 height 457
click at [536, 296] on div "Add Column" at bounding box center [685, 378] width 1218 height 457
click at [536, 276] on div "Add Column" at bounding box center [685, 378] width 1218 height 457
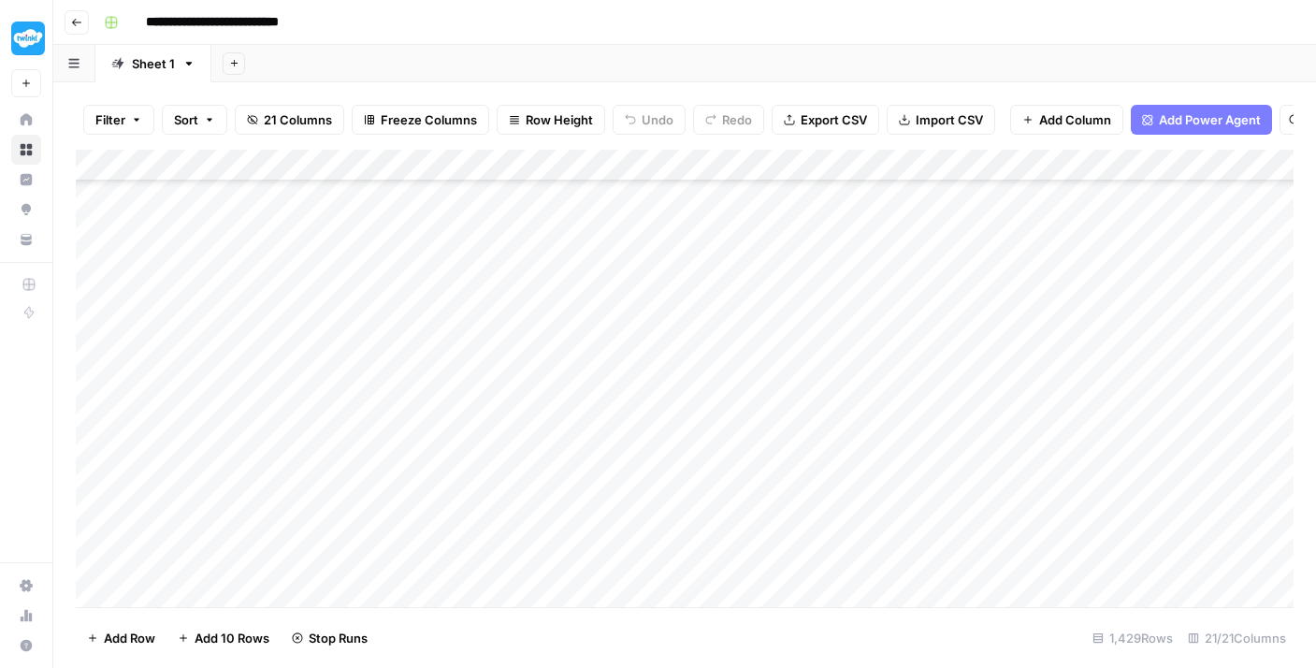
click at [537, 243] on div "Add Column" at bounding box center [685, 378] width 1218 height 457
click at [537, 220] on div "Add Column" at bounding box center [685, 378] width 1218 height 457
click at [502, 472] on div "Add Column" at bounding box center [685, 378] width 1218 height 457
click at [516, 461] on div "Add Column" at bounding box center [685, 378] width 1218 height 457
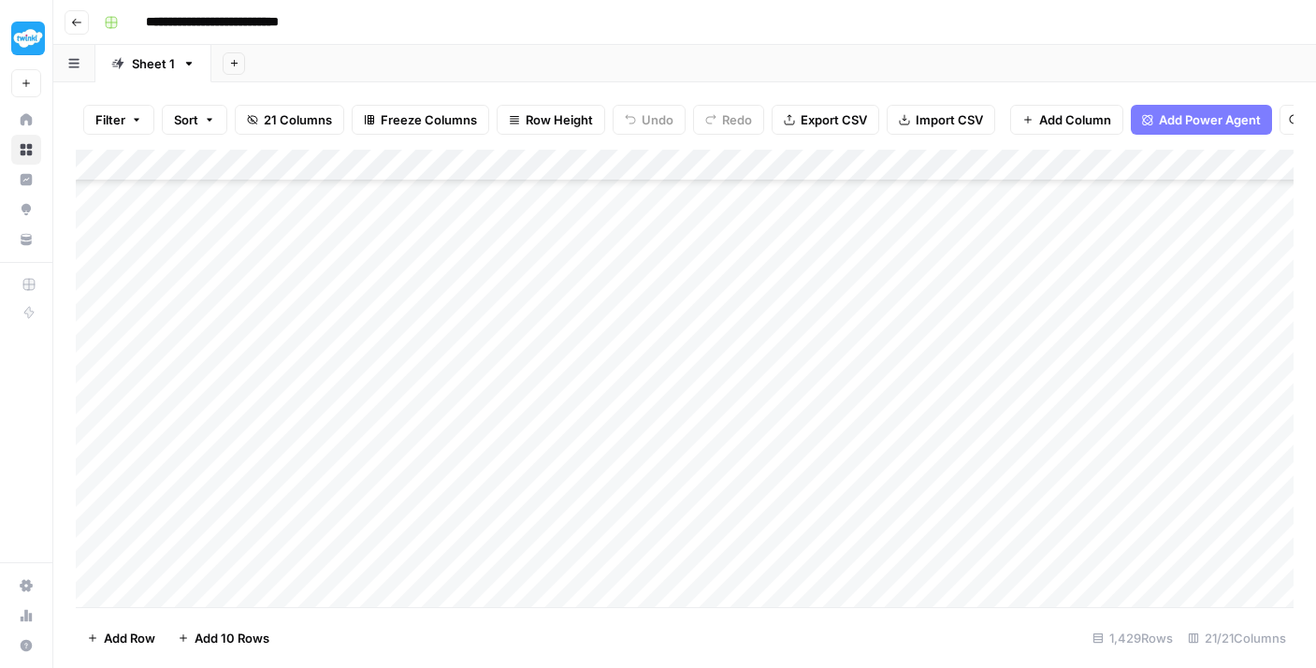
click at [516, 416] on div "Add Column" at bounding box center [685, 378] width 1218 height 457
click at [509, 484] on div "Add Column" at bounding box center [685, 378] width 1218 height 457
click at [513, 384] on div "Add Column" at bounding box center [685, 378] width 1218 height 457
click at [517, 352] on div "Add Column" at bounding box center [685, 378] width 1218 height 457
click at [520, 318] on div "Add Column" at bounding box center [685, 378] width 1218 height 457
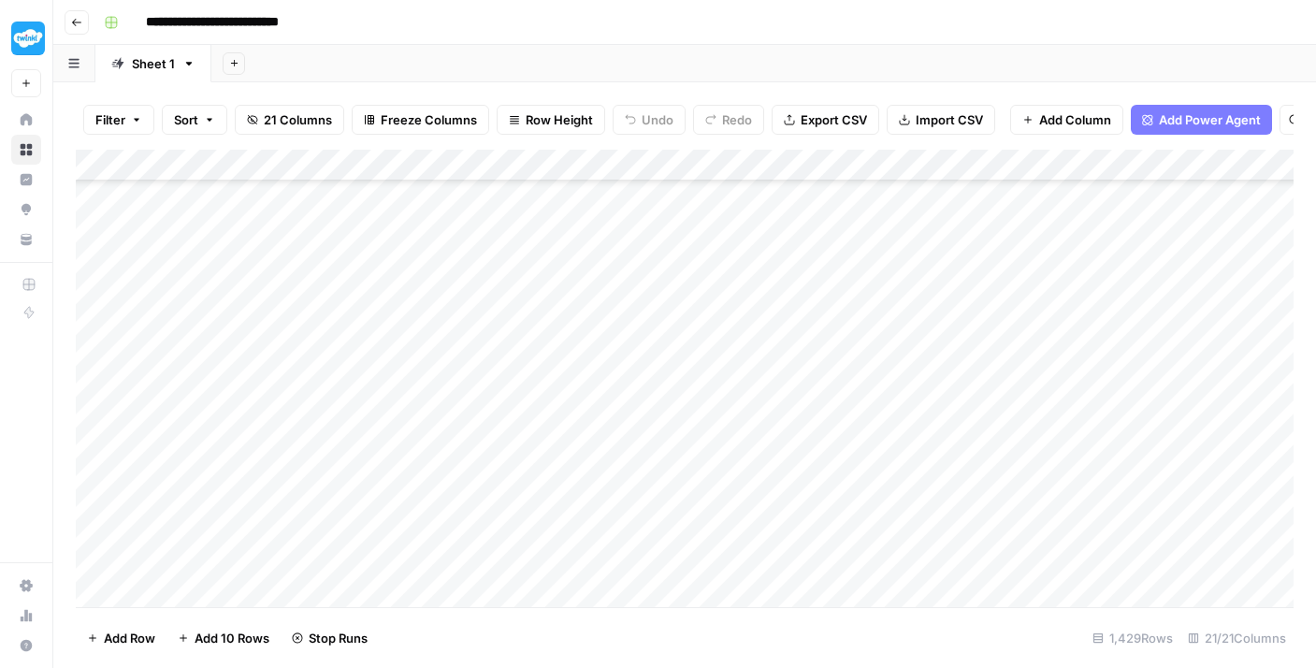
click at [516, 288] on div "Add Column" at bounding box center [685, 378] width 1218 height 457
click at [518, 256] on div "Add Column" at bounding box center [685, 378] width 1218 height 457
click at [513, 353] on div "Add Column" at bounding box center [685, 378] width 1218 height 457
click at [514, 329] on div "Add Column" at bounding box center [685, 378] width 1218 height 457
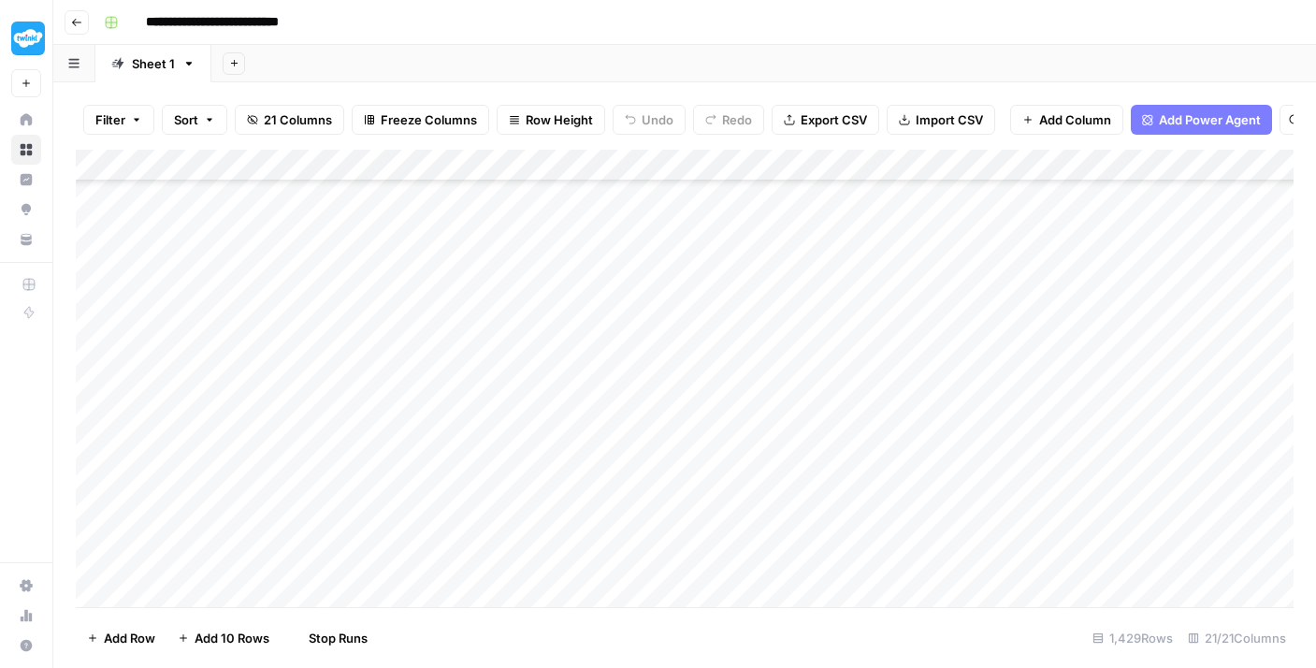
click at [515, 303] on div "Add Column" at bounding box center [685, 378] width 1218 height 457
click at [523, 253] on div "Add Column" at bounding box center [685, 378] width 1218 height 457
click at [524, 229] on div "Add Column" at bounding box center [685, 378] width 1218 height 457
click at [526, 200] on div "Add Column" at bounding box center [685, 378] width 1218 height 457
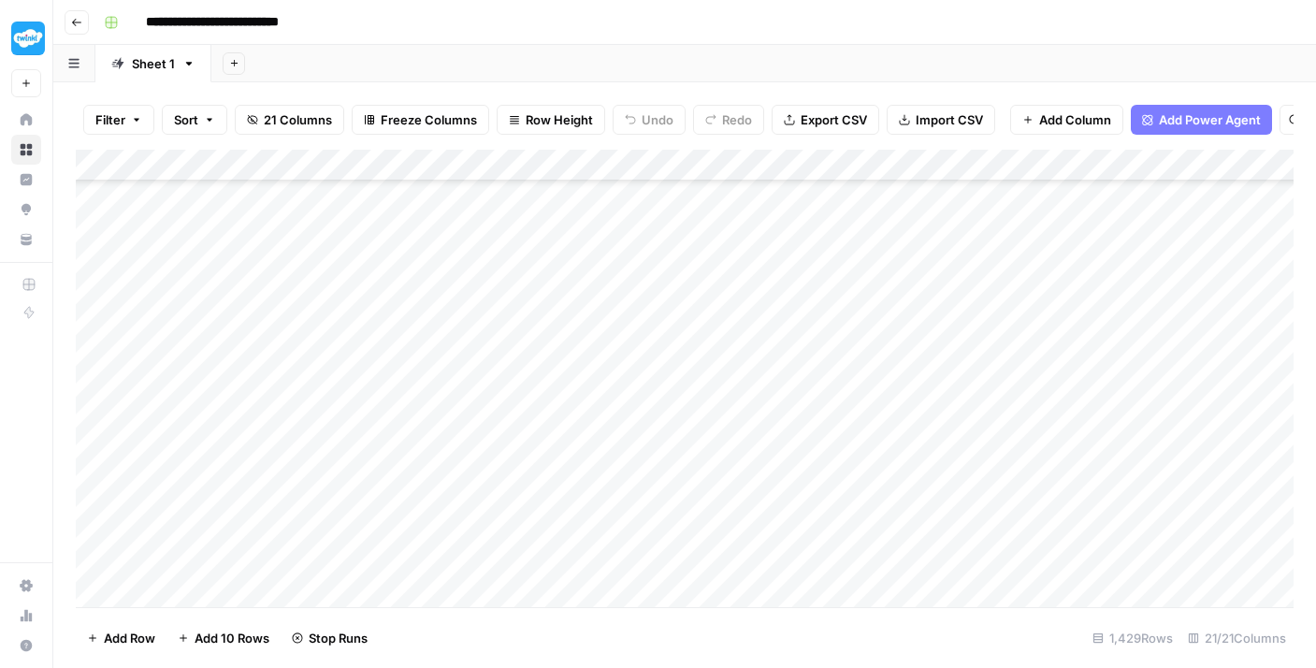
click at [530, 405] on div "Add Column" at bounding box center [685, 378] width 1218 height 457
click at [530, 385] on div "Add Column" at bounding box center [685, 378] width 1218 height 457
click at [536, 348] on div "Add Column" at bounding box center [685, 378] width 1218 height 457
click at [541, 315] on div "Add Column" at bounding box center [685, 378] width 1218 height 457
click at [542, 285] on div "Add Column" at bounding box center [685, 378] width 1218 height 457
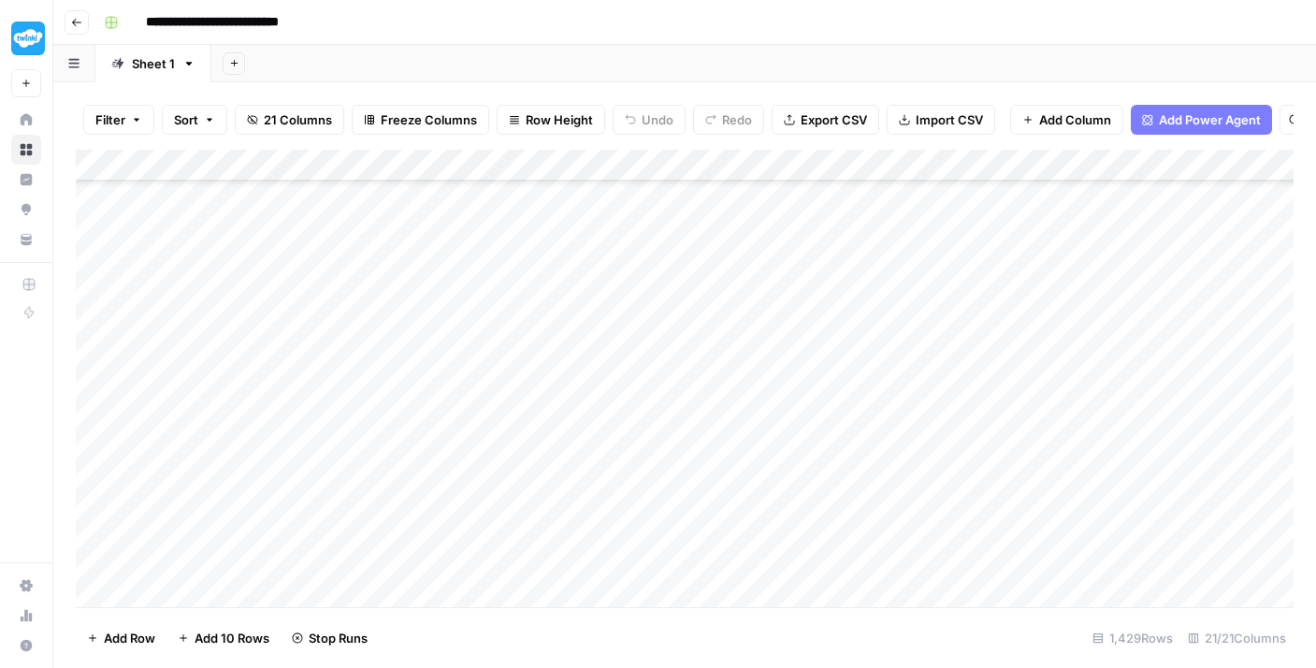
click at [547, 260] on div "Add Column" at bounding box center [685, 378] width 1218 height 457
click at [554, 210] on div "Add Column" at bounding box center [685, 378] width 1218 height 457
click at [521, 464] on div "Add Column" at bounding box center [685, 378] width 1218 height 457
click at [528, 434] on div "Add Column" at bounding box center [685, 378] width 1218 height 457
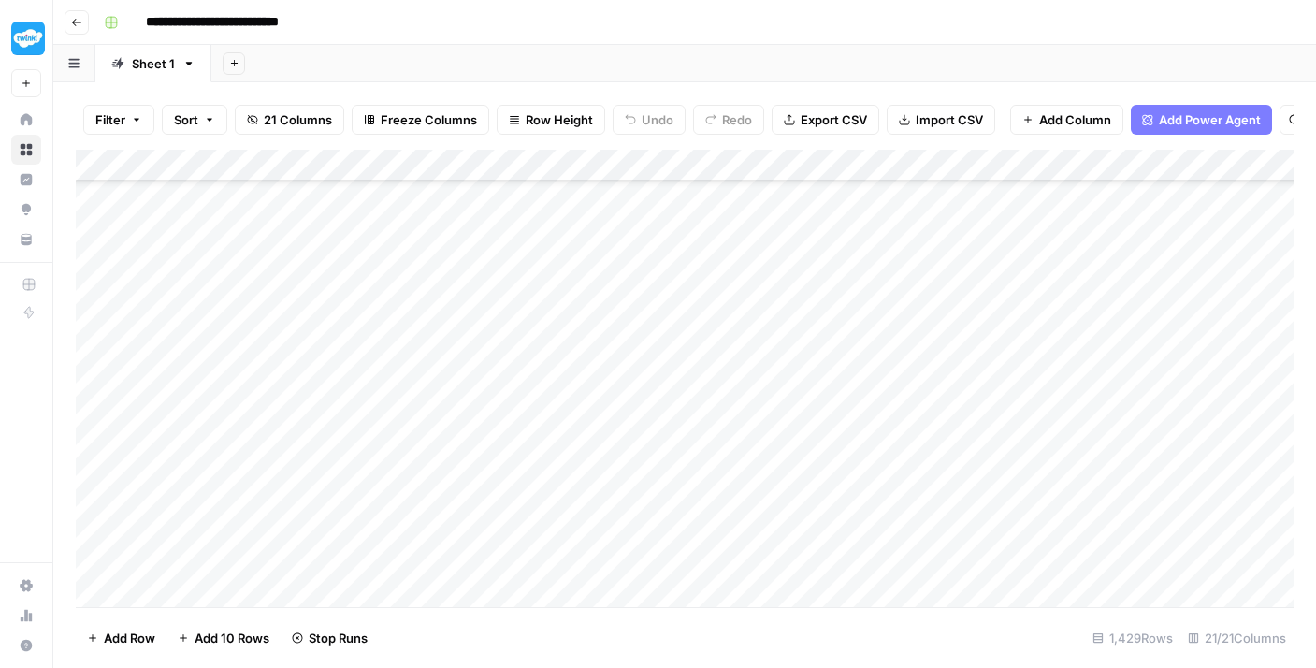
click at [532, 392] on div "Add Column" at bounding box center [685, 378] width 1218 height 457
click at [533, 362] on div "Add Column" at bounding box center [685, 378] width 1218 height 457
click at [536, 336] on div "Add Column" at bounding box center [685, 378] width 1218 height 457
click at [542, 283] on div "Add Column" at bounding box center [685, 378] width 1218 height 457
click at [539, 312] on div "Add Column" at bounding box center [685, 378] width 1218 height 457
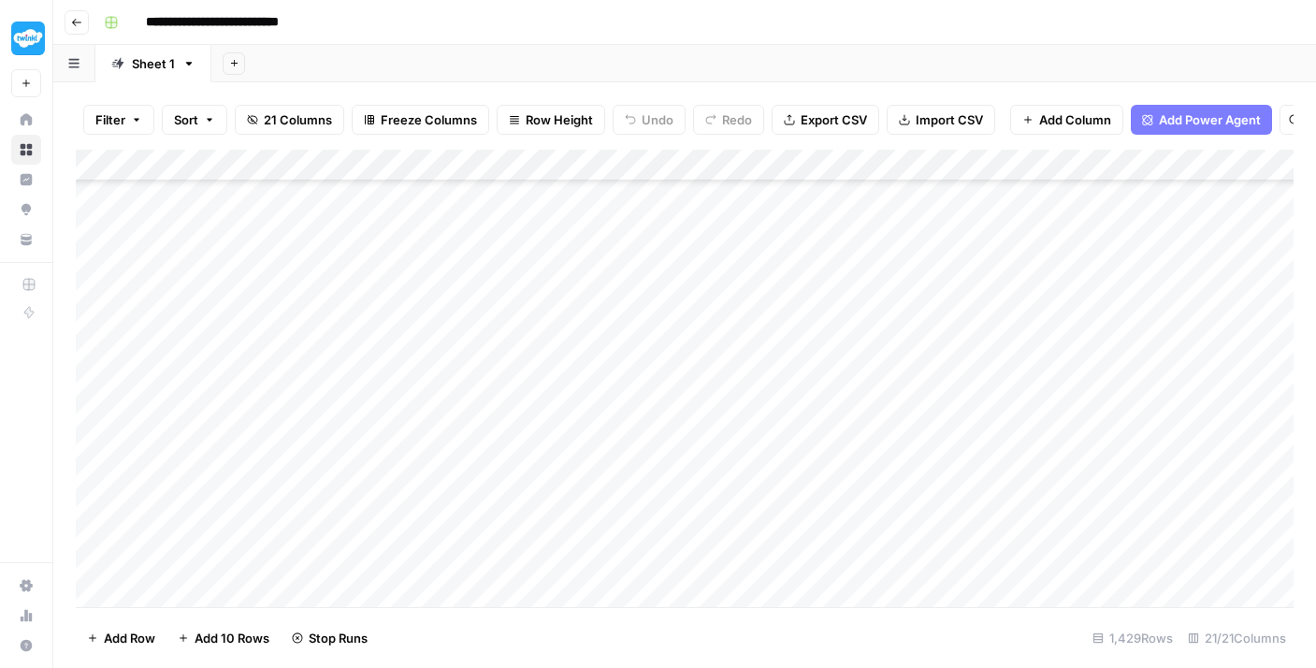
scroll to position [27168, 0]
click at [526, 499] on div "Add Column" at bounding box center [685, 378] width 1218 height 457
click at [532, 481] on div "Add Column" at bounding box center [685, 378] width 1218 height 457
click at [538, 442] on div "Add Column" at bounding box center [685, 378] width 1218 height 457
click at [541, 409] on div "Add Column" at bounding box center [685, 378] width 1218 height 457
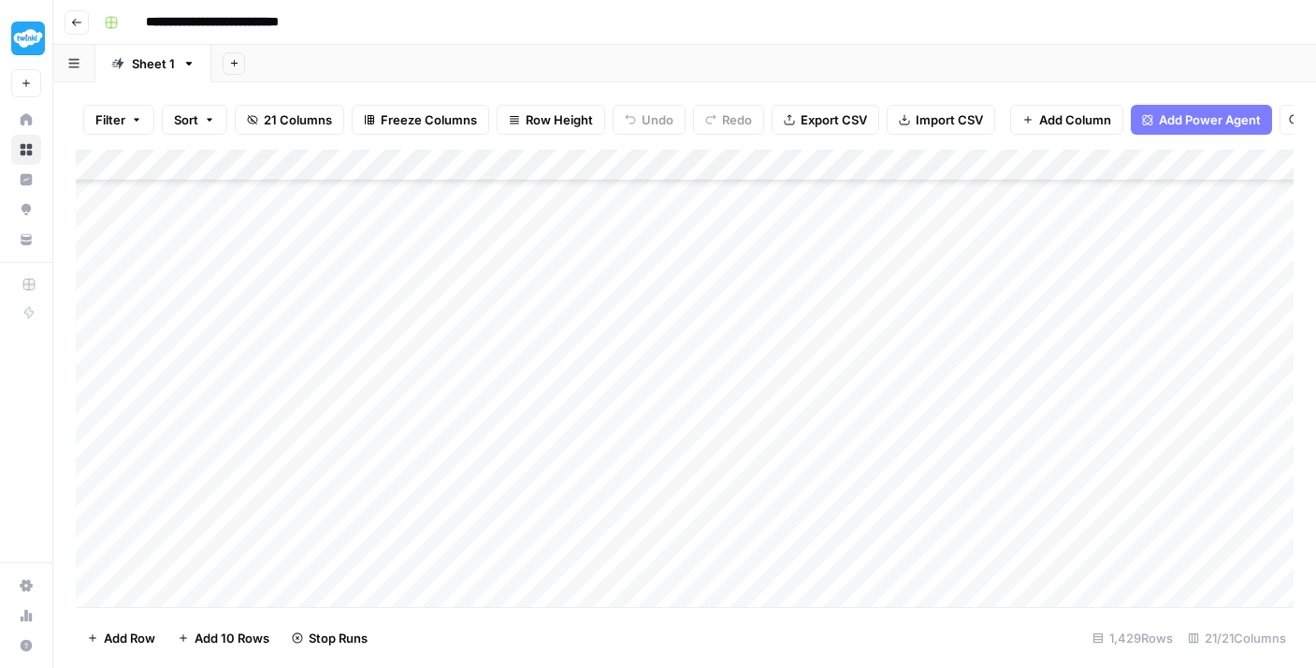
click at [541, 363] on div "Add Column" at bounding box center [685, 378] width 1218 height 457
click at [543, 328] on div "Add Column" at bounding box center [685, 378] width 1218 height 457
click at [543, 360] on div "Add Column" at bounding box center [685, 378] width 1218 height 457
click at [551, 273] on div "Add Column" at bounding box center [685, 378] width 1218 height 457
click at [553, 249] on div "Add Column" at bounding box center [685, 378] width 1218 height 457
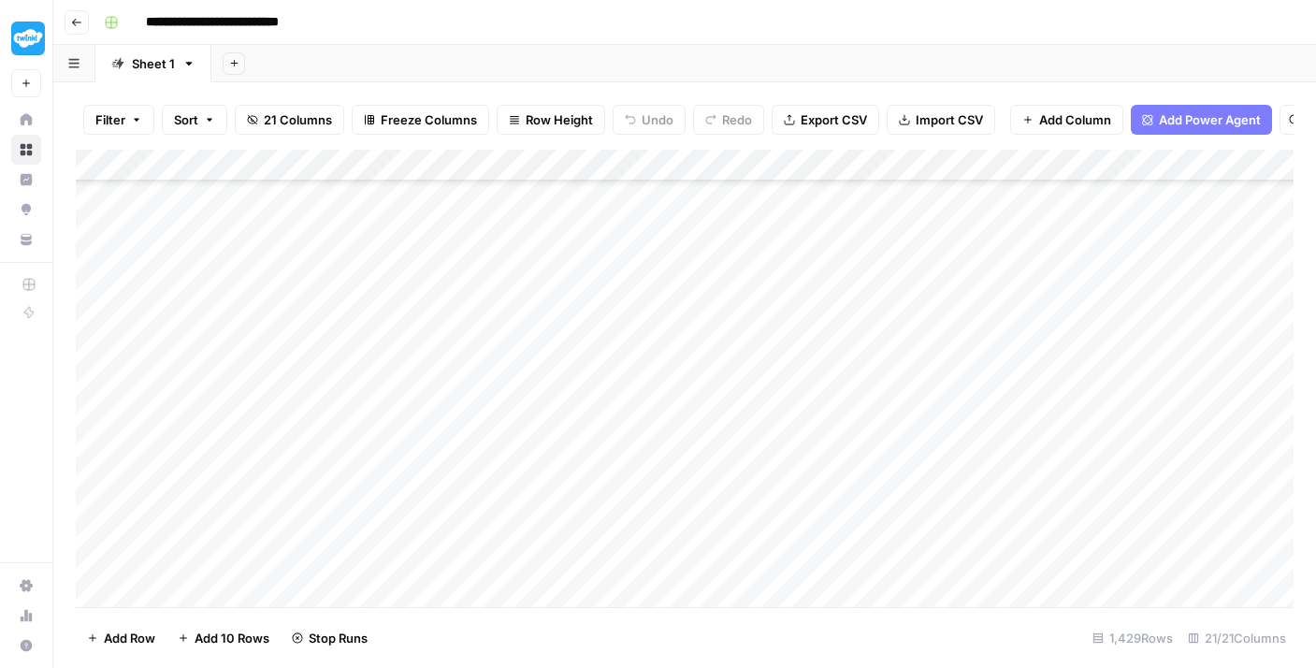
click at [553, 225] on div "Add Column" at bounding box center [685, 378] width 1218 height 457
click at [555, 328] on div "Add Column" at bounding box center [685, 378] width 1218 height 457
click at [557, 298] on div "Add Column" at bounding box center [685, 378] width 1218 height 457
click at [556, 267] on div "Add Column" at bounding box center [685, 378] width 1218 height 457
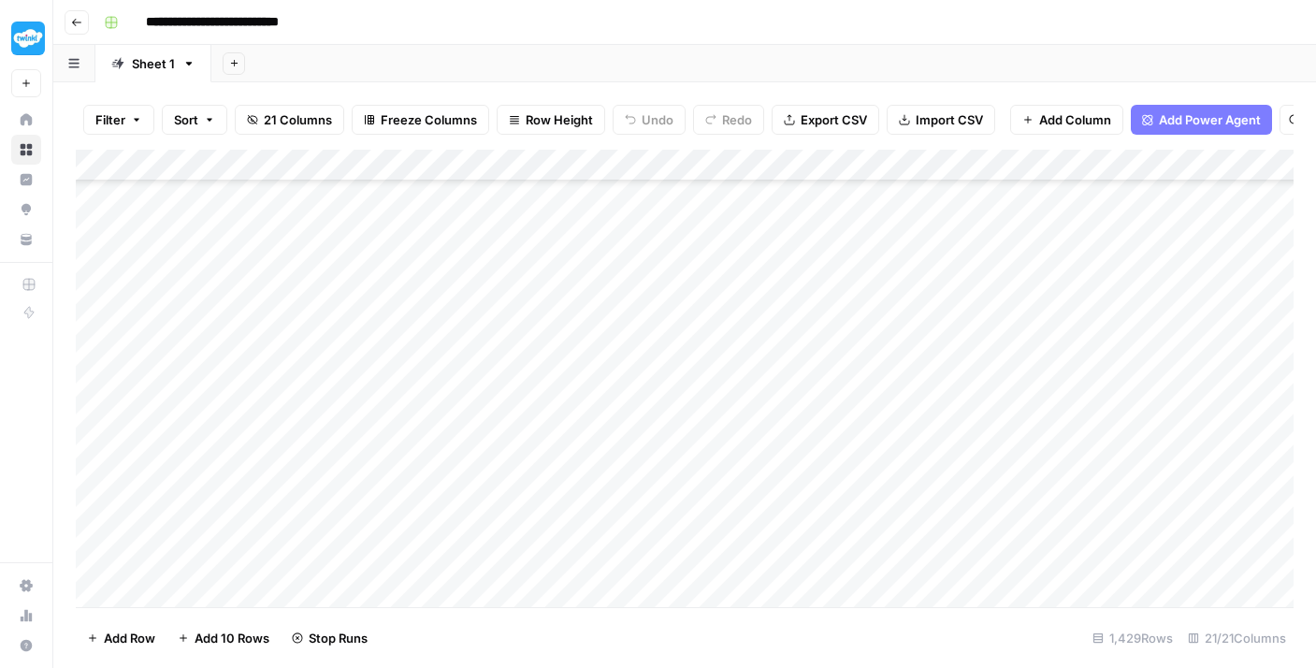
click at [558, 253] on div "Add Column" at bounding box center [685, 378] width 1218 height 457
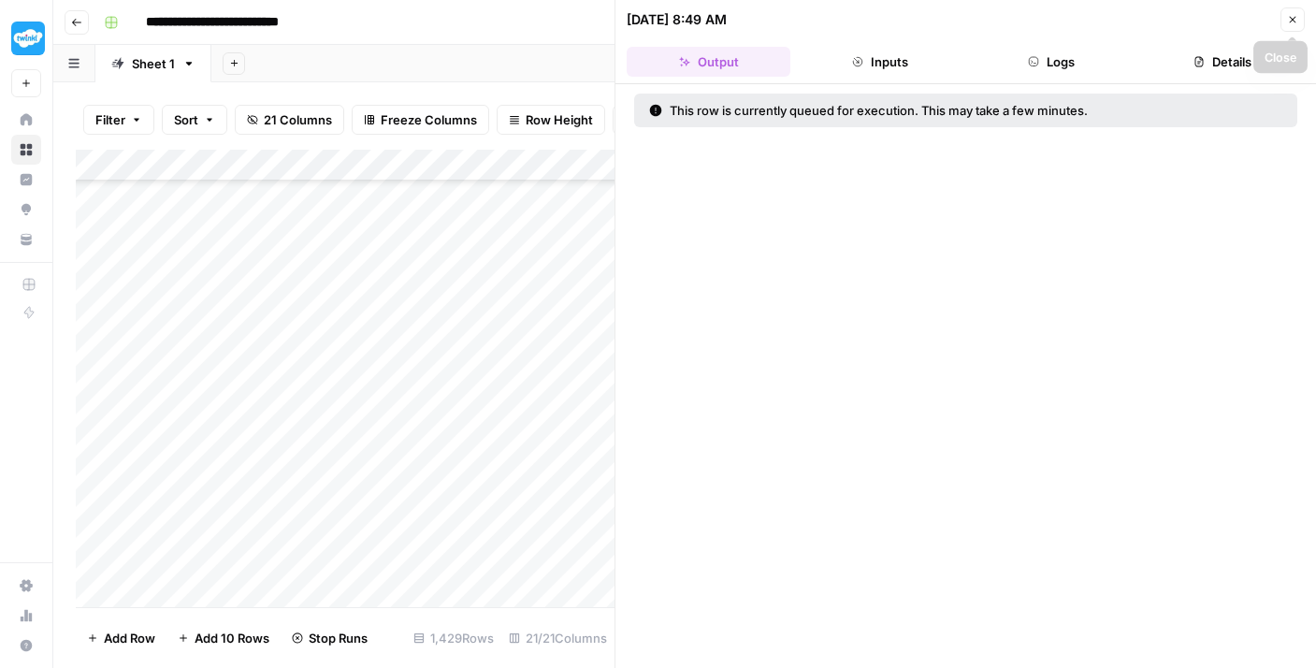
click at [1287, 20] on icon "button" at bounding box center [1292, 19] width 11 height 11
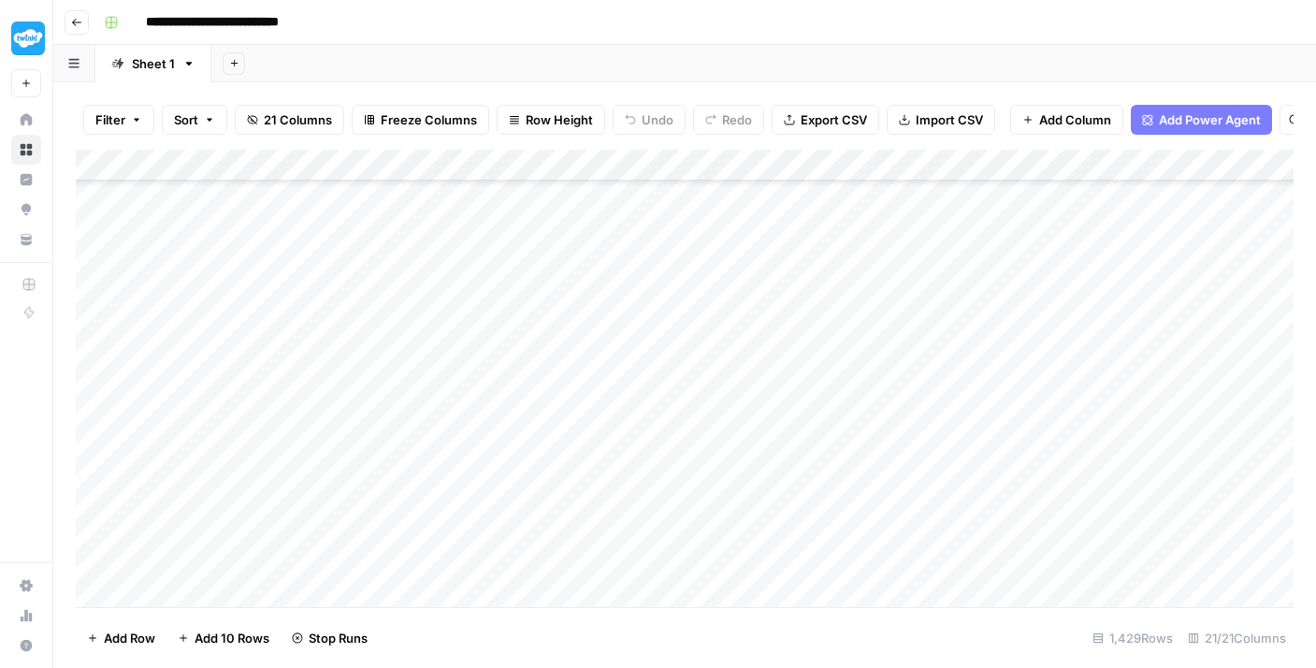
scroll to position [26825, 0]
click at [559, 443] on div "Add Column" at bounding box center [685, 378] width 1218 height 457
click at [552, 397] on div "Add Column" at bounding box center [685, 378] width 1218 height 457
click at [548, 364] on div "Add Column" at bounding box center [685, 378] width 1218 height 457
click at [548, 322] on div "Add Column" at bounding box center [685, 378] width 1218 height 457
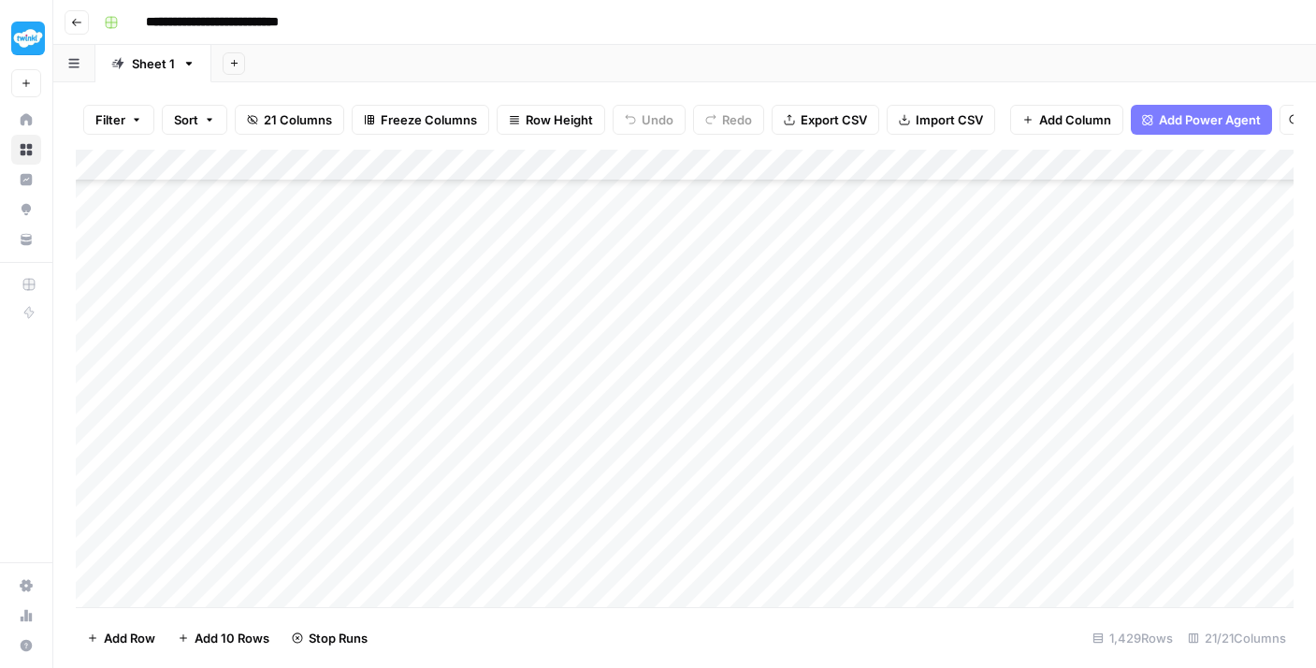
click at [548, 282] on div "Add Column" at bounding box center [685, 378] width 1218 height 457
click at [543, 262] on div "Add Column" at bounding box center [685, 378] width 1218 height 457
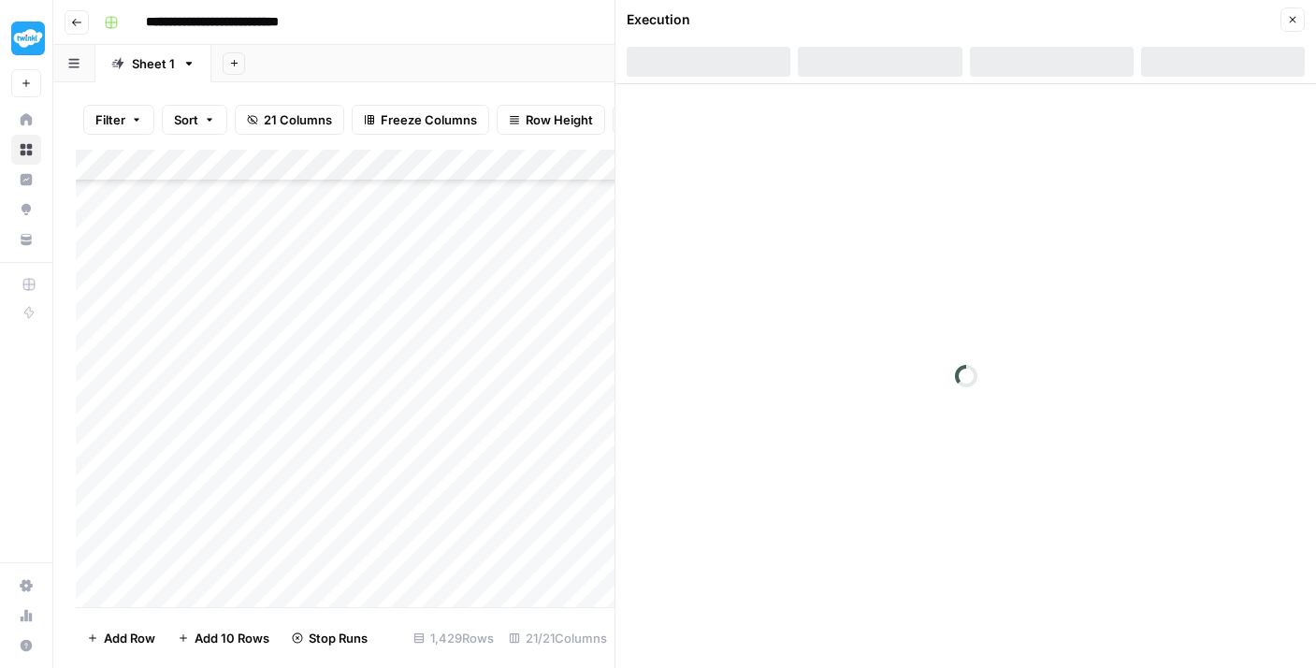
click at [543, 239] on div "Add Column" at bounding box center [345, 378] width 539 height 457
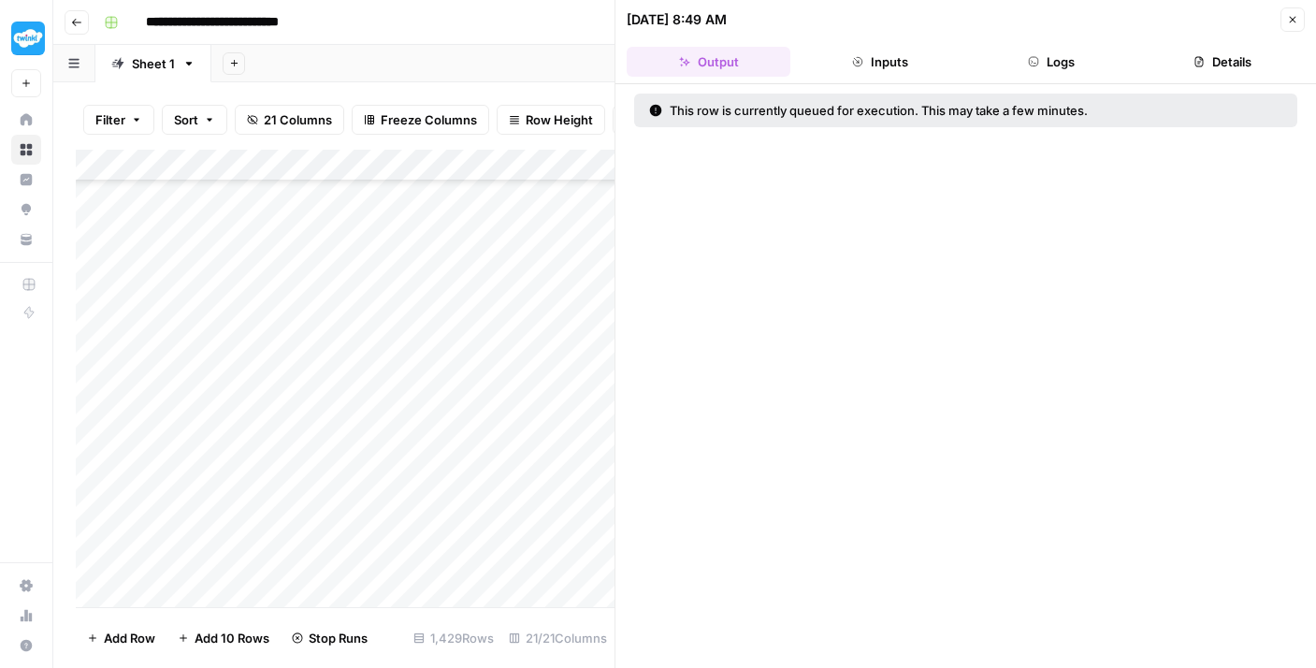
click at [1298, 15] on button "Close" at bounding box center [1292, 19] width 24 height 24
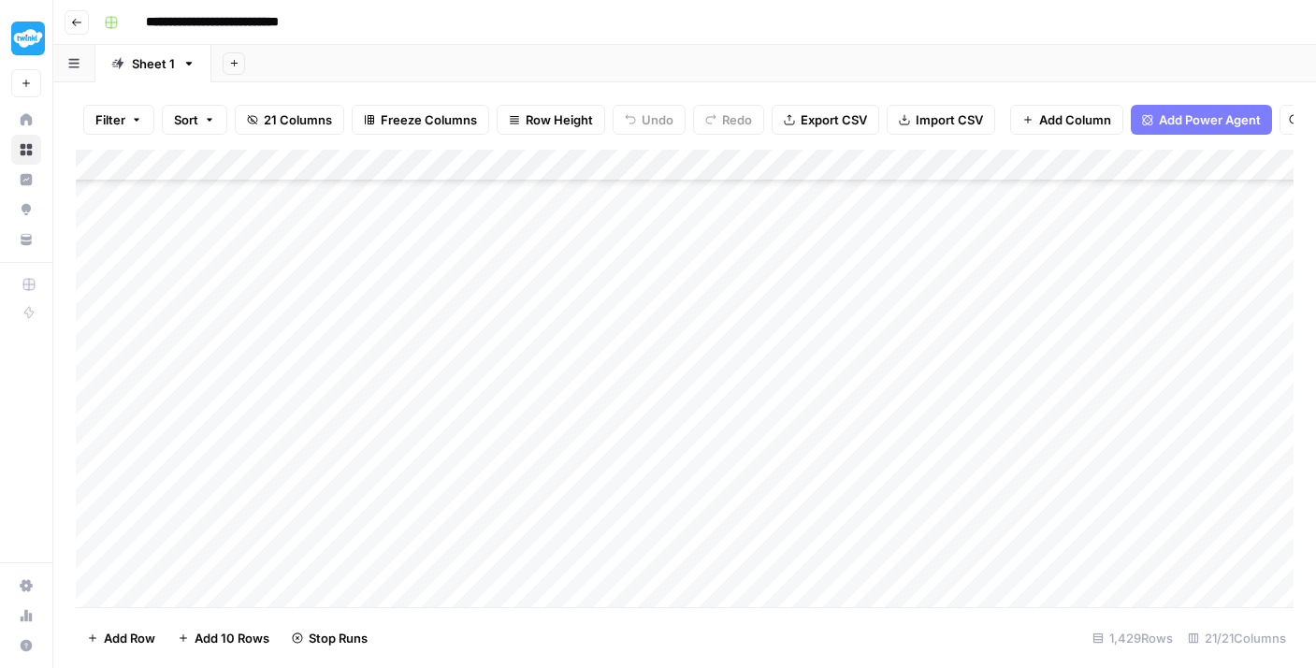
click at [499, 335] on div "Add Column" at bounding box center [685, 378] width 1218 height 457
click at [463, 481] on div "Add Column" at bounding box center [685, 378] width 1218 height 457
click at [494, 420] on div "Add Column" at bounding box center [685, 378] width 1218 height 457
click at [494, 397] on div "Add Column" at bounding box center [685, 378] width 1218 height 457
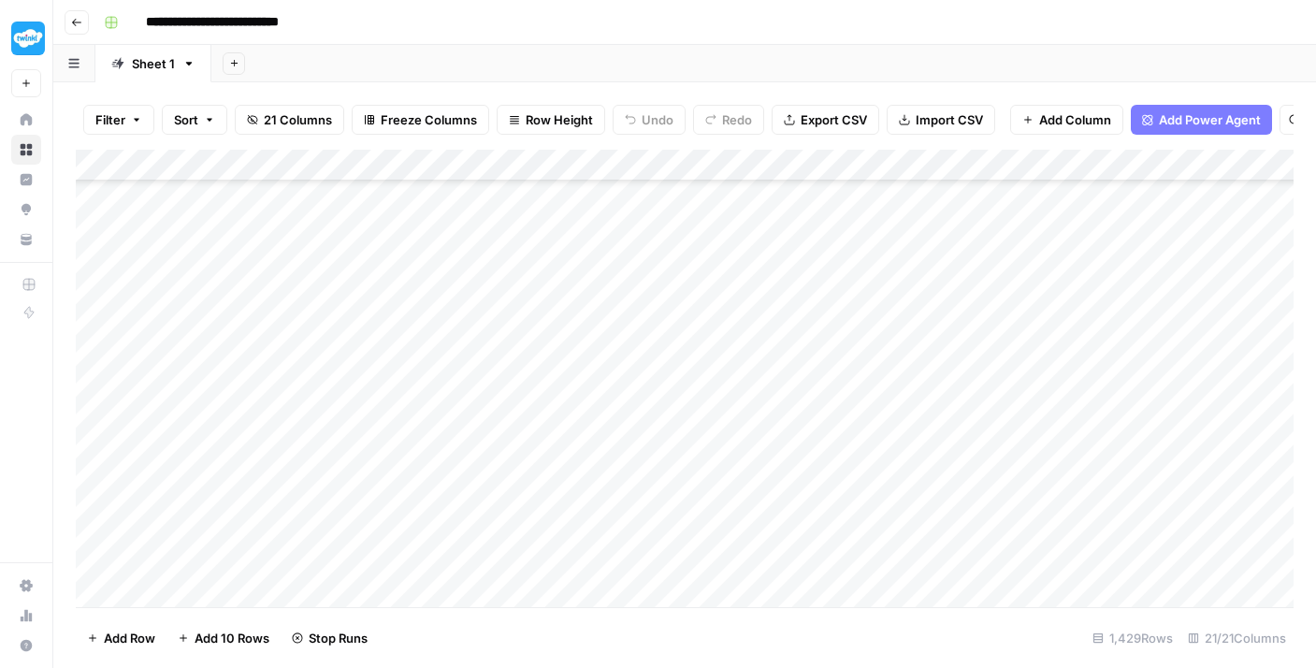
click at [494, 375] on div "Add Column" at bounding box center [685, 378] width 1218 height 457
click at [499, 323] on div "Add Column" at bounding box center [685, 378] width 1218 height 457
click at [487, 270] on div "Add Column" at bounding box center [685, 378] width 1218 height 457
click at [487, 331] on div "Add Column" at bounding box center [685, 378] width 1218 height 457
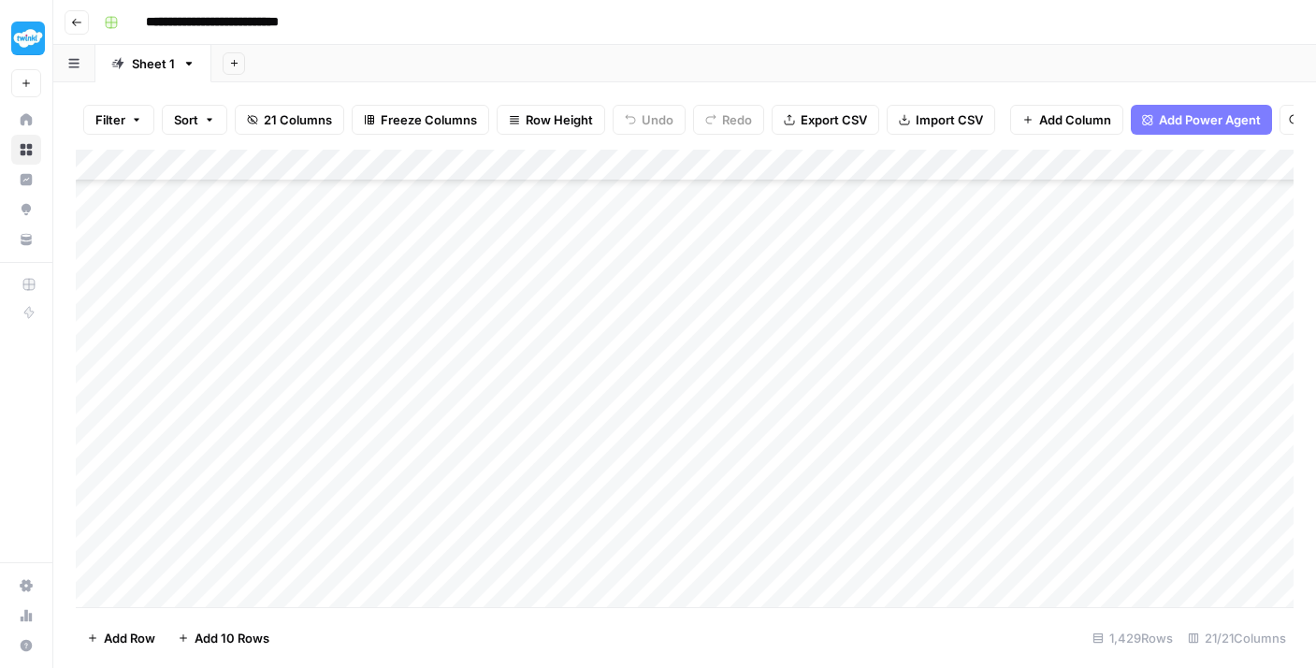
click at [484, 355] on div "Add Column" at bounding box center [685, 378] width 1218 height 457
click at [491, 324] on div "Add Column" at bounding box center [685, 378] width 1218 height 457
click at [511, 297] on div "Add Column" at bounding box center [685, 378] width 1218 height 457
click at [524, 253] on div "Add Column" at bounding box center [685, 378] width 1218 height 457
click at [530, 224] on div "Add Column" at bounding box center [685, 378] width 1218 height 457
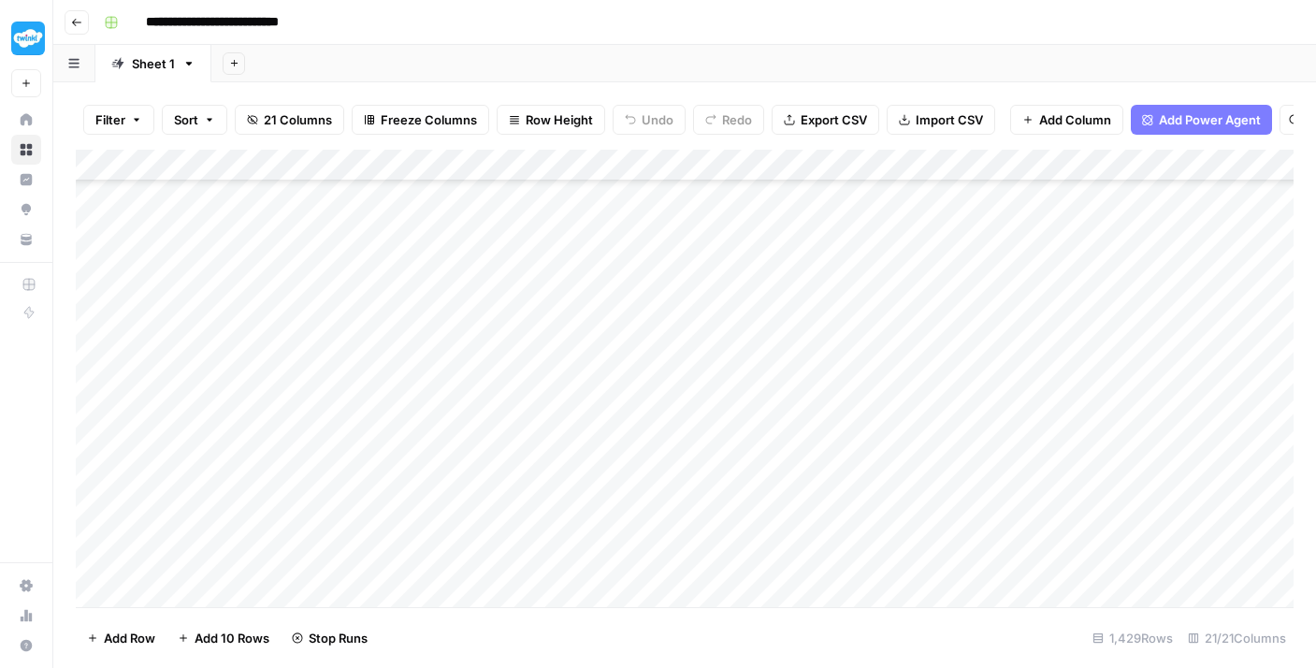
scroll to position [26357, 0]
click at [507, 300] on div "Add Column" at bounding box center [685, 378] width 1218 height 457
click at [523, 264] on div "Add Column" at bounding box center [685, 378] width 1218 height 457
click at [109, 195] on div "Add Column" at bounding box center [685, 378] width 1218 height 457
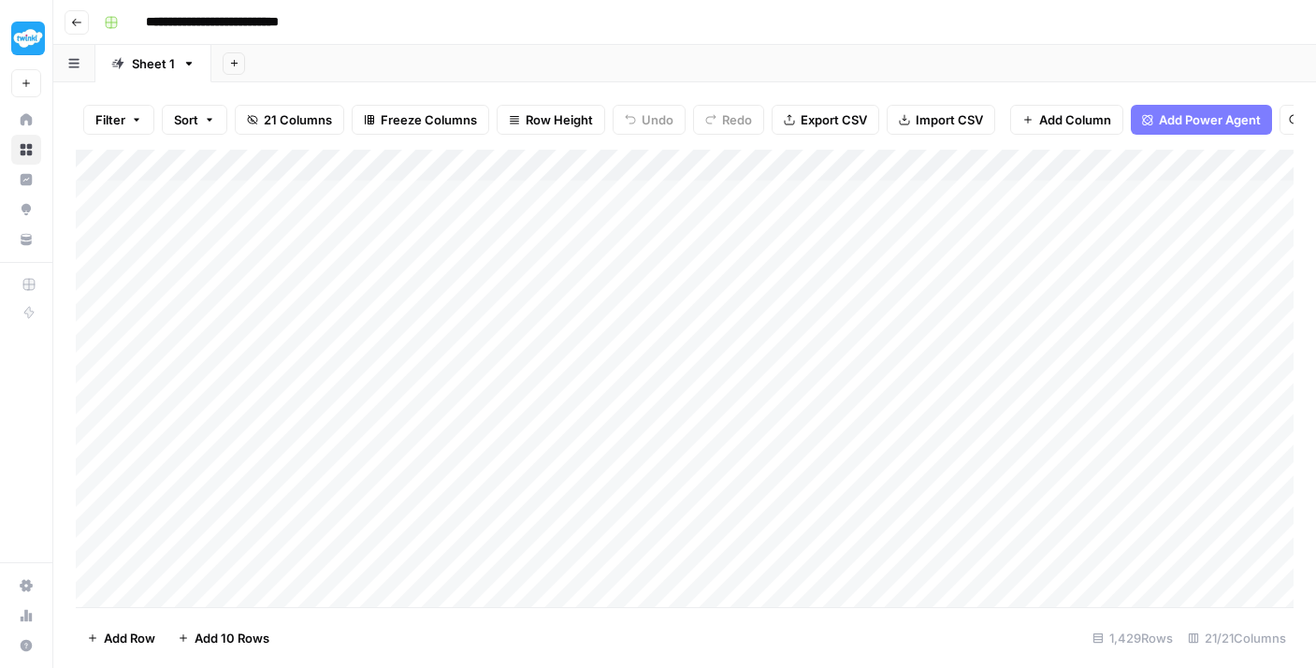
click at [179, 185] on div "Add Column" at bounding box center [685, 378] width 1218 height 457
click at [119, 639] on span "Add Row" at bounding box center [129, 638] width 51 height 19
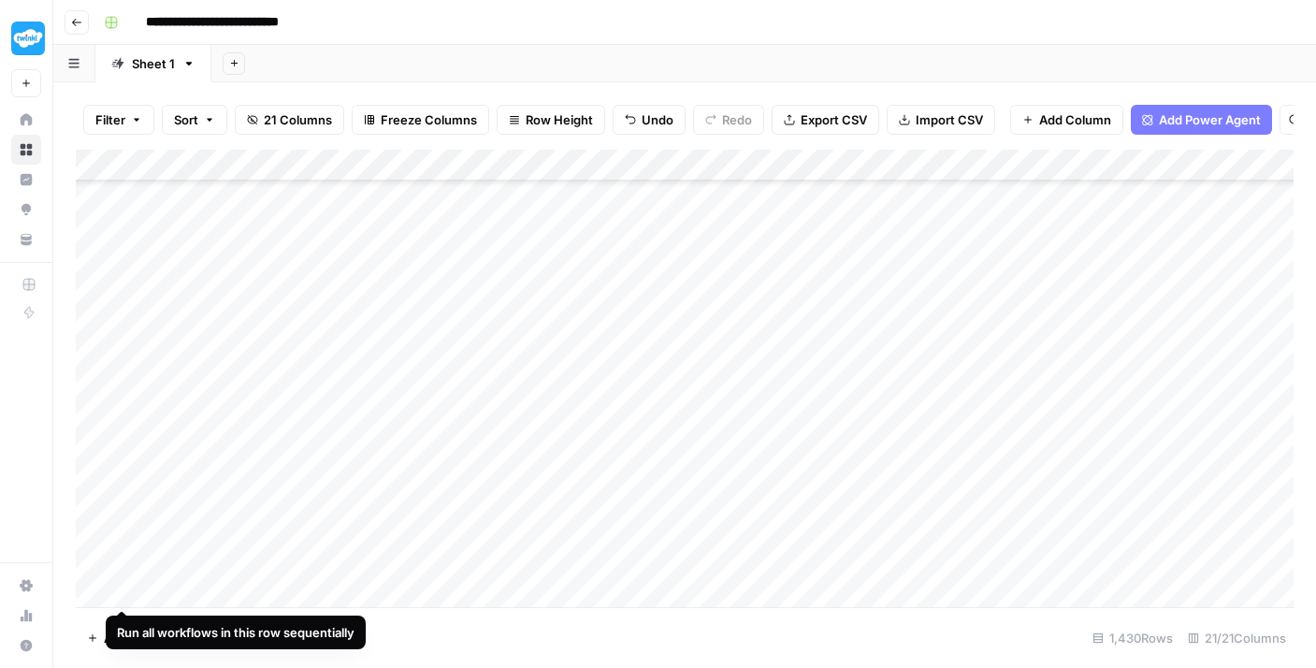
click at [96, 589] on div "Add Column" at bounding box center [685, 378] width 1218 height 457
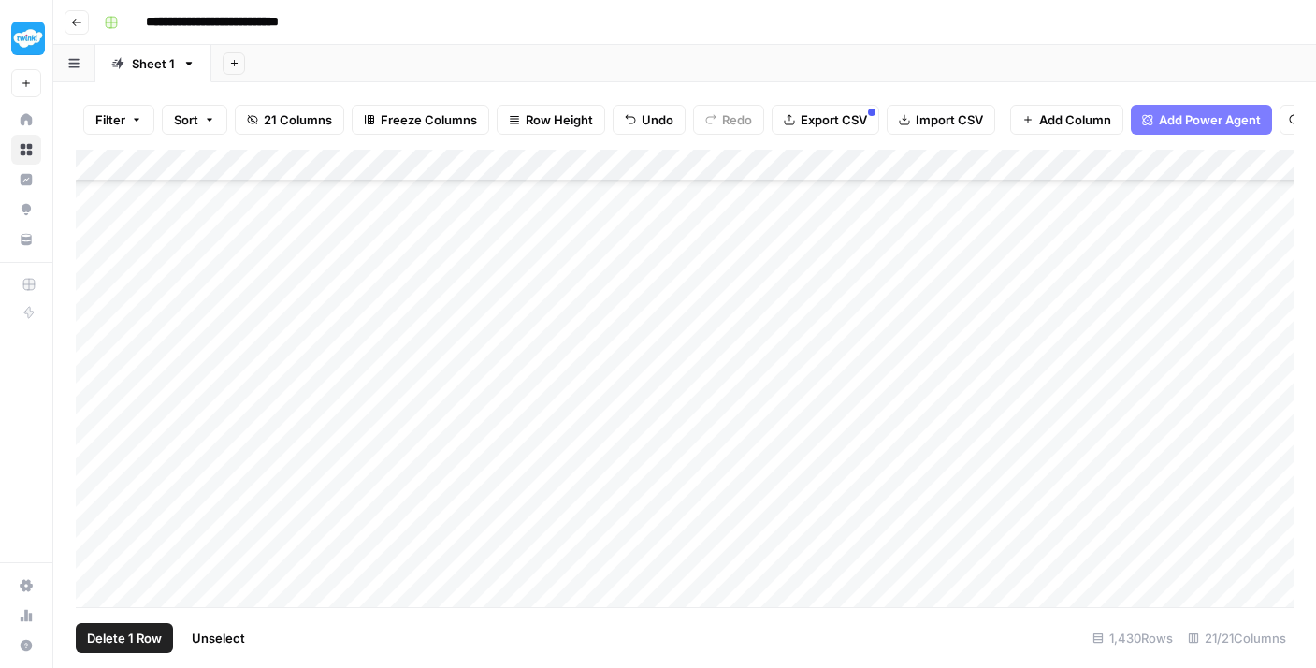
click at [108, 650] on button "Delete 1 Row" at bounding box center [124, 638] width 97 height 30
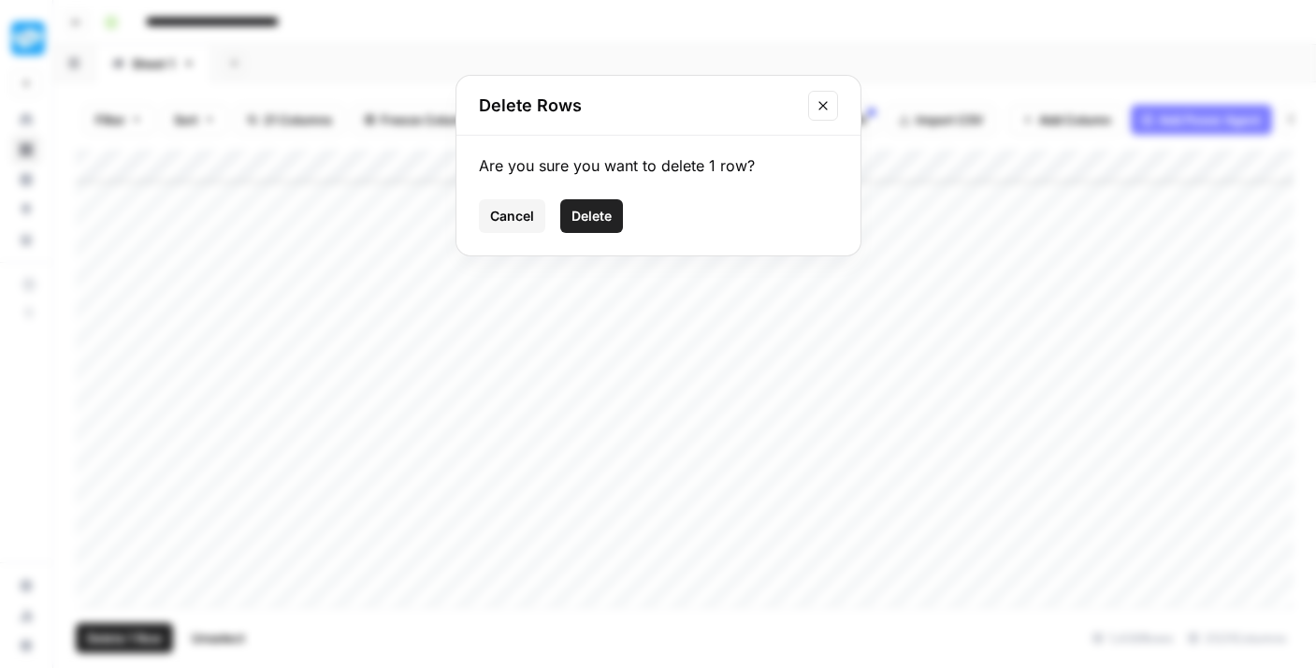
click at [577, 235] on div "Are you sure you want to delete 1 row? Cancel Delete" at bounding box center [658, 196] width 404 height 120
click at [587, 224] on button "Delete" at bounding box center [591, 216] width 63 height 34
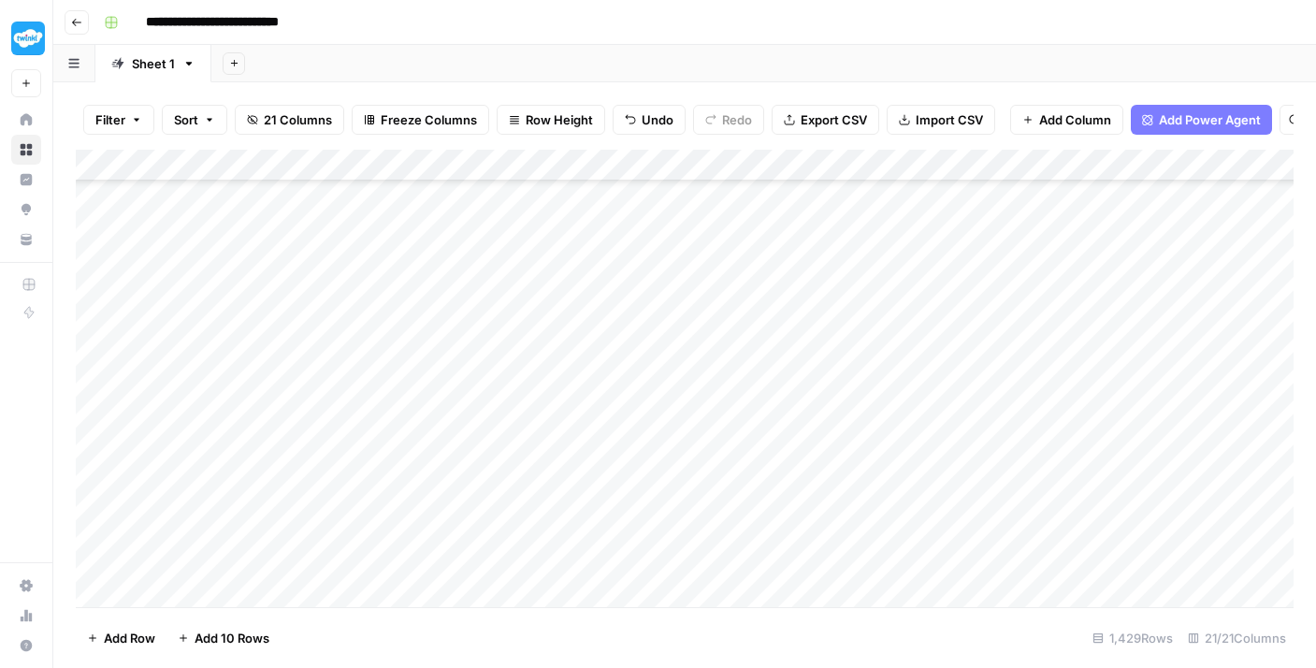
scroll to position [0, 0]
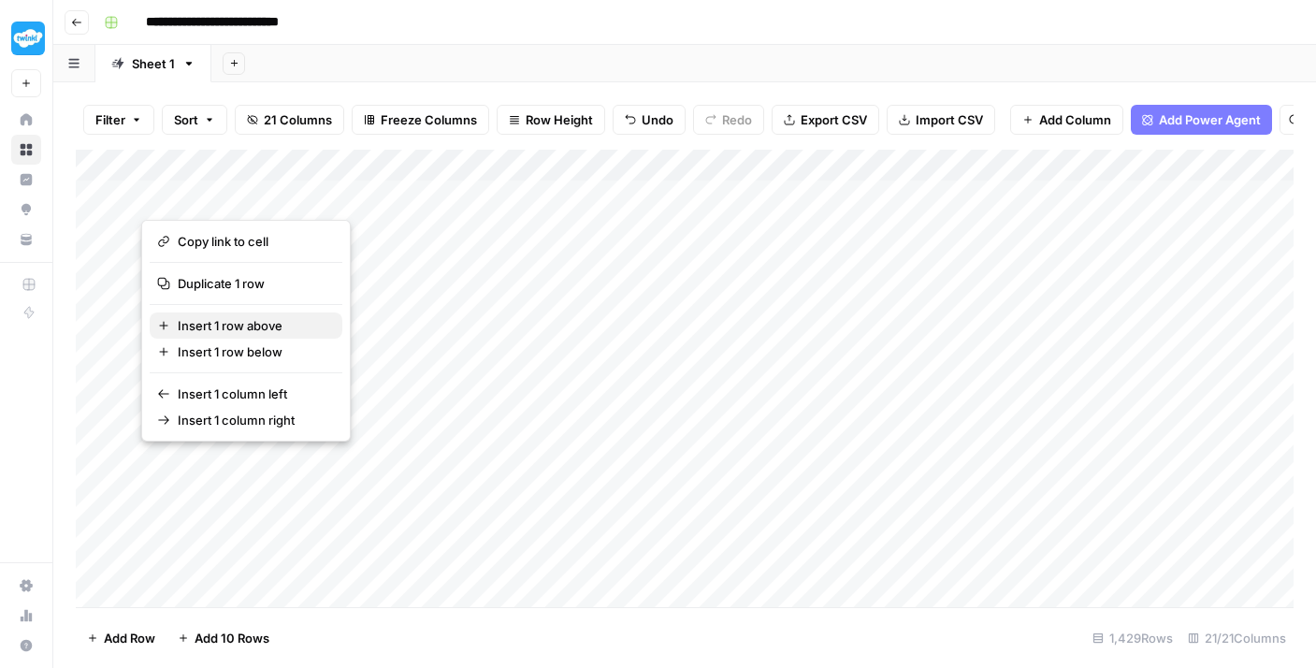
click at [226, 325] on span "Insert 1 row above" at bounding box center [253, 325] width 150 height 19
click at [271, 325] on span "Insert 1 row above" at bounding box center [253, 325] width 150 height 19
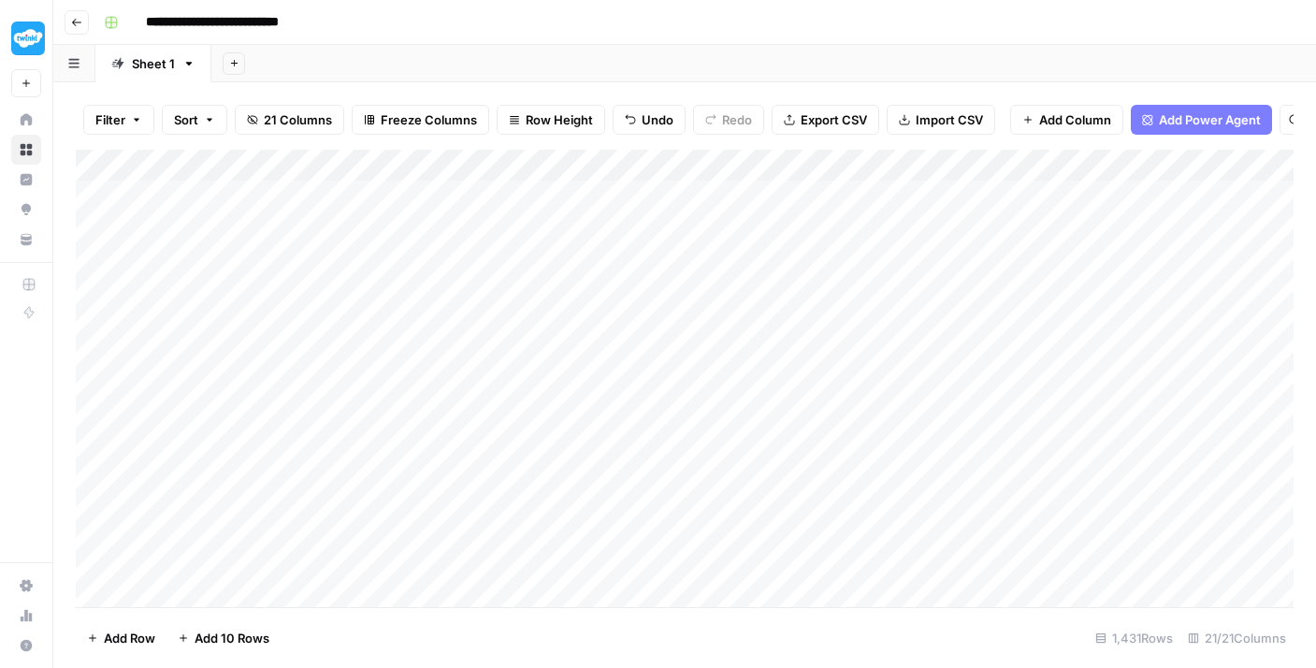
click at [276, 197] on div "Add Column" at bounding box center [685, 378] width 1218 height 457
click at [248, 254] on div "Add Column" at bounding box center [685, 378] width 1218 height 457
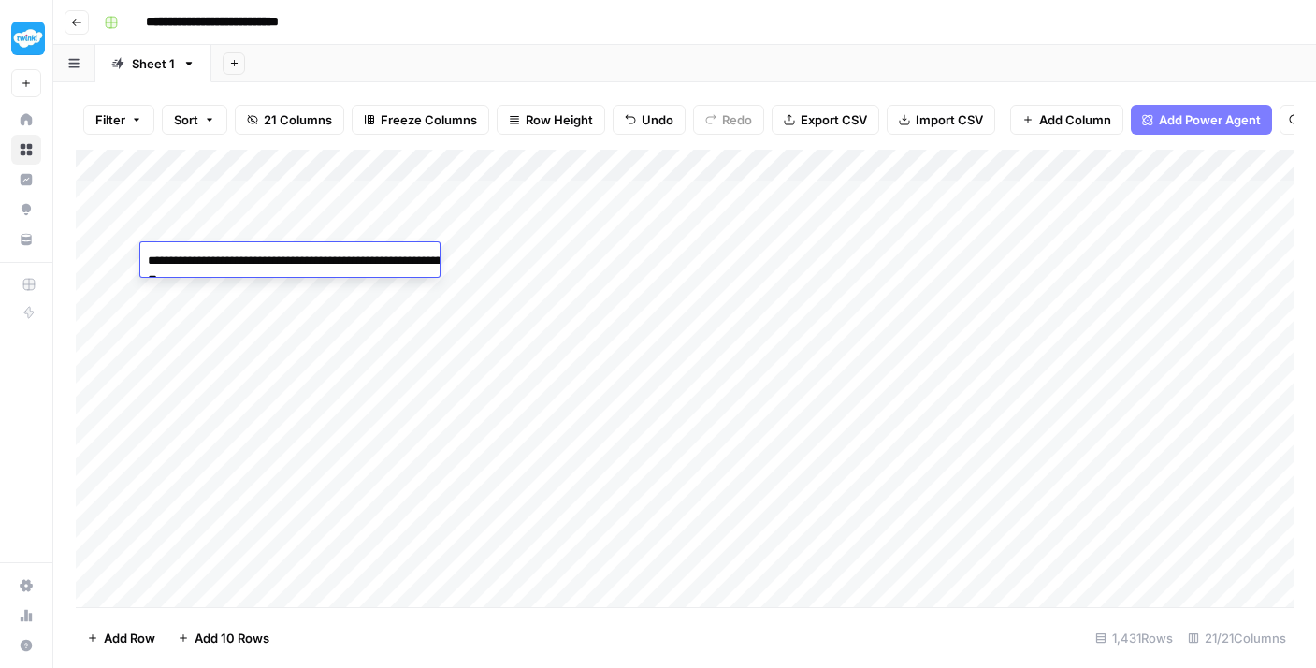
click at [294, 257] on textarea "**********" at bounding box center [327, 270] width 374 height 45
drag, startPoint x: 289, startPoint y: 261, endPoint x: 125, endPoint y: 247, distance: 164.3
click at [125, 247] on body "**********" at bounding box center [658, 334] width 1316 height 668
click at [181, 212] on div "Add Column" at bounding box center [685, 378] width 1218 height 457
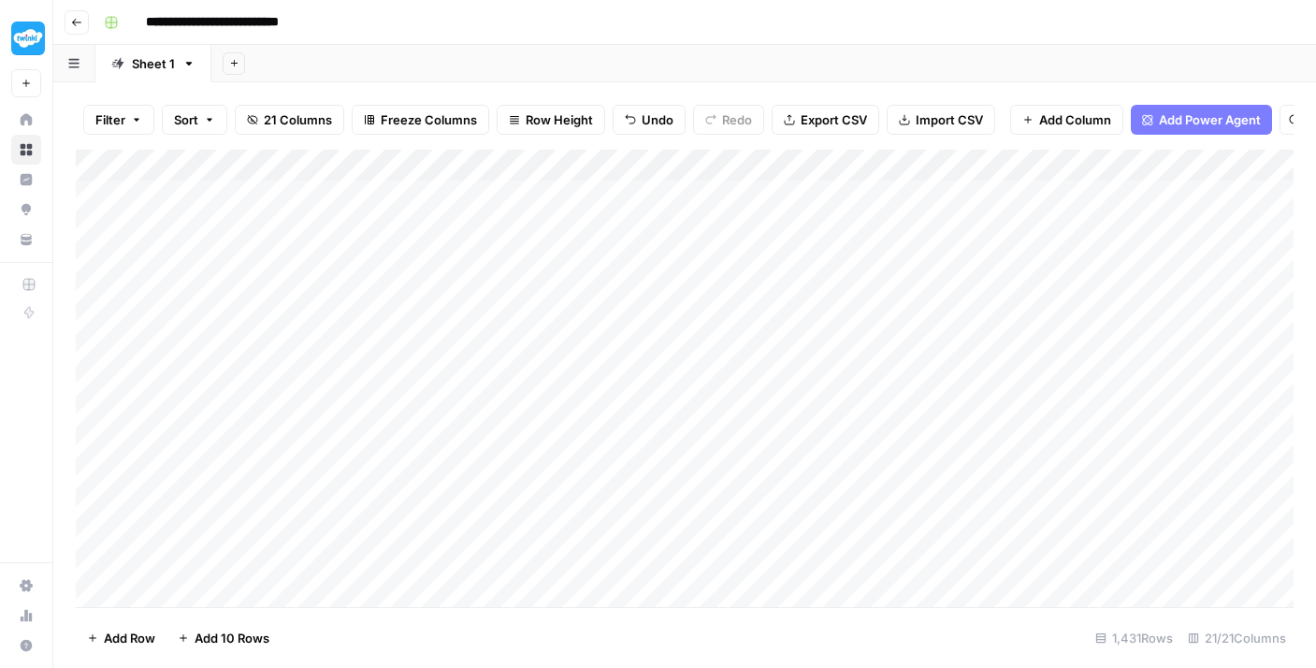
click at [203, 194] on div "Add Column" at bounding box center [685, 378] width 1218 height 457
click at [253, 195] on div "Add Column" at bounding box center [685, 378] width 1218 height 457
click at [253, 195] on textarea "**********" at bounding box center [289, 197] width 299 height 26
click at [239, 221] on div "Add Column" at bounding box center [685, 378] width 1218 height 457
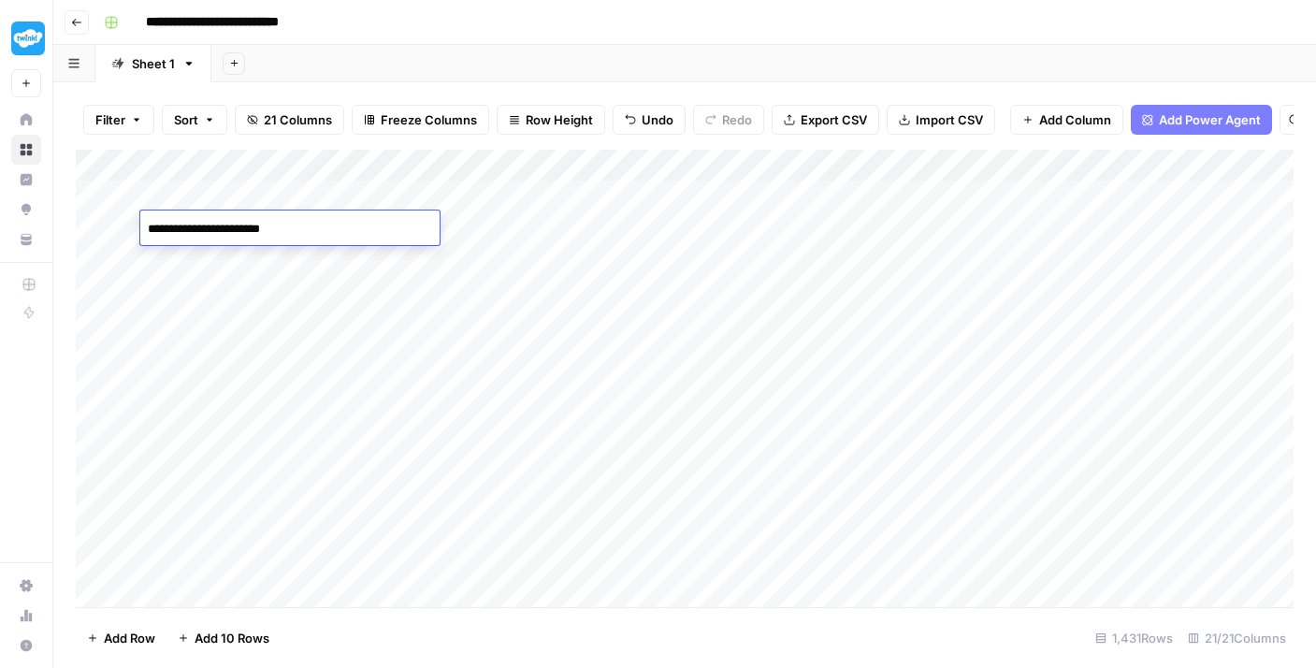
drag, startPoint x: 276, startPoint y: 232, endPoint x: 314, endPoint y: 235, distance: 38.5
click at [313, 235] on textarea "**********" at bounding box center [289, 229] width 299 height 26
type textarea "**********"
click at [507, 207] on div "Add Column" at bounding box center [685, 378] width 1218 height 457
click at [491, 224] on div "Add Column" at bounding box center [685, 378] width 1218 height 457
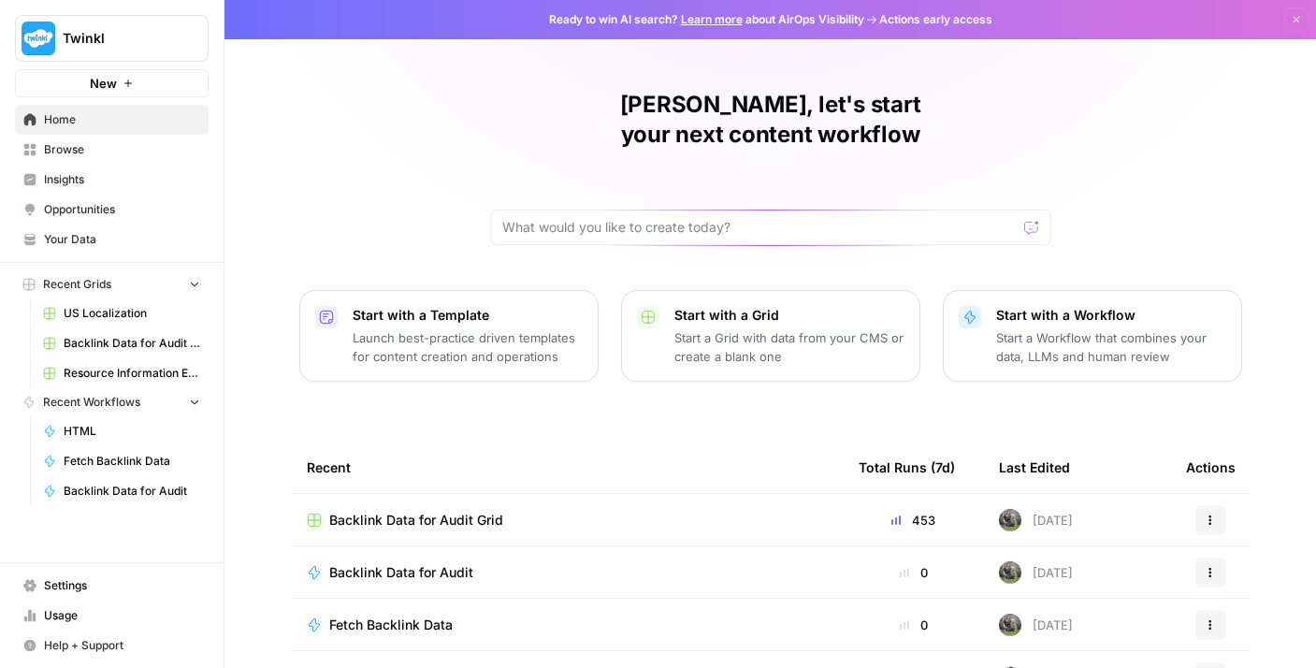
click at [442, 563] on span "Backlink Data for Audit" at bounding box center [401, 572] width 144 height 19
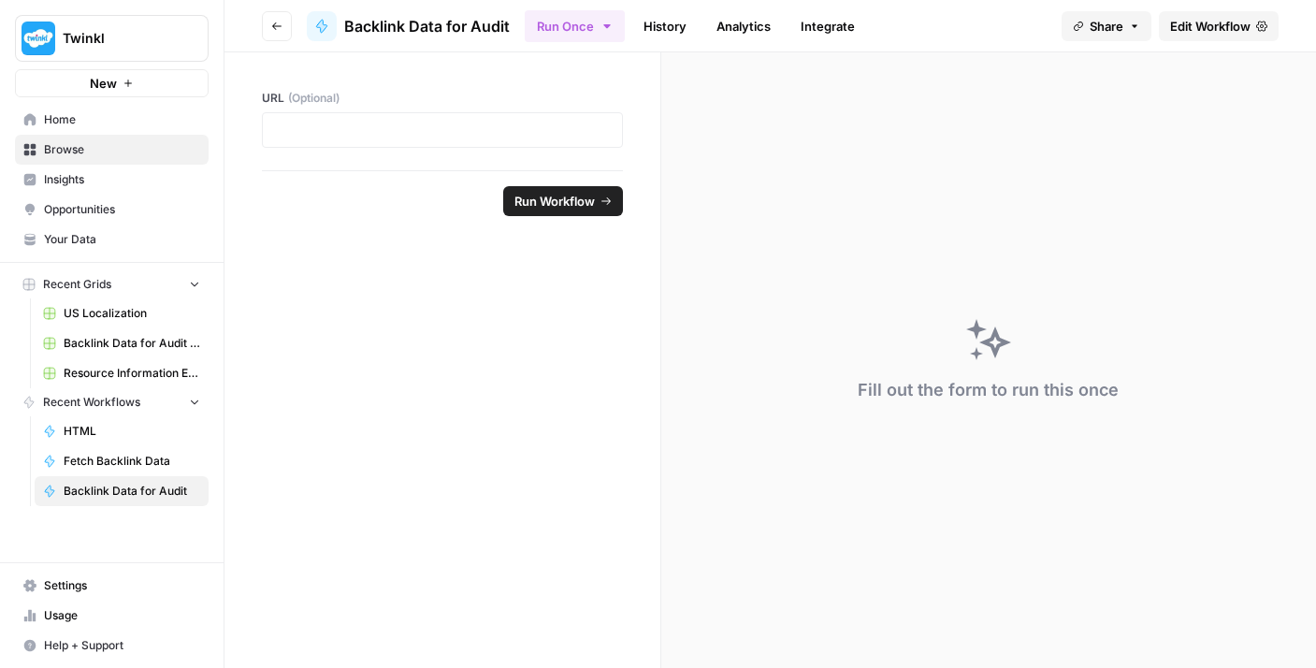
click at [1207, 28] on span "Edit Workflow" at bounding box center [1210, 26] width 80 height 19
